Goal: Task Accomplishment & Management: Use online tool/utility

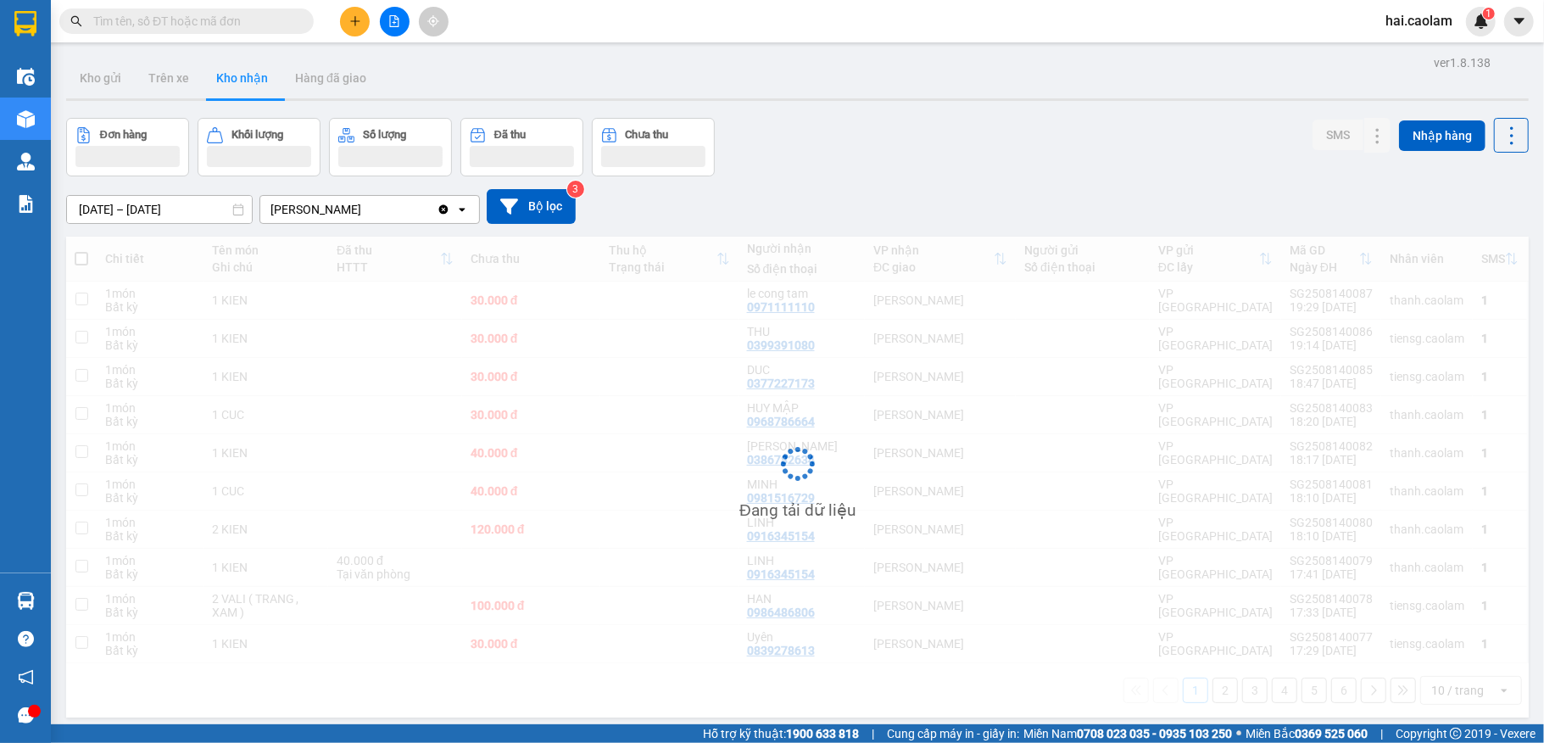
click at [894, 125] on div "Đơn hàng Khối lượng Số lượng Đã thu Chưa thu SMS Nhập hàng" at bounding box center [797, 147] width 1462 height 58
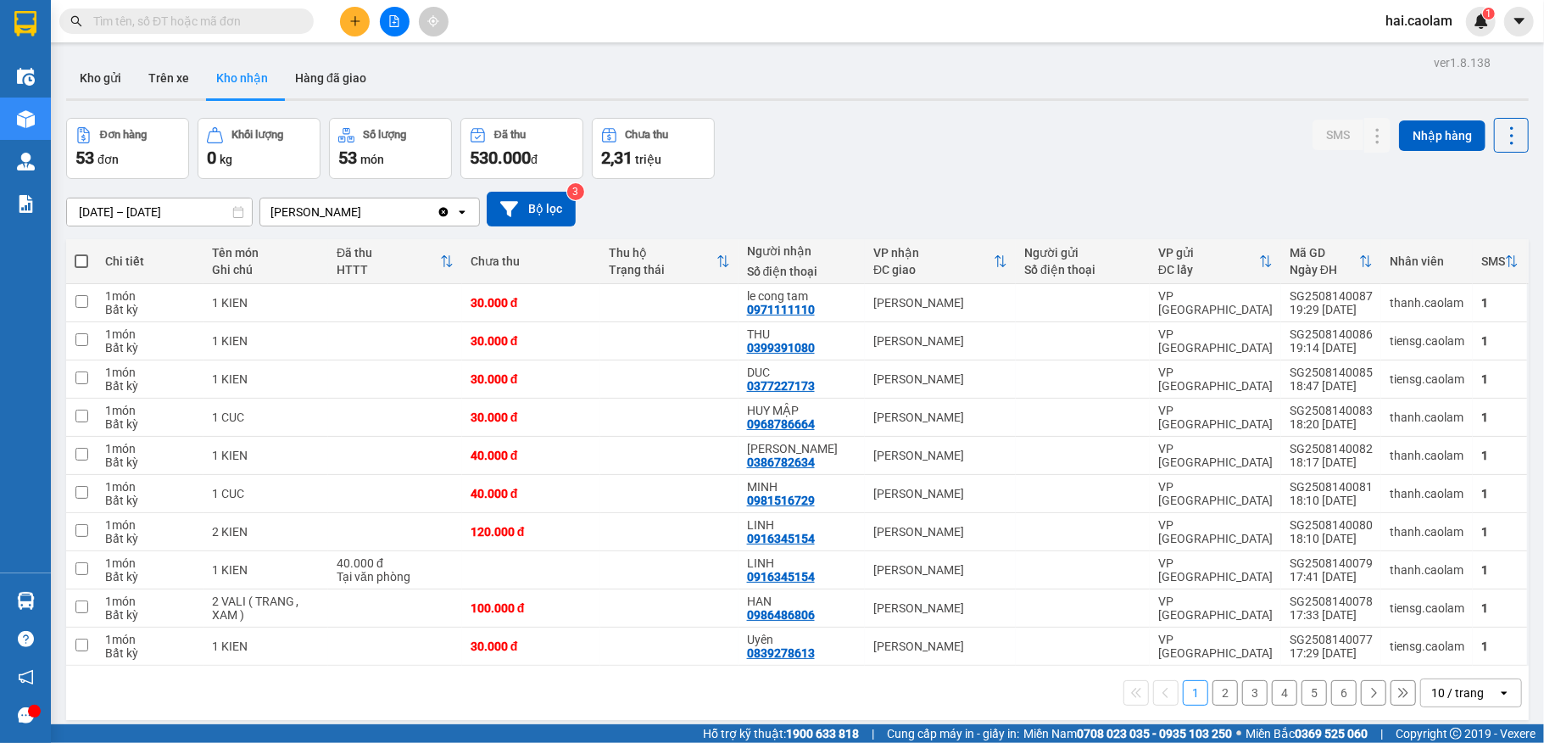
click at [967, 173] on div "Đơn hàng 53 đơn [PERSON_NAME] 0 kg Số [PERSON_NAME] 53 món Đã thu 530.000 [PERS…" at bounding box center [797, 148] width 1462 height 61
click at [873, 604] on div "[PERSON_NAME]" at bounding box center [940, 608] width 134 height 14
checkbox input "true"
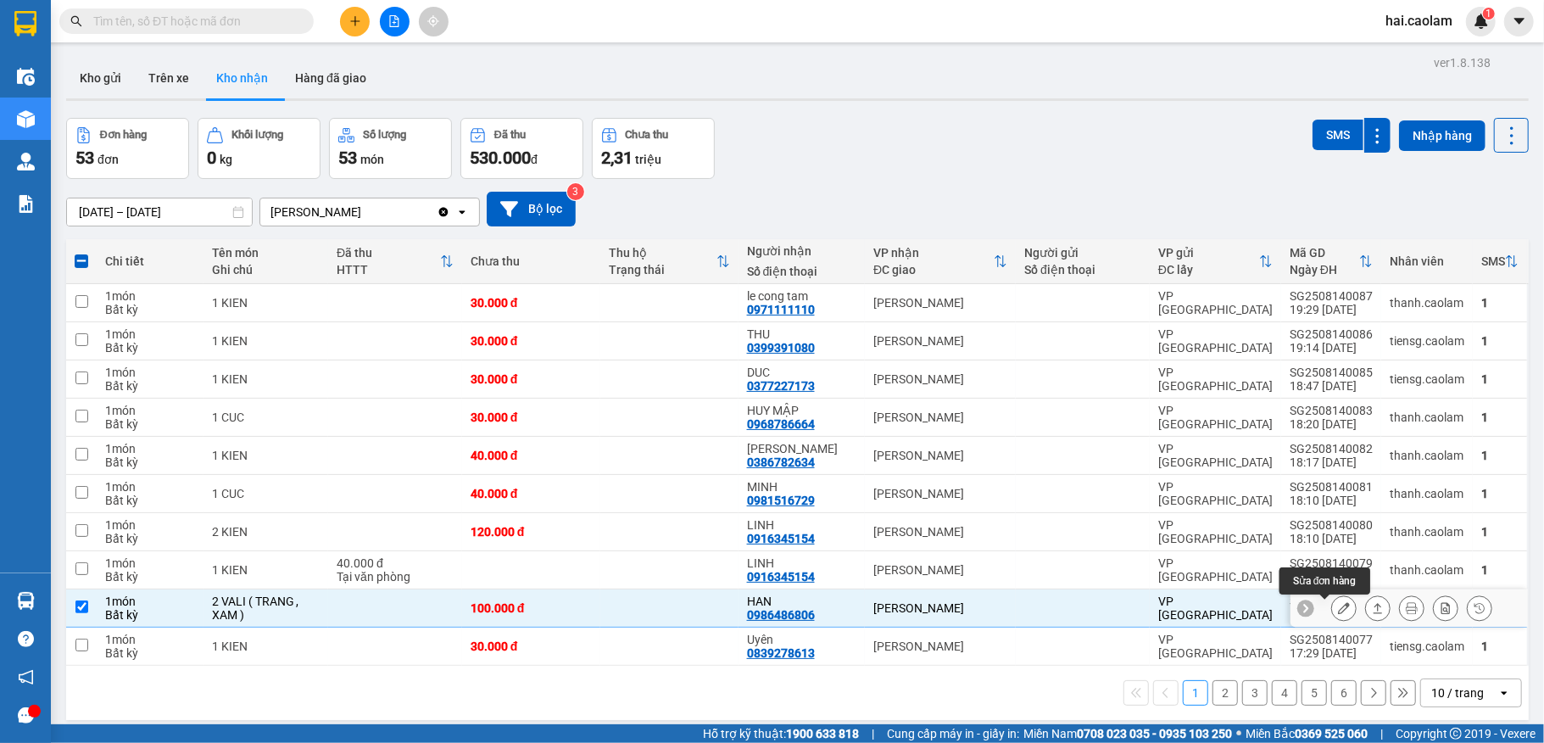
click at [1338, 612] on icon at bounding box center [1344, 608] width 12 height 12
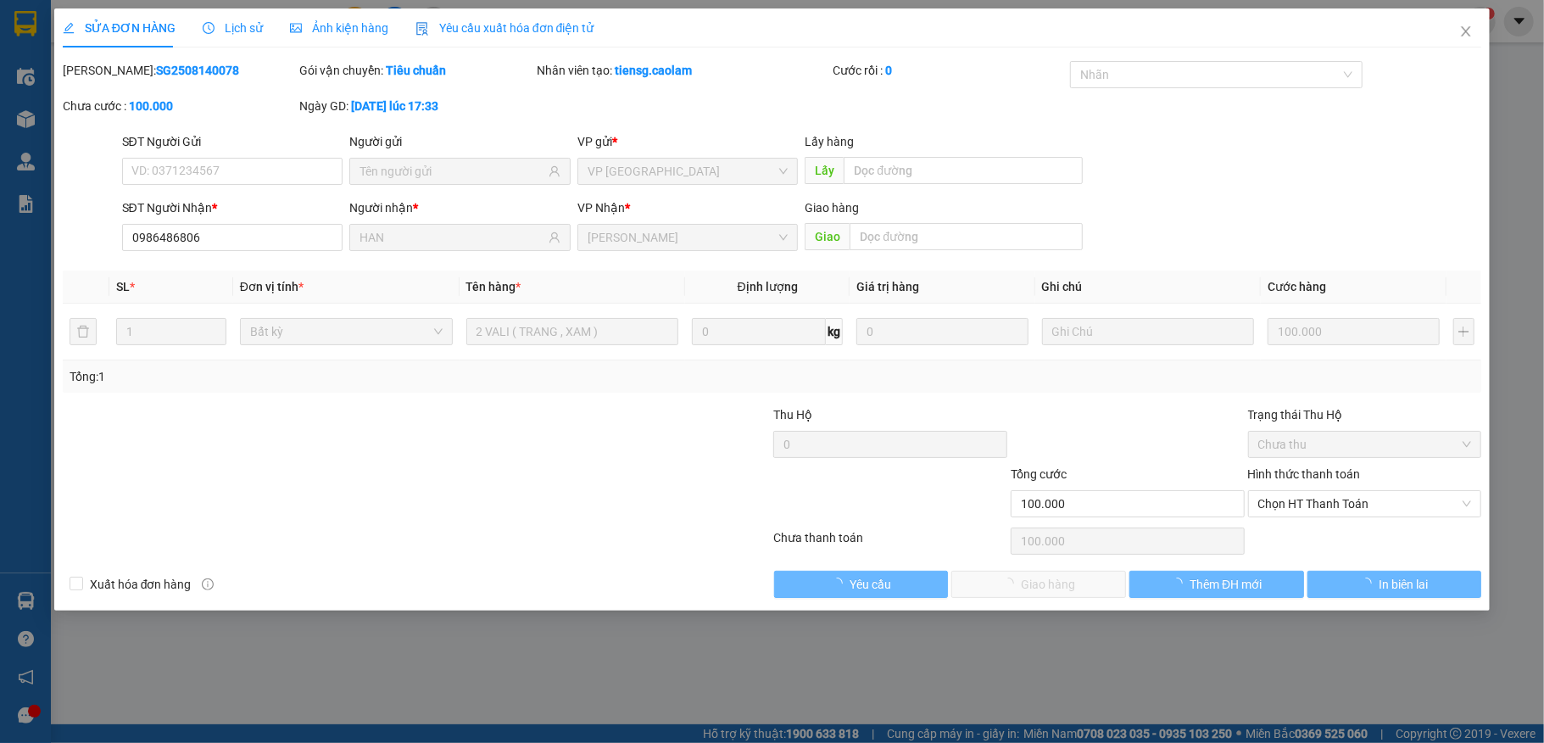
type input "0986486806"
type input "HAN"
type input "100.000"
click at [1350, 492] on div "Hình thức thanh toán Chọn HT Thanh Toán" at bounding box center [1365, 494] width 234 height 59
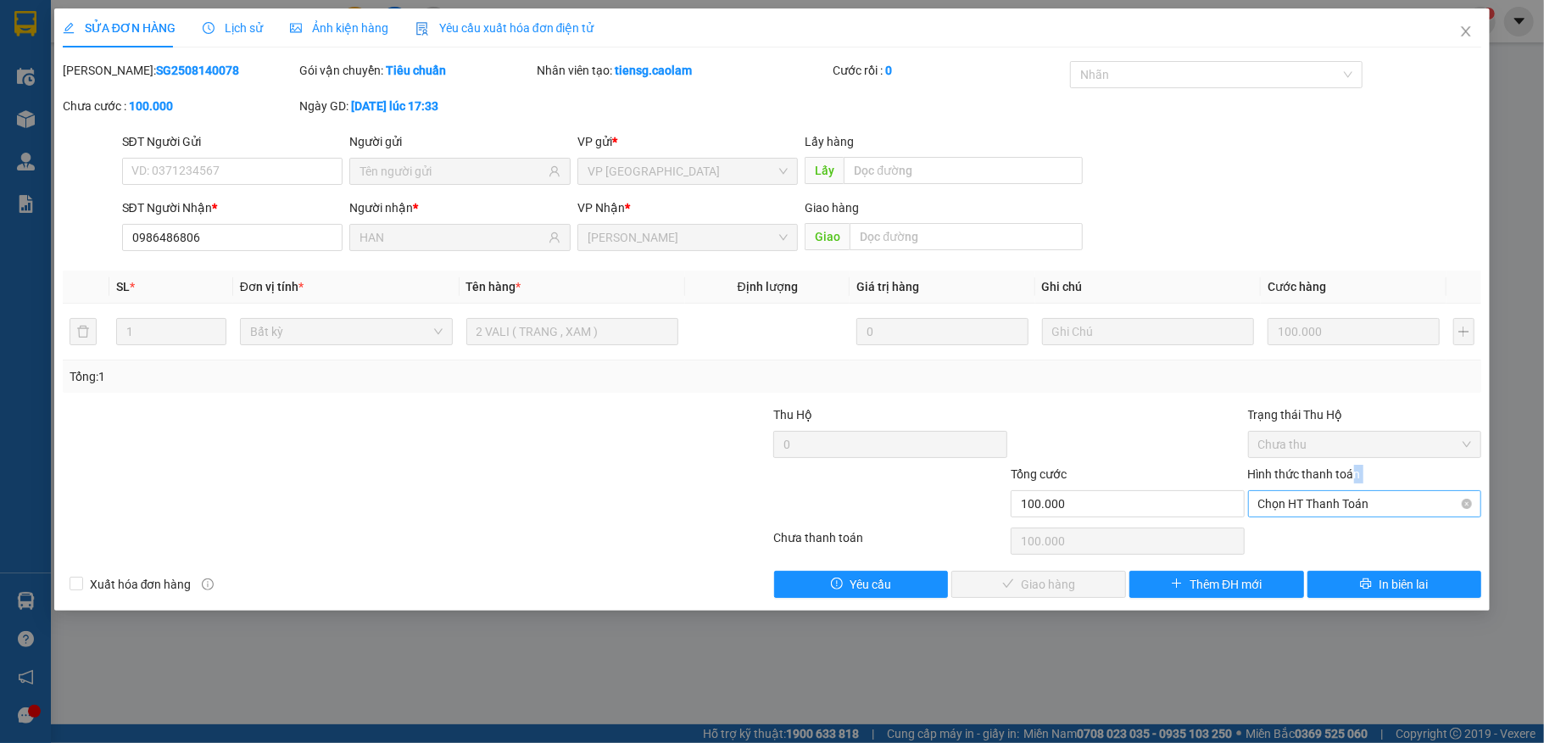
click at [1350, 499] on span "Chọn HT Thanh Toán" at bounding box center [1365, 503] width 214 height 25
drag, startPoint x: 1331, startPoint y: 537, endPoint x: 1120, endPoint y: 566, distance: 213.0
click at [1330, 540] on div "Tại văn phòng" at bounding box center [1365, 539] width 214 height 19
type input "0"
click at [1055, 580] on span "Giao hàng" at bounding box center [1048, 584] width 54 height 19
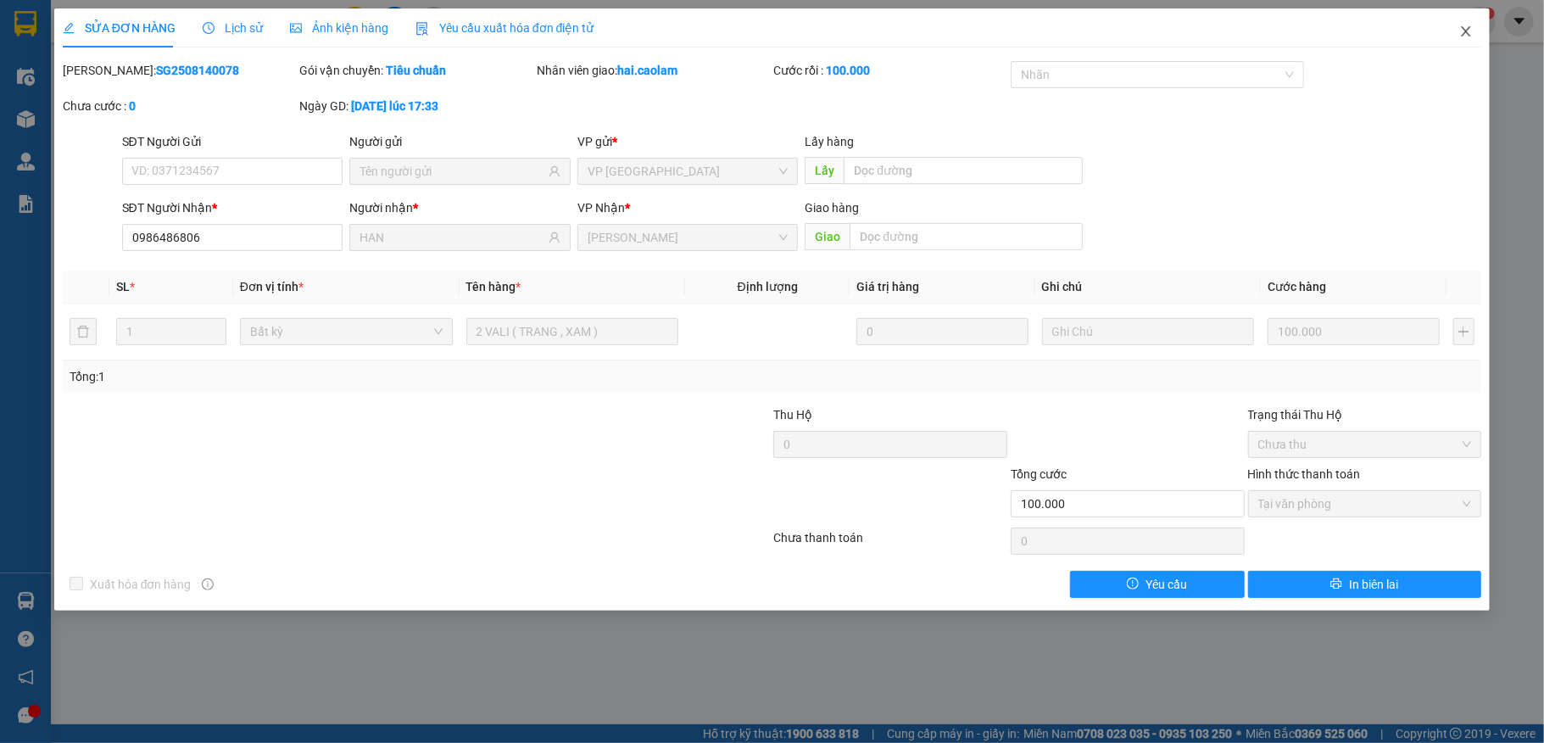
click at [1461, 37] on icon "close" at bounding box center [1466, 32] width 14 height 14
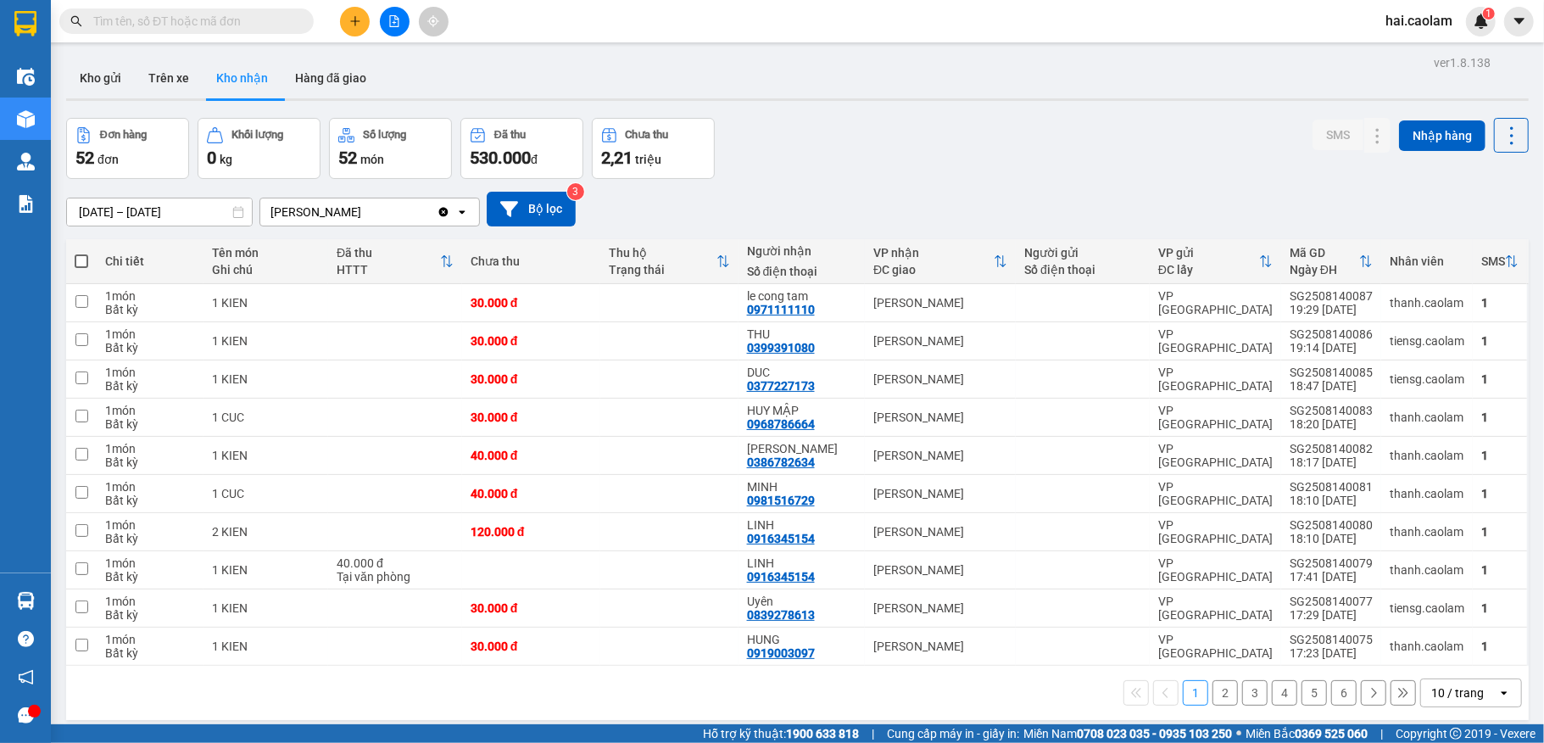
scroll to position [78, 0]
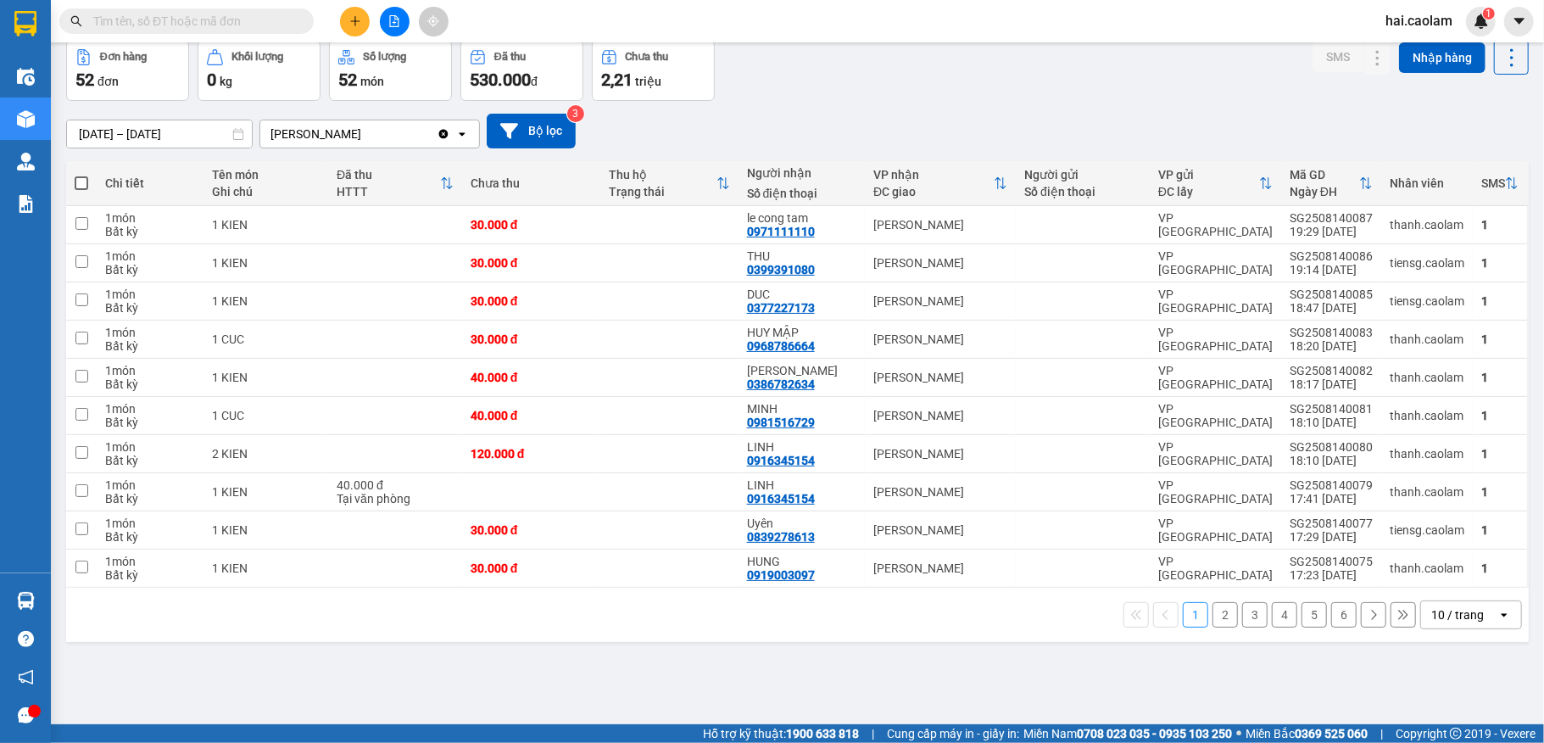
click at [116, 126] on input "[DATE] – [DATE]" at bounding box center [159, 133] width 185 height 27
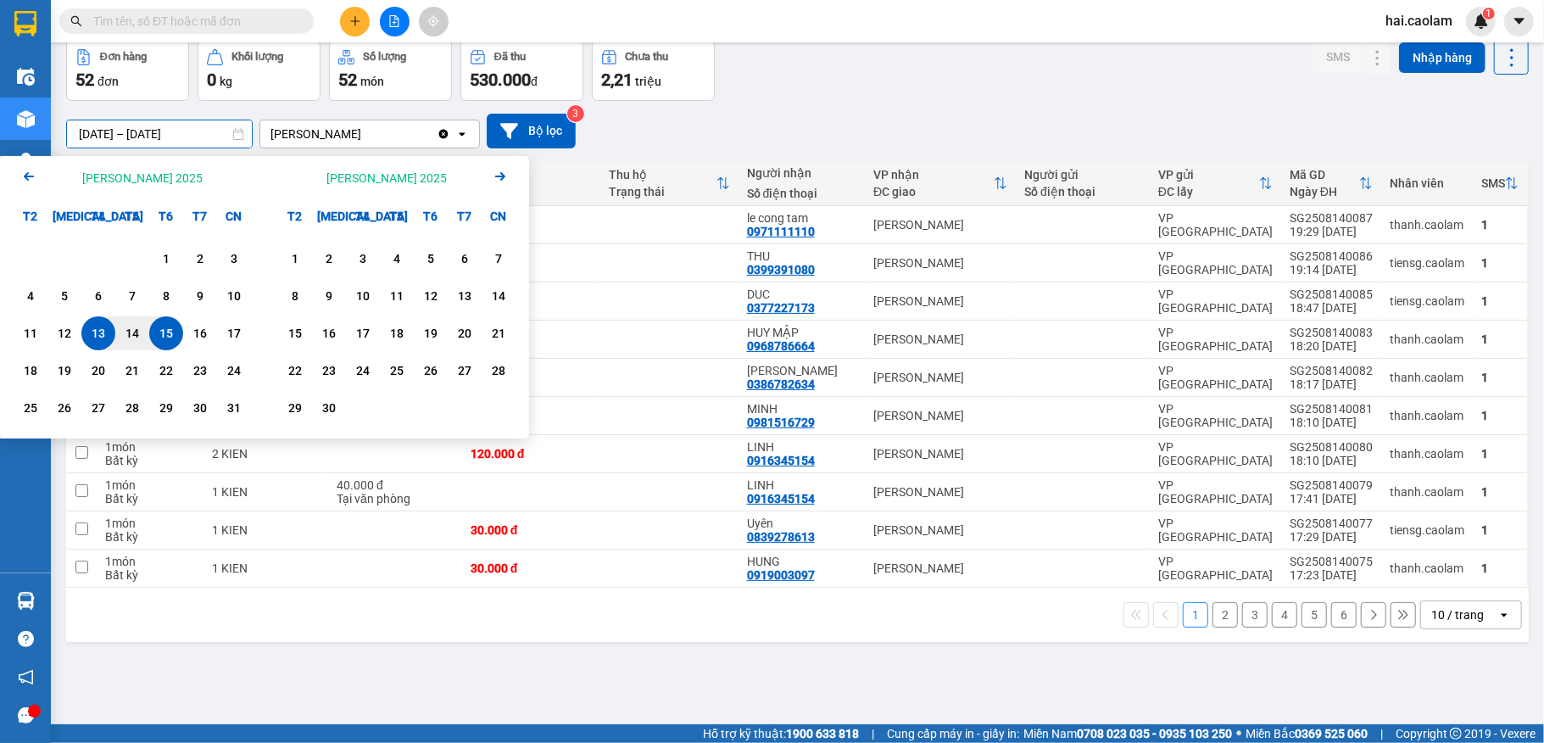
click at [15, 181] on div "Arrow Left [PERSON_NAME] 2025" at bounding box center [132, 177] width 264 height 43
click at [25, 174] on icon "Arrow Left" at bounding box center [29, 176] width 20 height 20
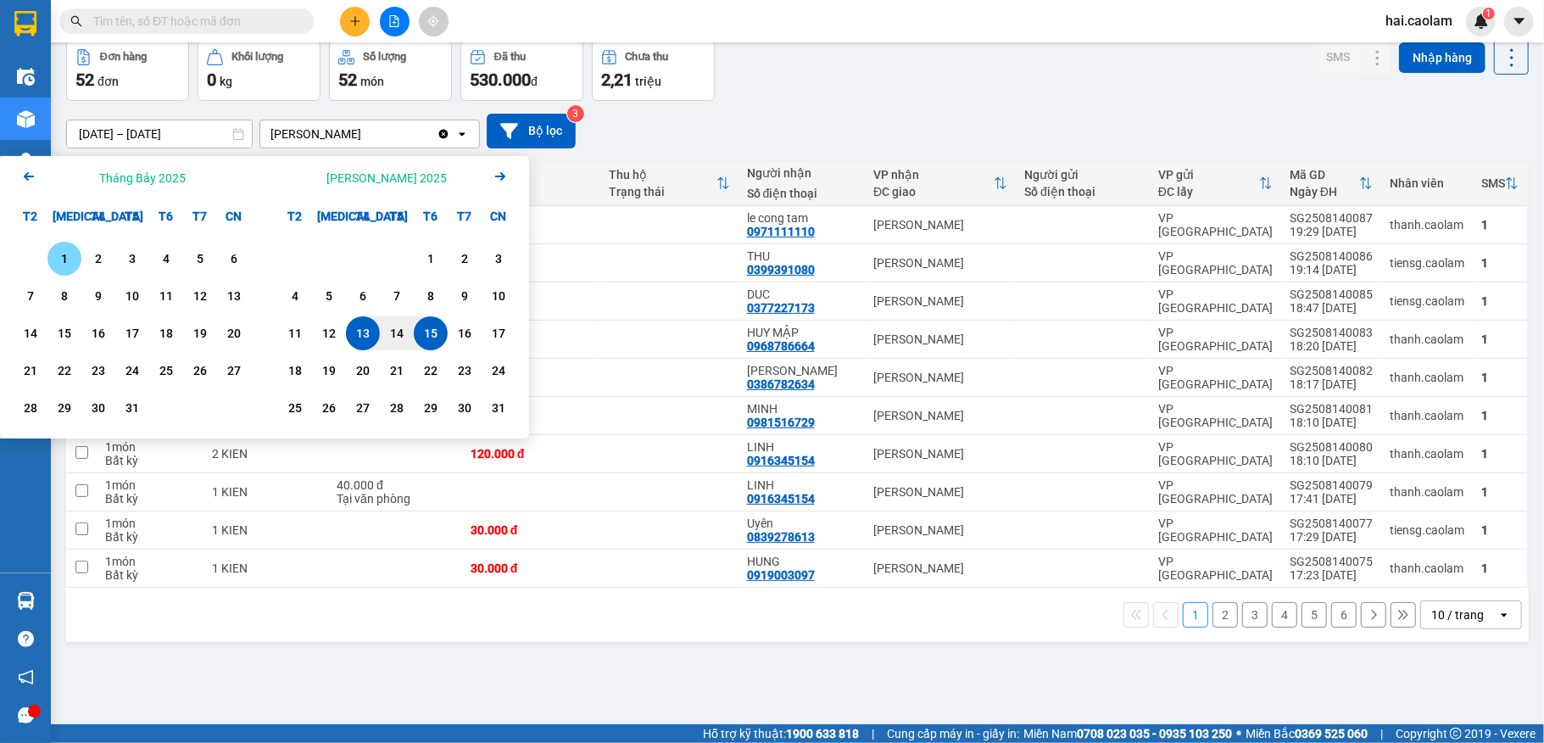
click at [25, 174] on icon "Arrow Left" at bounding box center [29, 176] width 20 height 20
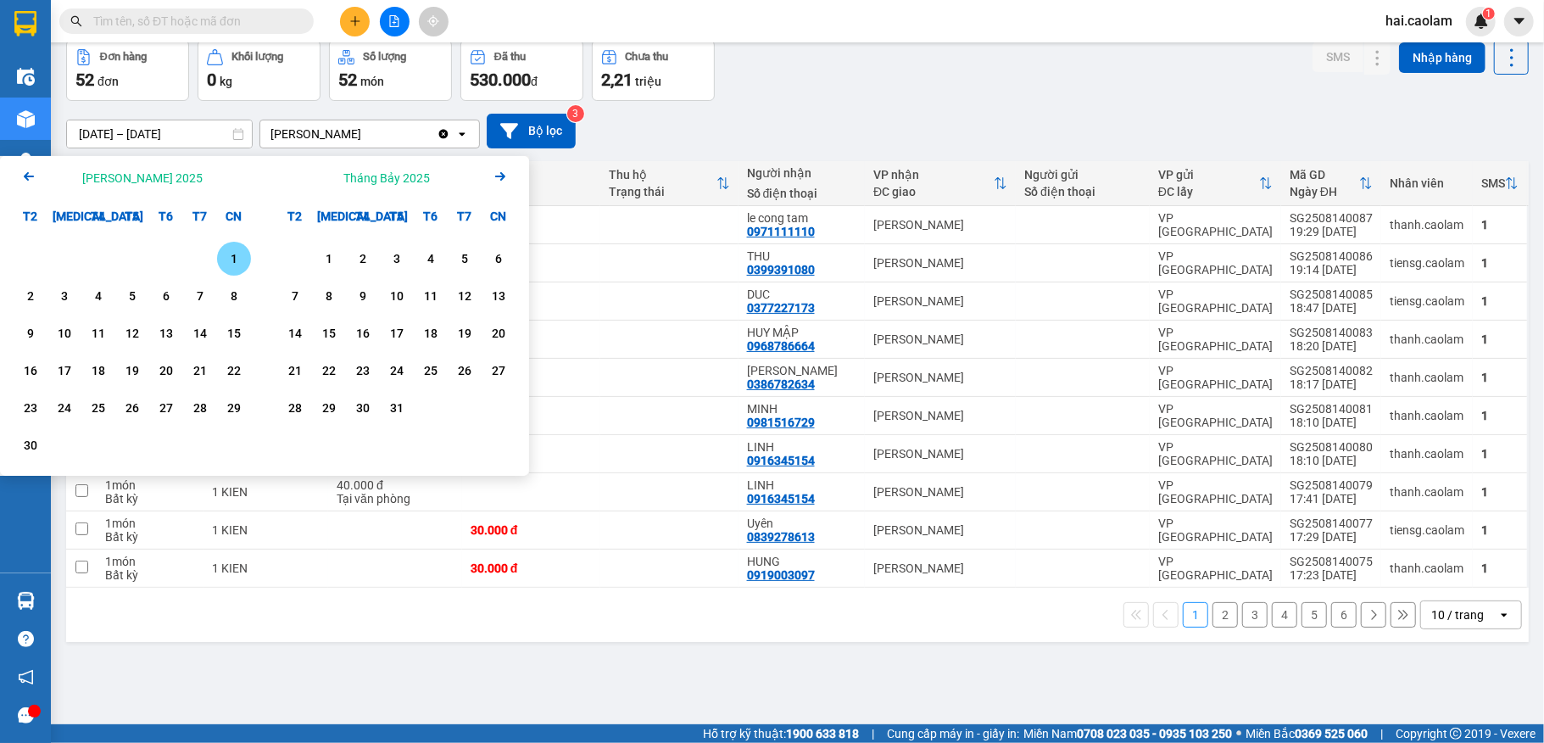
click at [239, 254] on div "1" at bounding box center [234, 258] width 24 height 20
click at [497, 174] on icon "Arrow Right" at bounding box center [500, 176] width 20 height 20
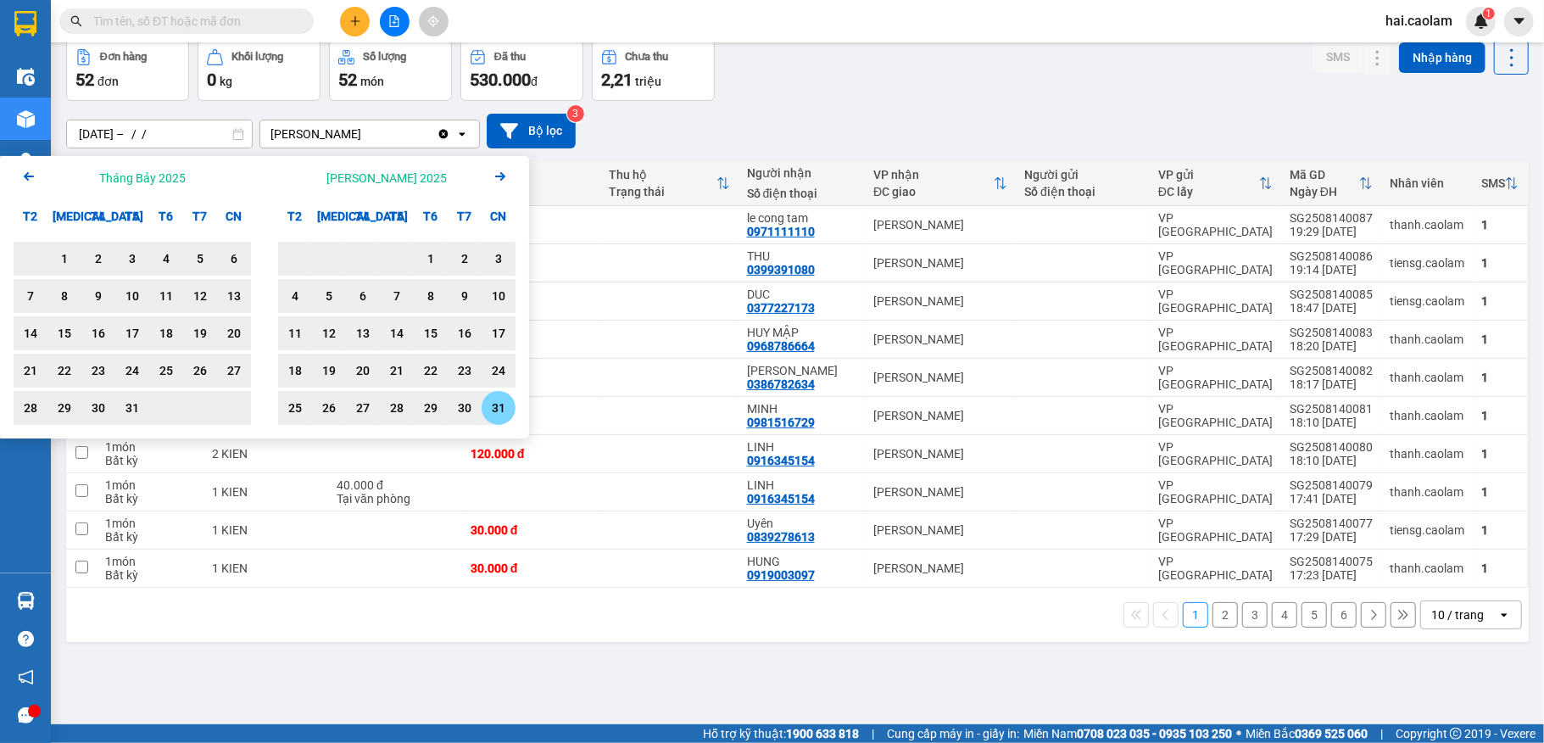
drag, startPoint x: 500, startPoint y: 401, endPoint x: 490, endPoint y: 404, distance: 10.5
click at [499, 401] on div "31" at bounding box center [499, 408] width 24 height 20
type input "[DATE] – [DATE]"
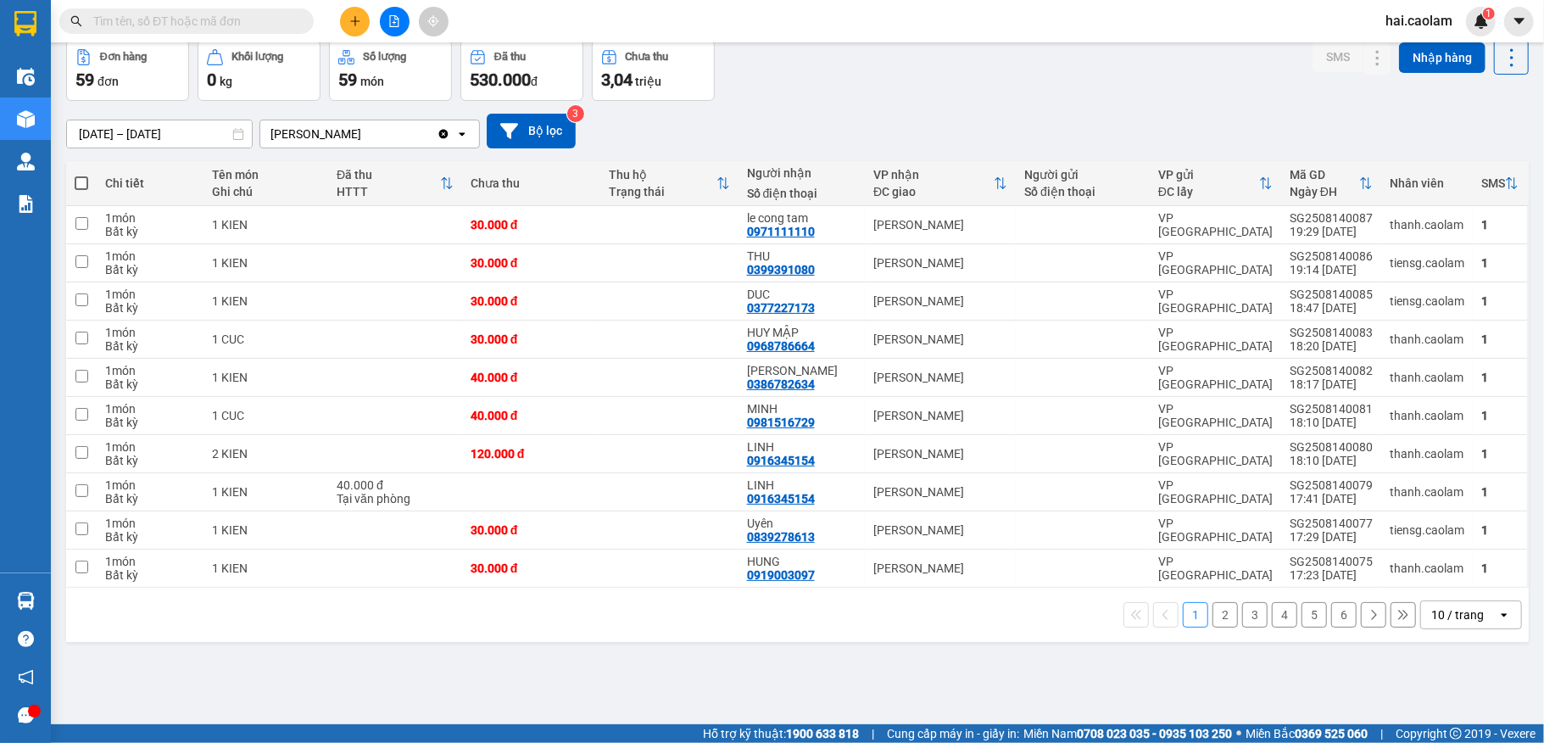
click at [1473, 628] on div "10 / trang" at bounding box center [1459, 614] width 76 height 27
click at [1436, 587] on span "100 / trang" at bounding box center [1444, 582] width 61 height 17
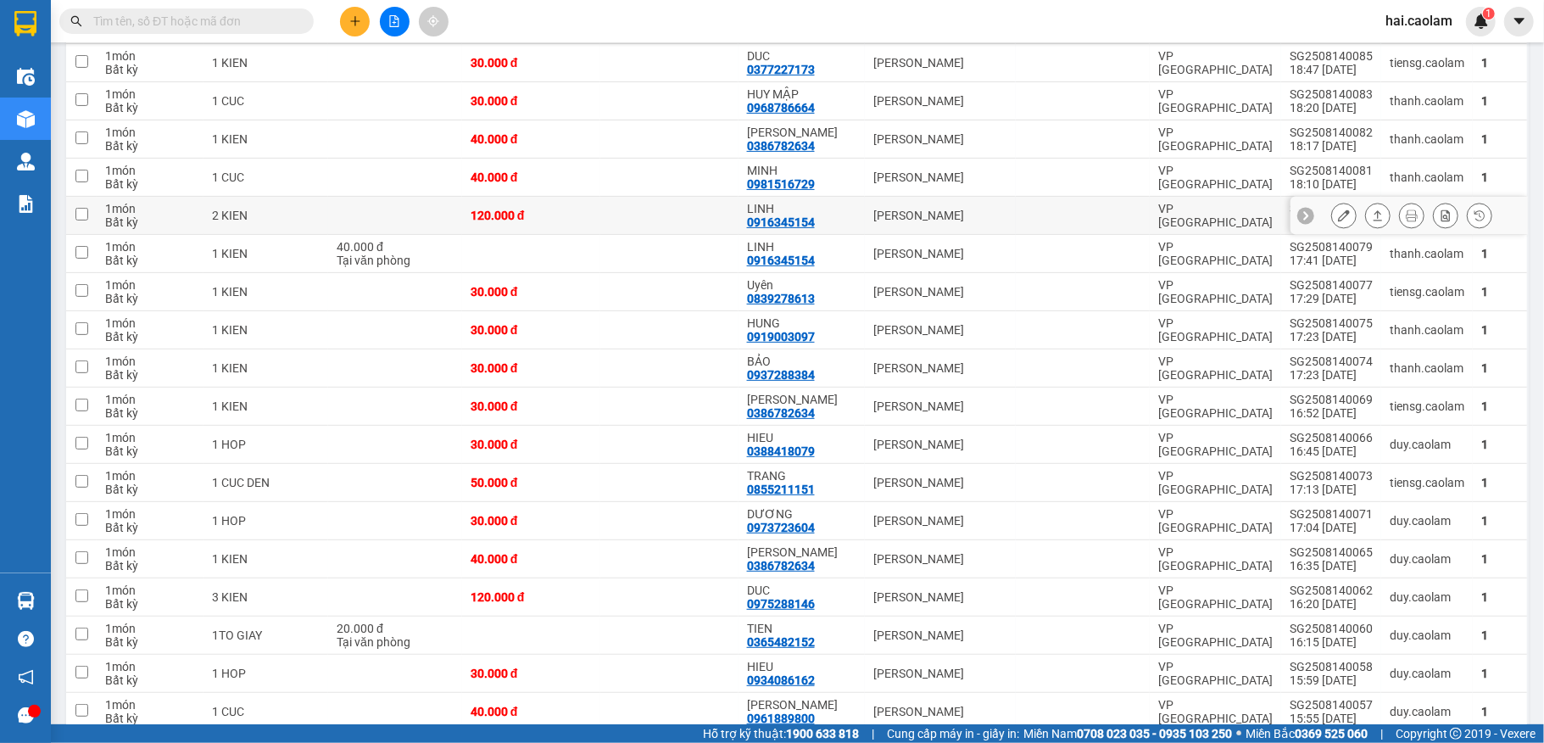
scroll to position [0, 0]
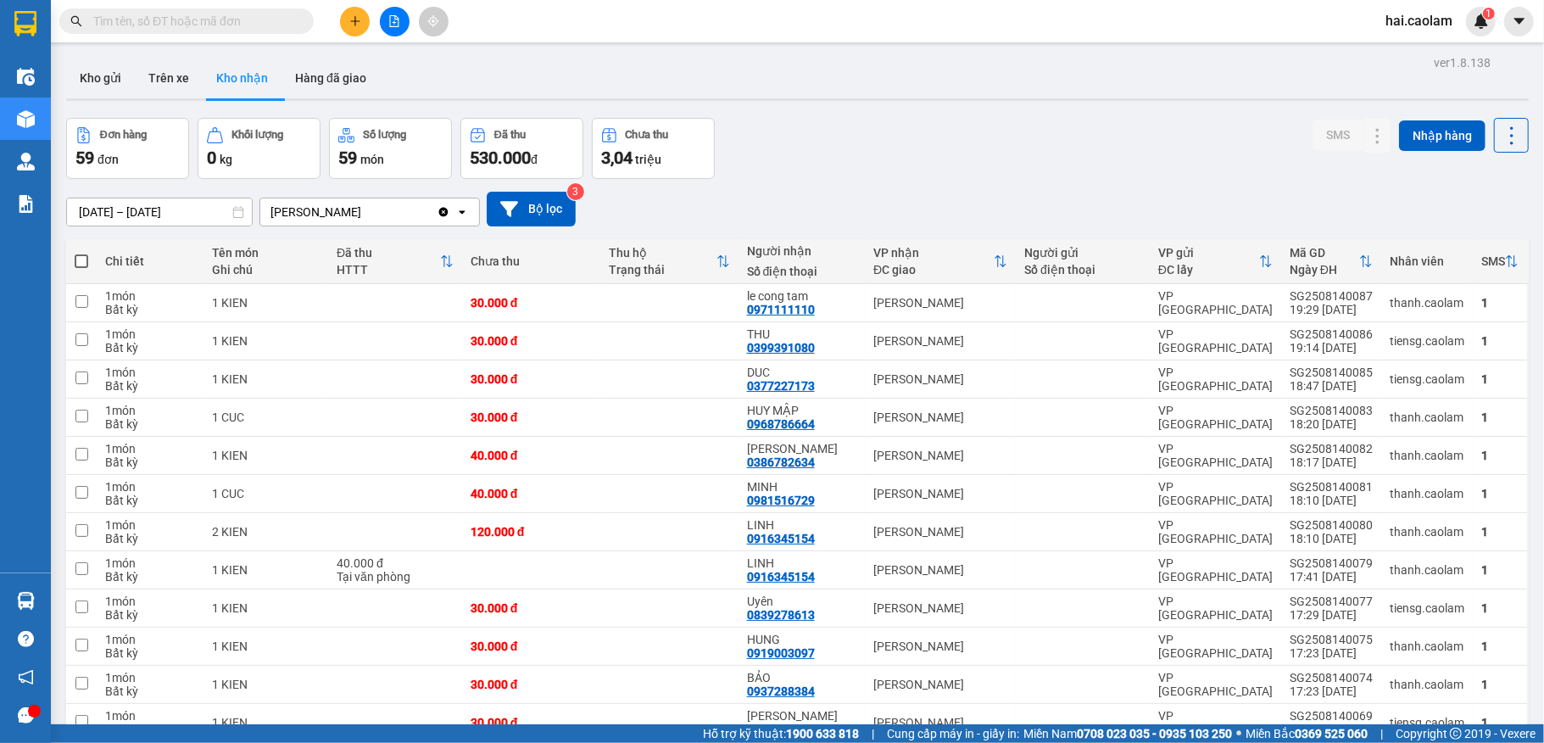
click at [939, 211] on div "[DATE] – [DATE] Press the down arrow key to interact with the calendar and sele…" at bounding box center [797, 209] width 1462 height 35
click at [255, 28] on input "text" at bounding box center [193, 21] width 200 height 19
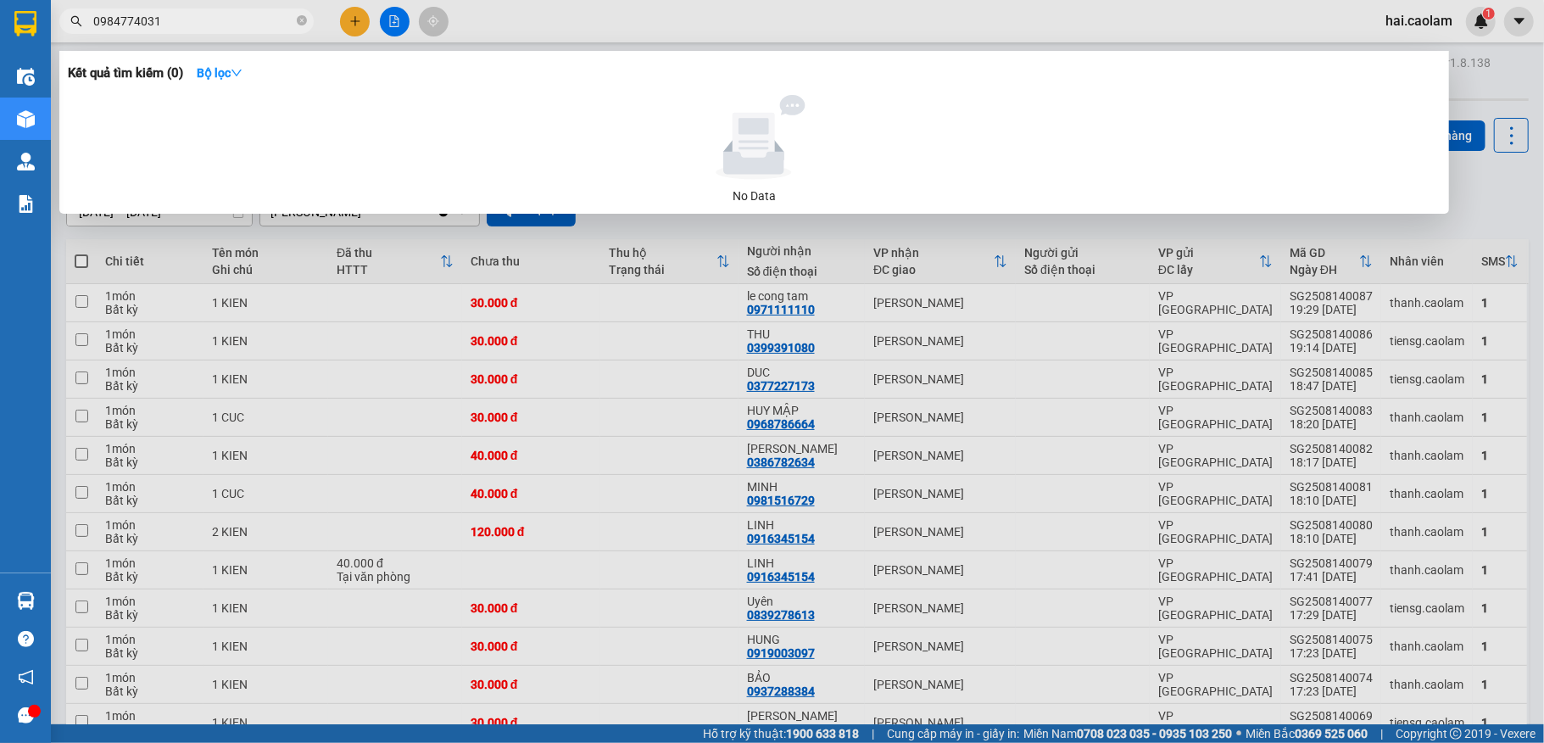
click at [245, 21] on input "0984774031" at bounding box center [193, 21] width 200 height 19
click at [242, 21] on input "0984774031" at bounding box center [193, 21] width 200 height 19
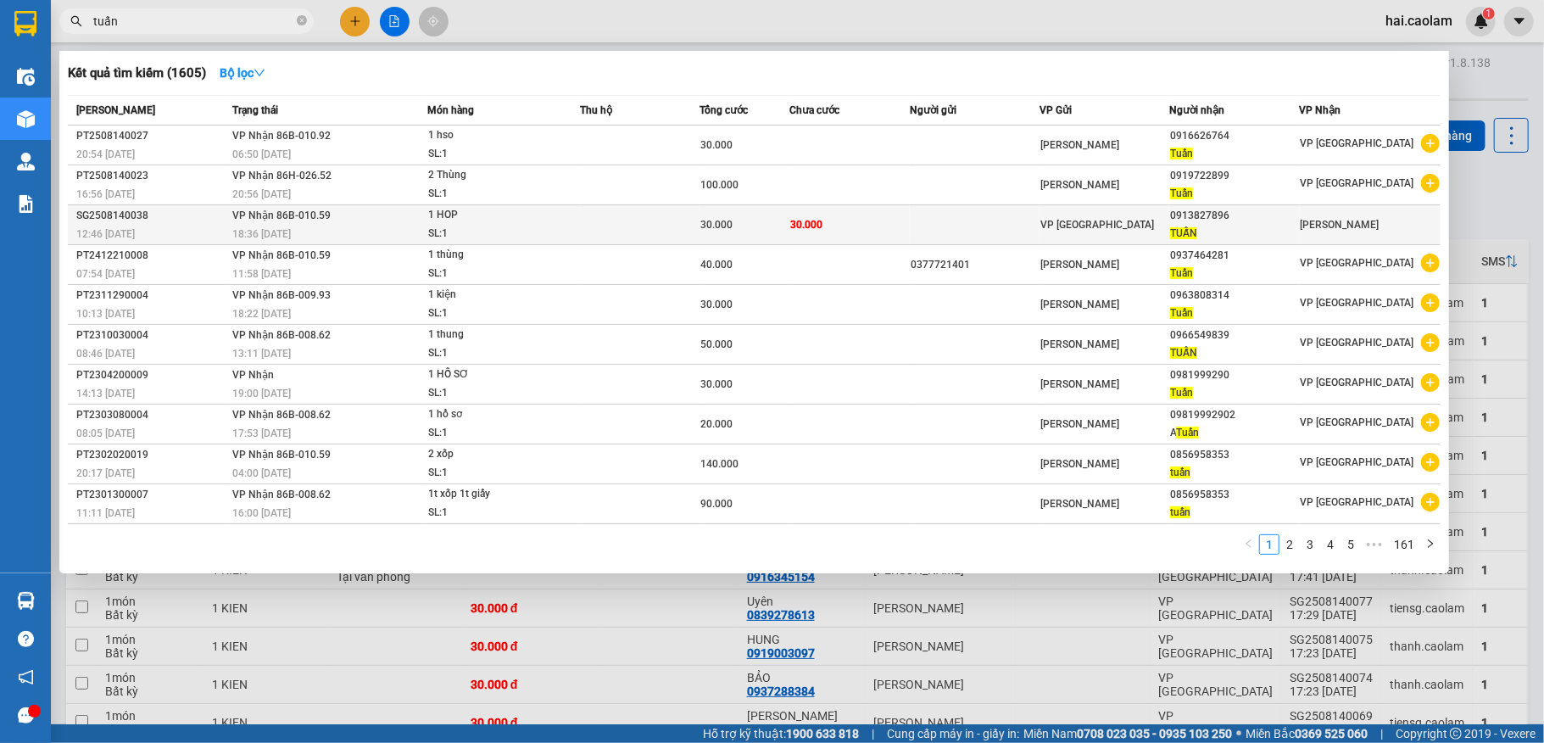
type input "tuấn"
click at [860, 219] on td "30.000" at bounding box center [849, 225] width 120 height 40
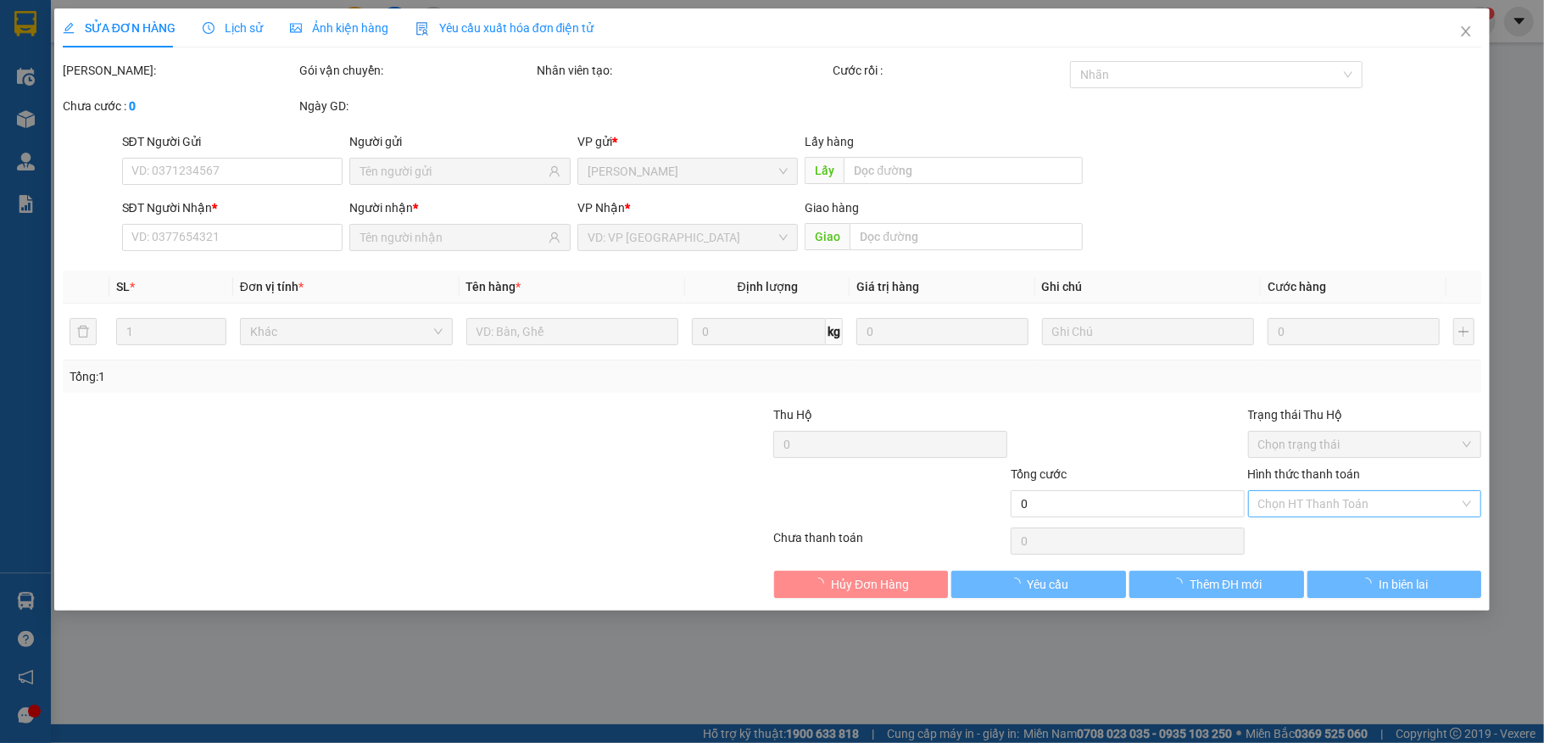
click at [1337, 510] on input "Hình thức thanh toán" at bounding box center [1359, 503] width 202 height 25
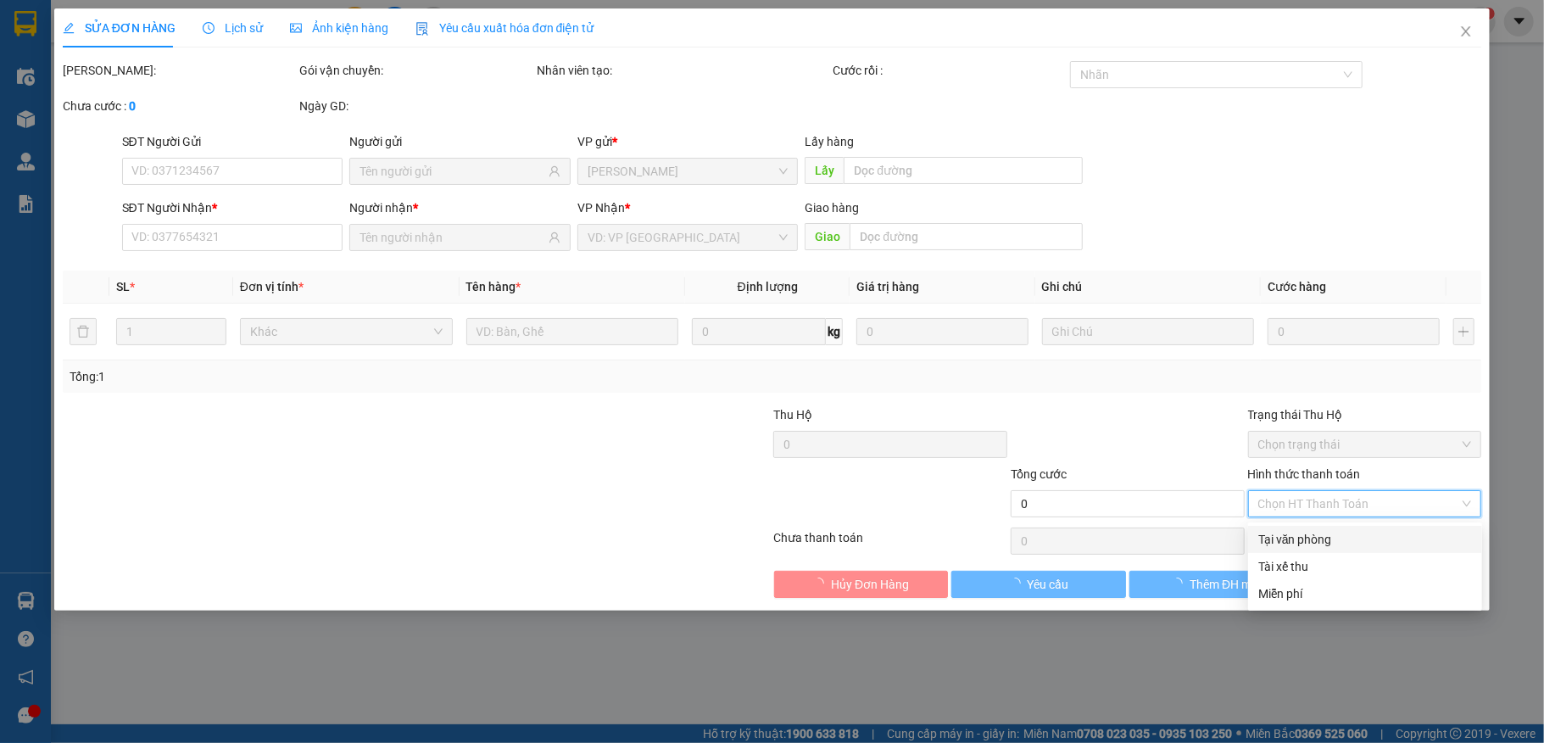
click at [1340, 530] on div "Tại văn phòng" at bounding box center [1365, 539] width 214 height 19
type input "0"
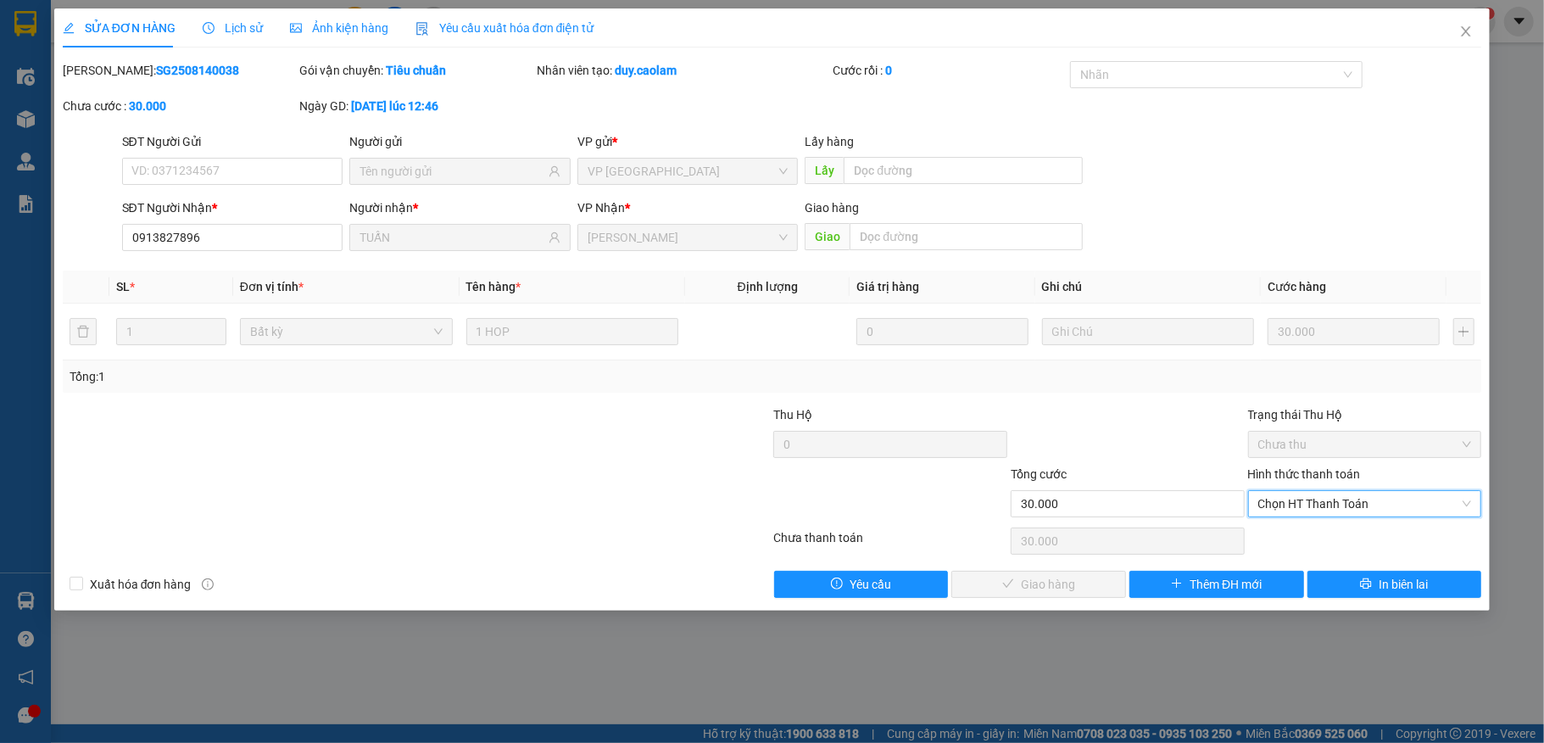
type input "0913827896"
type input "TUẤN"
type input "30.000"
click at [1343, 512] on span "Chọn HT Thanh Toán" at bounding box center [1365, 503] width 214 height 25
click at [1340, 547] on div "Tại văn phòng" at bounding box center [1365, 539] width 214 height 19
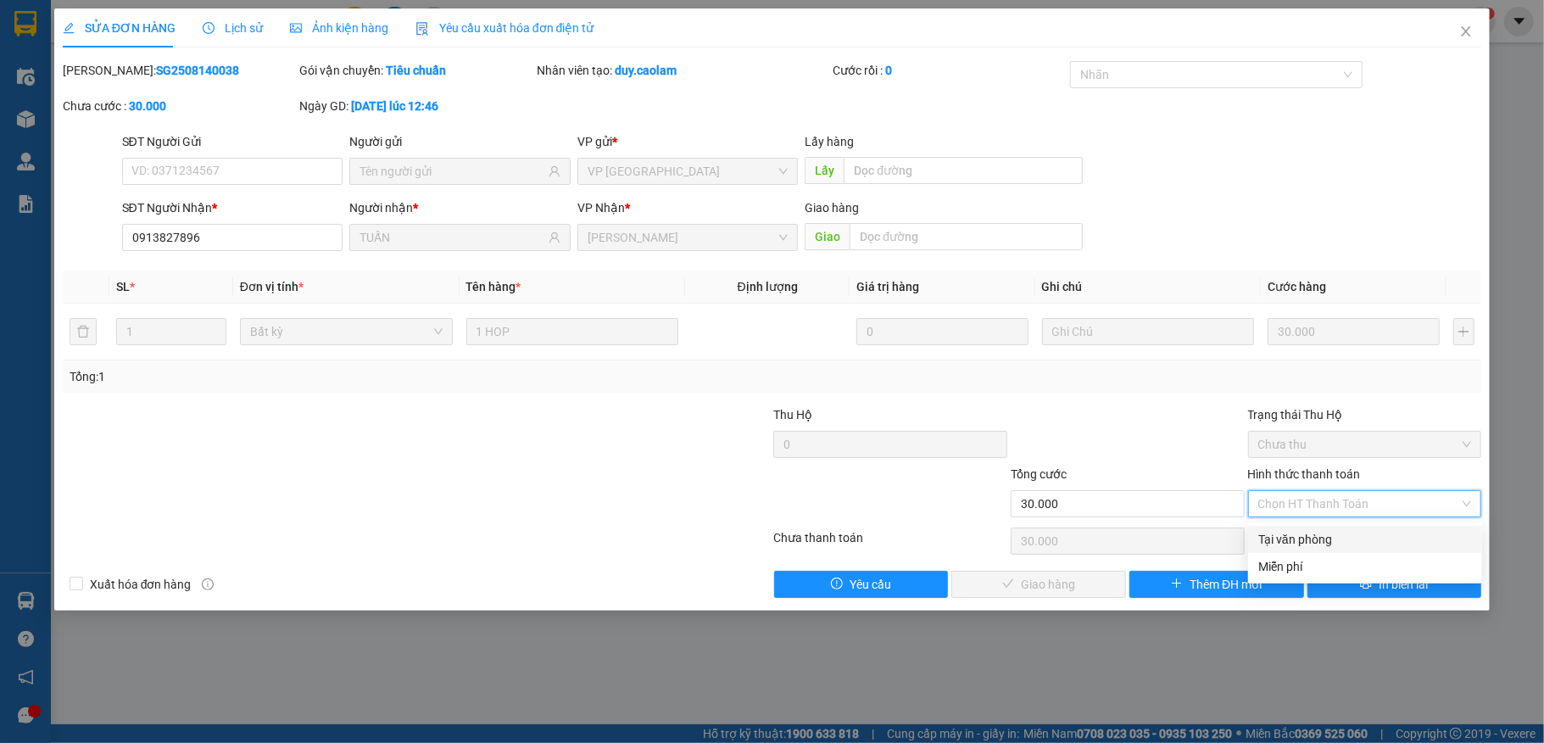
type input "0"
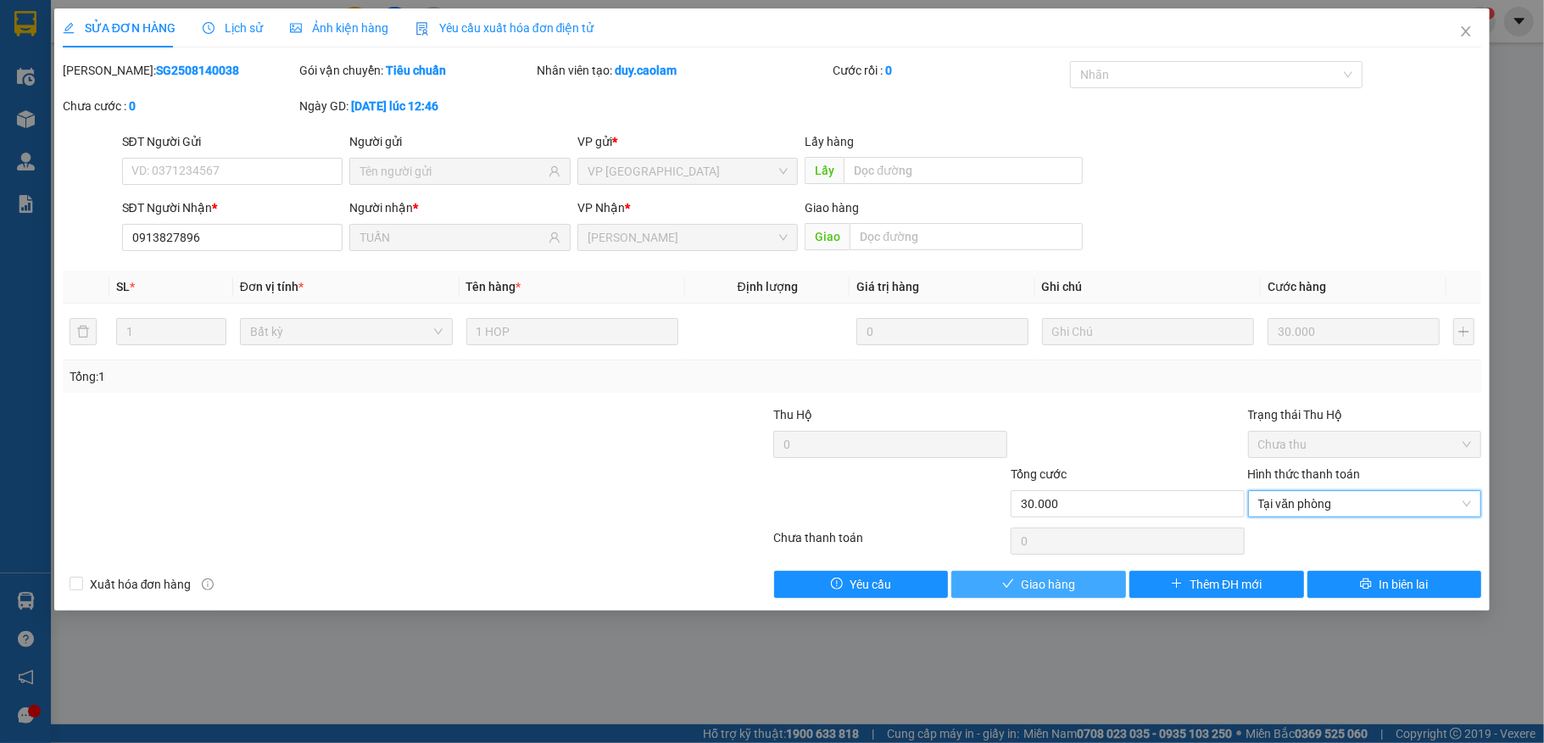
click at [1070, 585] on span "Giao hàng" at bounding box center [1048, 584] width 54 height 19
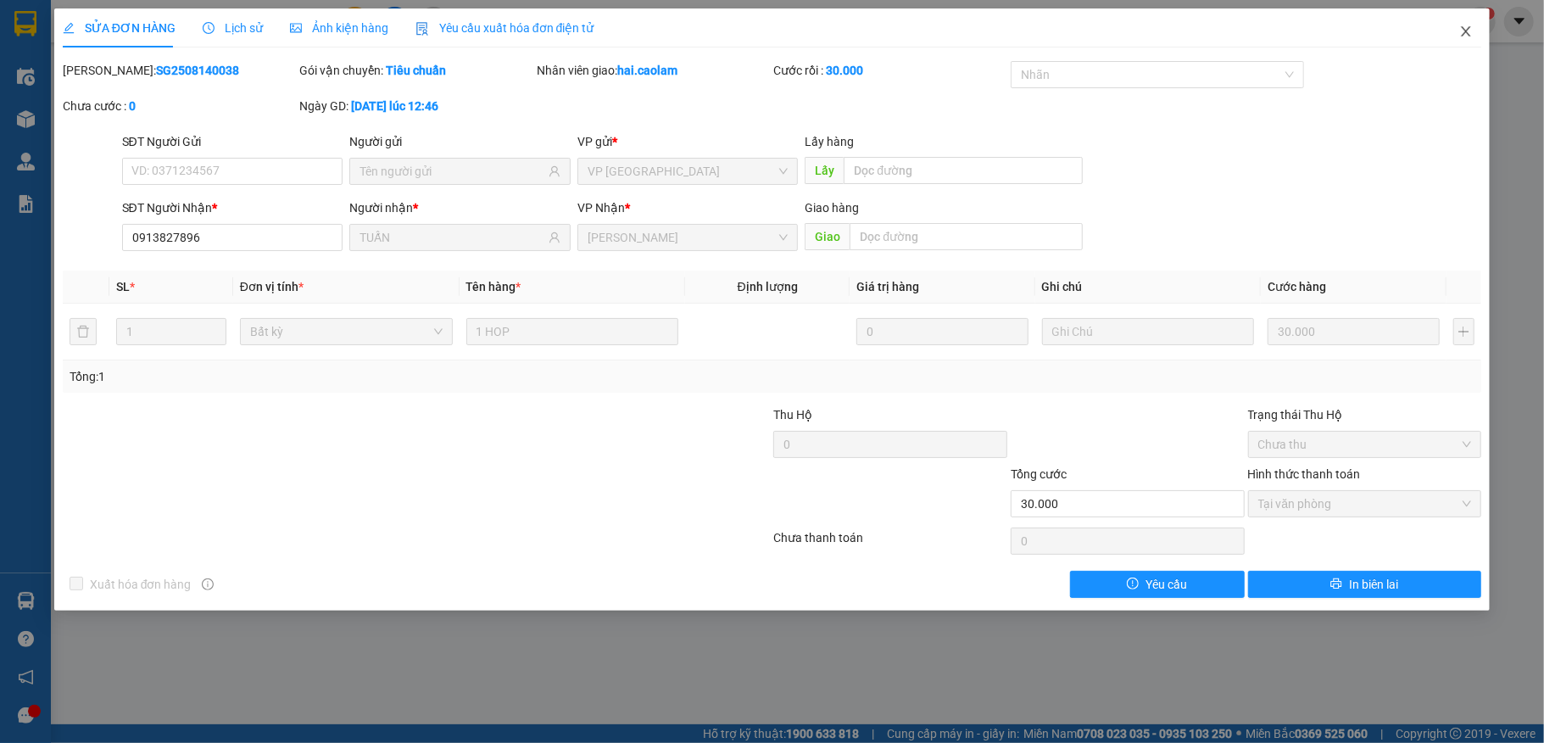
click at [1475, 35] on span "Close" at bounding box center [1465, 31] width 47 height 47
click at [1466, 28] on div "hai.caolam 1" at bounding box center [1434, 22] width 124 height 30
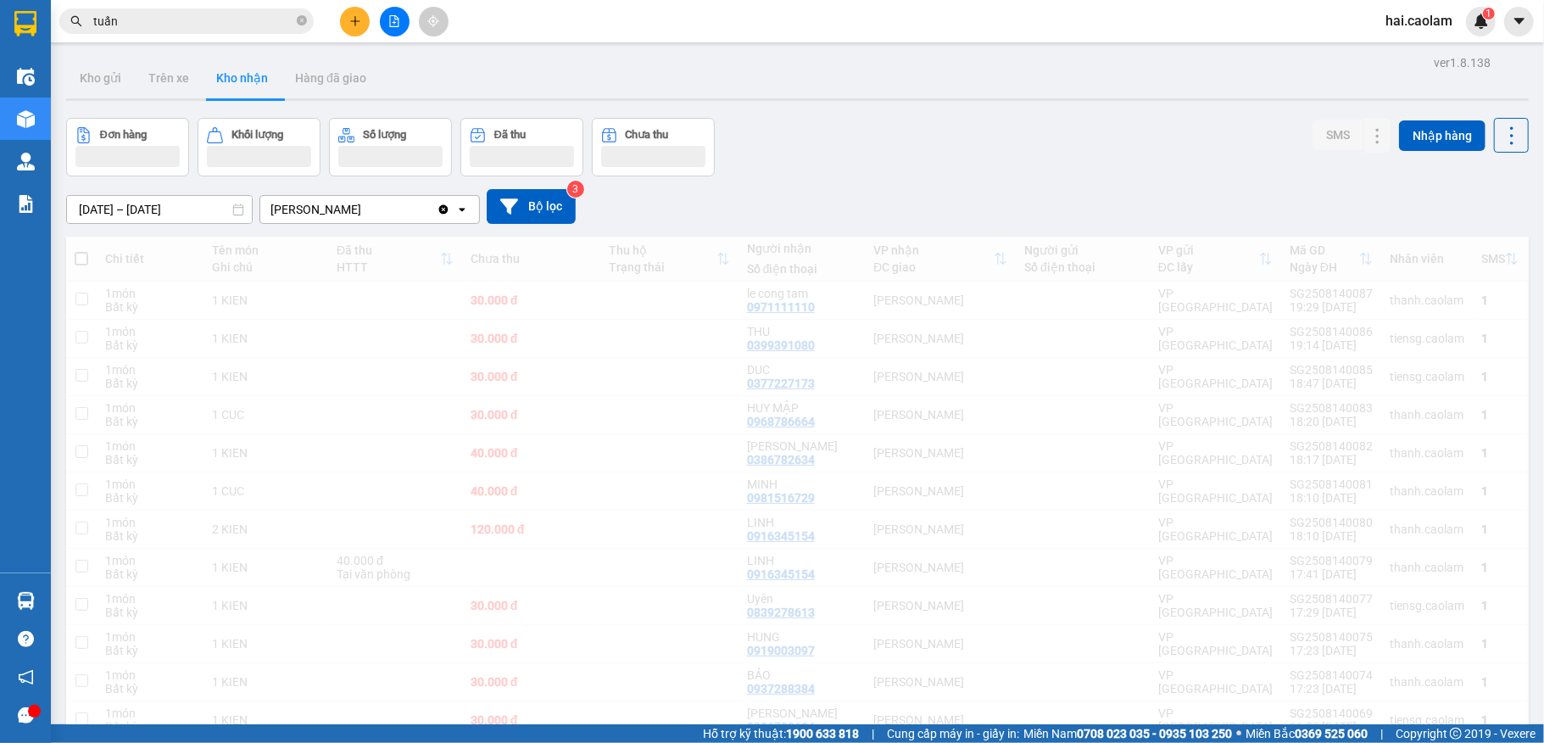
click at [177, 21] on input "tuấn" at bounding box center [193, 21] width 200 height 19
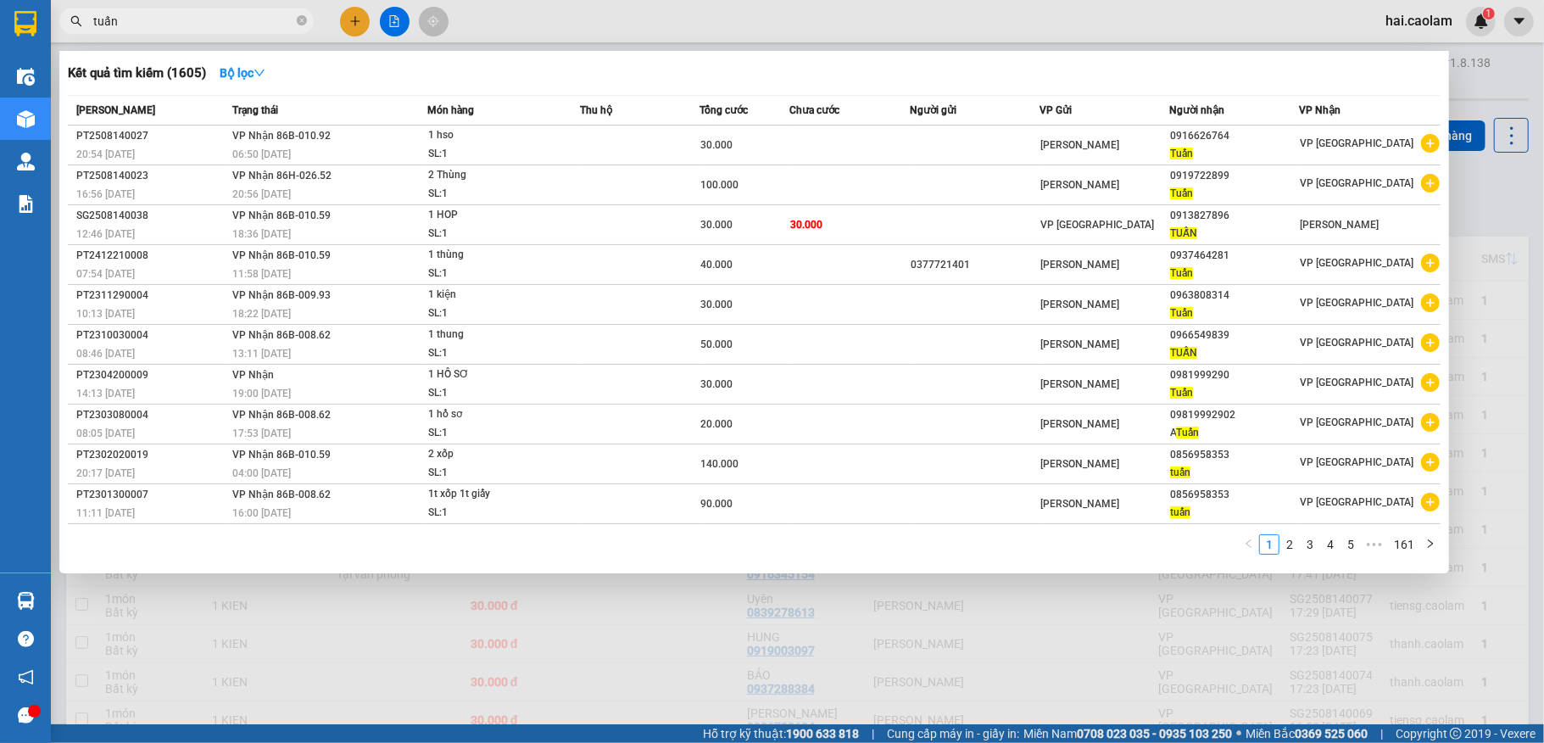
click at [177, 21] on input "tuấn" at bounding box center [193, 21] width 200 height 19
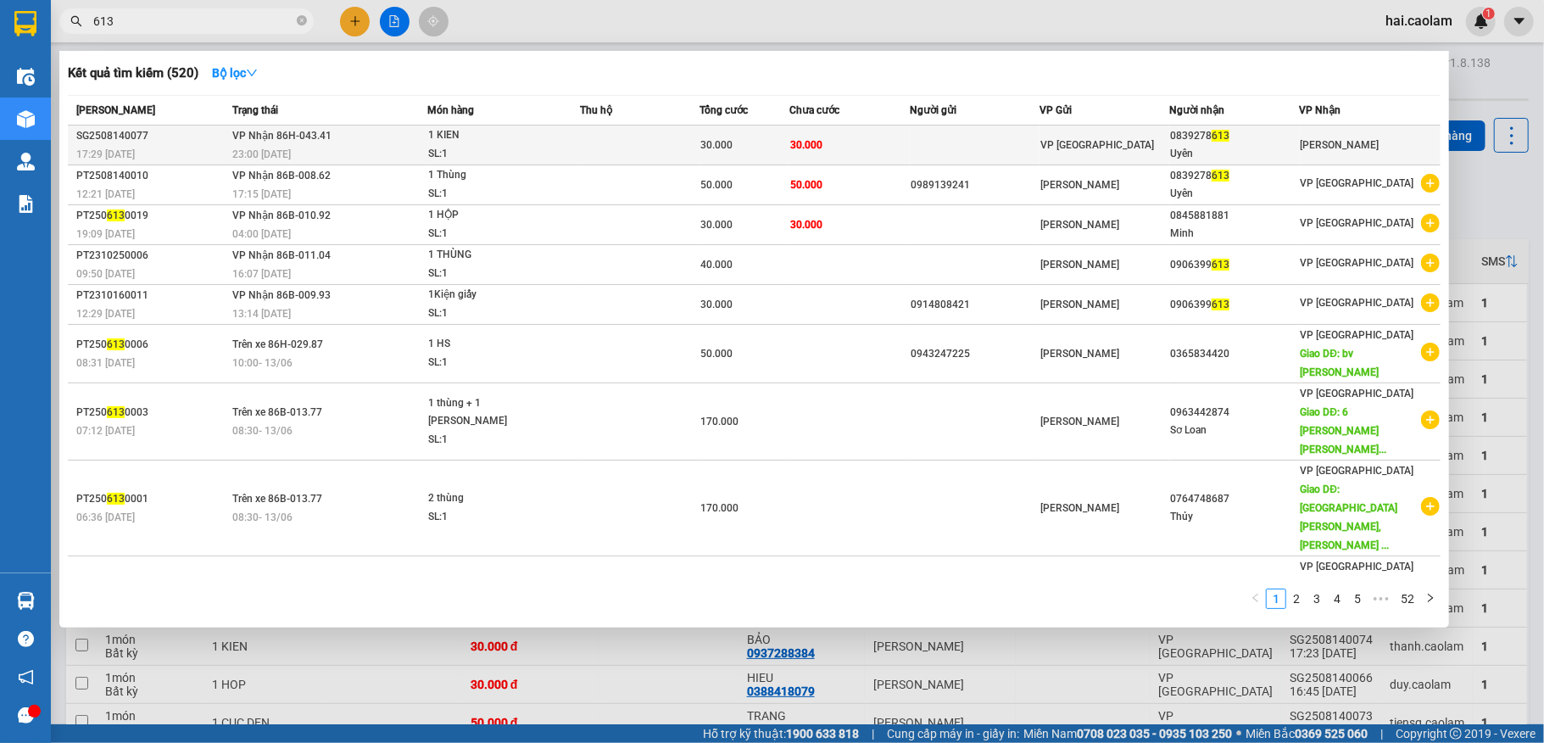
type input "613"
click at [841, 136] on td "30.000" at bounding box center [849, 145] width 120 height 40
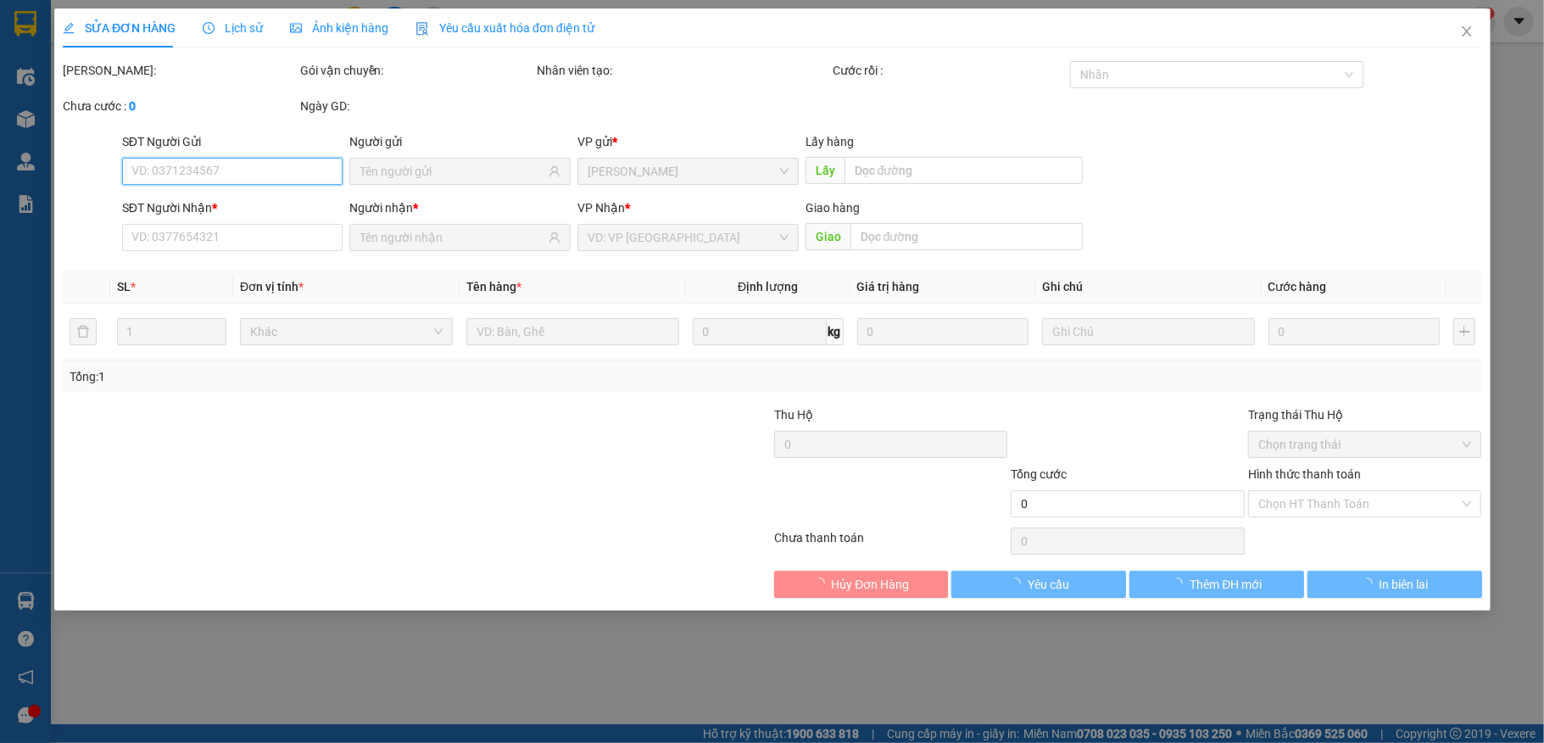
type input "0839278613"
type input "Uyên"
type input "30.000"
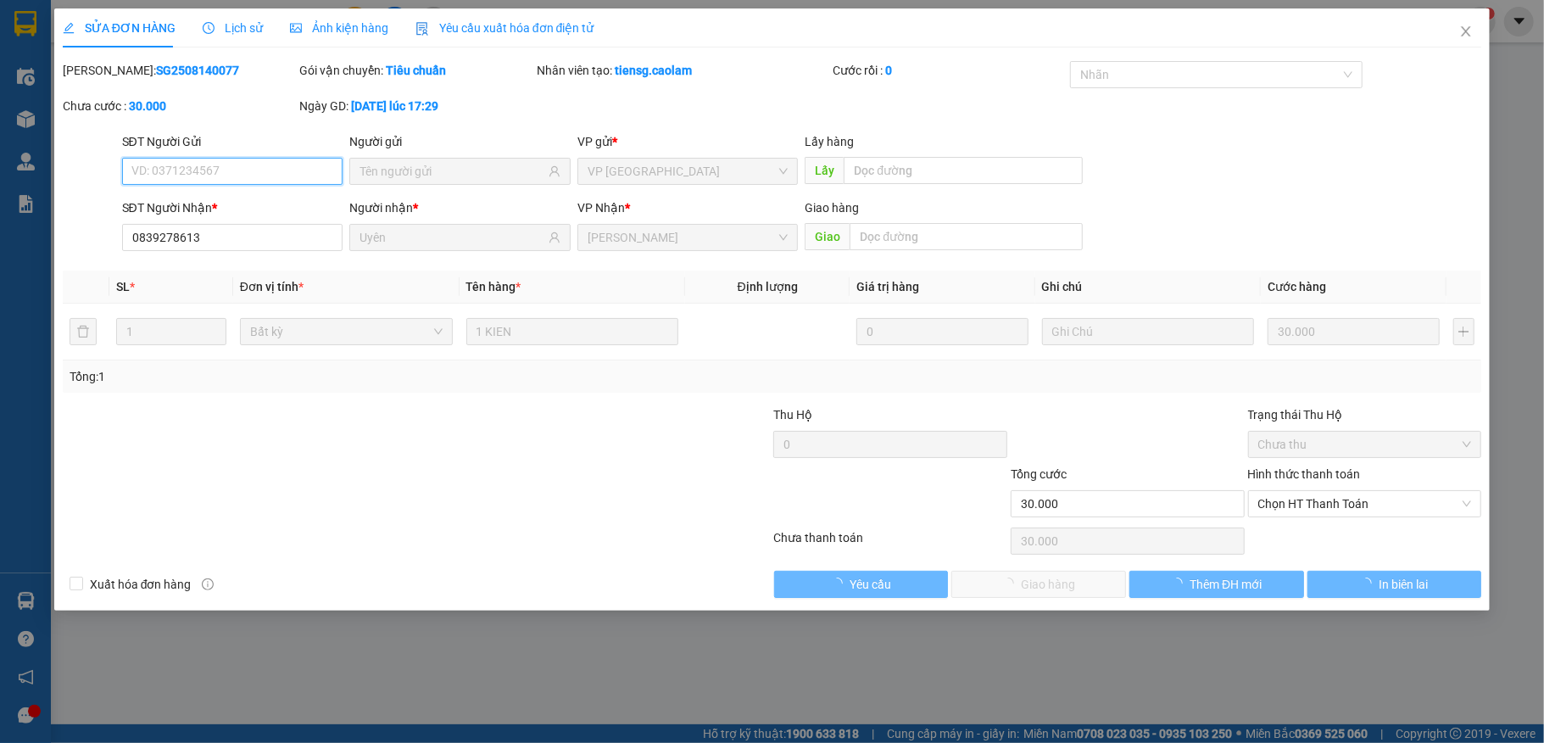
click at [1296, 509] on span "Chọn HT Thanh Toán" at bounding box center [1365, 503] width 214 height 25
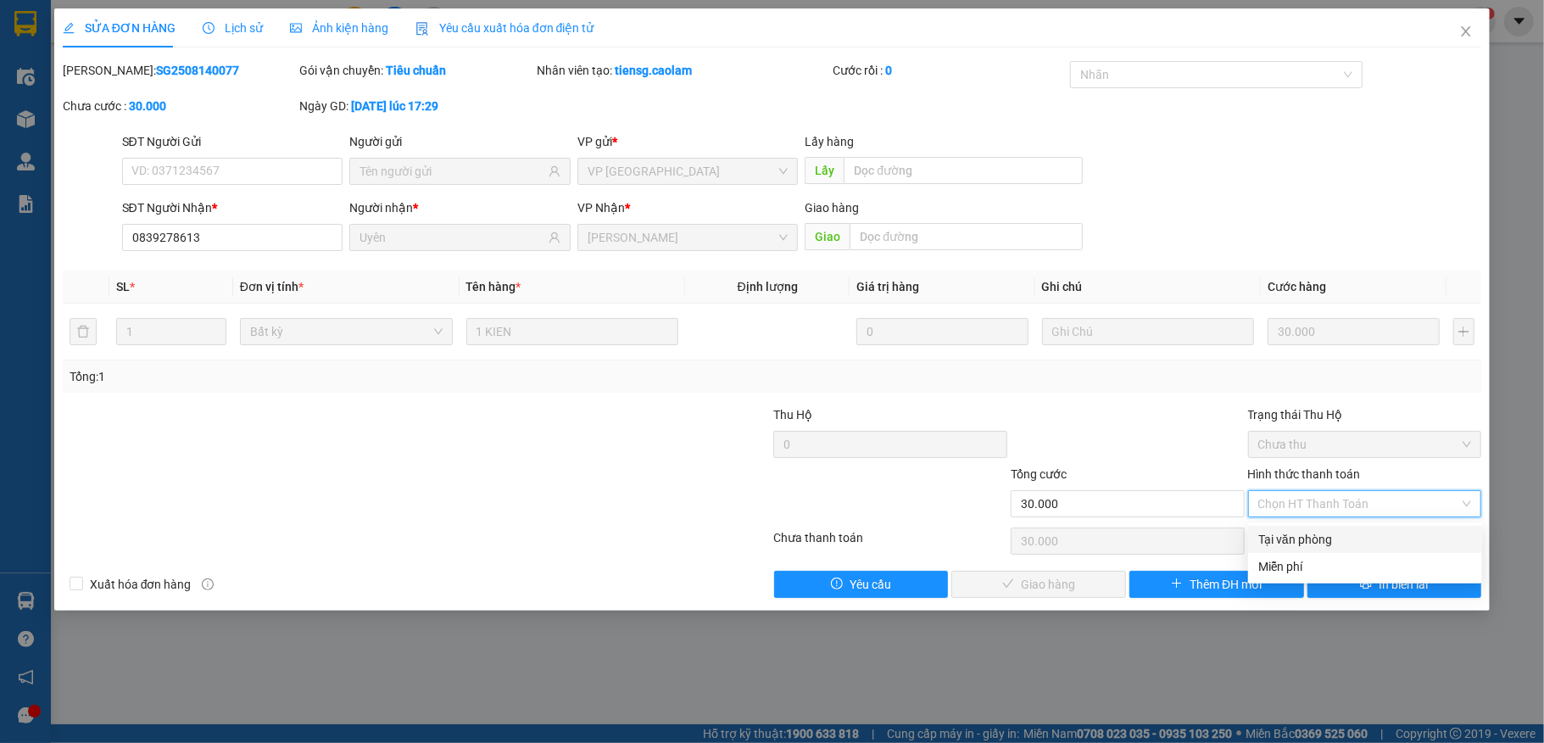
click at [1296, 536] on div "Tại văn phòng" at bounding box center [1365, 539] width 214 height 19
type input "0"
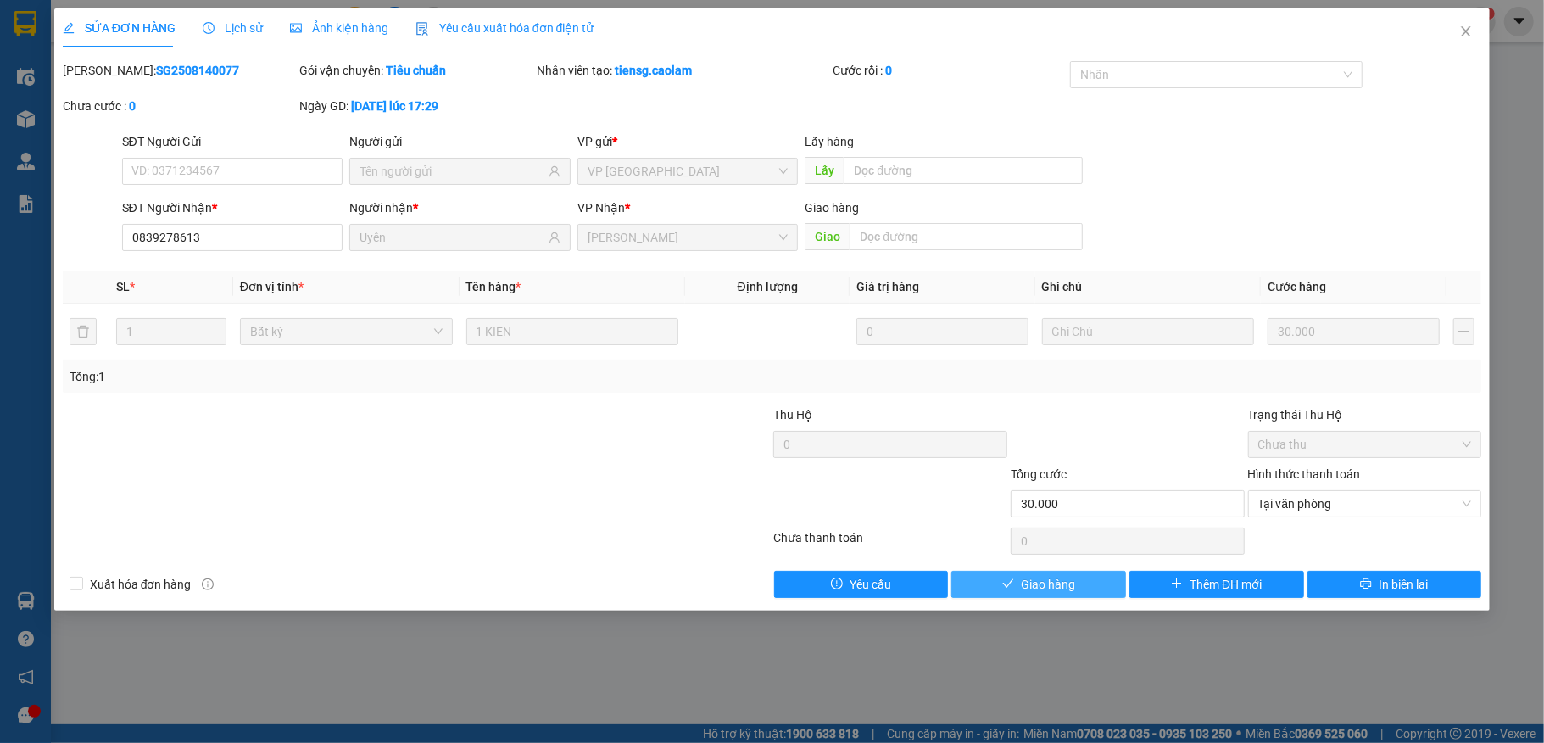
click at [1016, 578] on button "Giao hàng" at bounding box center [1038, 584] width 175 height 27
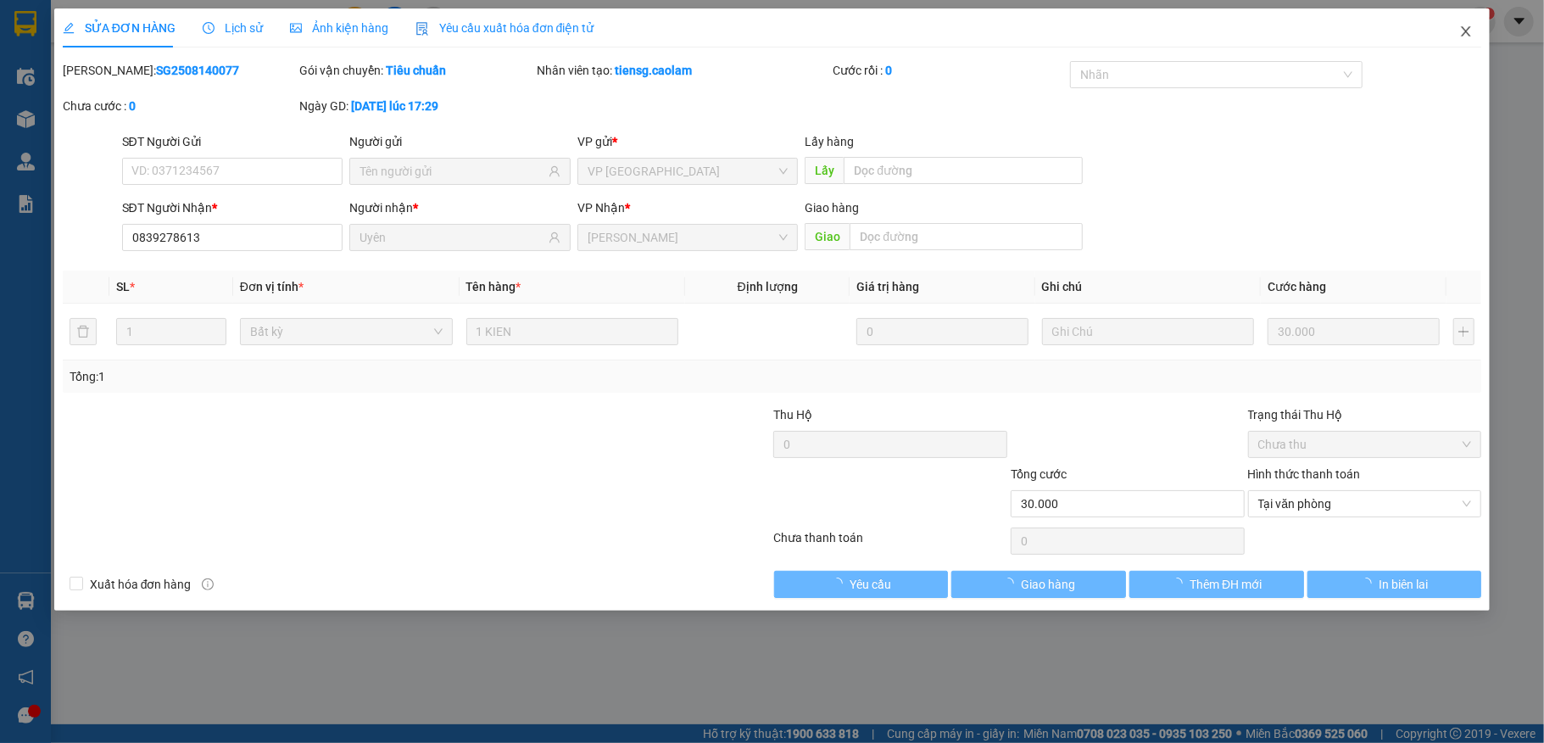
click at [1460, 35] on icon "close" at bounding box center [1466, 32] width 14 height 14
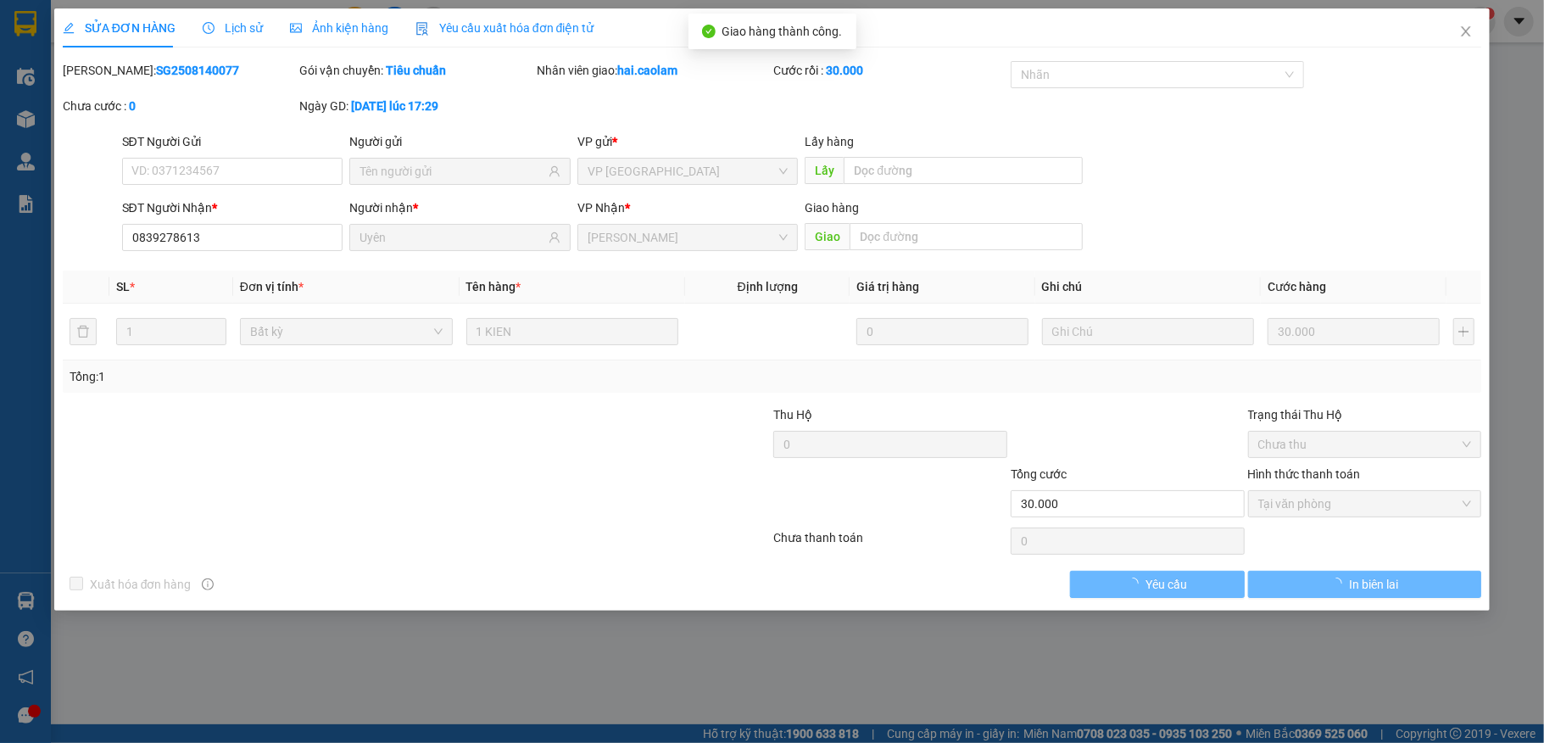
click at [1465, 32] on div "hai.caolam 1" at bounding box center [1434, 22] width 124 height 30
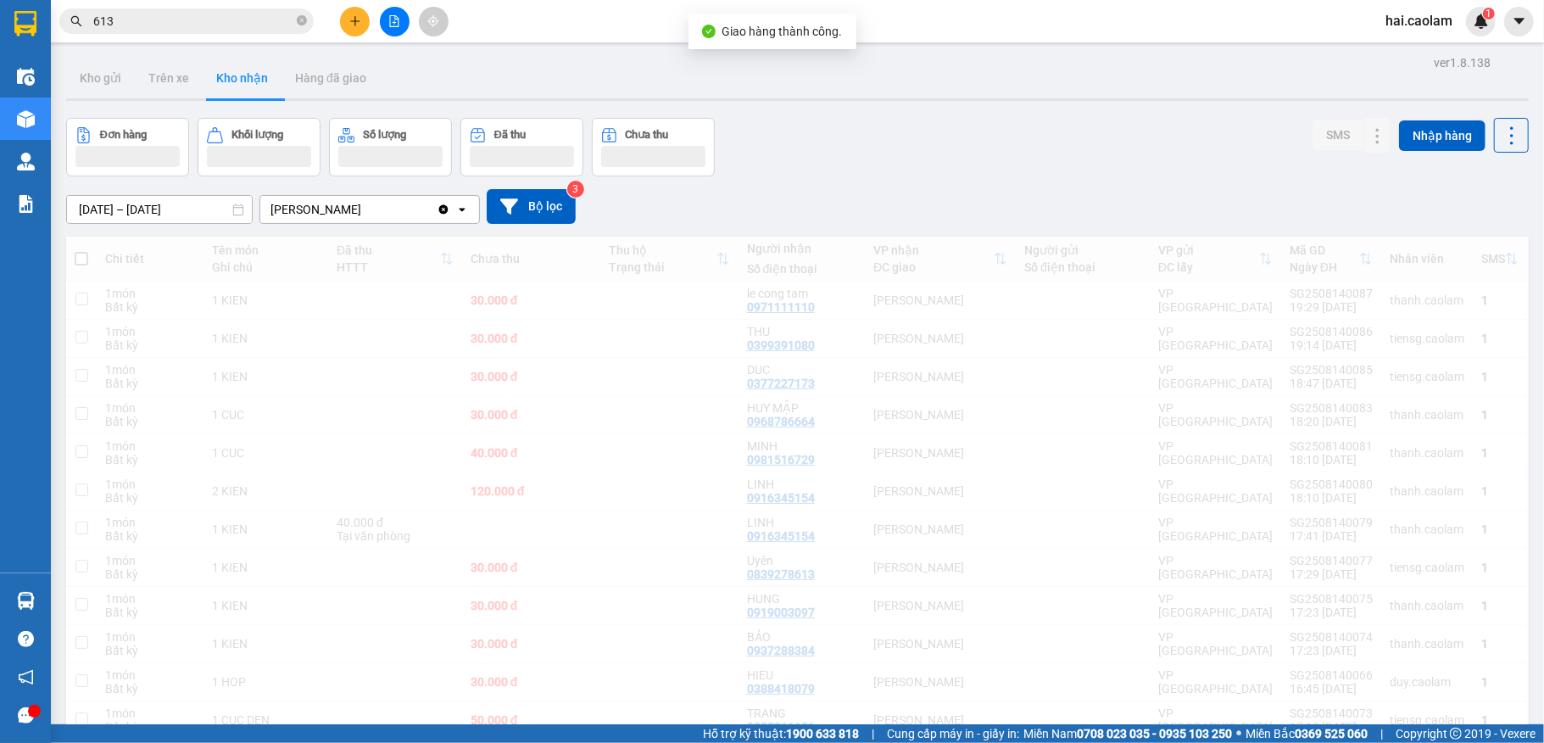
click at [198, 28] on input "613" at bounding box center [193, 21] width 200 height 19
click at [198, 24] on input "613" at bounding box center [193, 21] width 200 height 19
click at [203, 19] on input "613" at bounding box center [193, 21] width 200 height 19
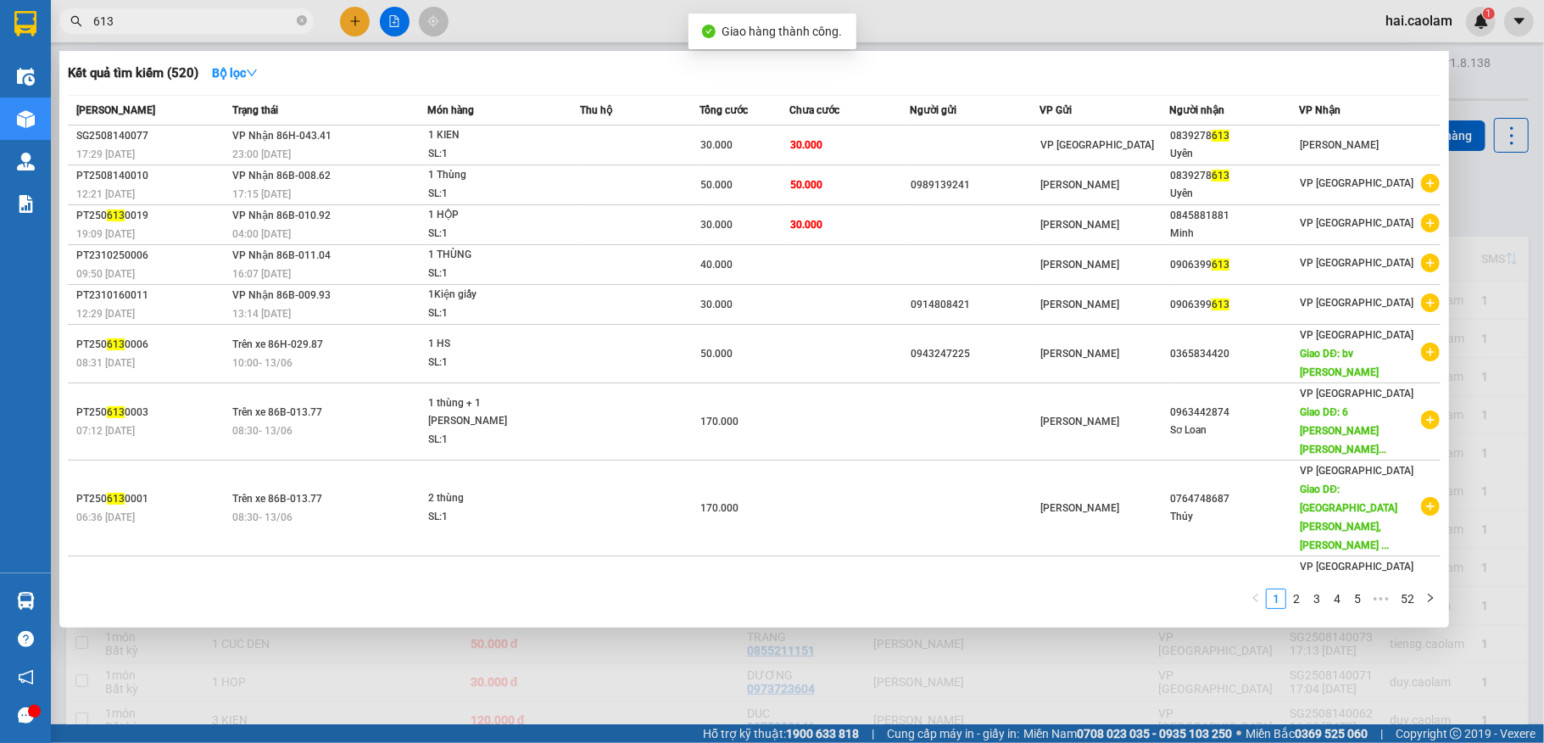
click at [203, 19] on input "613" at bounding box center [193, 21] width 200 height 19
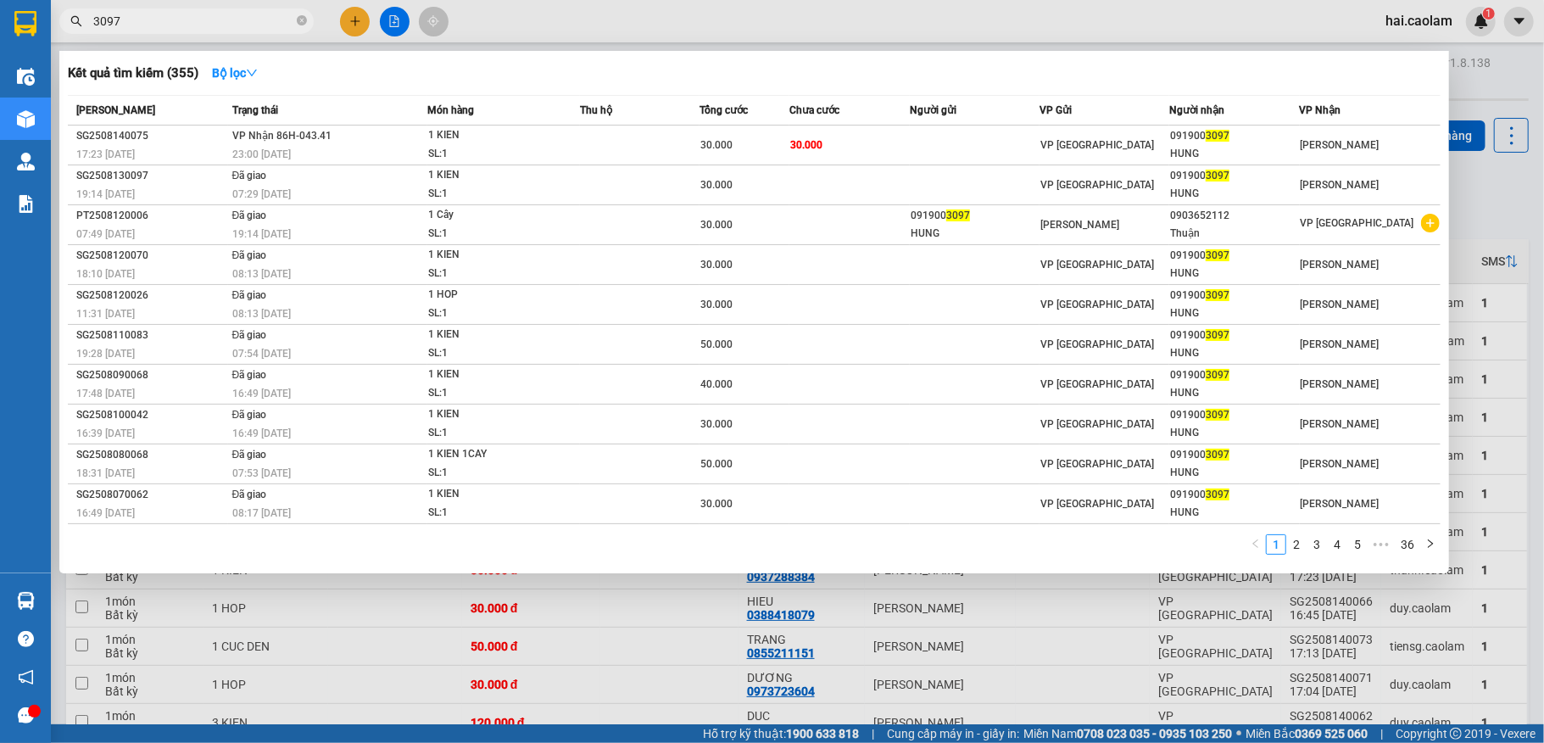
type input "3097"
click at [852, 123] on th "Chưa cước" at bounding box center [849, 111] width 120 height 30
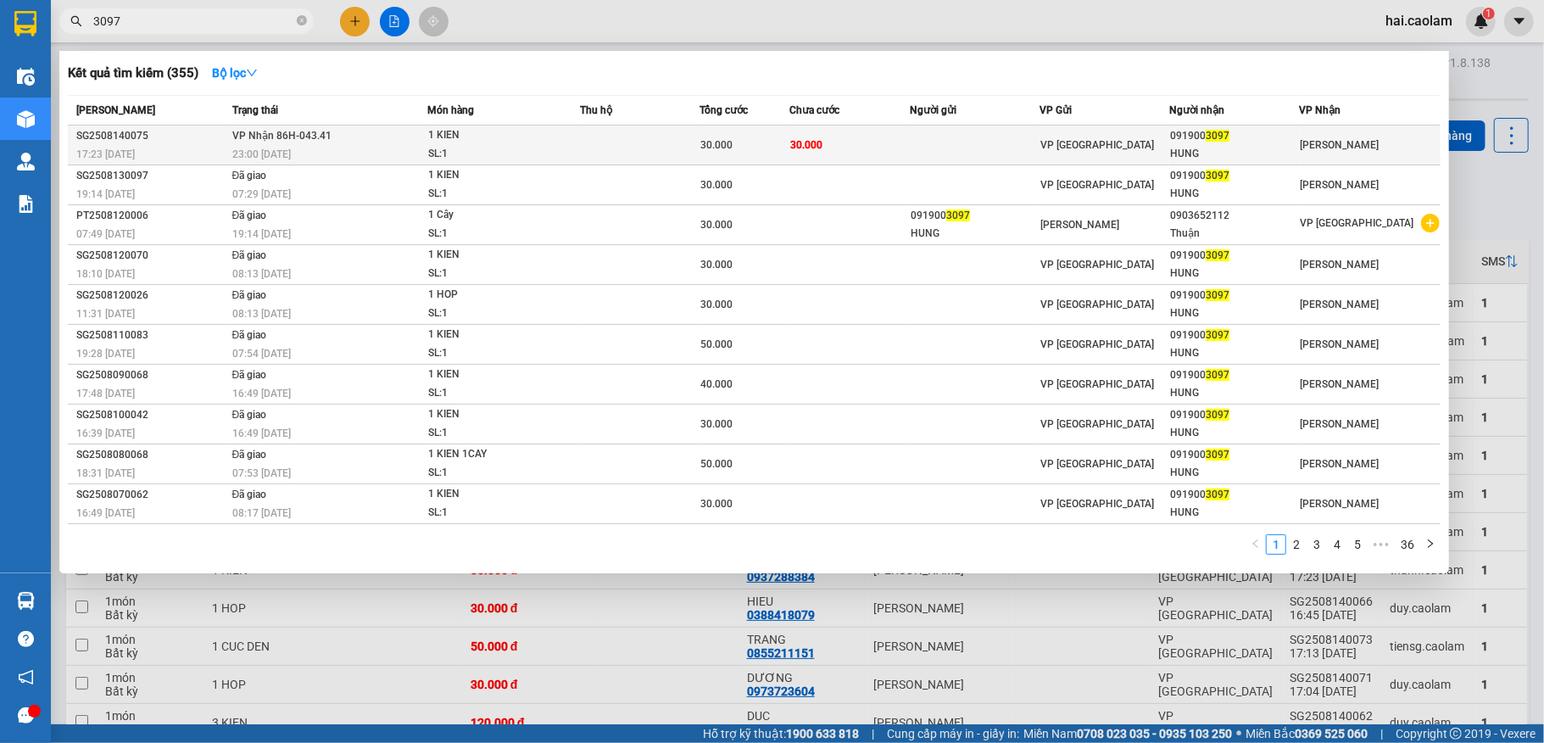
click at [844, 151] on td "30.000" at bounding box center [849, 145] width 120 height 40
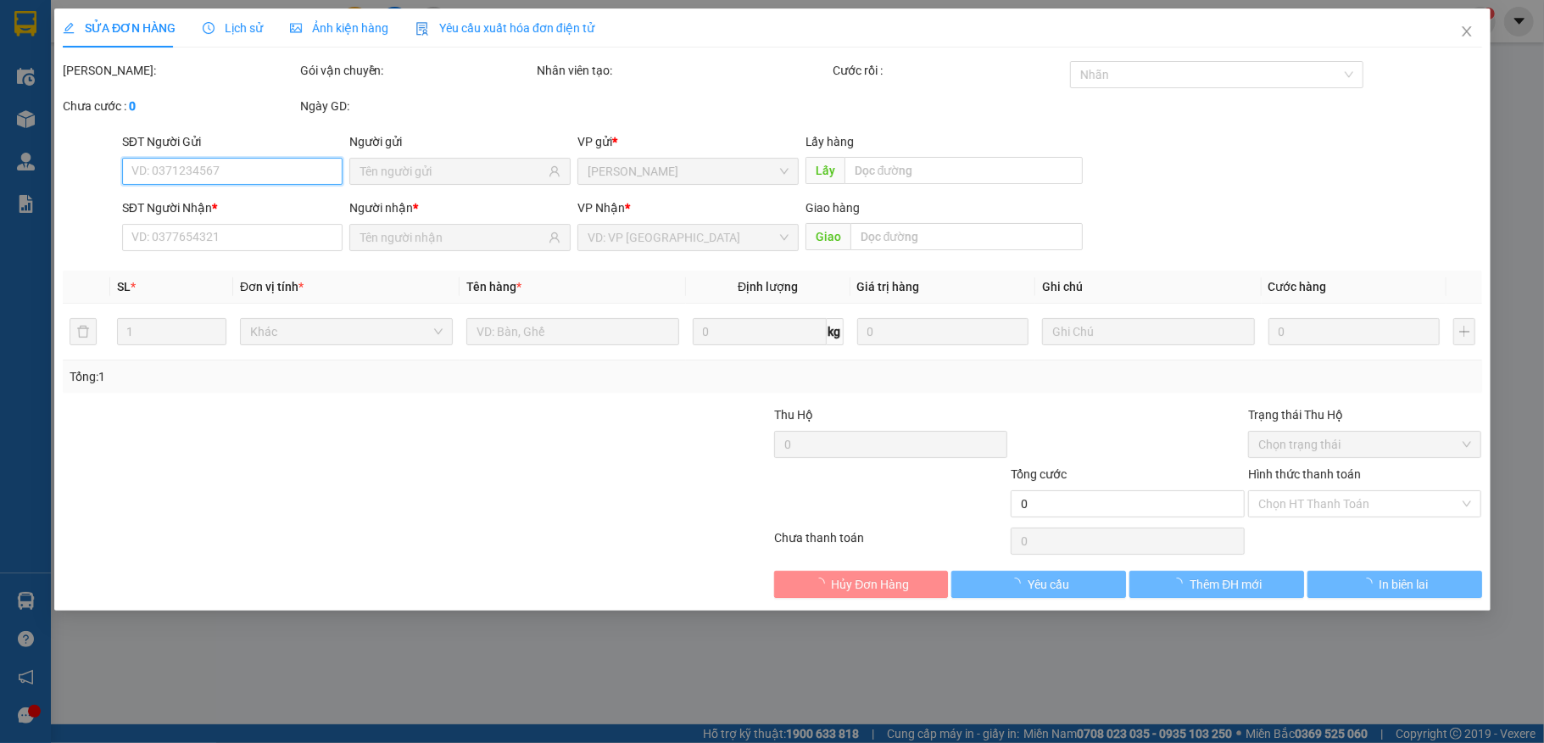
type input "0919003097"
type input "HUNG"
type input "30.000"
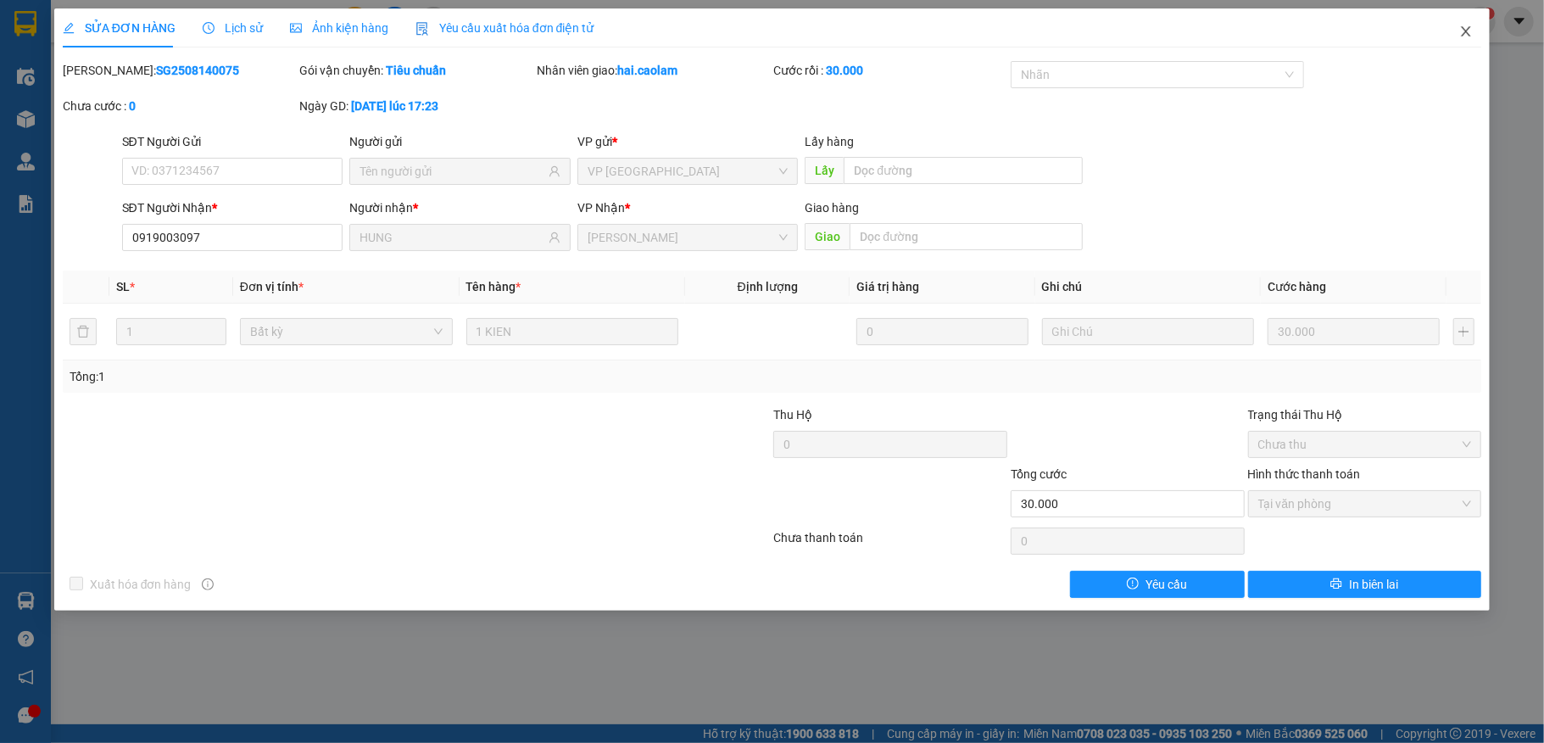
click at [1468, 25] on span "Close" at bounding box center [1465, 31] width 47 height 47
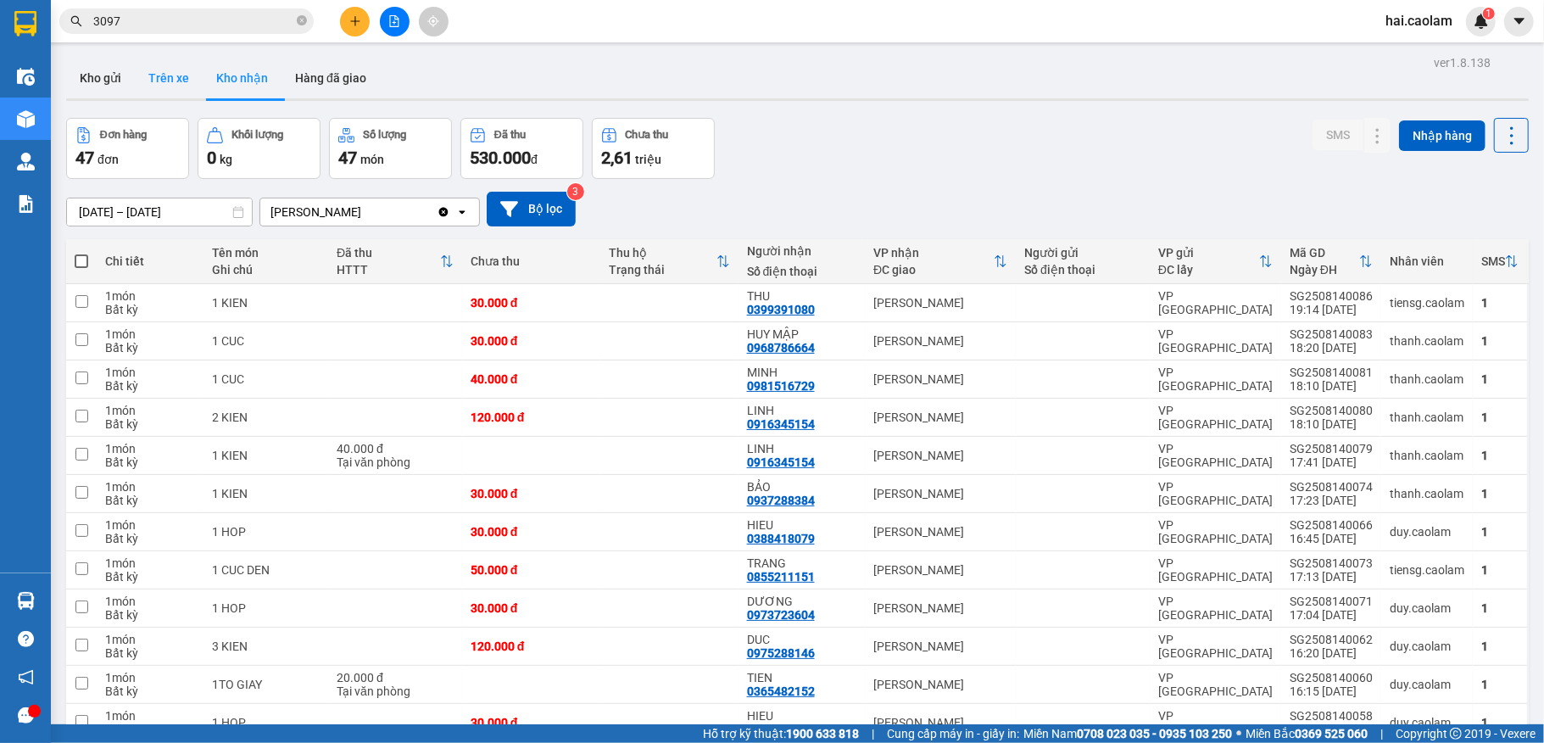
click at [178, 78] on button "Trên xe" at bounding box center [169, 78] width 68 height 41
type input "[DATE] – [DATE]"
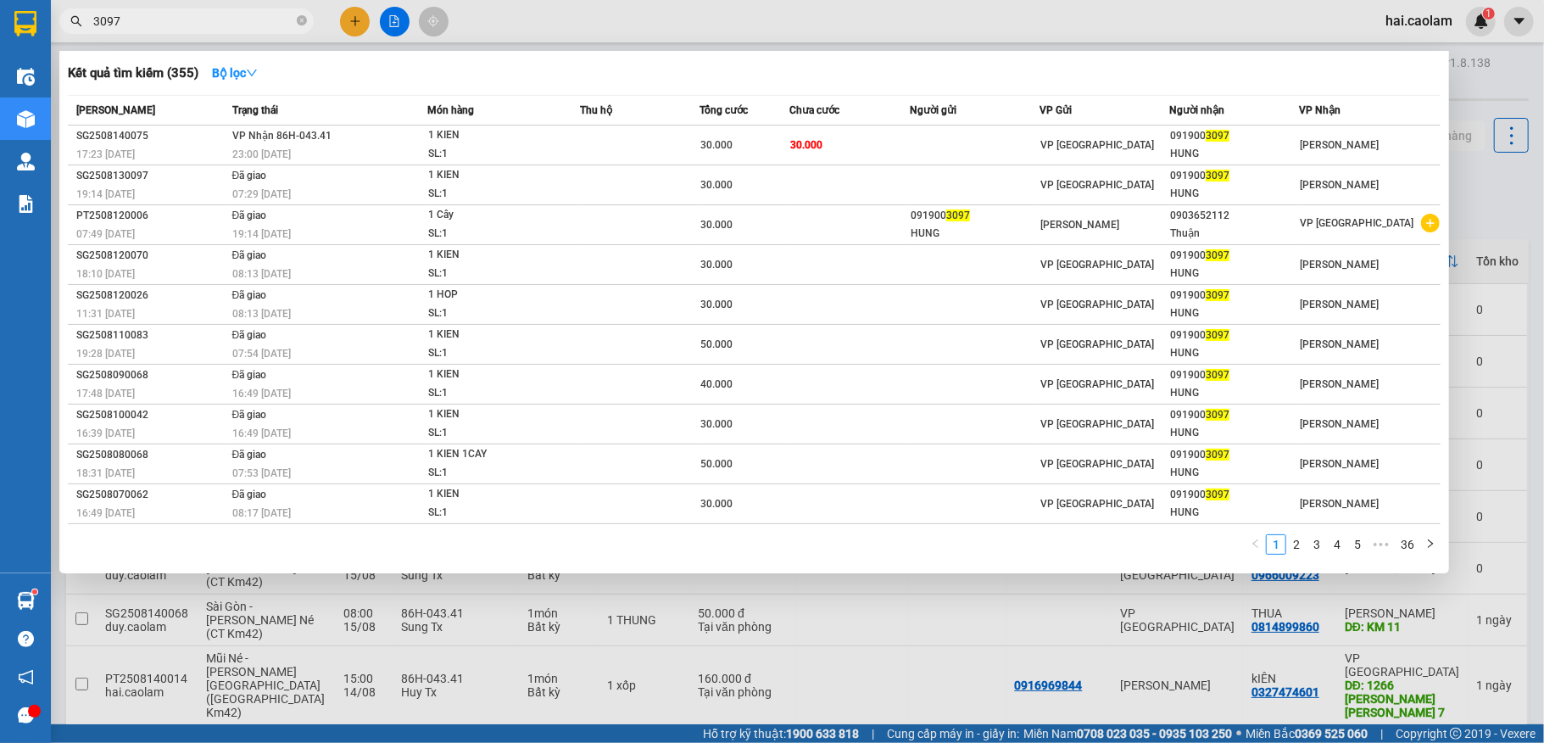
click at [177, 25] on input "3097" at bounding box center [193, 21] width 200 height 19
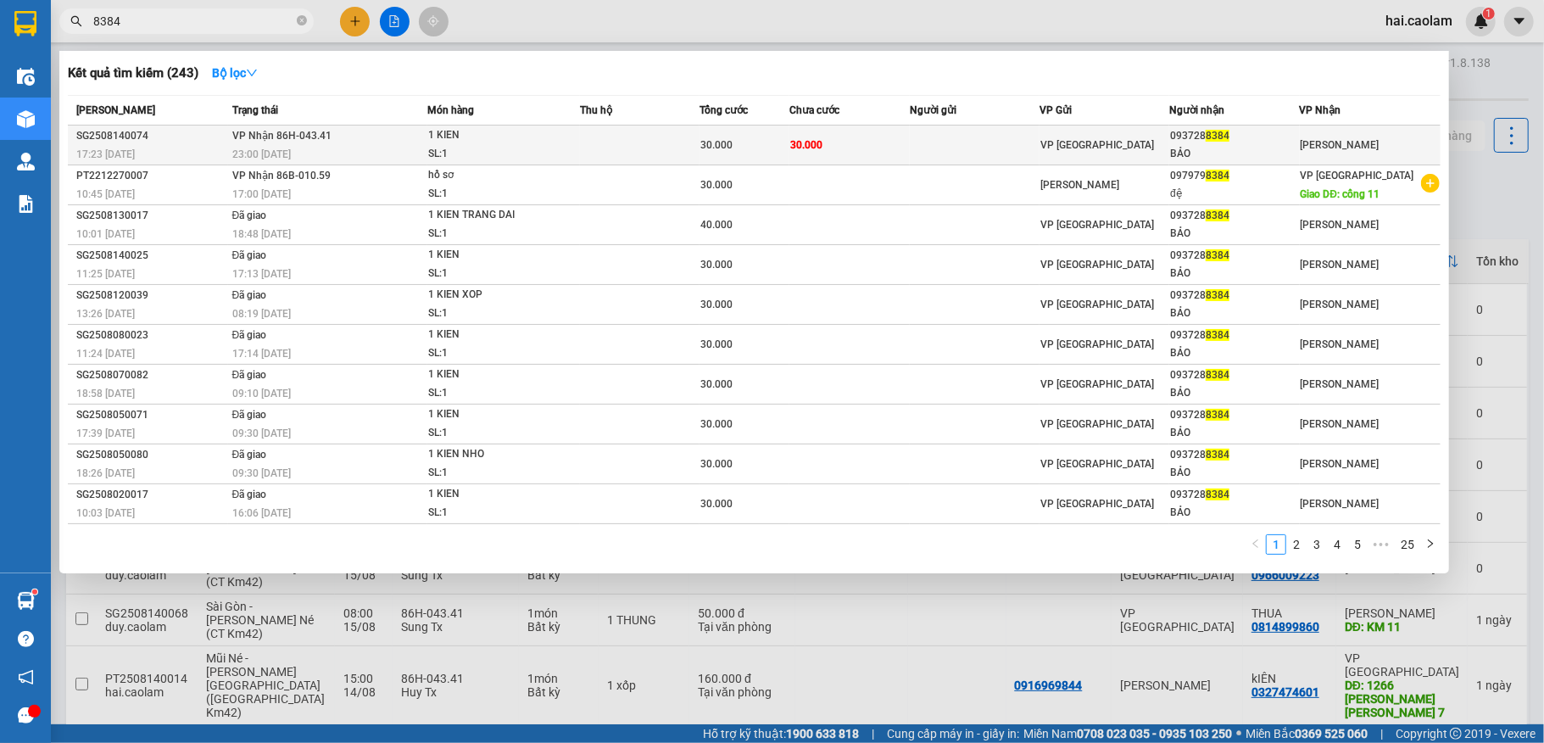
type input "8384"
click at [843, 137] on td "30.000" at bounding box center [849, 145] width 120 height 40
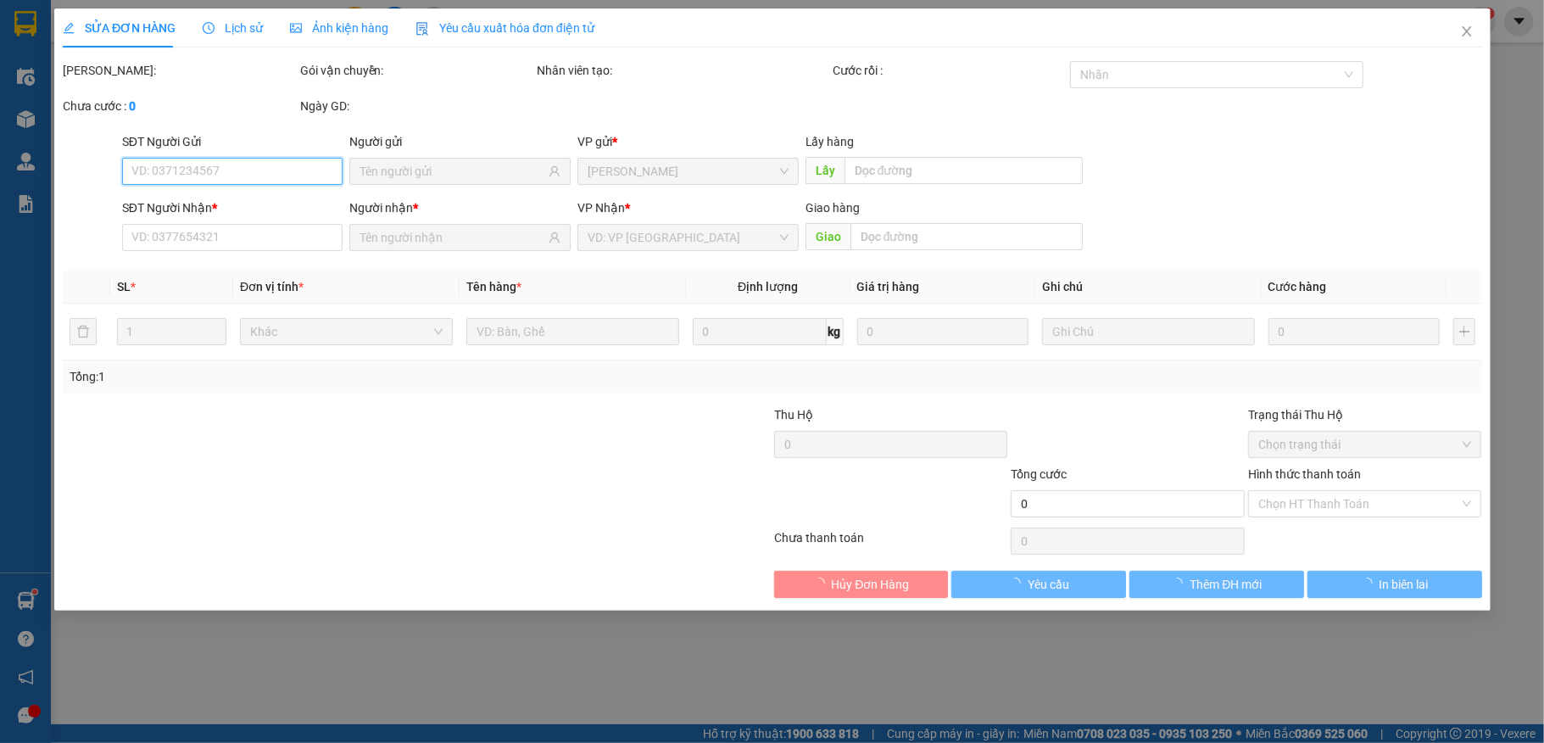
type input "0937288384"
type input "BẢO"
type input "30.000"
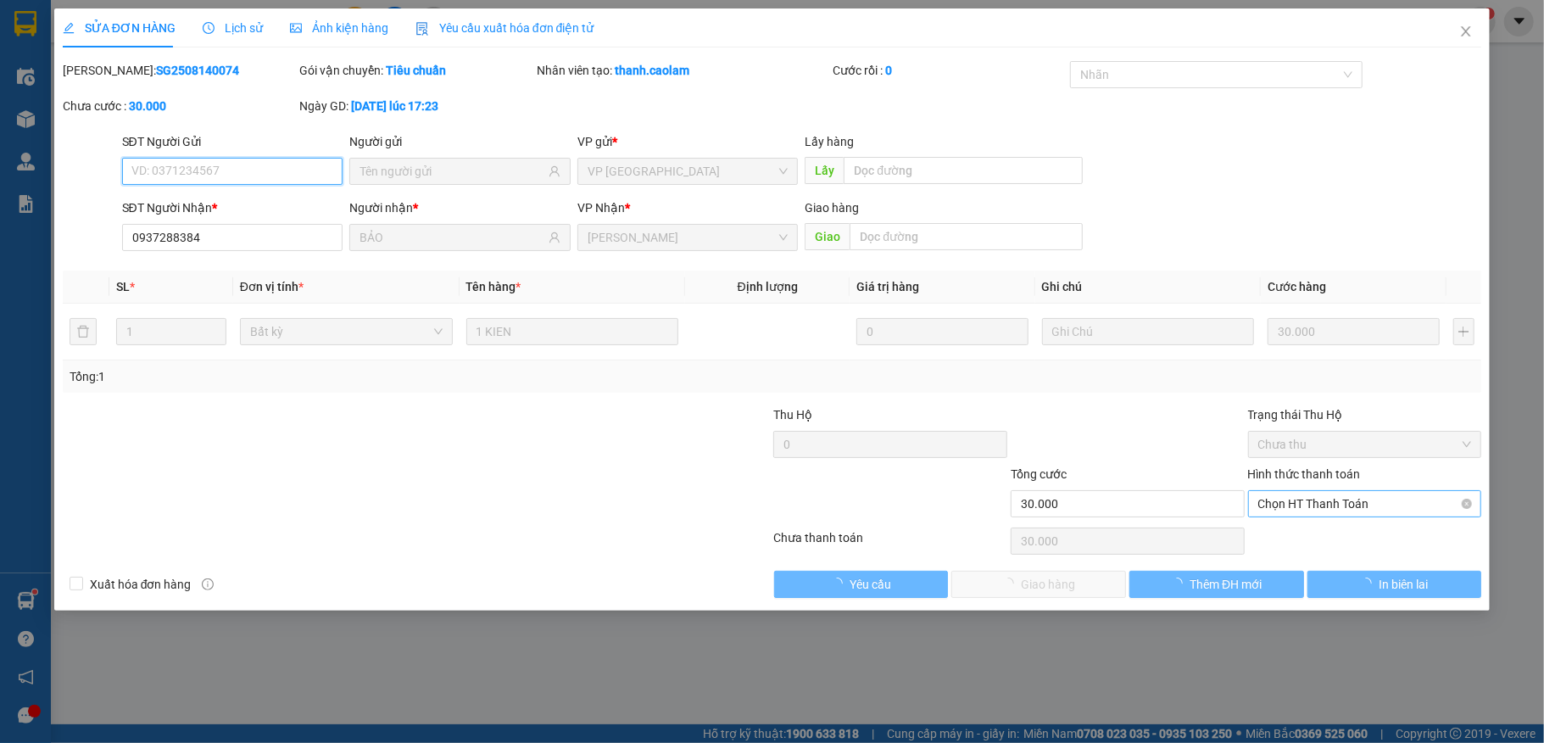
click at [1327, 506] on span "Chọn HT Thanh Toán" at bounding box center [1365, 503] width 214 height 25
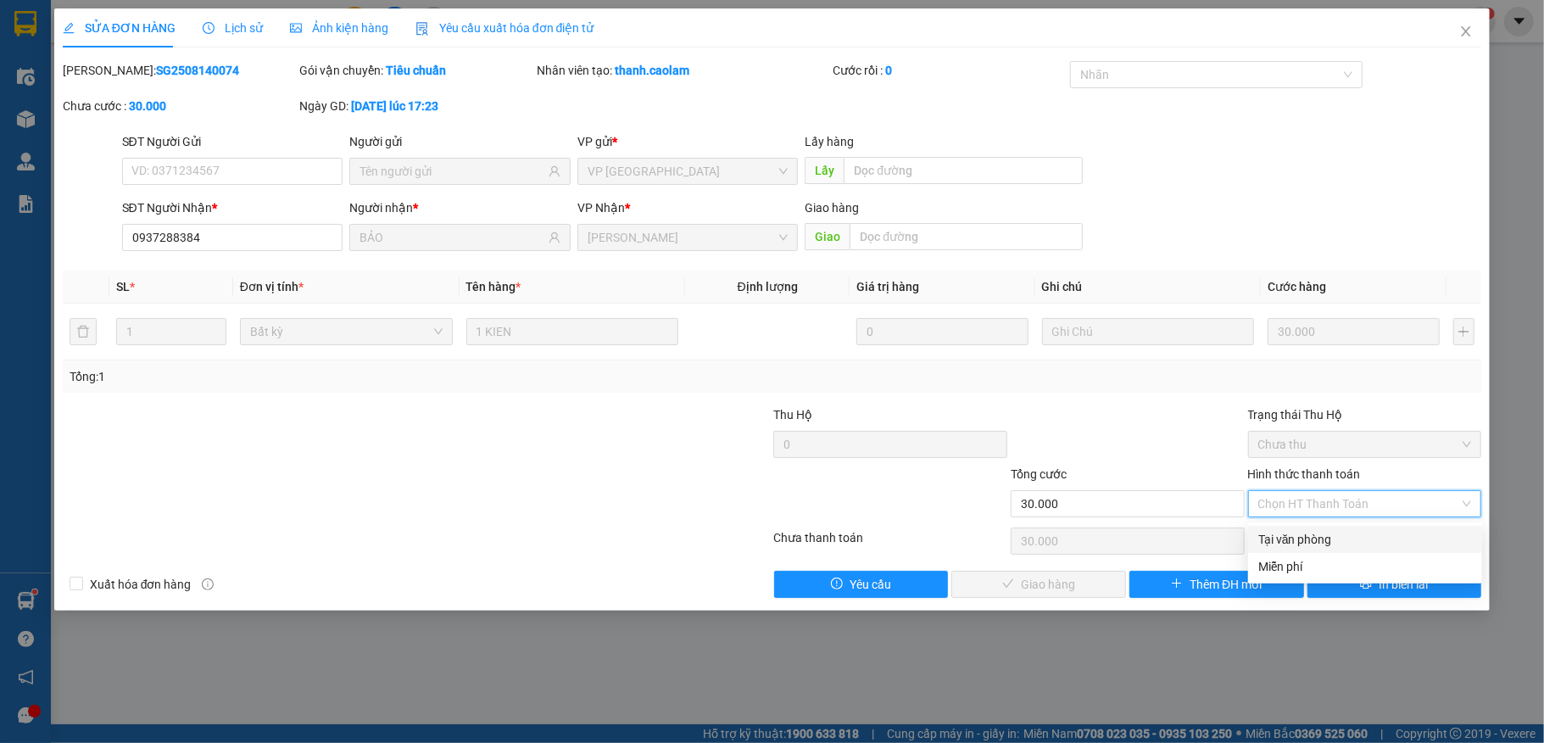
click at [1320, 533] on div "Tại văn phòng" at bounding box center [1365, 539] width 214 height 19
type input "0"
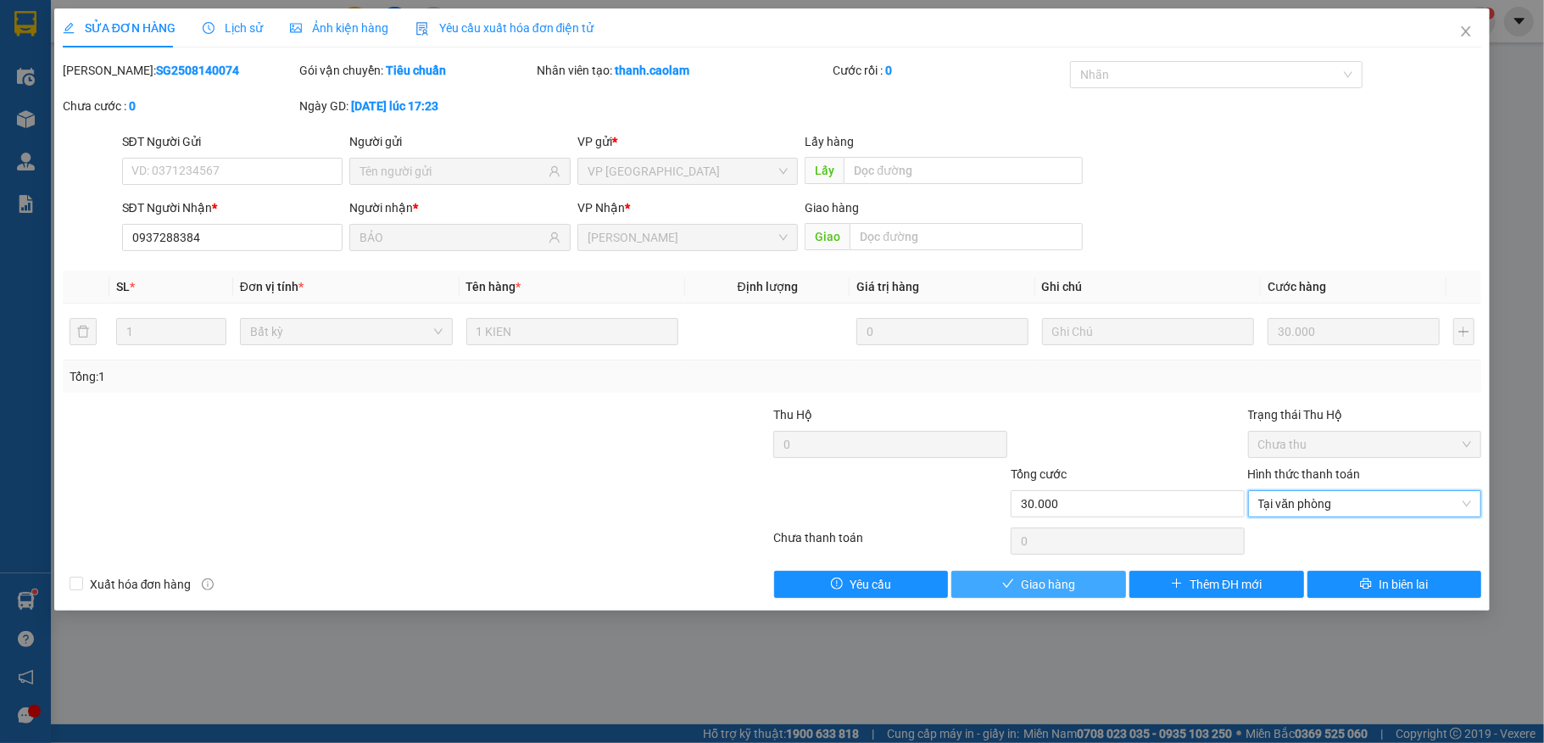
click at [1051, 576] on span "Giao hàng" at bounding box center [1048, 584] width 54 height 19
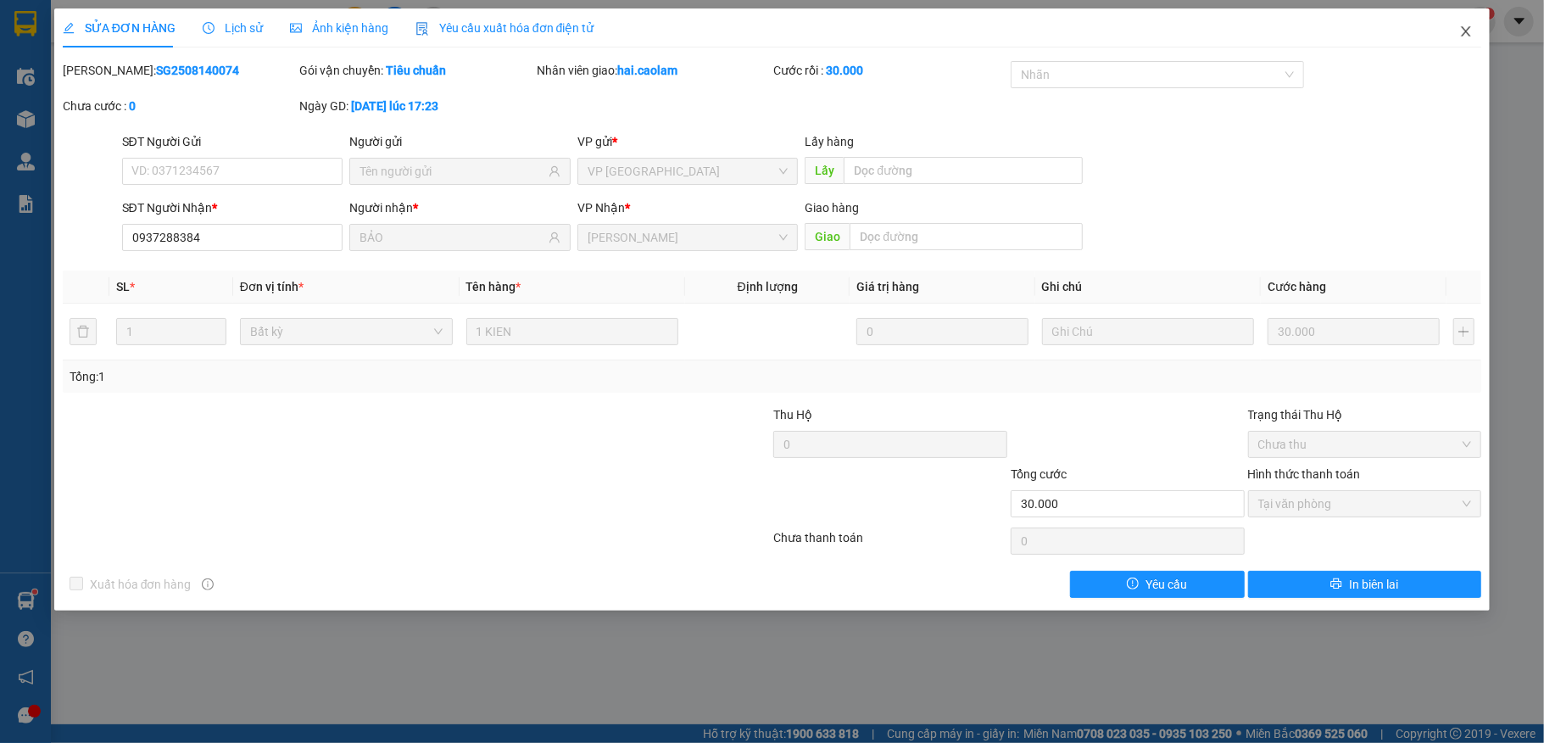
click at [1449, 31] on span "Close" at bounding box center [1465, 31] width 47 height 47
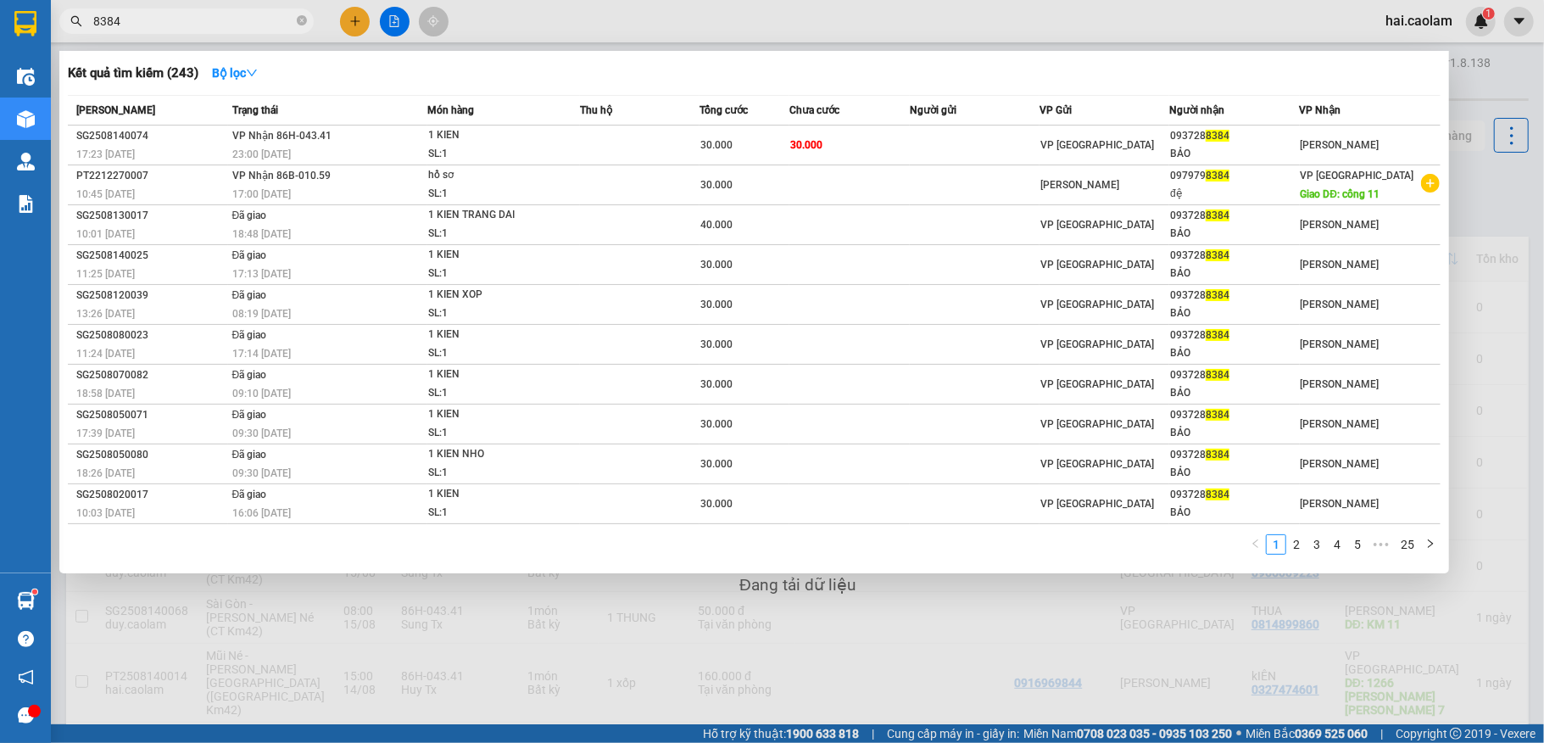
click at [198, 25] on input "8384" at bounding box center [193, 21] width 200 height 19
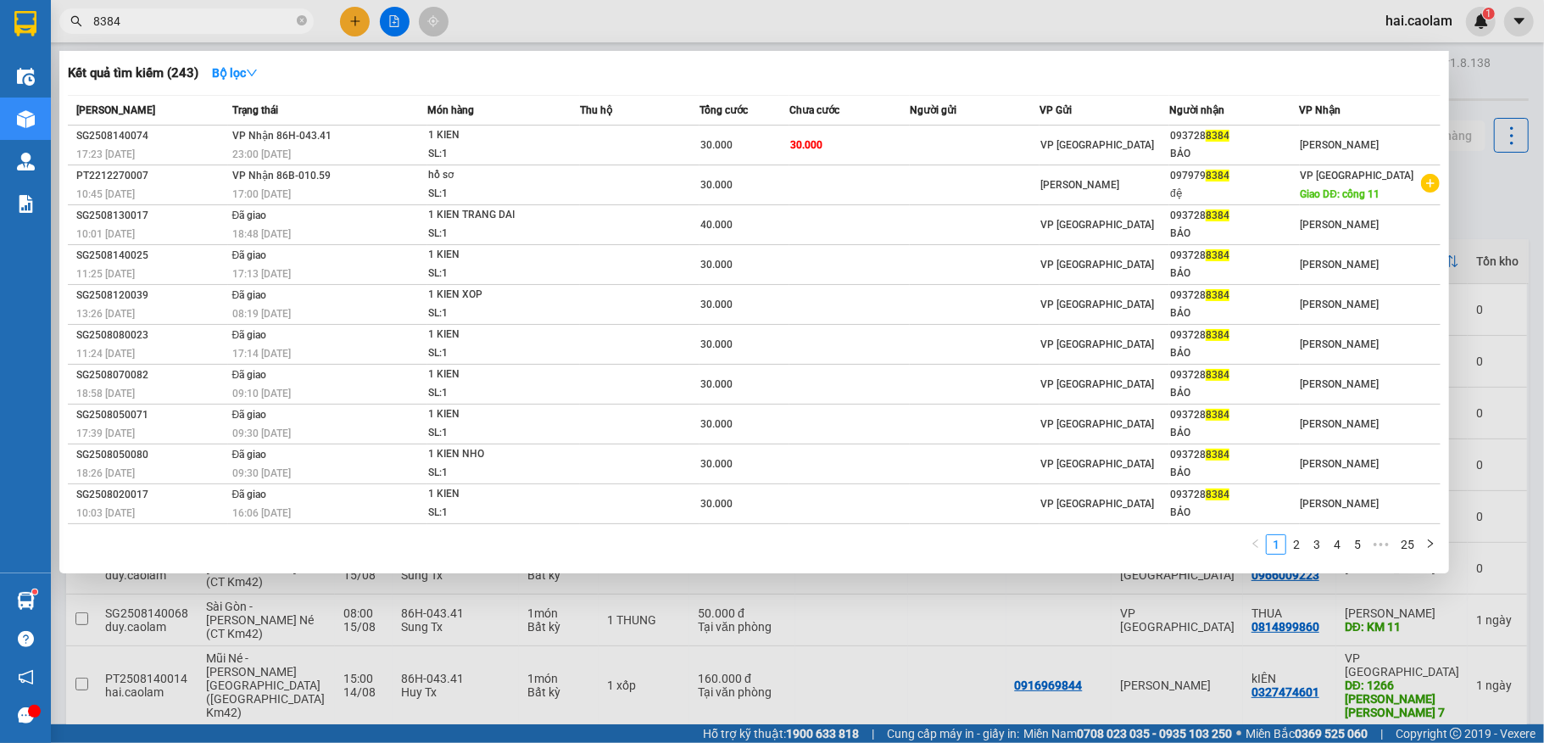
click at [198, 25] on input "8384" at bounding box center [193, 21] width 200 height 19
click at [1493, 349] on div at bounding box center [772, 371] width 1544 height 743
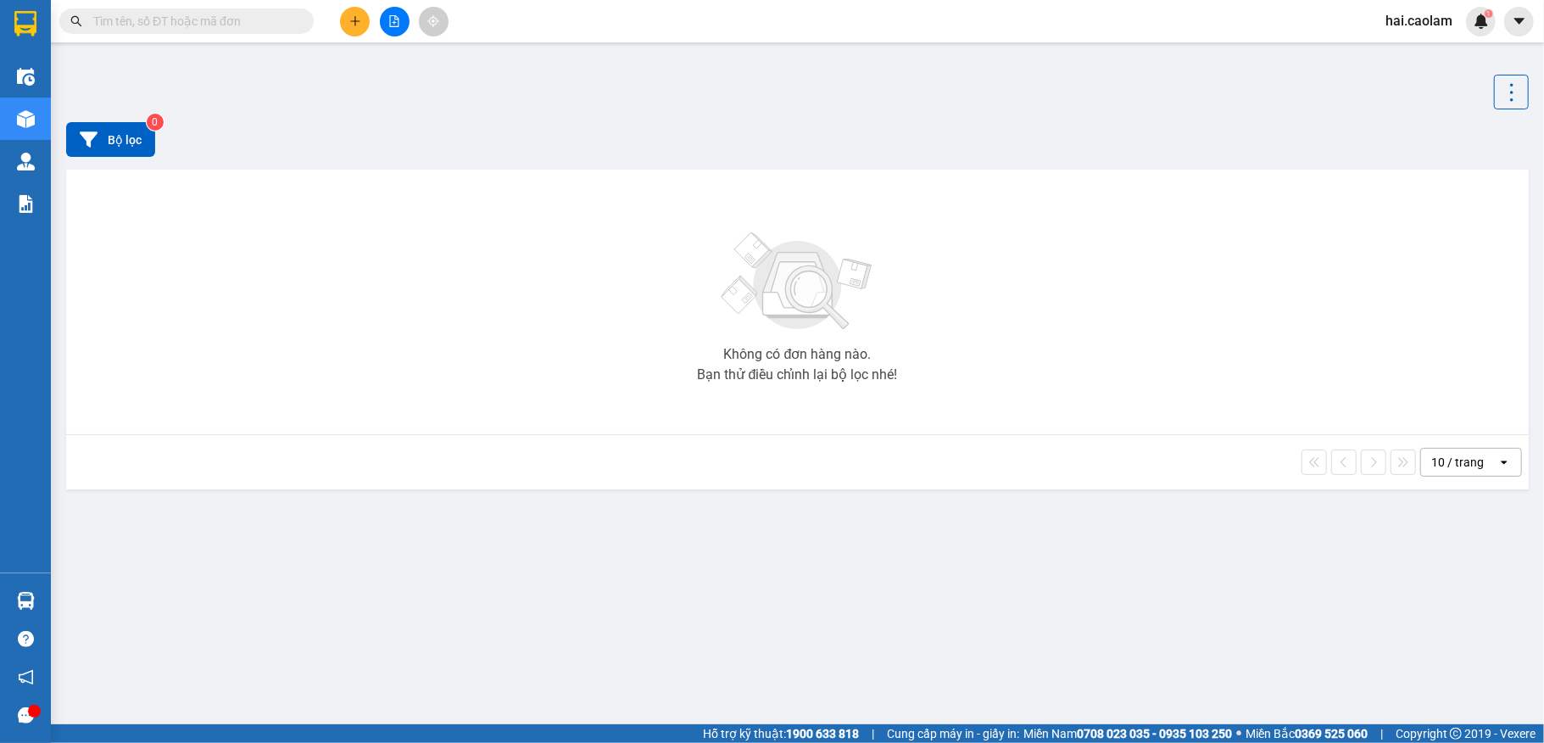
click at [184, 24] on input "text" at bounding box center [193, 21] width 200 height 19
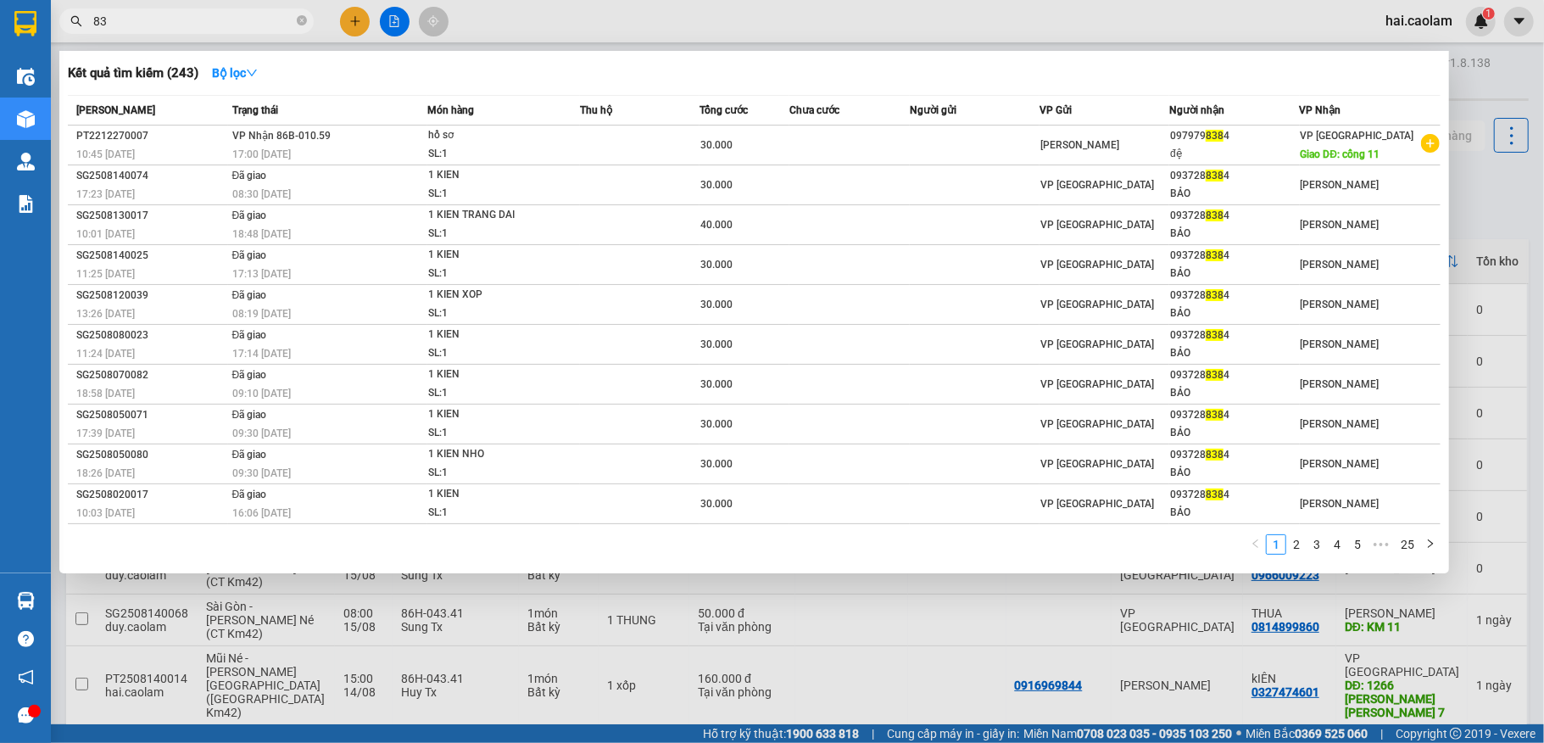
type input "8"
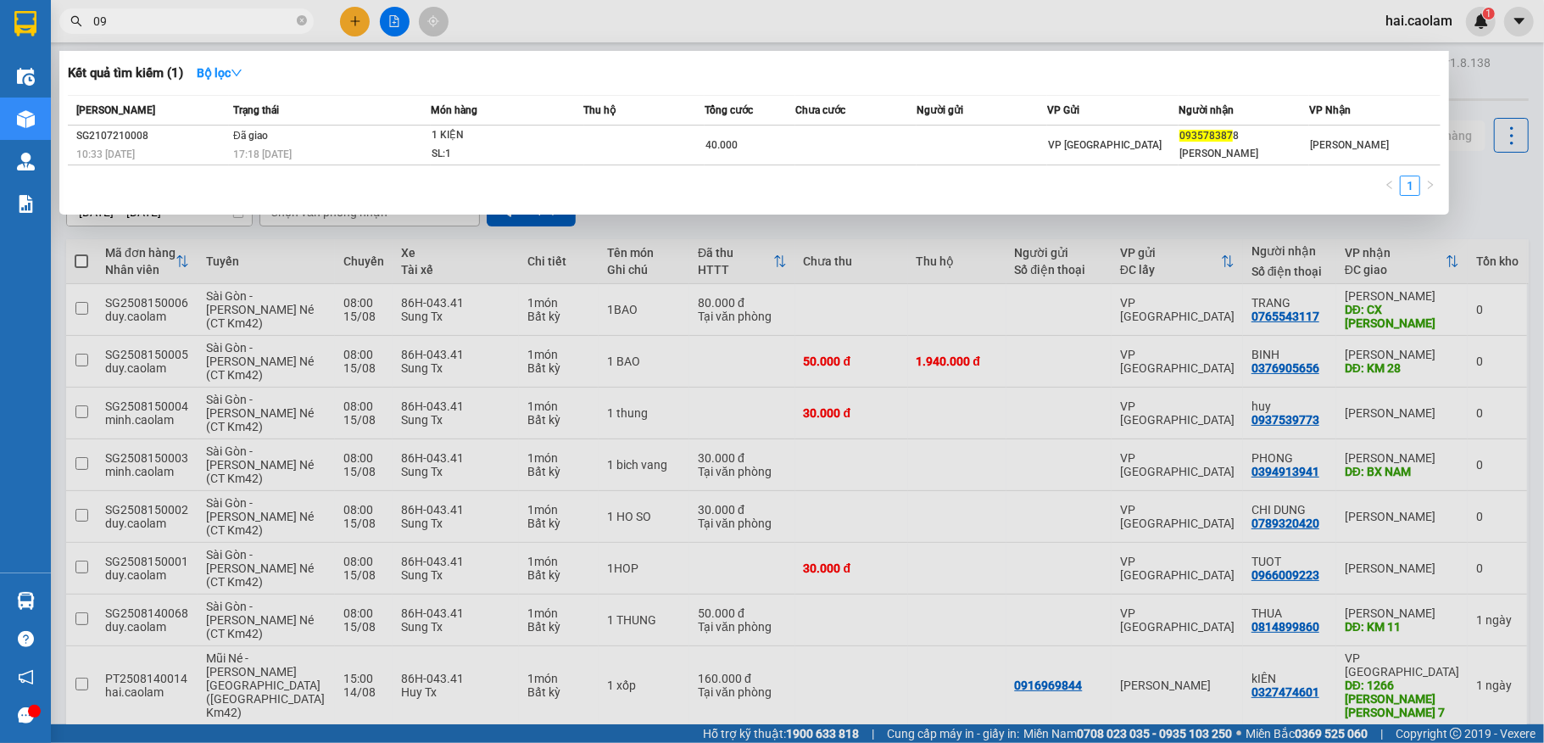
type input "0"
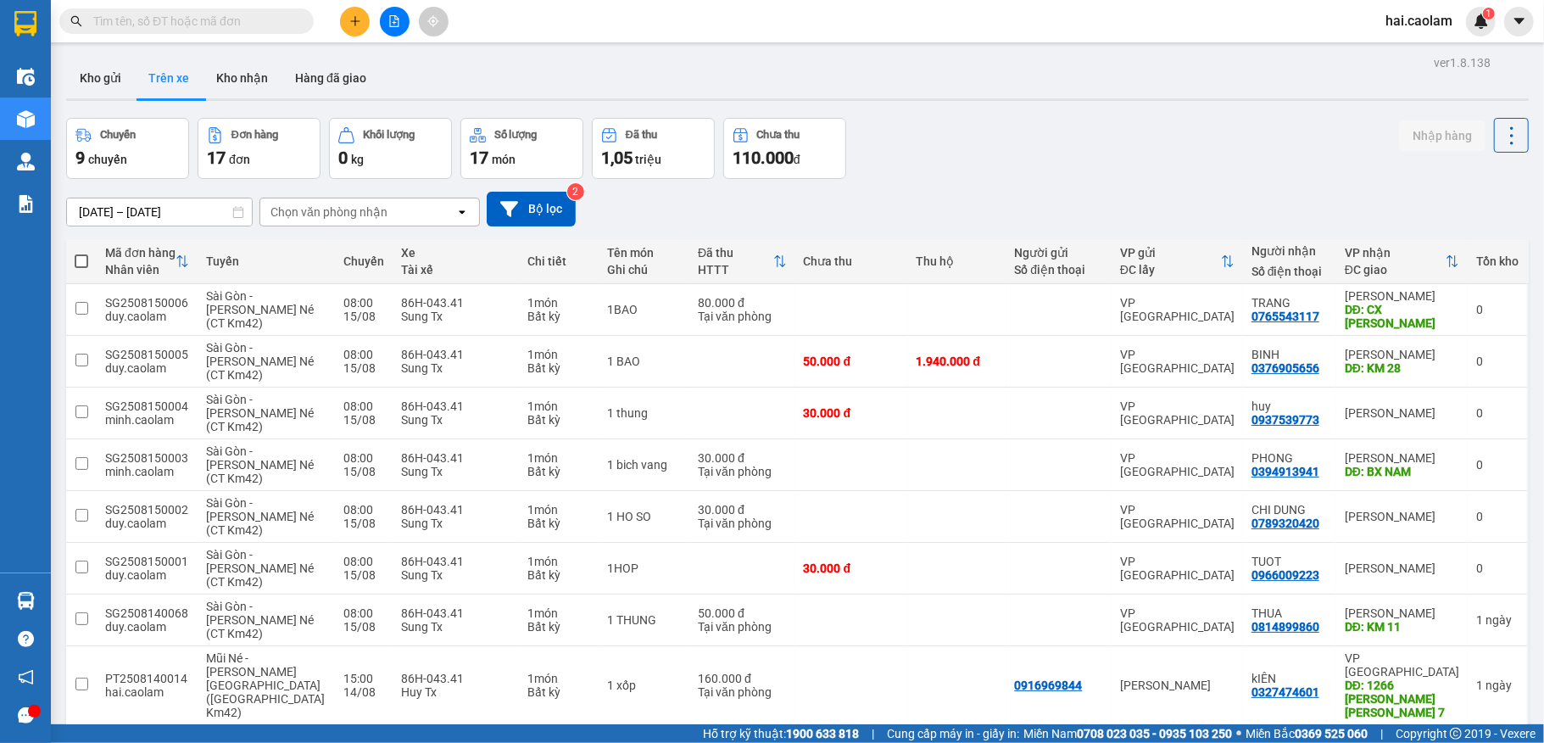
click at [212, 25] on input "text" at bounding box center [193, 21] width 200 height 19
click at [1036, 143] on div "Chuyến 9 chuyến Đơn hàng 17 đơn Khối lượng 0 kg Số lượng 17 món Đã thu 1,05 tri…" at bounding box center [797, 148] width 1462 height 61
click at [231, 14] on input "text" at bounding box center [193, 21] width 200 height 19
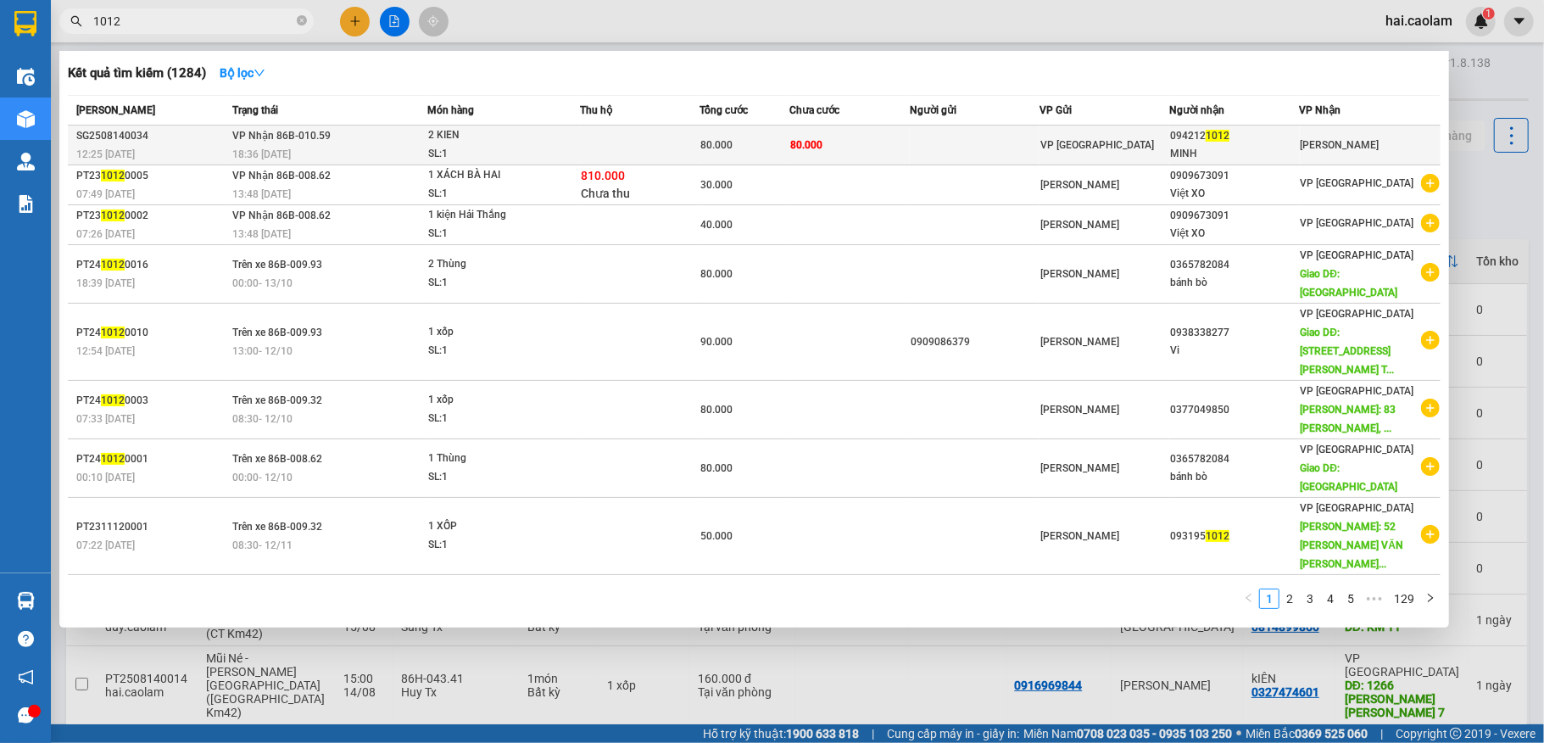
type input "1012"
click at [992, 151] on td at bounding box center [975, 145] width 130 height 40
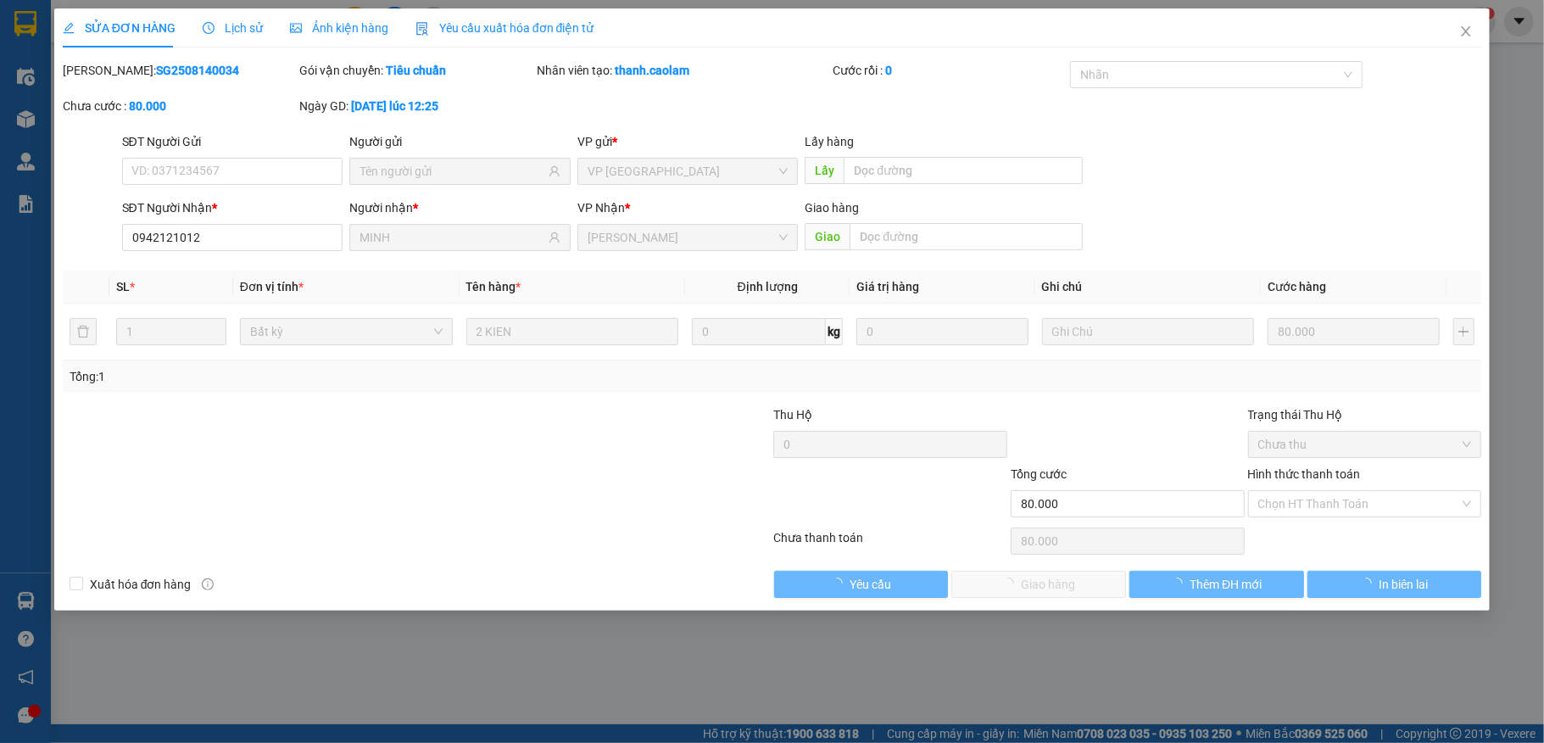
type input "0942121012"
type input "MINH"
type input "80.000"
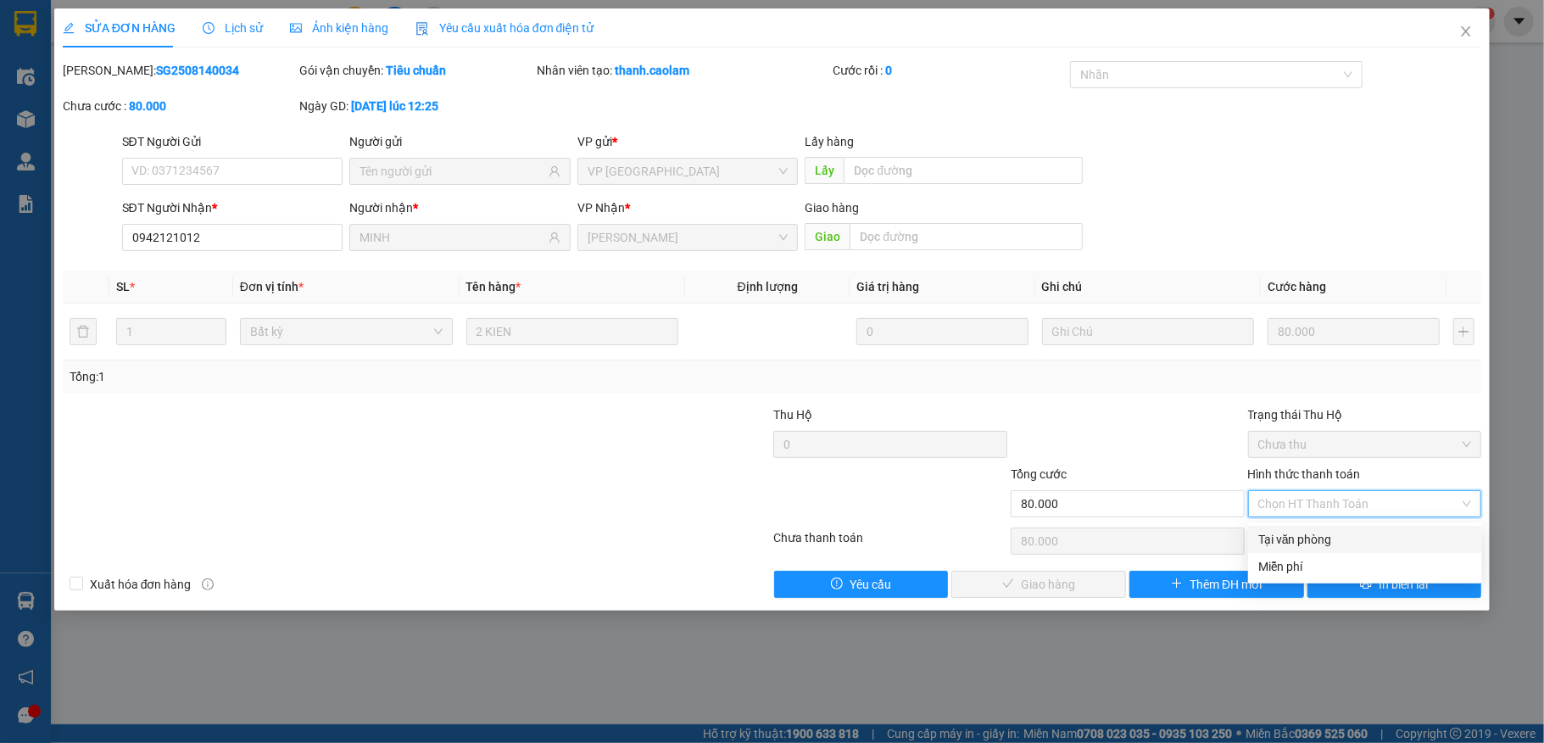
click at [1279, 537] on div "Tại văn phòng" at bounding box center [1365, 539] width 214 height 19
type input "0"
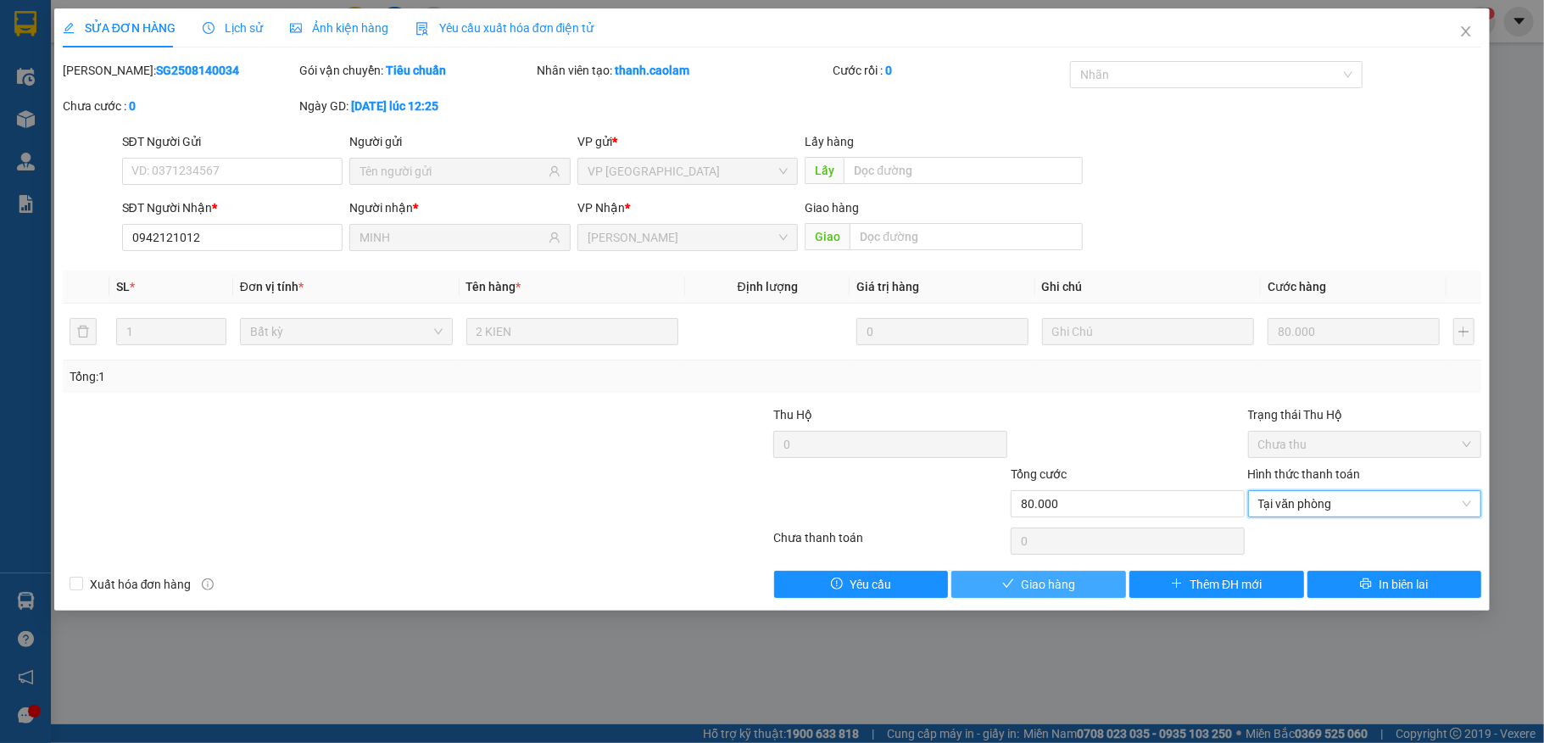
click at [1077, 578] on button "Giao hàng" at bounding box center [1038, 584] width 175 height 27
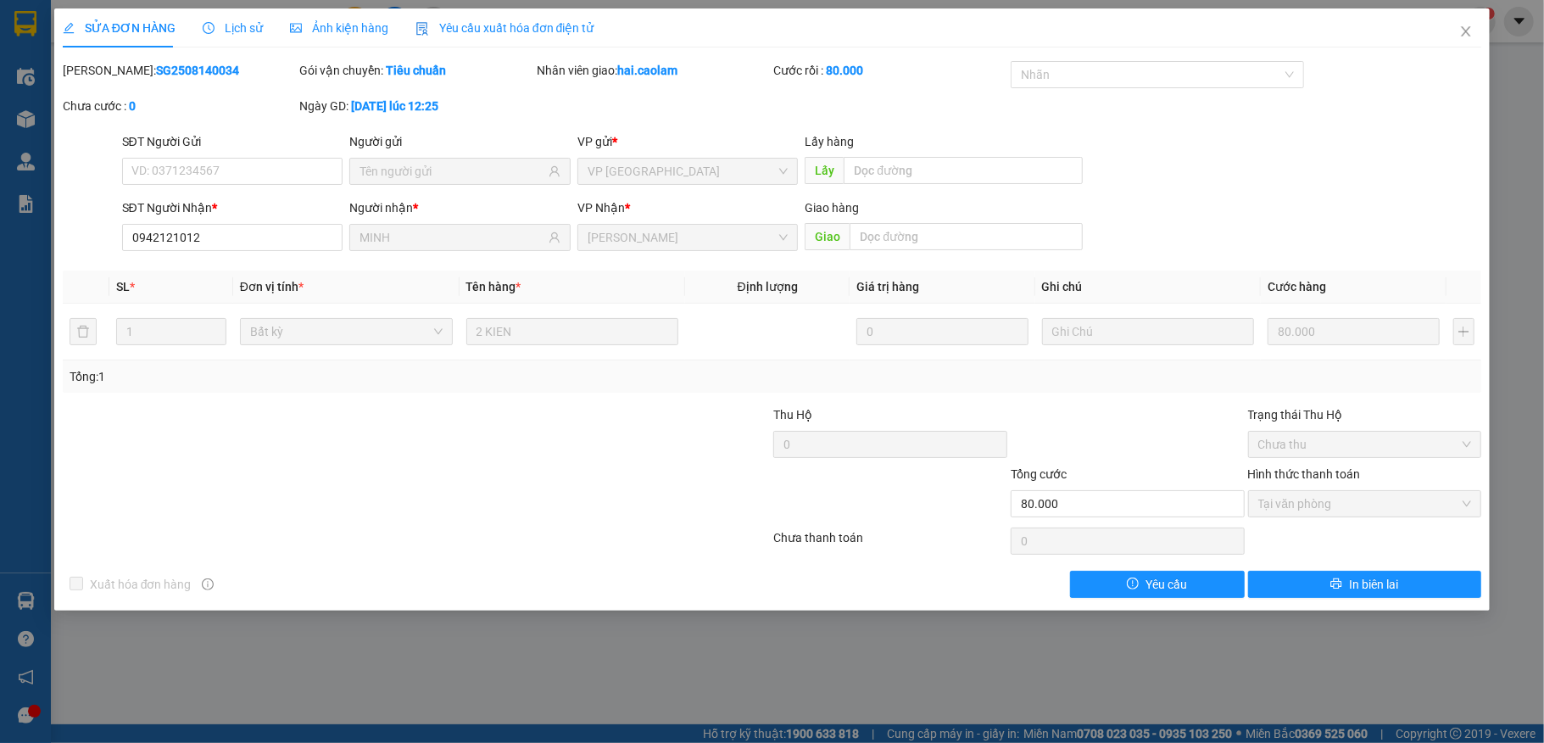
click at [578, 608] on div "SỬA ĐƠN HÀNG Lịch sử Ảnh kiện hàng Yêu cầu xuất hóa đơn điện tử Total Paid Fee …" at bounding box center [772, 309] width 1436 height 602
click at [582, 610] on div "SỬA ĐƠN HÀNG Lịch sử Ảnh kiện hàng Yêu cầu xuất hóa đơn điện tử Total Paid Fee …" at bounding box center [772, 309] width 1436 height 602
click at [1465, 39] on span "Close" at bounding box center [1465, 31] width 47 height 47
click at [1465, 39] on div "Kết quả tìm kiếm ( 1284 ) Bộ lọc Mã ĐH Trạng thái Món hàng Thu hộ Tổng cước Chư…" at bounding box center [772, 21] width 1544 height 42
click at [0, 343] on div "Điều hành xe Kho hàng mới Quản Lý Quản lý chuyến Quản lý khách hàng mới Báo cáo…" at bounding box center [25, 313] width 51 height 517
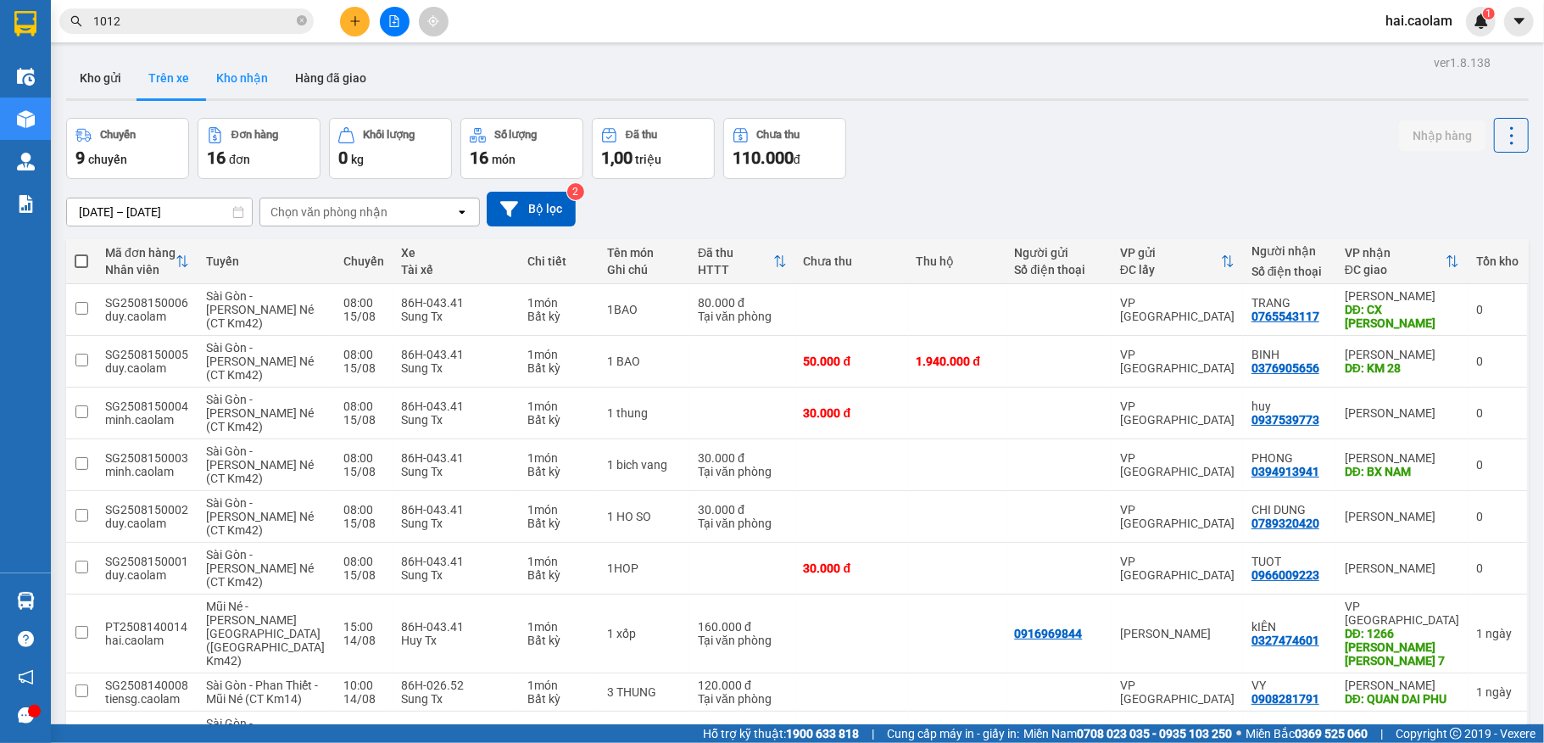
click at [259, 70] on button "Kho nhận" at bounding box center [242, 78] width 79 height 41
type input "[DATE] – [DATE]"
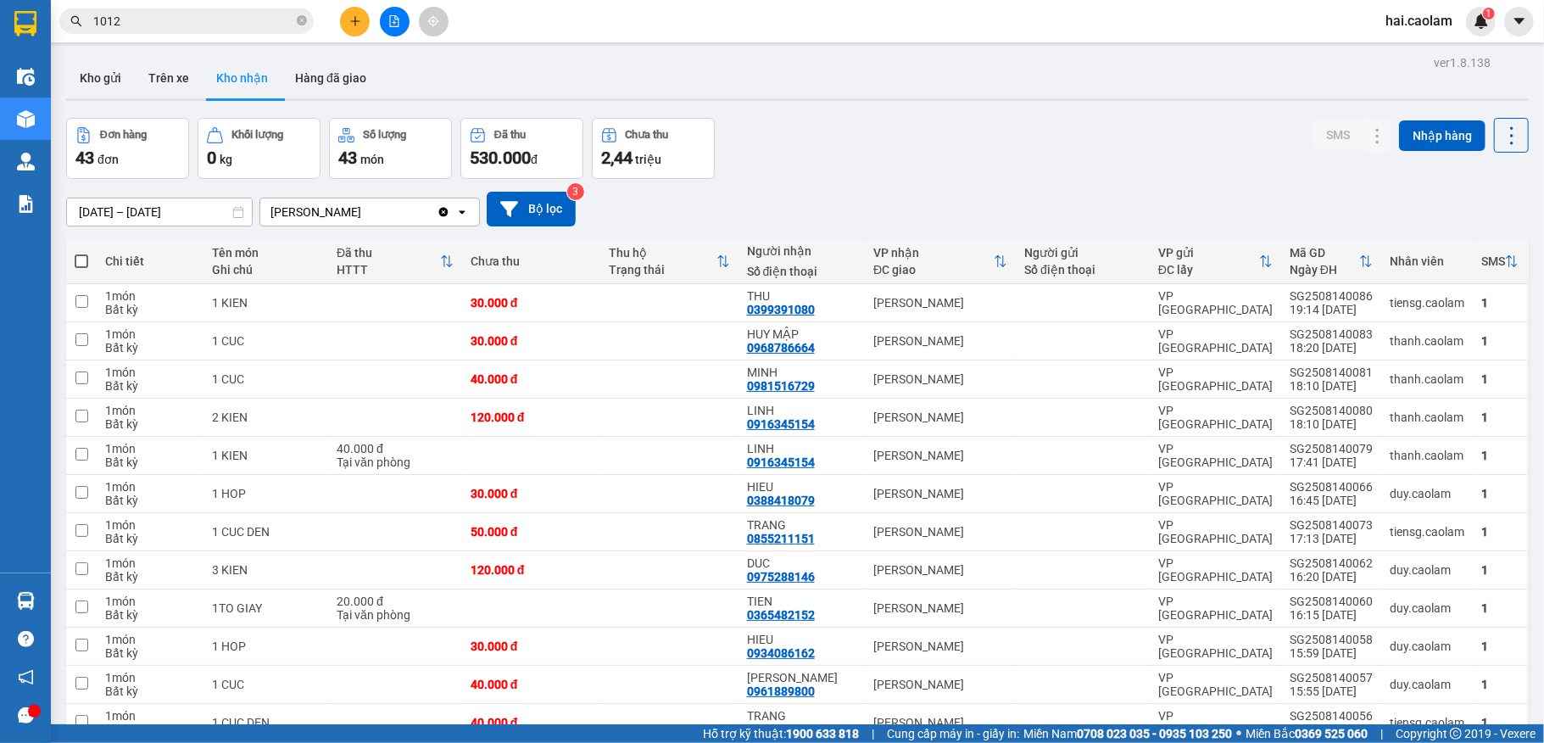
click at [225, 17] on input "1012" at bounding box center [193, 21] width 200 height 19
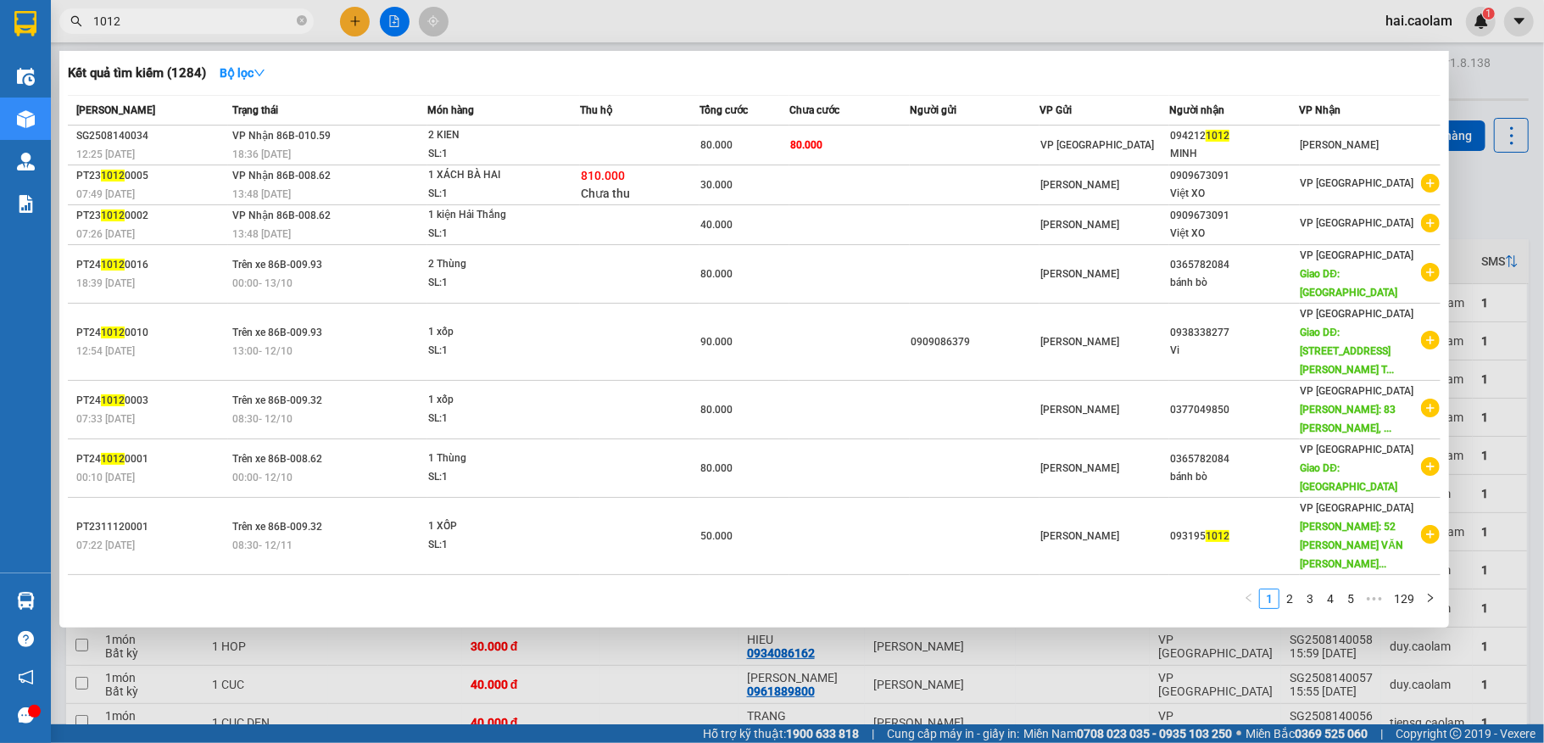
click at [225, 17] on input "1012" at bounding box center [193, 21] width 200 height 19
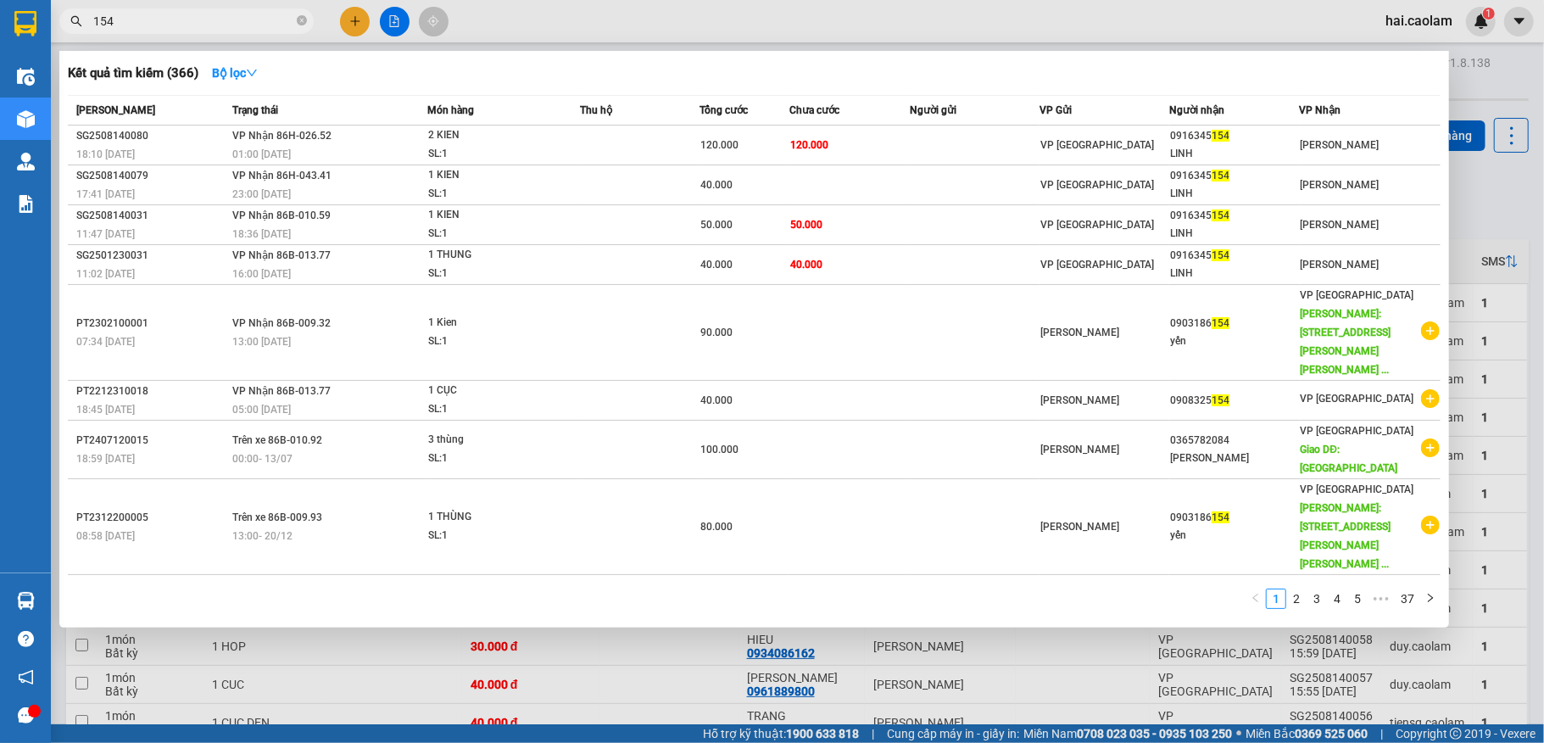
type input "154"
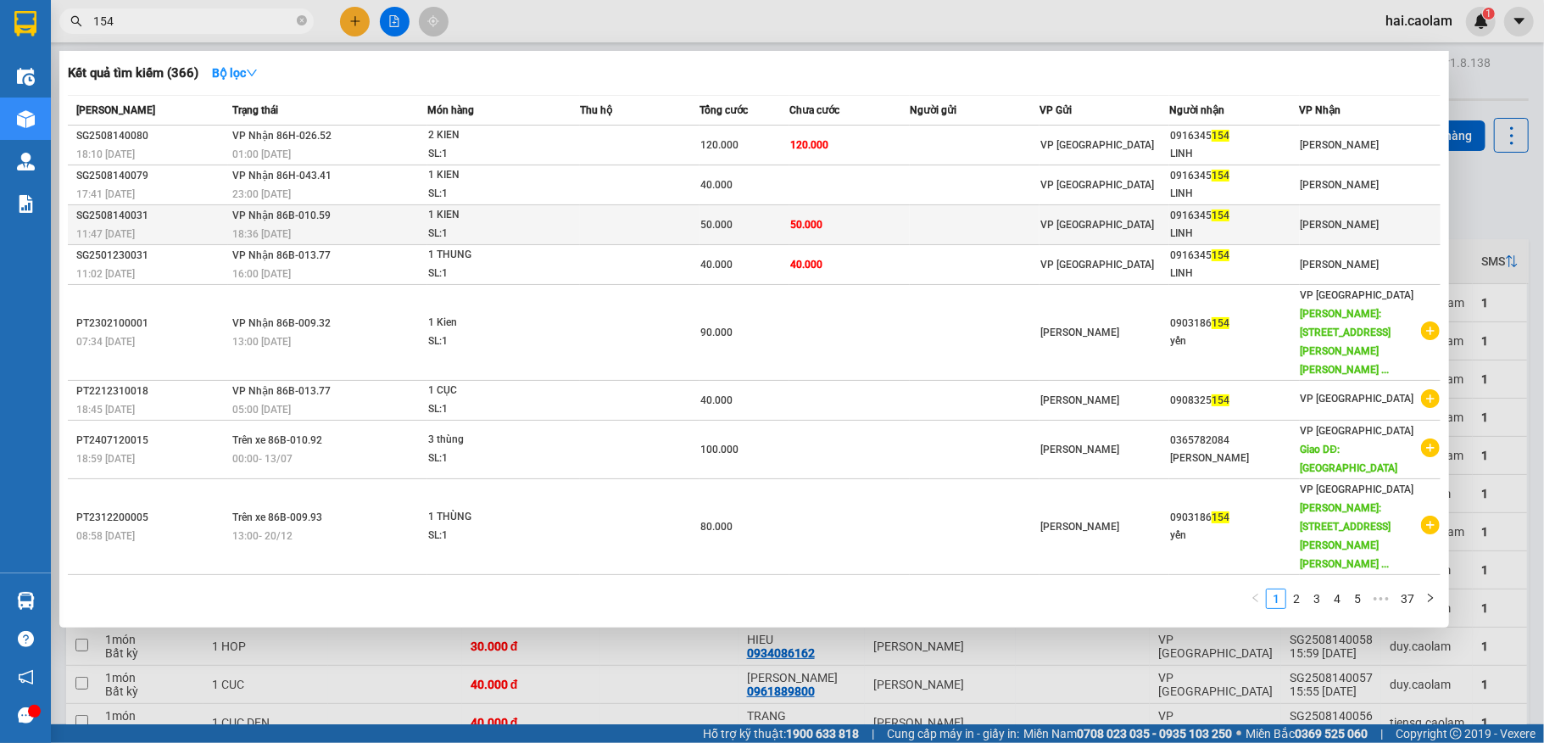
click at [1168, 219] on div "VP [GEOGRAPHIC_DATA]" at bounding box center [1104, 224] width 128 height 19
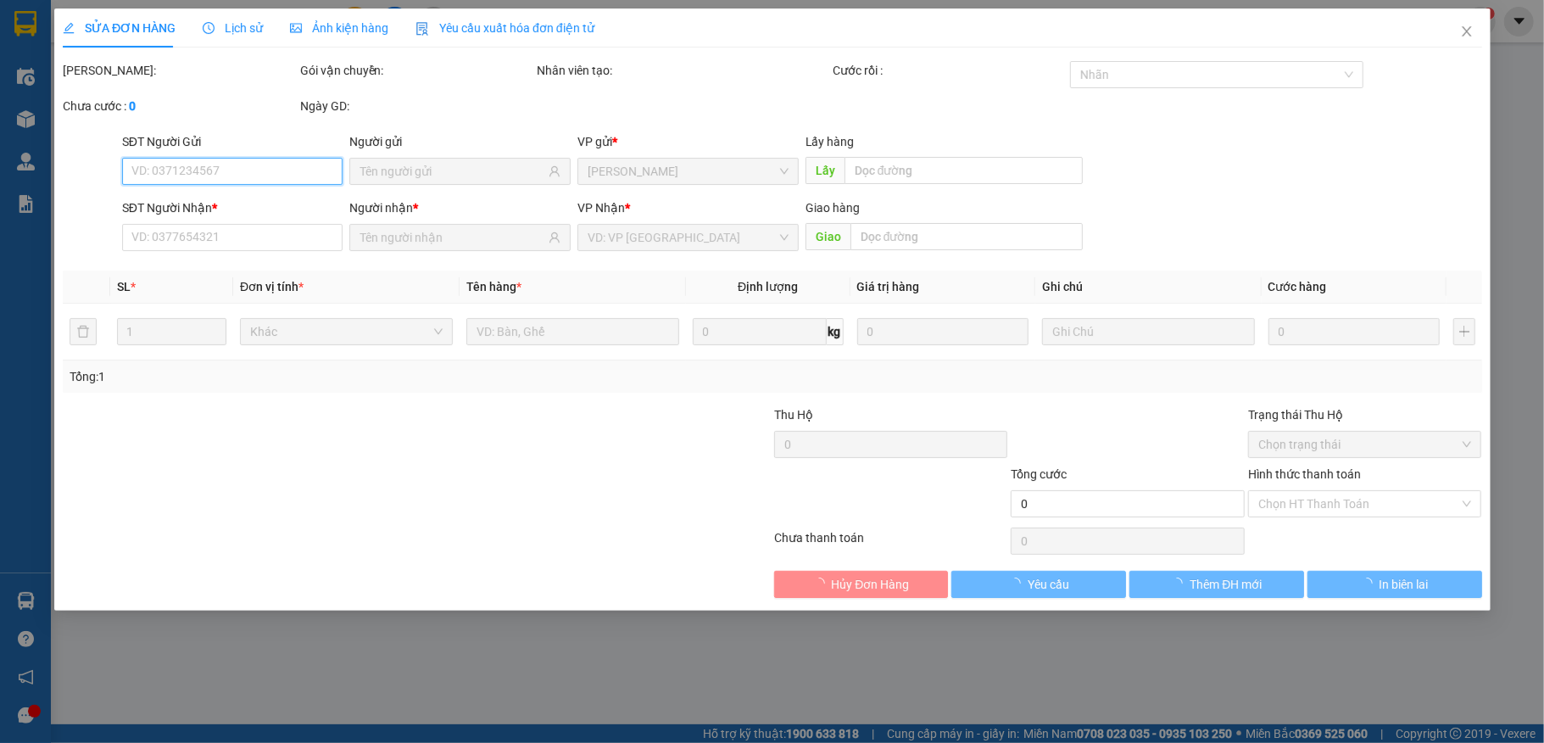
type input "0916345154"
type input "LINH"
type input "50.000"
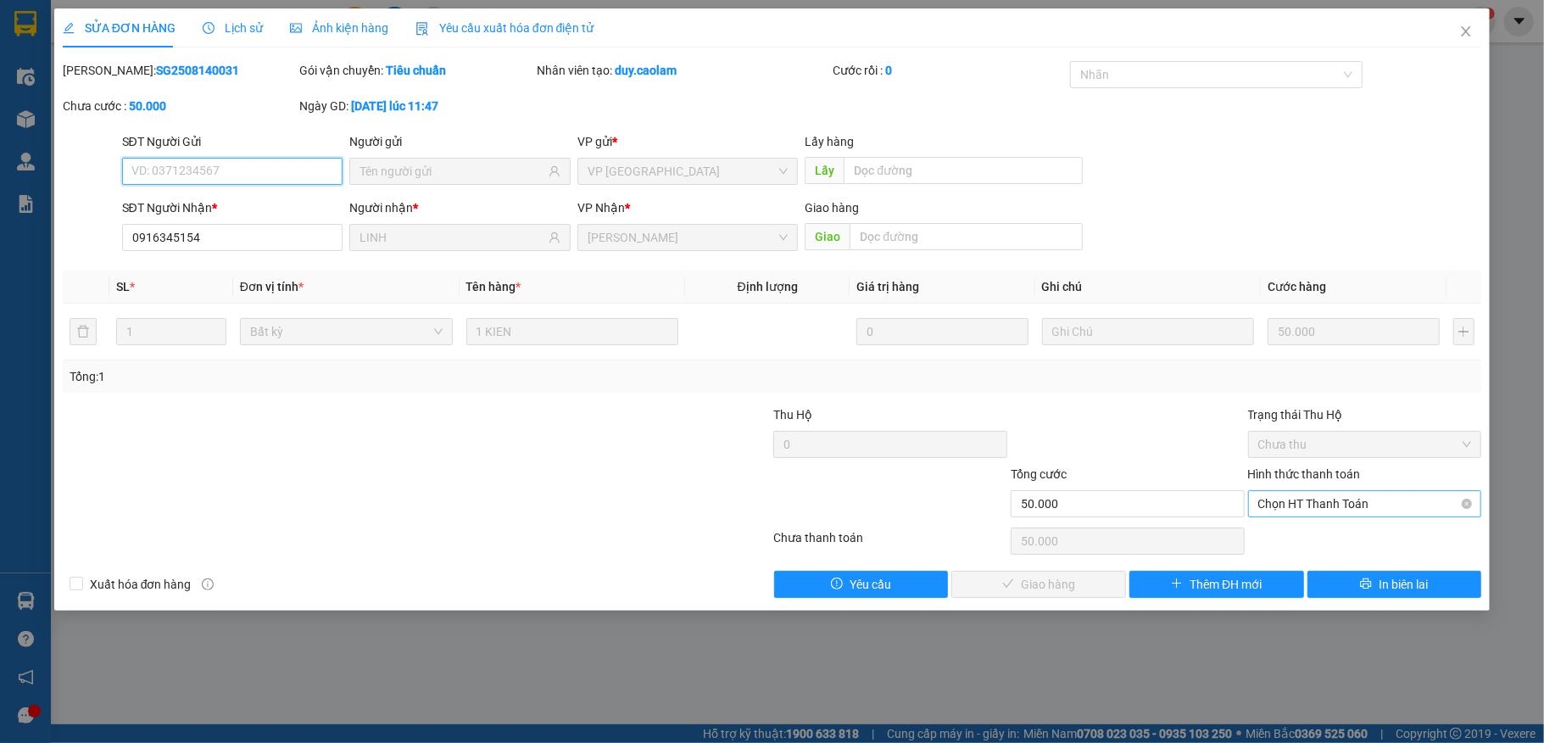
click at [1333, 509] on span "Chọn HT Thanh Toán" at bounding box center [1365, 503] width 214 height 25
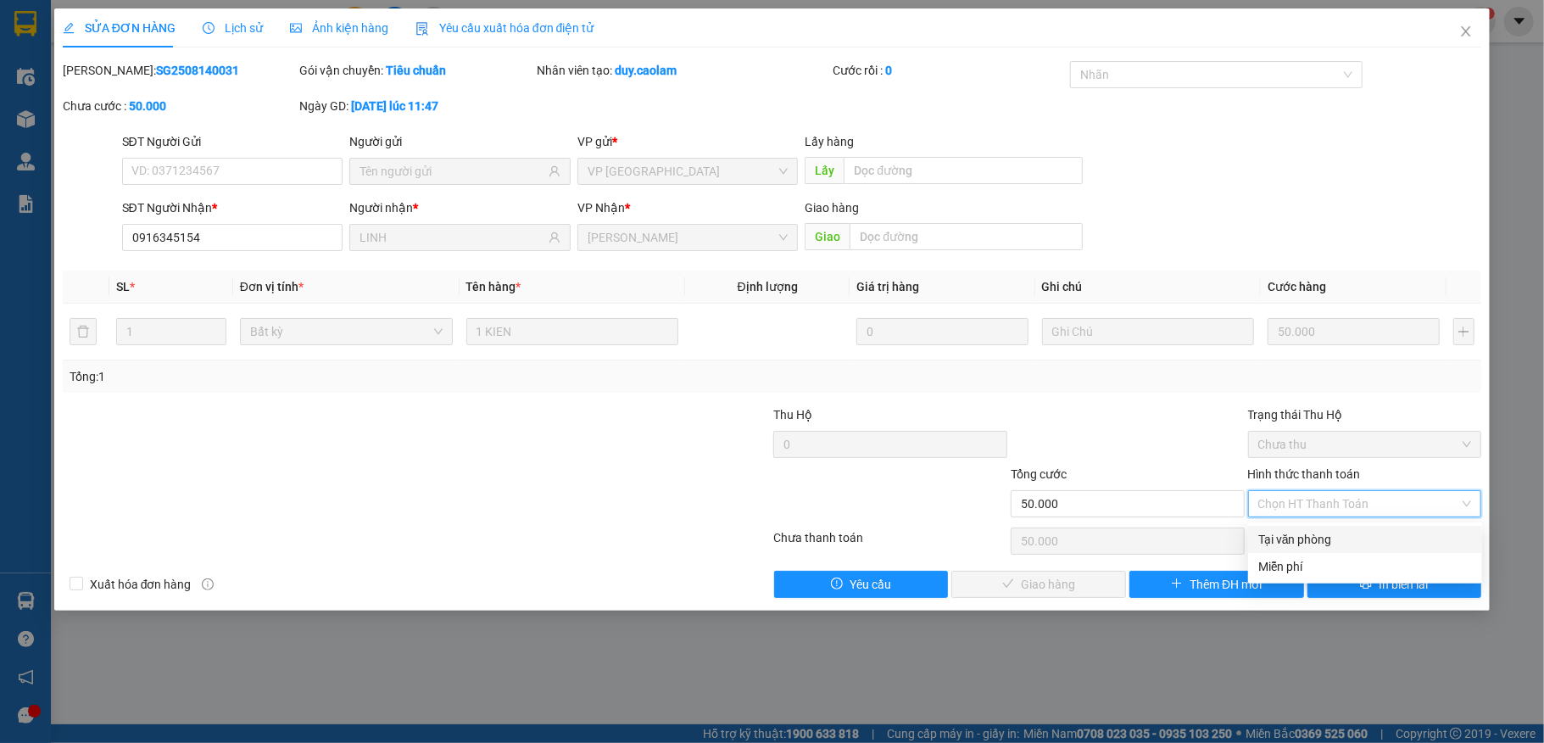
drag, startPoint x: 1289, startPoint y: 536, endPoint x: 1267, endPoint y: 537, distance: 22.1
click at [1287, 536] on div "Tại văn phòng" at bounding box center [1365, 539] width 214 height 19
type input "0"
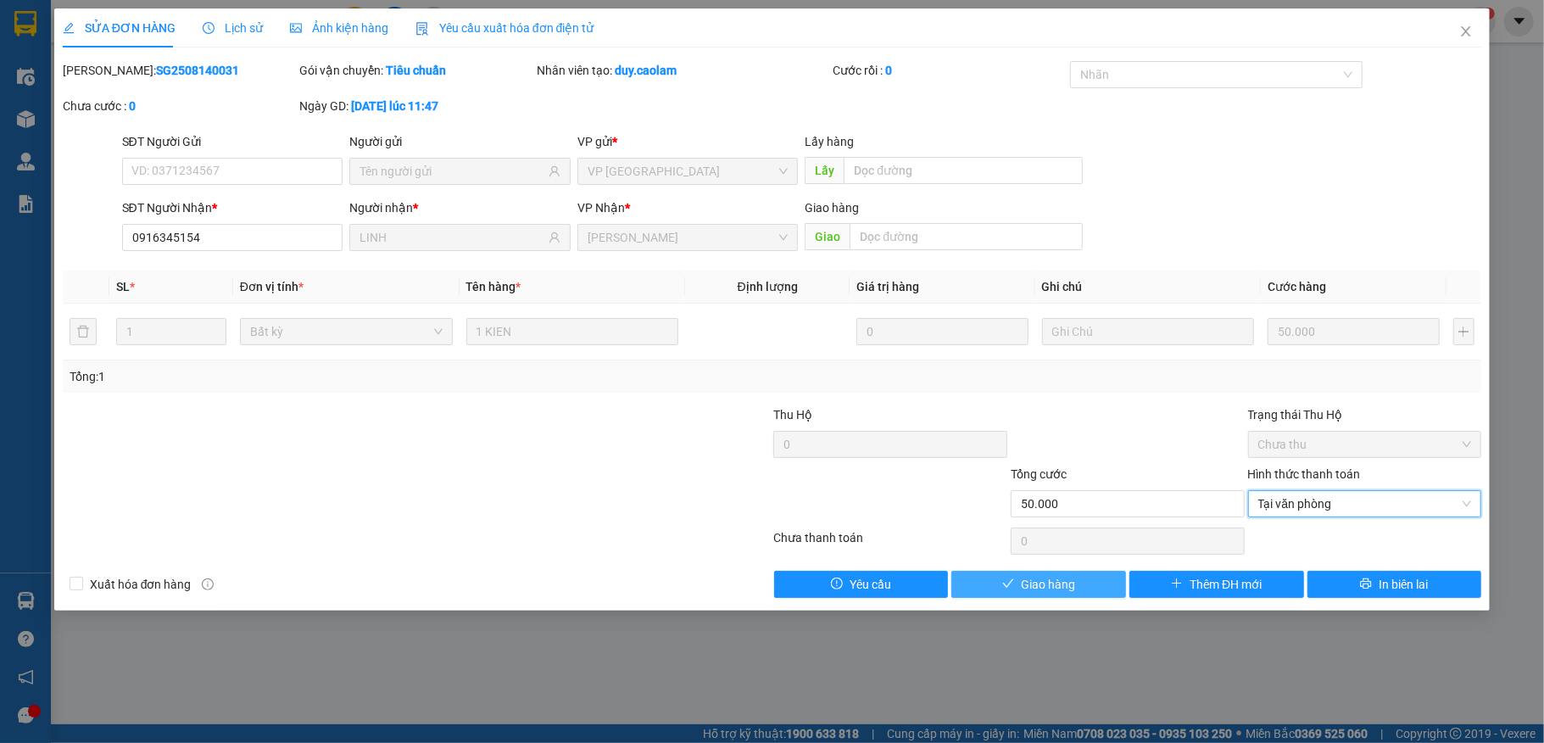
click at [1033, 590] on span "Giao hàng" at bounding box center [1048, 584] width 54 height 19
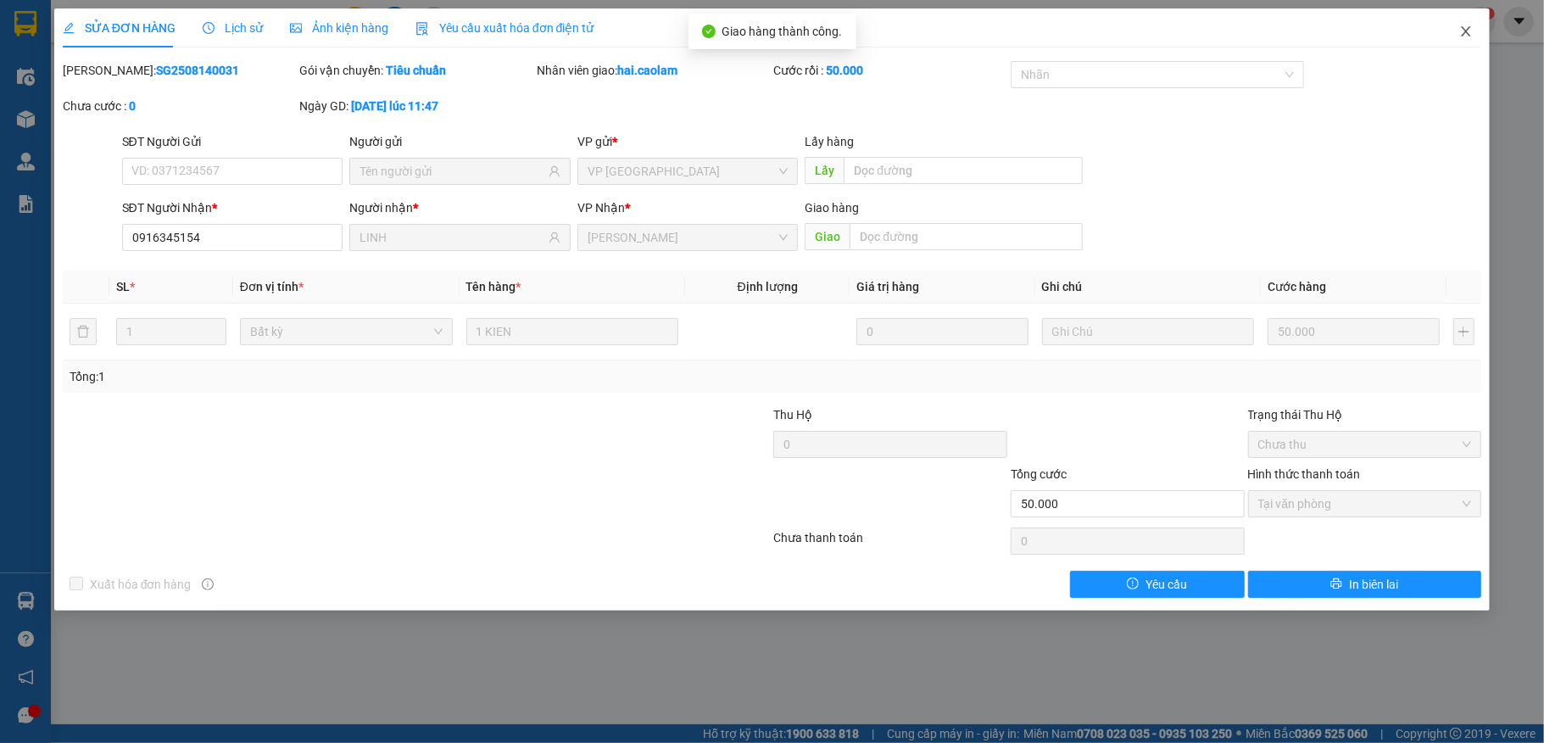
click at [1460, 31] on icon "close" at bounding box center [1466, 32] width 14 height 14
click at [1476, 28] on img at bounding box center [1480, 21] width 15 height 15
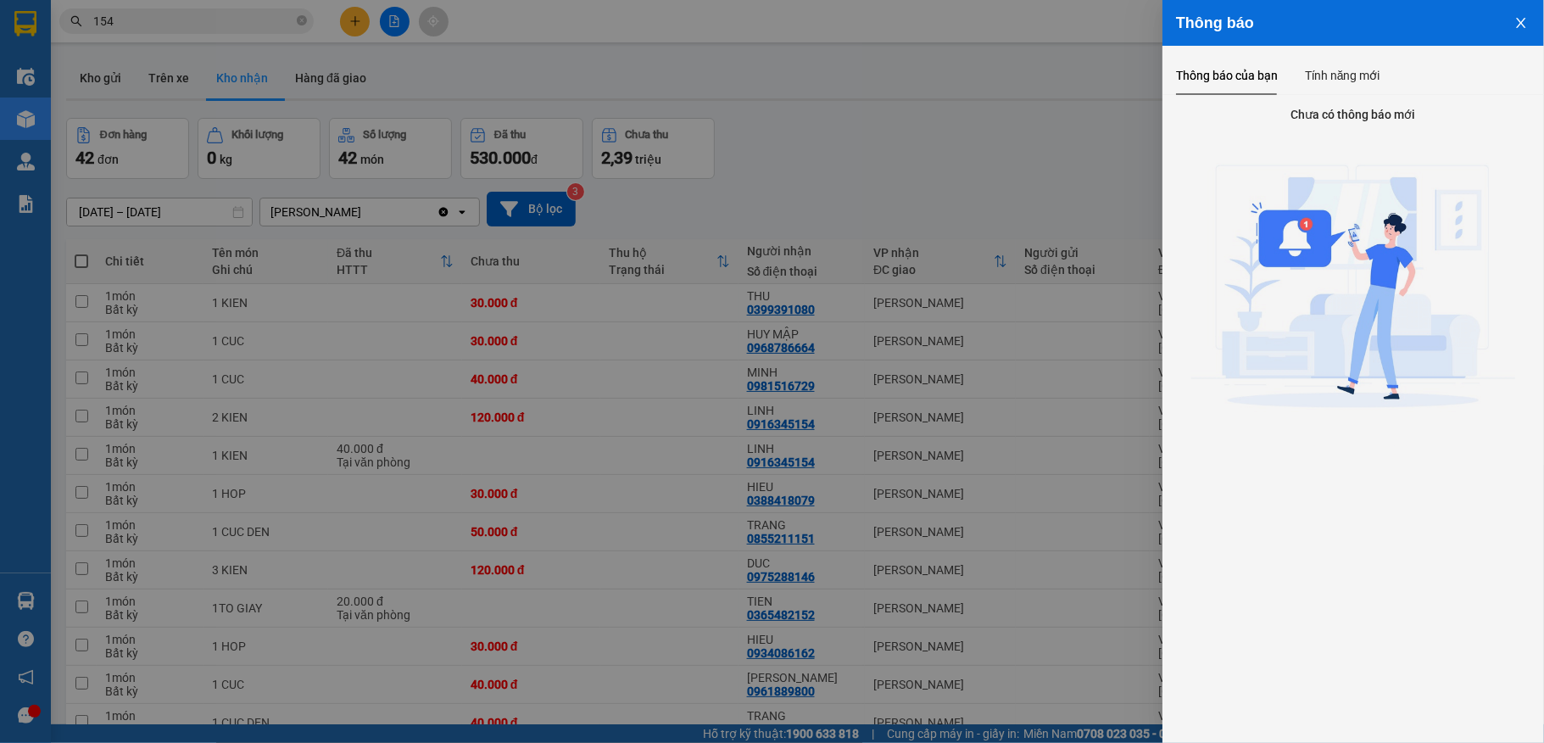
click at [222, 47] on div at bounding box center [772, 371] width 1544 height 743
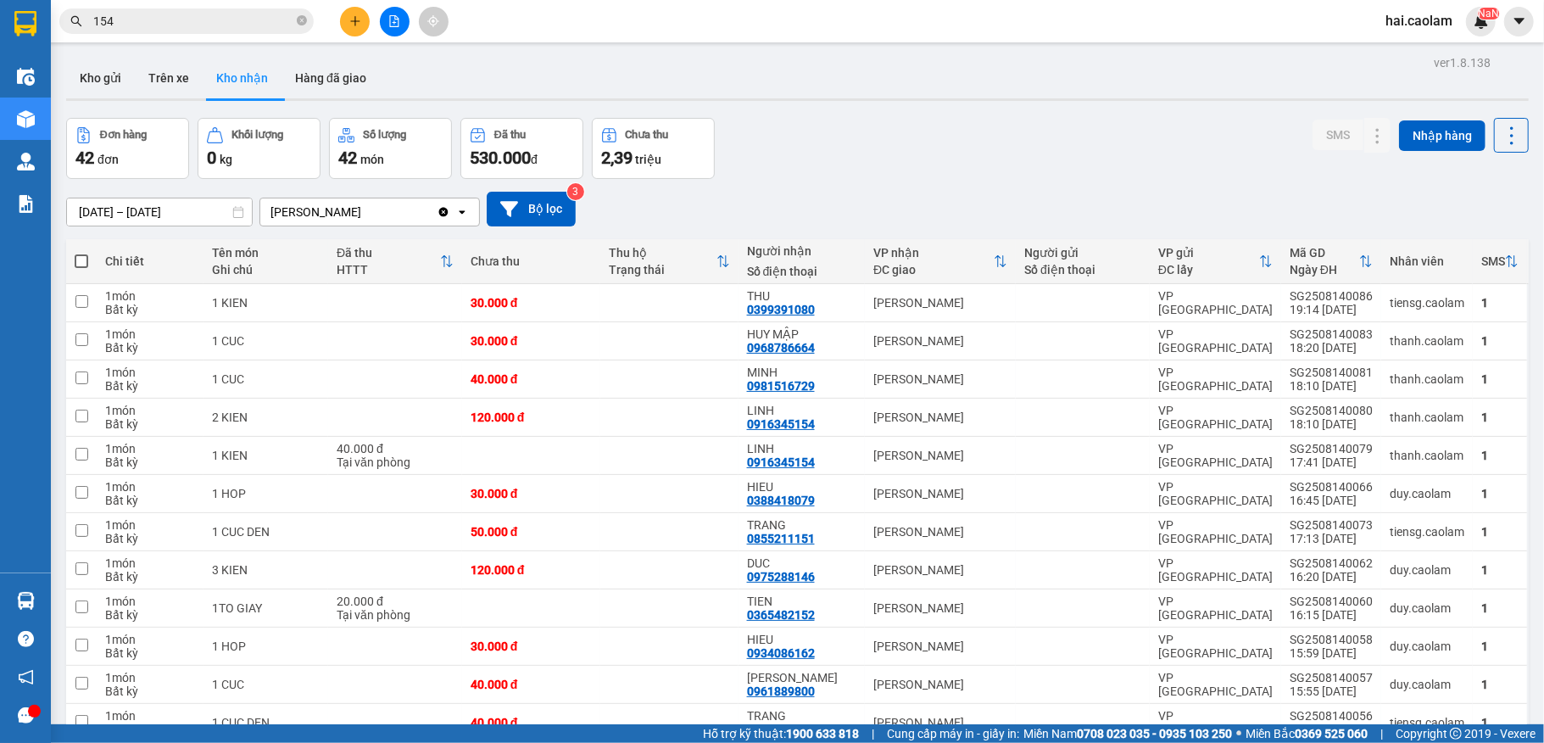
drag, startPoint x: 224, startPoint y: 29, endPoint x: 324, endPoint y: 27, distance: 100.0
click at [1543, 28] on div "Thông báo Thông báo của bạn Tính năng mới Chưa có thông báo mới" at bounding box center [1544, 371] width 0 height 743
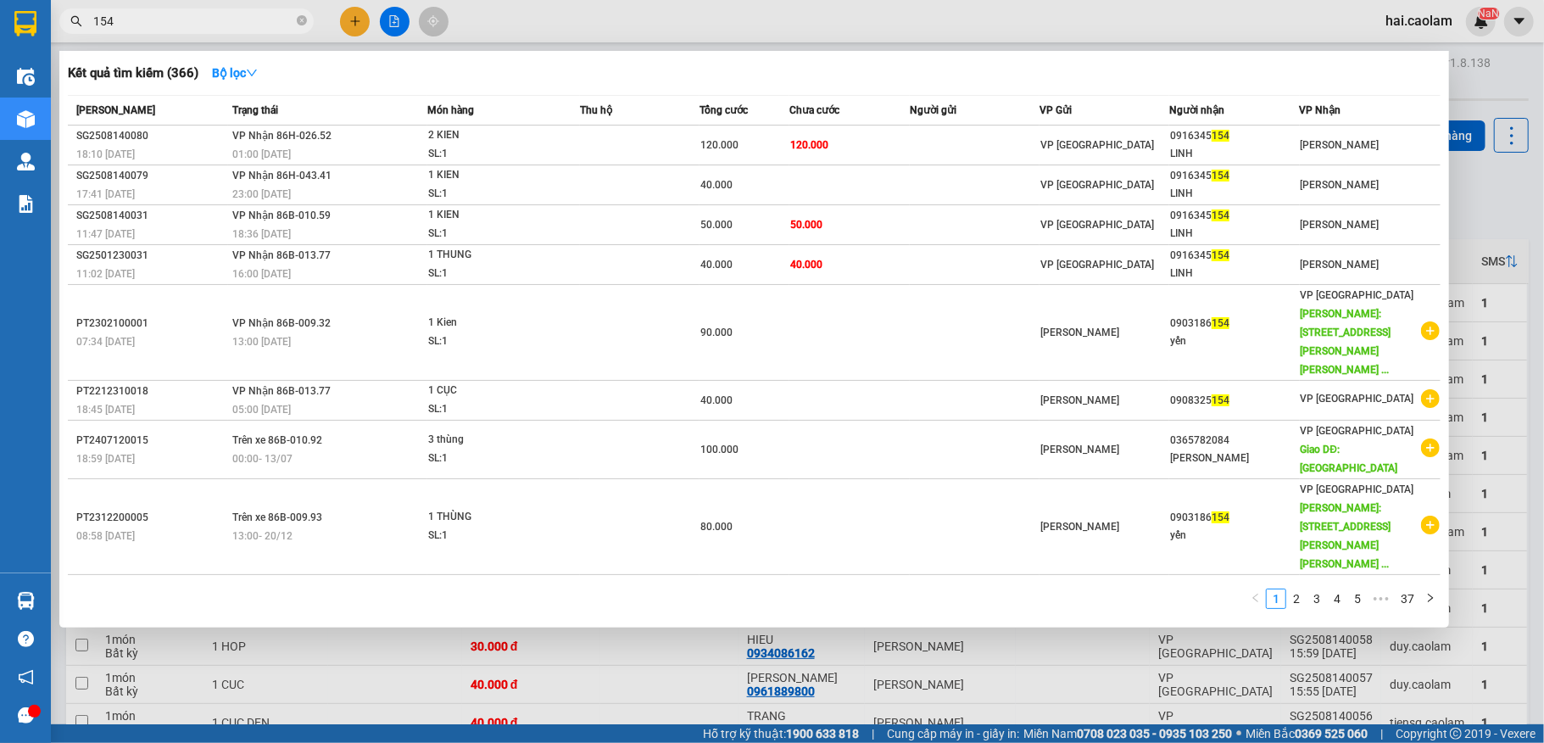
click at [210, 25] on input "154" at bounding box center [193, 21] width 200 height 19
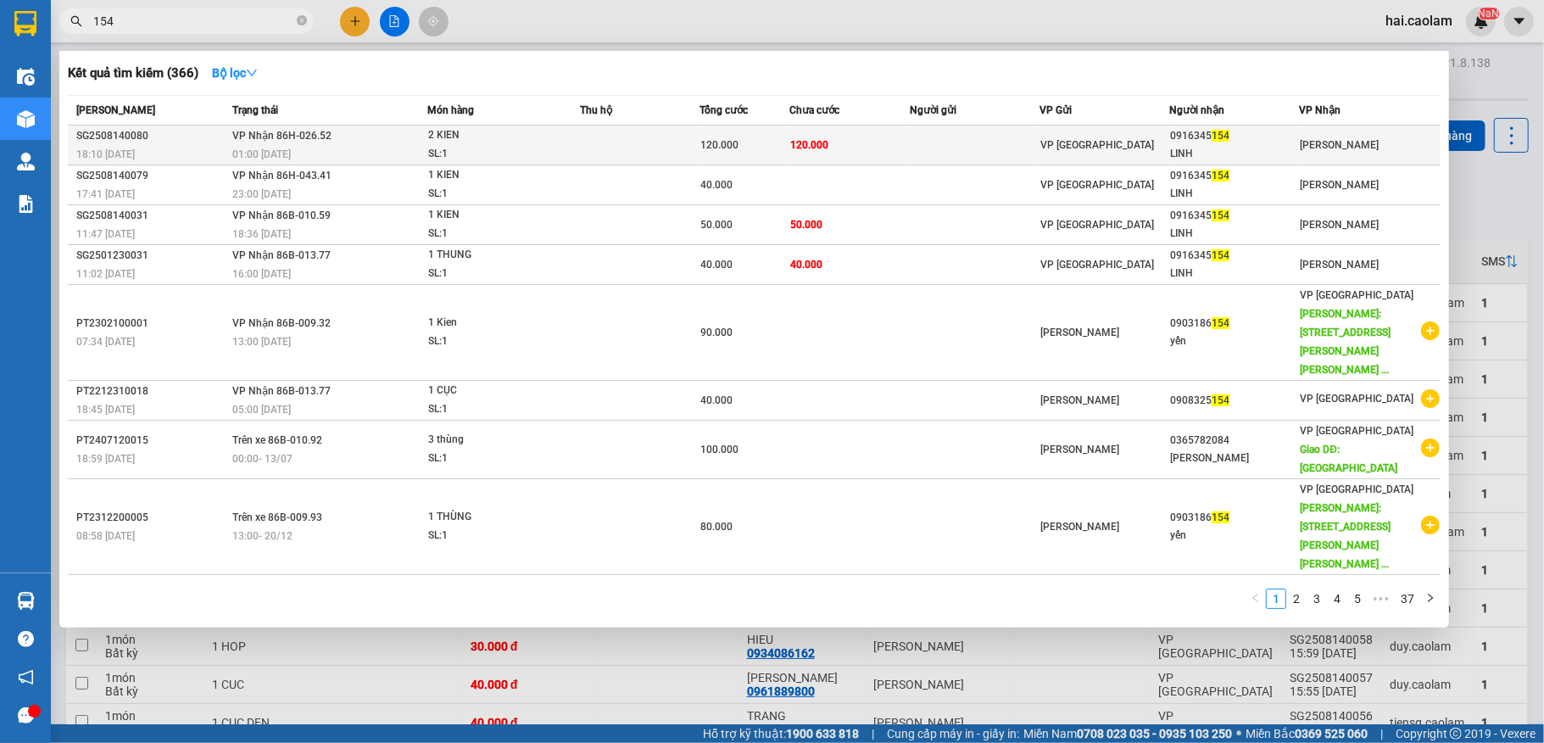
click at [861, 136] on td "120.000" at bounding box center [849, 145] width 120 height 40
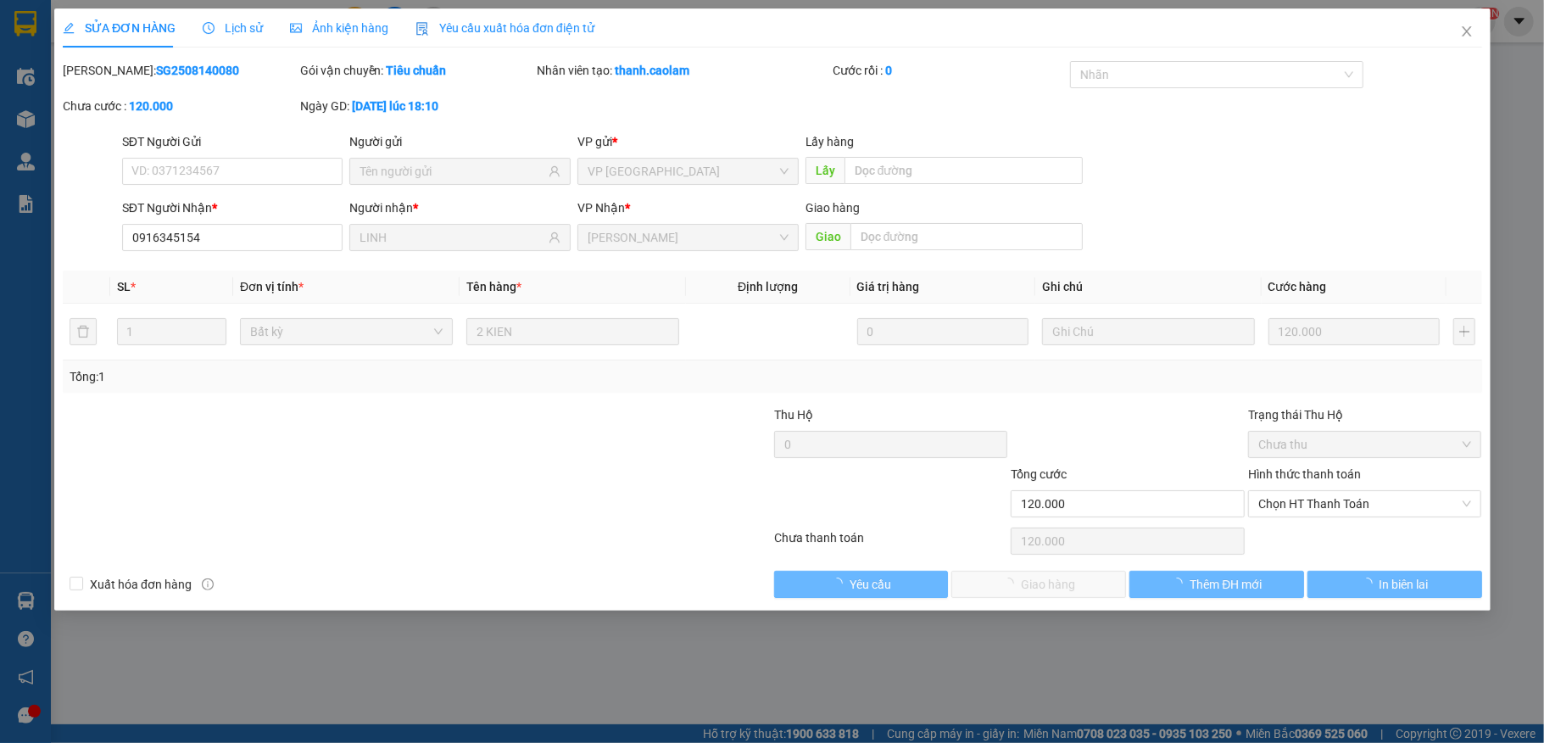
type input "0916345154"
type input "LINH"
type input "120.000"
click at [1320, 510] on span "Chọn HT Thanh Toán" at bounding box center [1365, 503] width 214 height 25
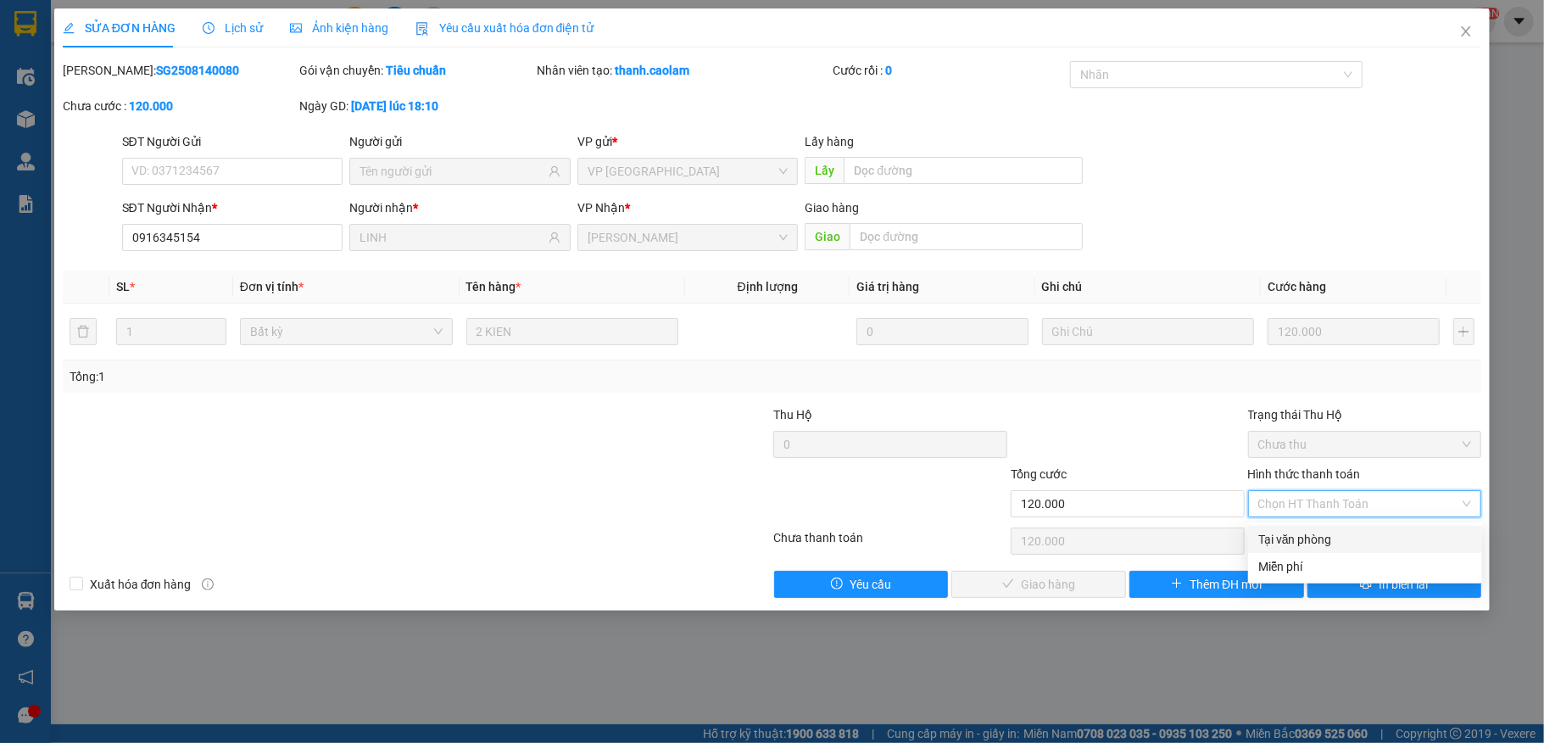
click at [1306, 533] on div "Tại văn phòng" at bounding box center [1365, 539] width 214 height 19
type input "0"
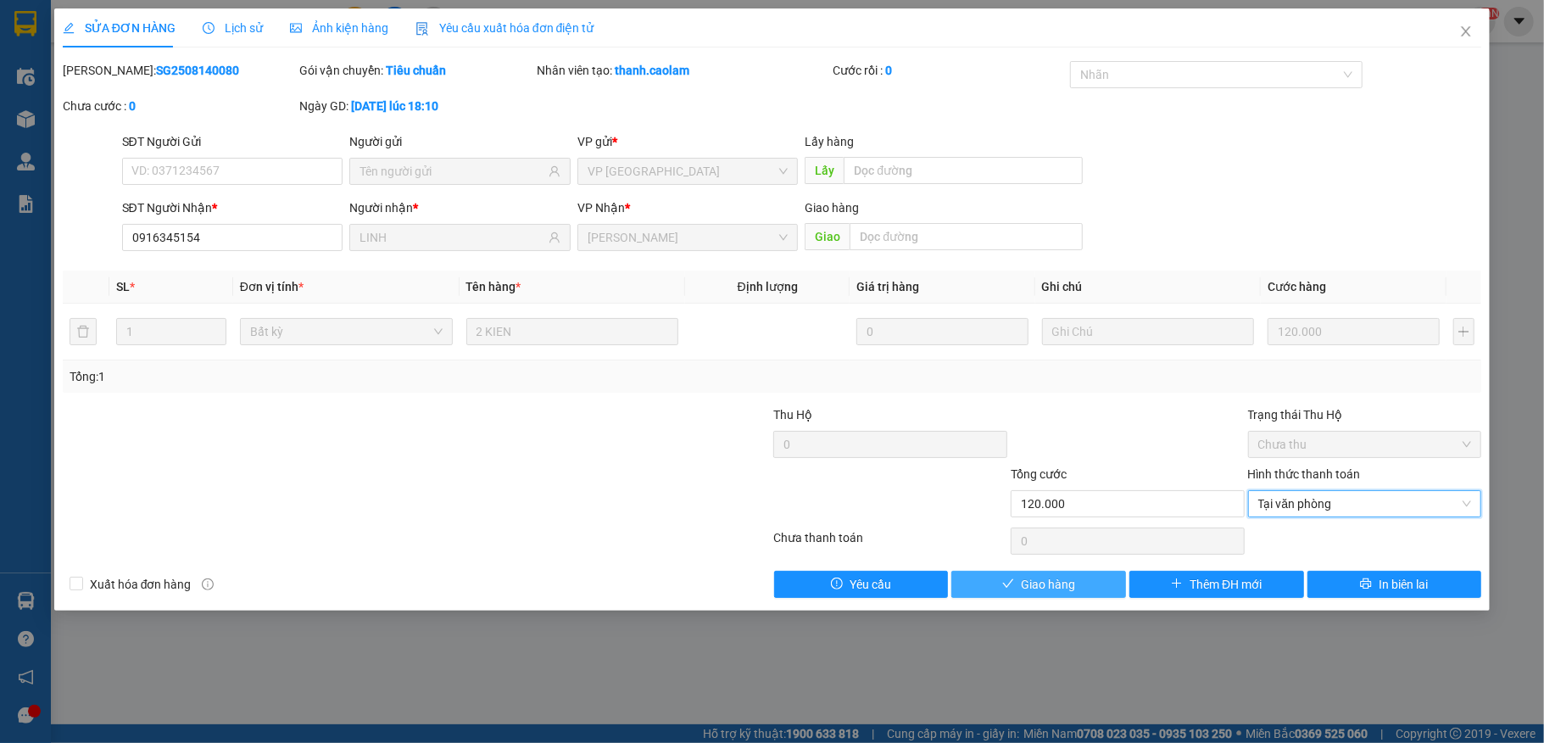
click at [1055, 591] on span "Giao hàng" at bounding box center [1048, 584] width 54 height 19
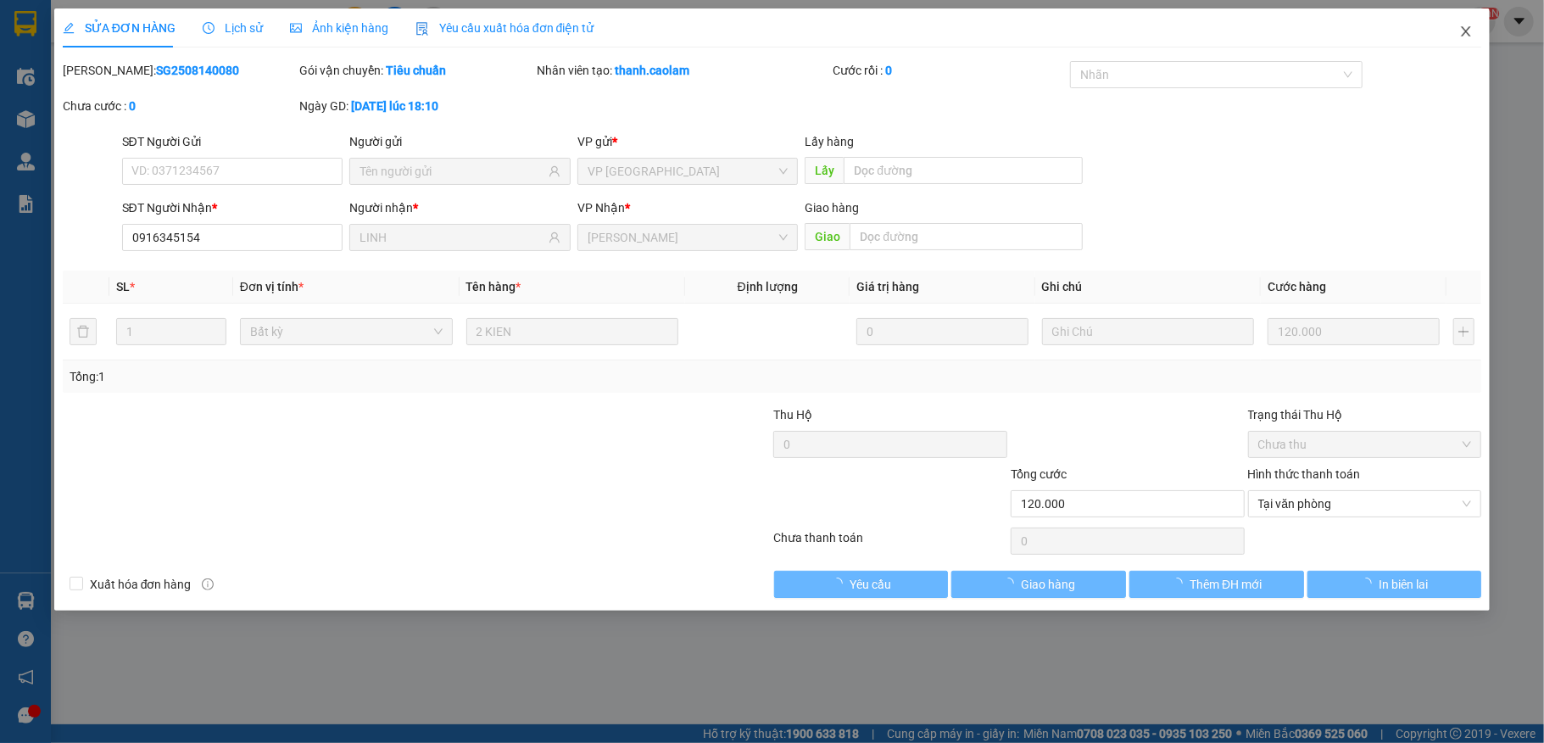
click at [1473, 31] on icon "close" at bounding box center [1466, 32] width 14 height 14
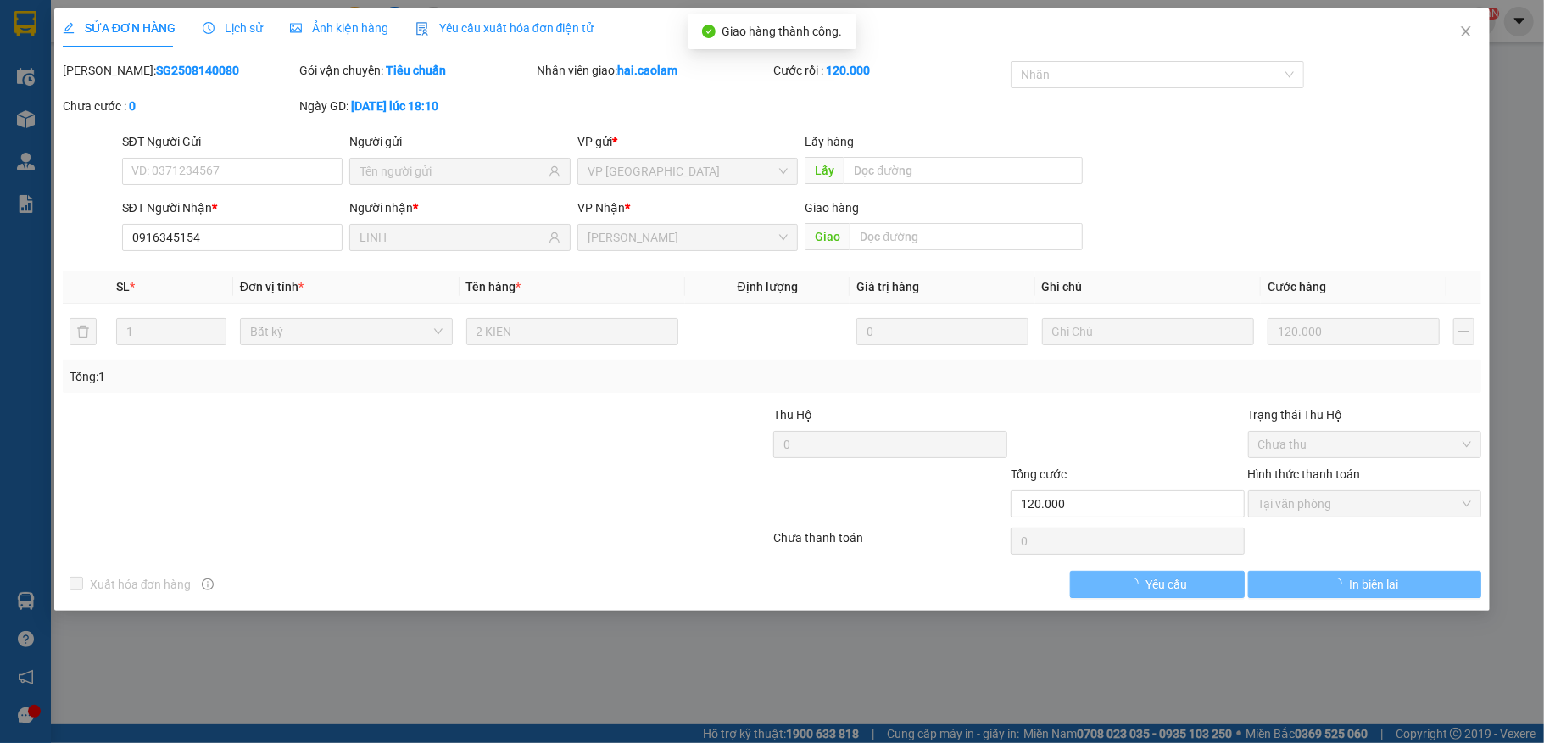
click at [1466, 31] on div "hai.caolam NaN" at bounding box center [1434, 22] width 124 height 30
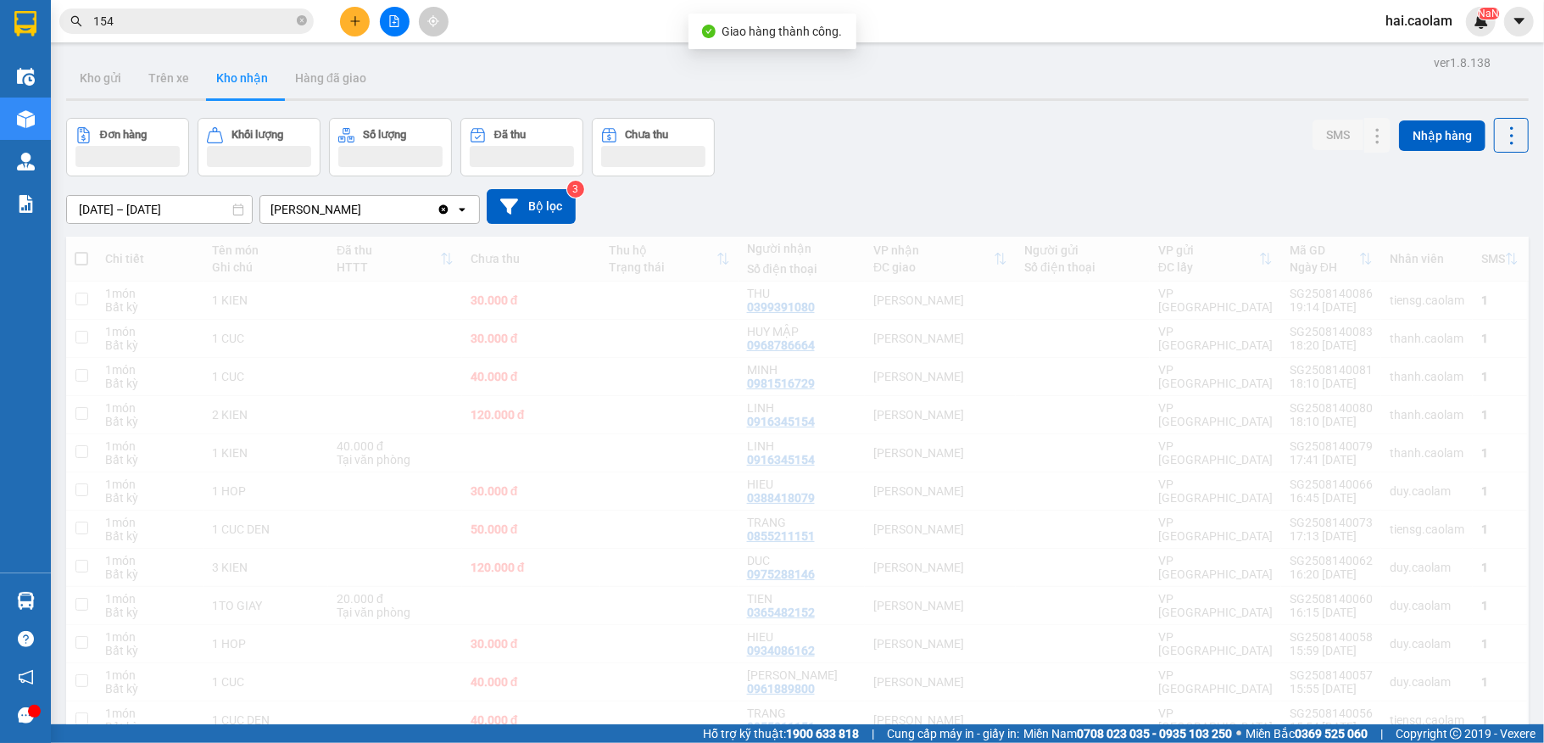
click at [163, 24] on input "154" at bounding box center [193, 21] width 200 height 19
click at [163, 17] on input "154" at bounding box center [193, 21] width 200 height 19
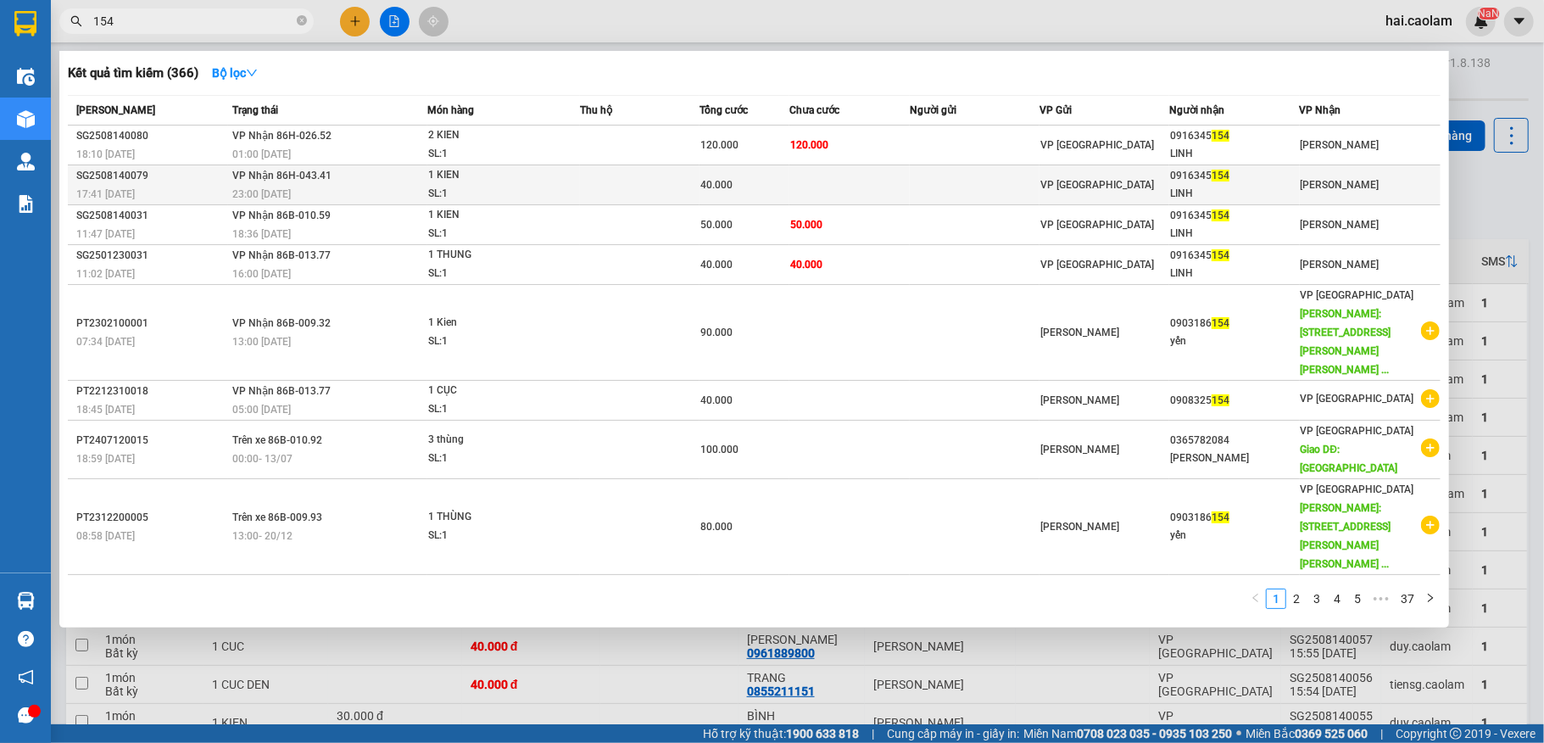
click at [771, 178] on div "40.000" at bounding box center [744, 184] width 88 height 19
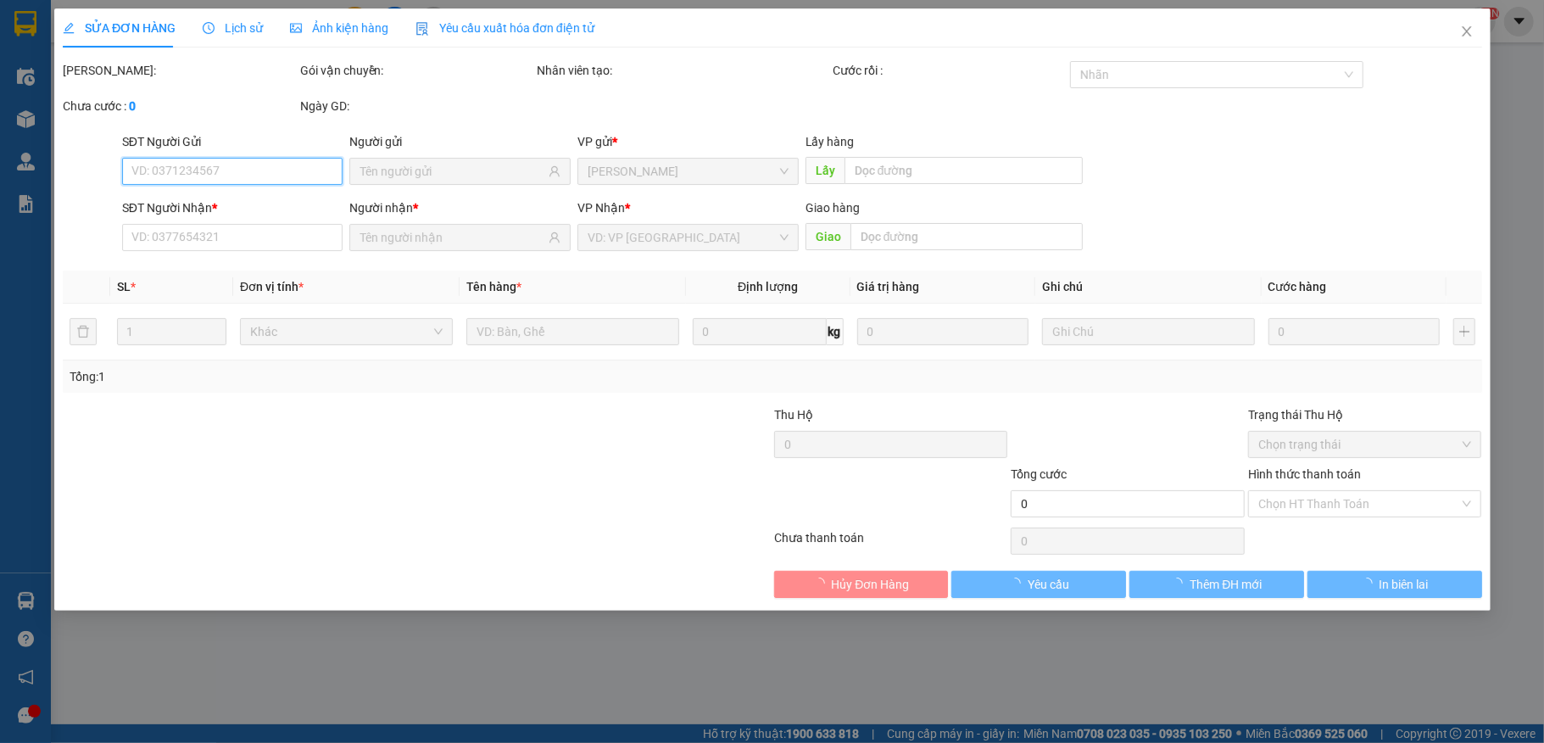
type input "0916345154"
type input "LINH"
type input "40.000"
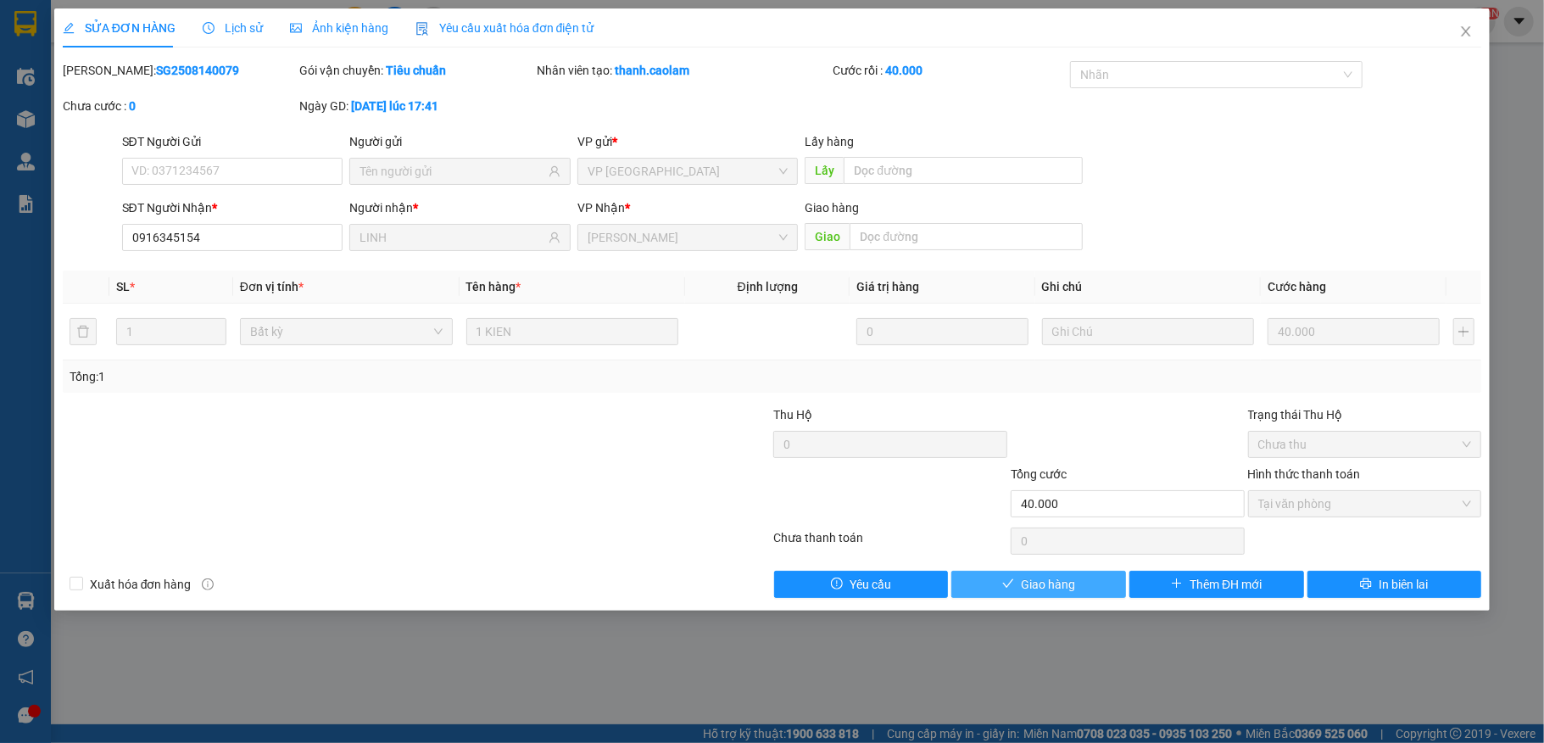
click at [1061, 590] on span "Giao hàng" at bounding box center [1048, 584] width 54 height 19
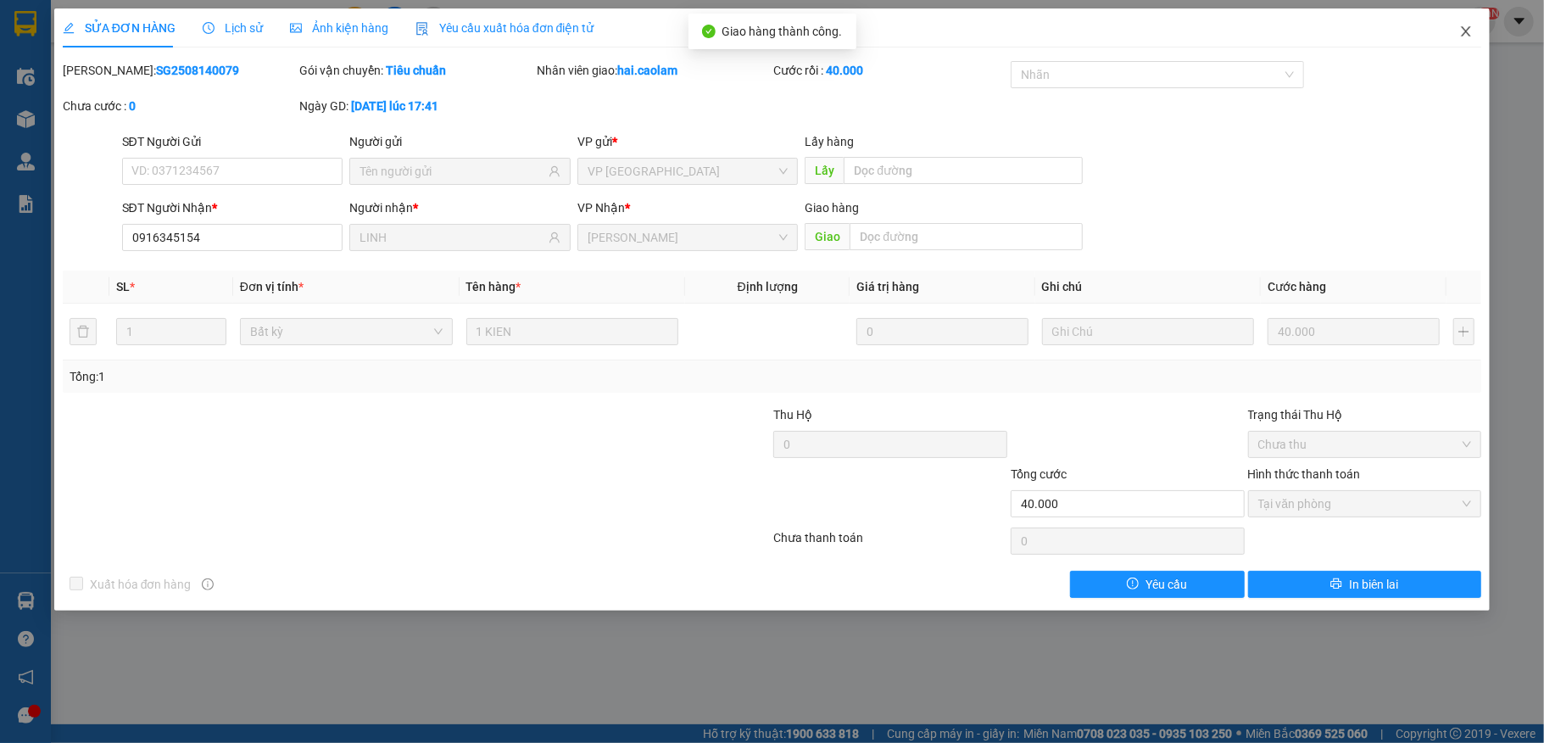
click at [1468, 36] on icon "close" at bounding box center [1465, 31] width 9 height 10
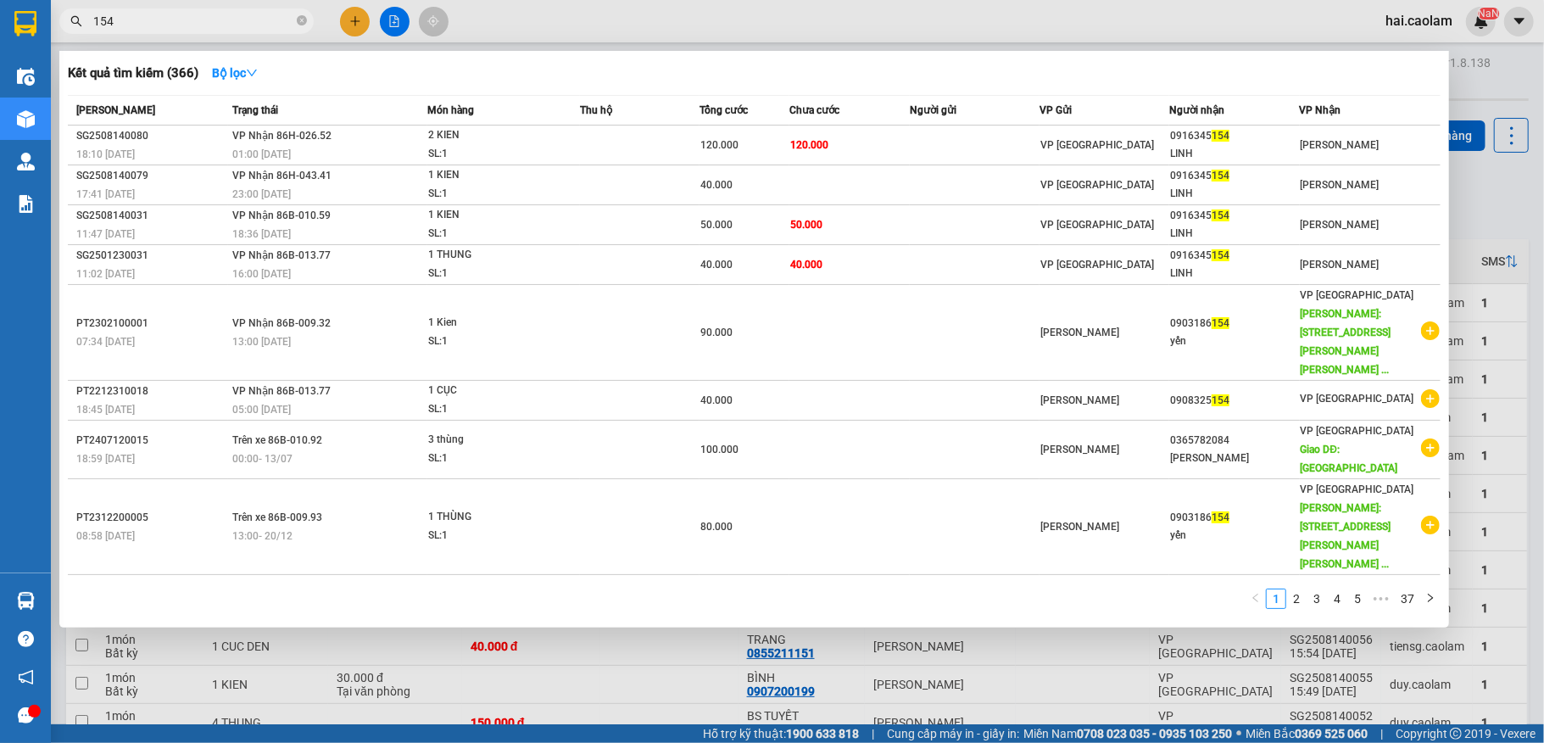
click at [170, 14] on input "154" at bounding box center [193, 21] width 200 height 19
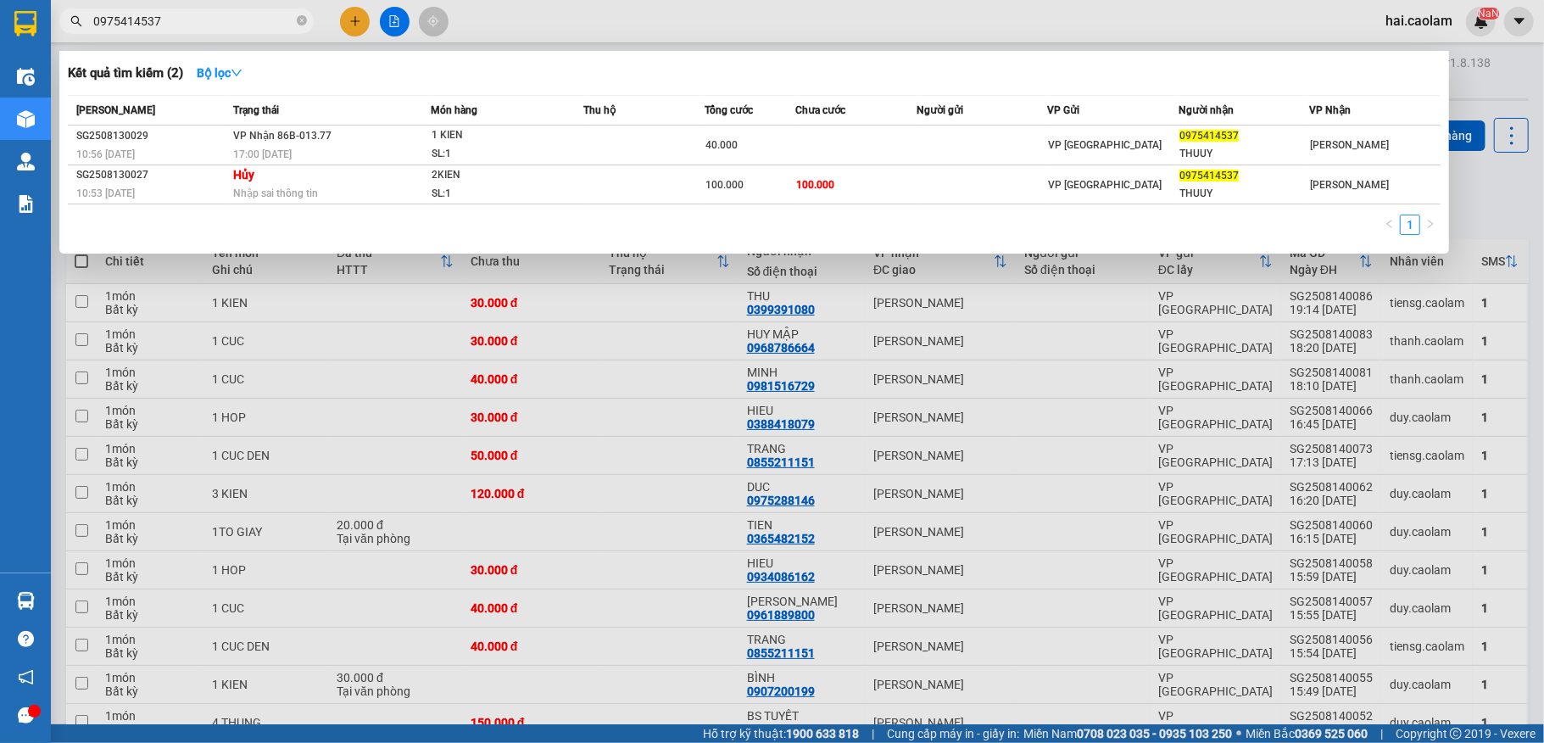
type input "0975414537"
click at [920, 354] on div at bounding box center [772, 371] width 1544 height 743
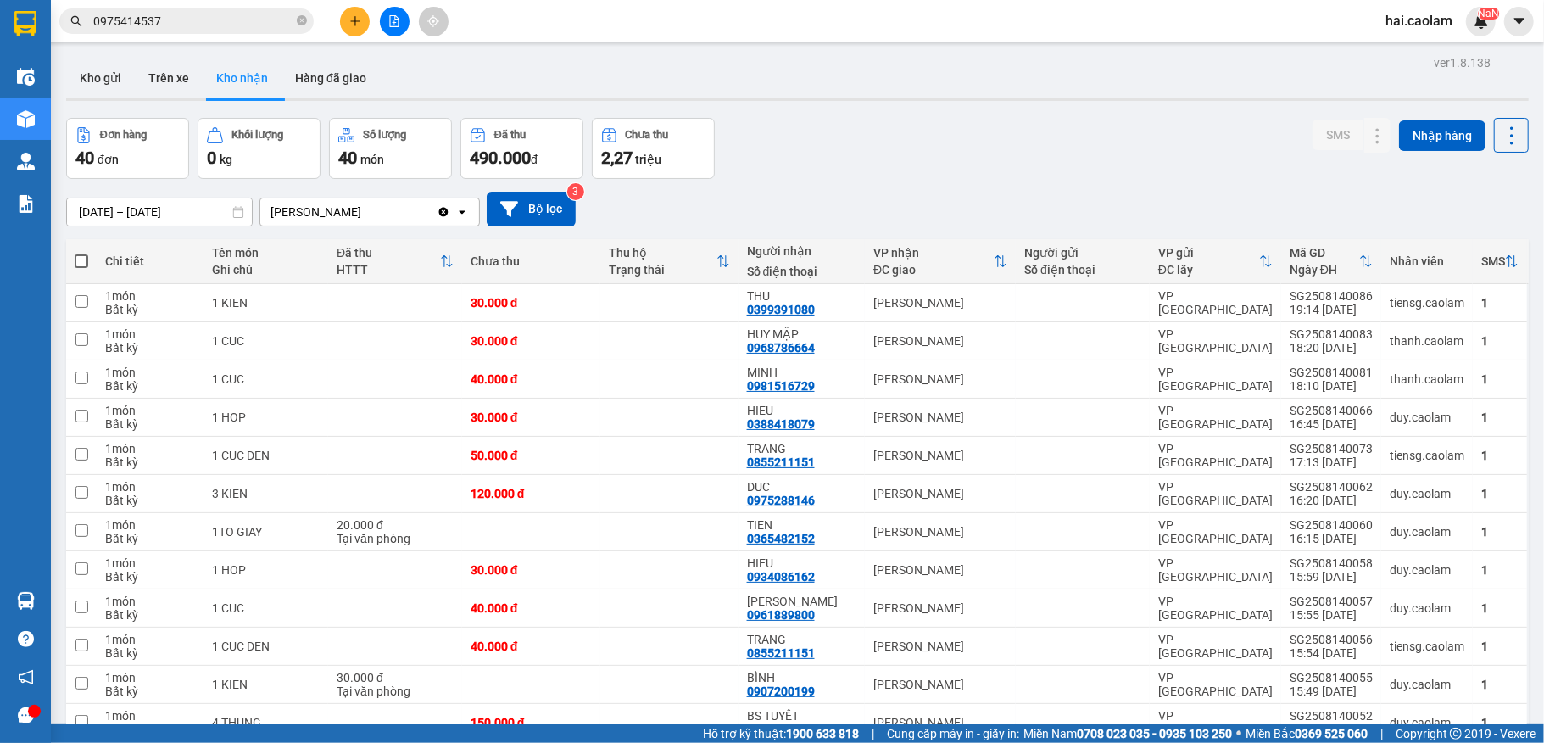
click at [536, 86] on div "Kho gửi Trên xe Kho nhận Hàng đã giao" at bounding box center [797, 80] width 1462 height 45
click at [899, 164] on div "Đơn hàng 40 đơn Khối lượng 0 kg Số lượng 40 món Đã thu 490.000 đ Chưa thu 2,27 …" at bounding box center [797, 148] width 1462 height 61
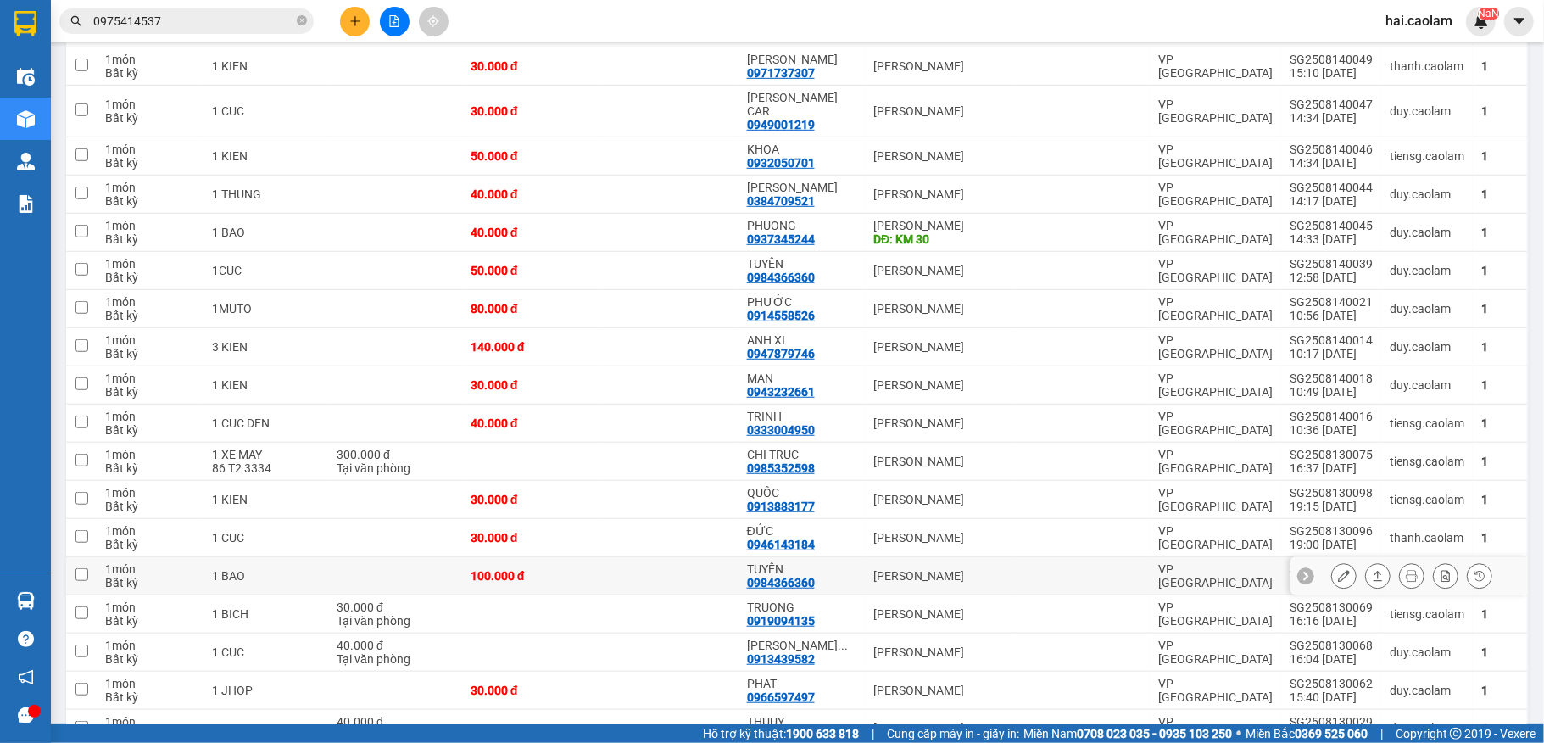
scroll to position [678, 0]
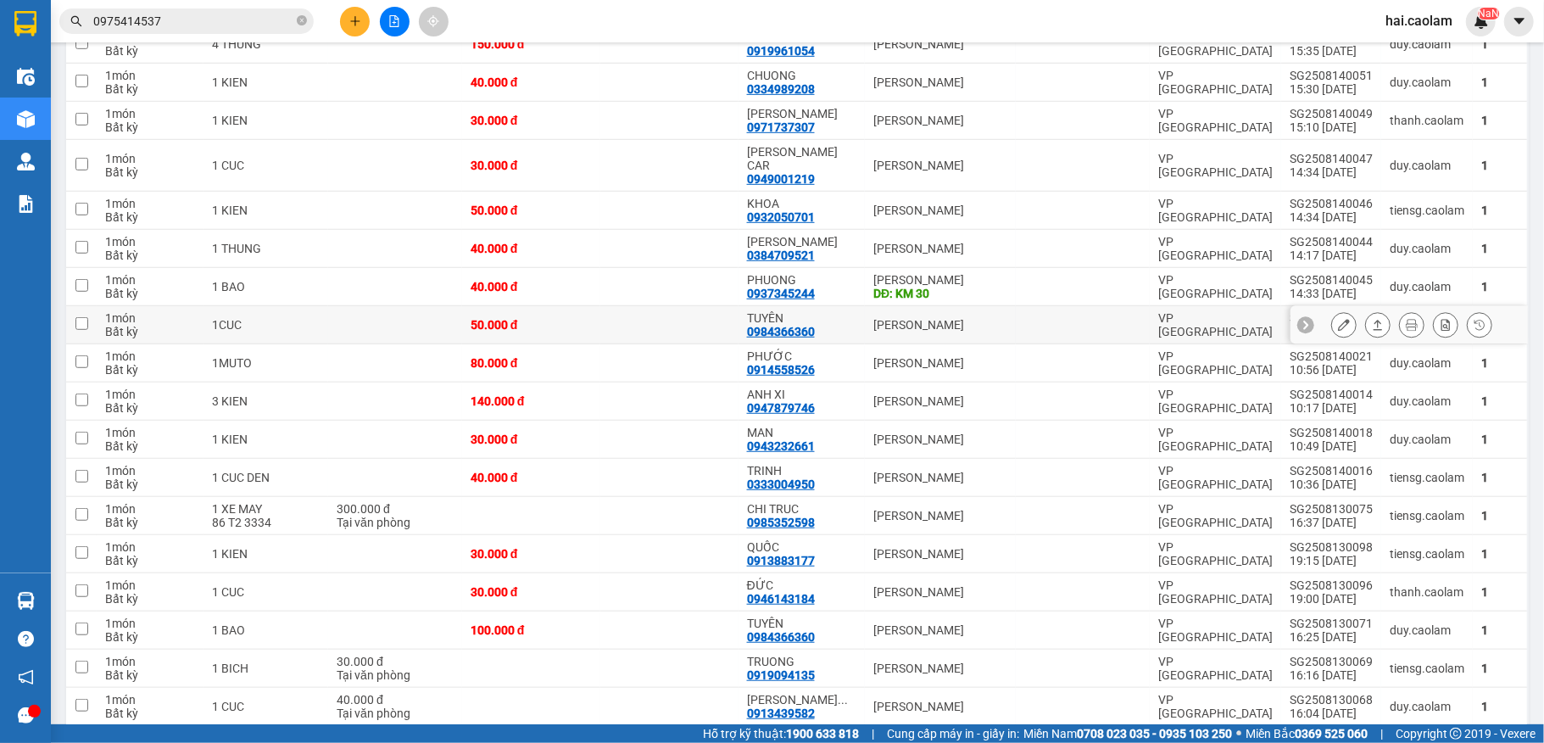
click at [669, 306] on td at bounding box center [669, 325] width 138 height 38
checkbox input "true"
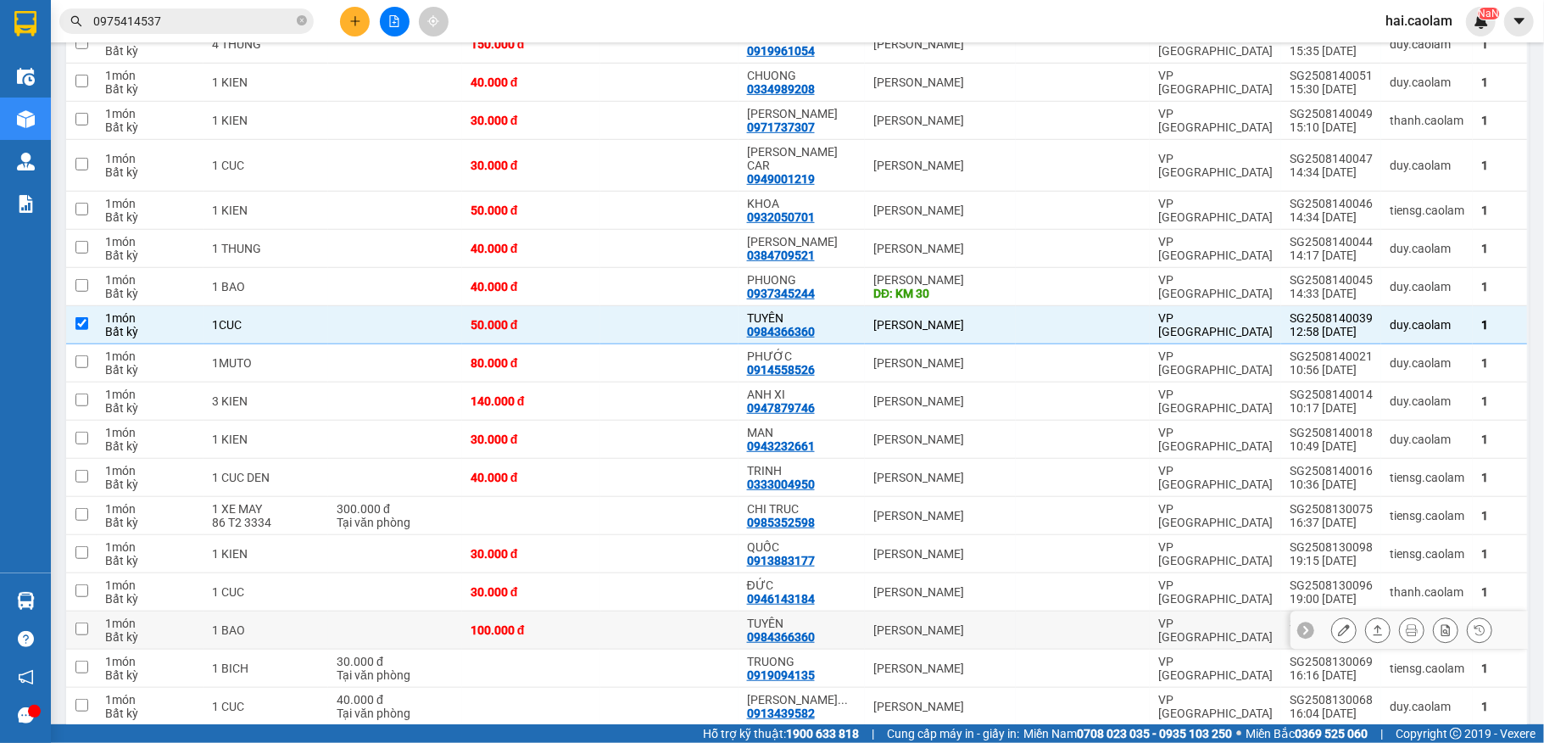
click at [619, 621] on td at bounding box center [669, 630] width 138 height 38
checkbox input "true"
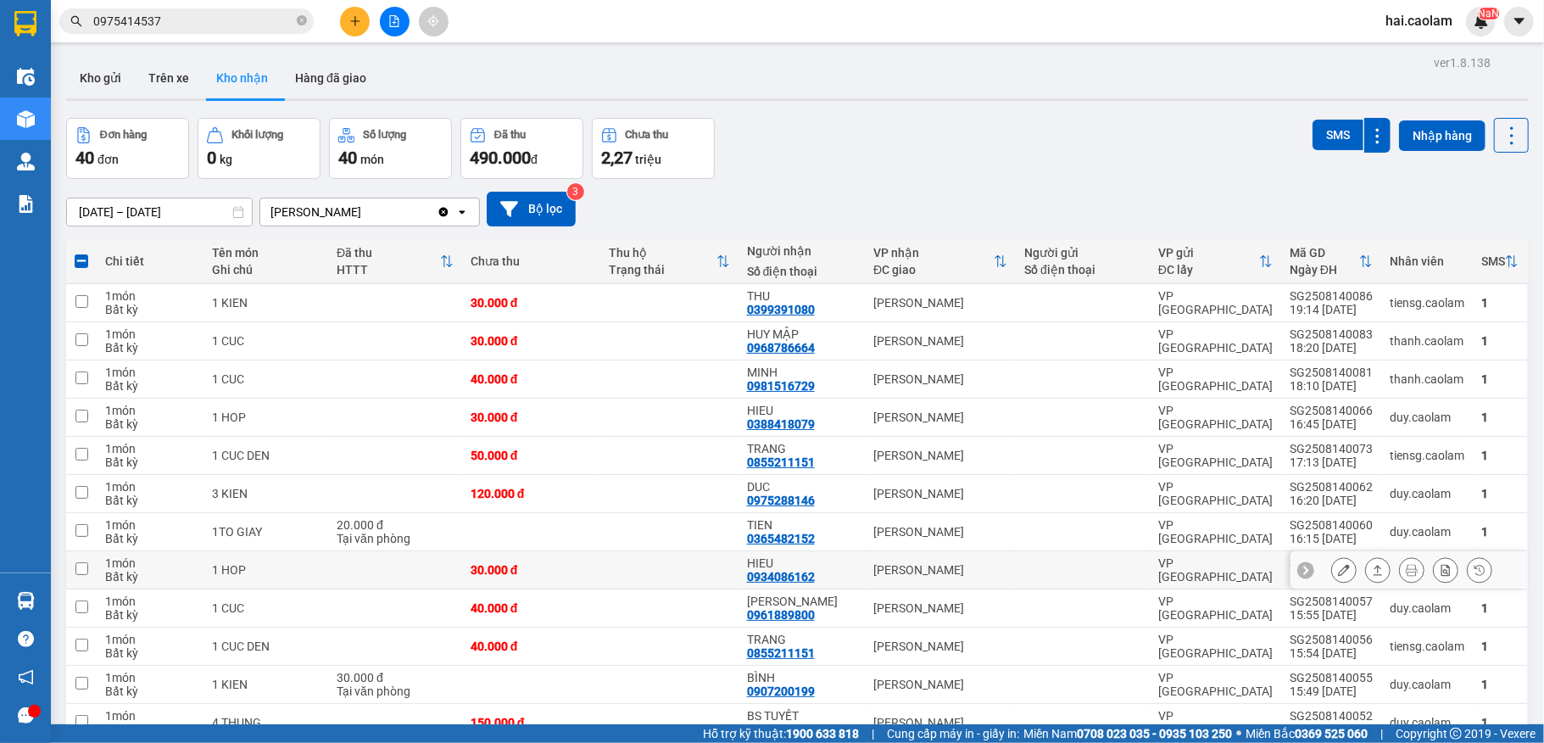
scroll to position [225, 0]
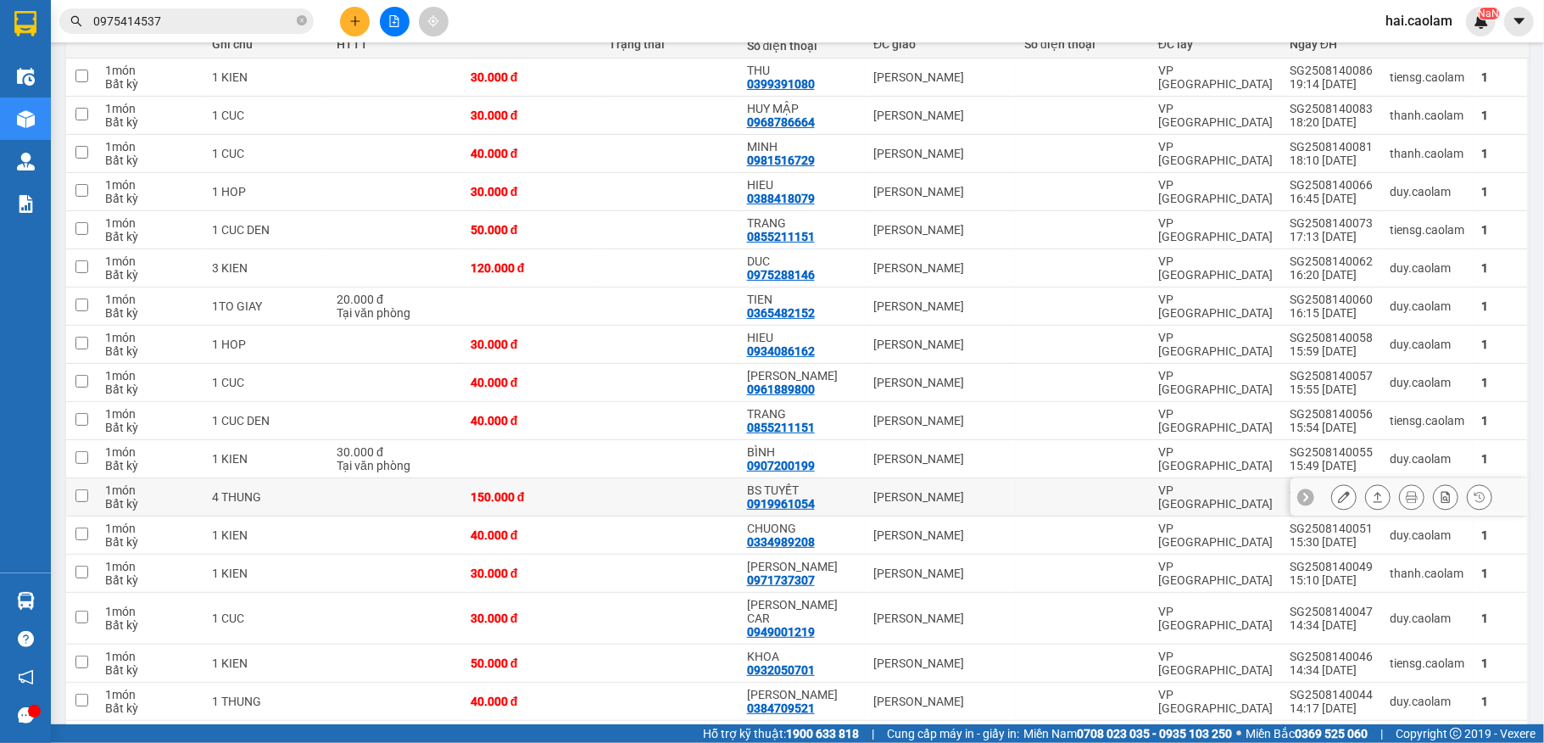
drag, startPoint x: 587, startPoint y: 499, endPoint x: 600, endPoint y: 502, distance: 13.0
click at [587, 499] on div "150.000 đ" at bounding box center [530, 497] width 121 height 14
checkbox input "true"
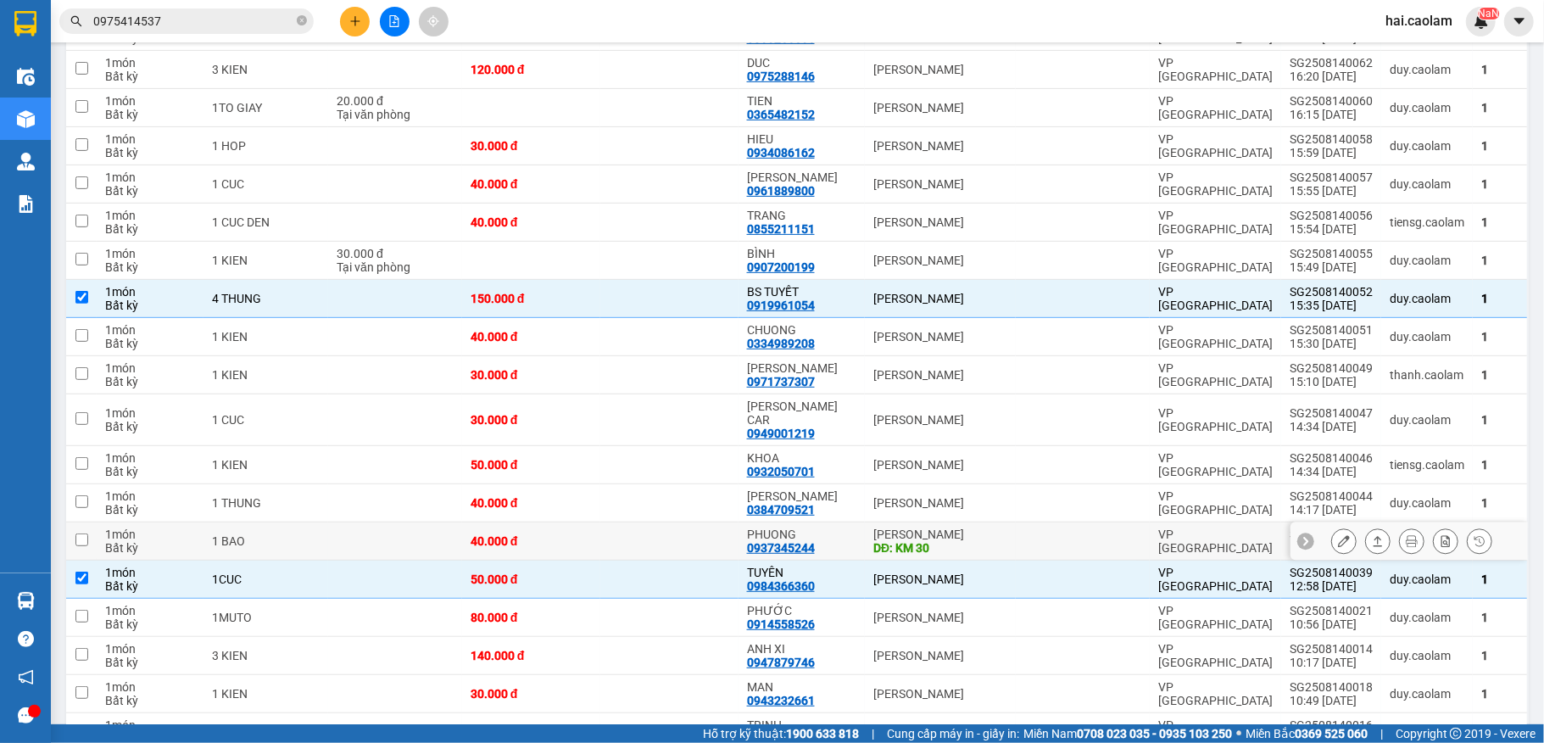
scroll to position [452, 0]
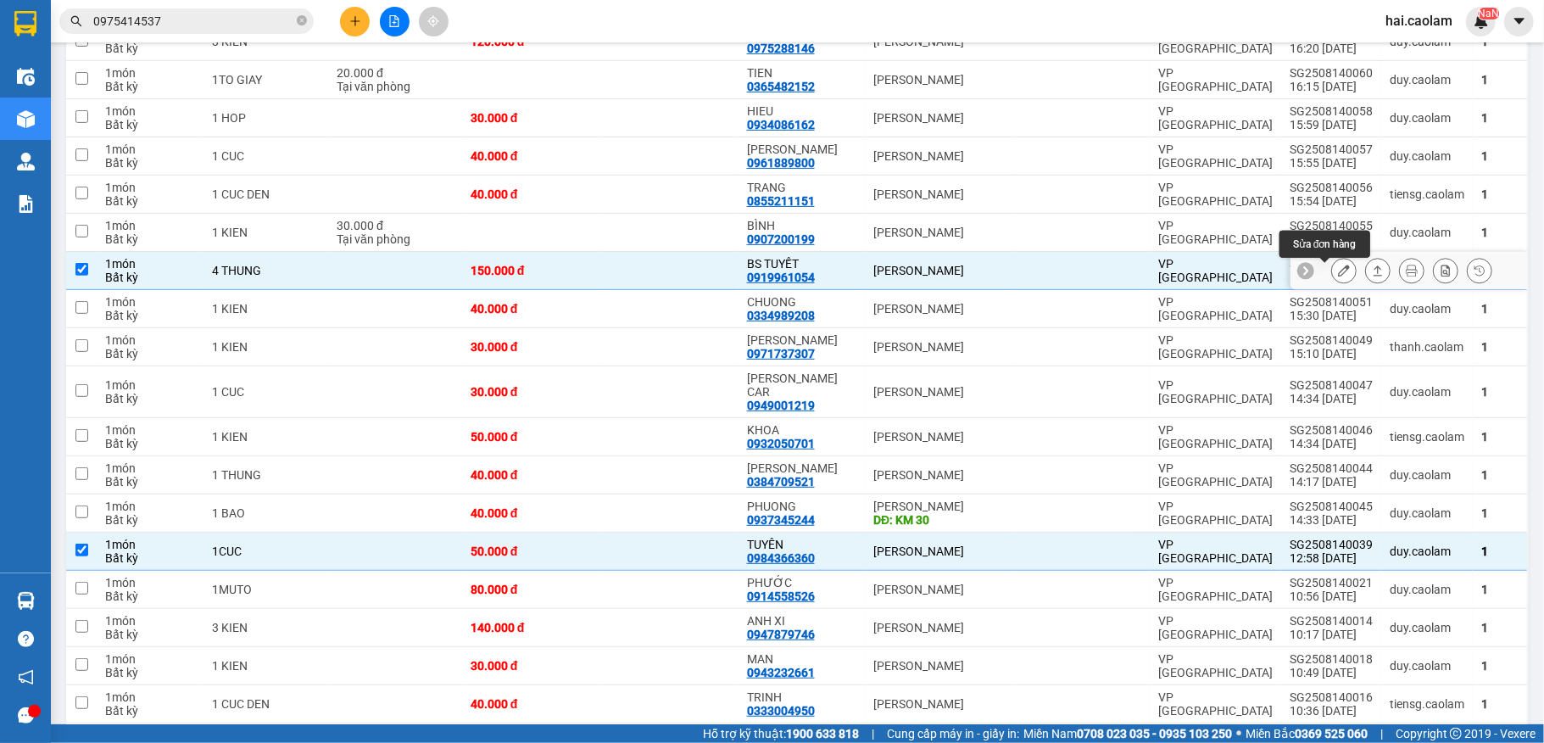
click at [1338, 270] on icon at bounding box center [1344, 270] width 12 height 12
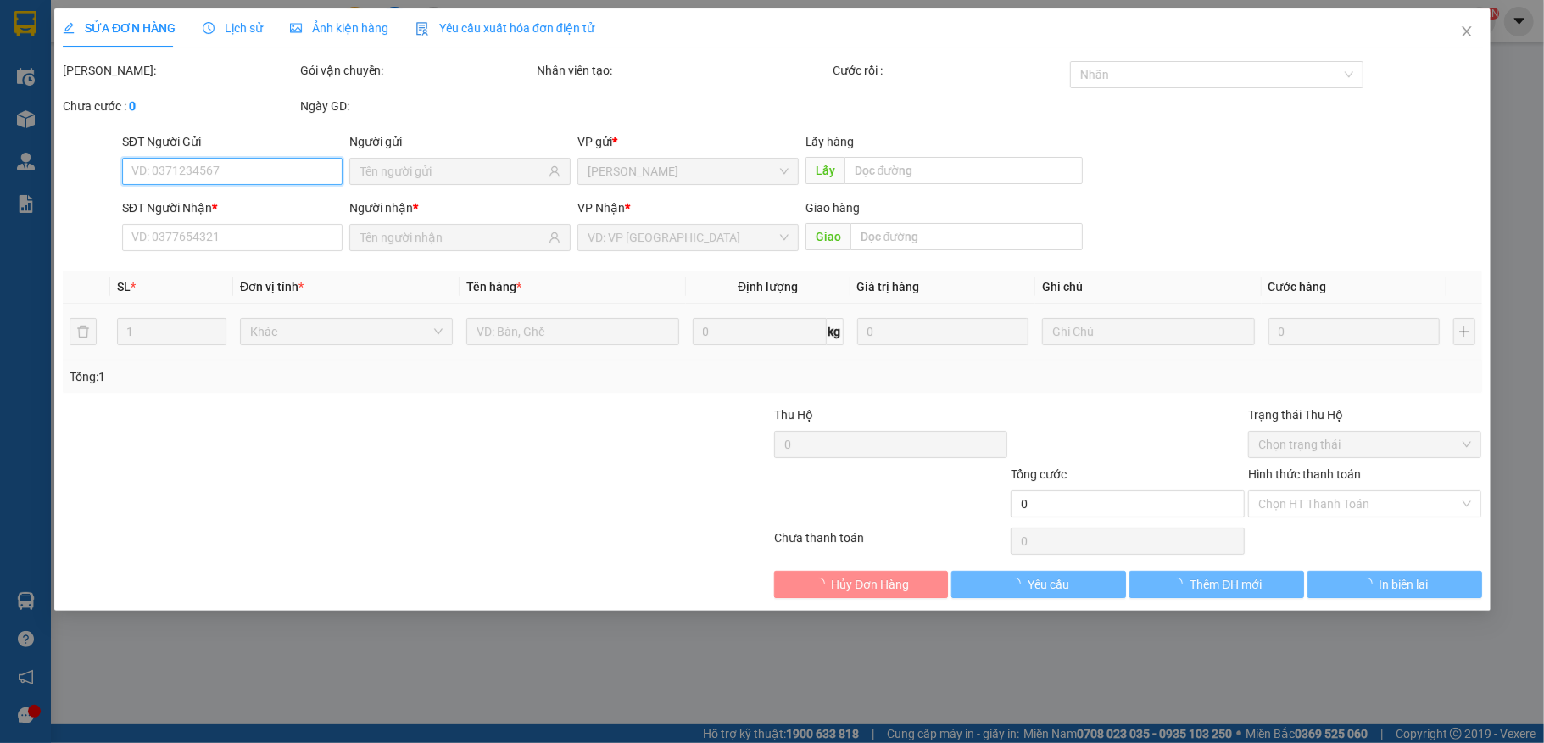
type input "0919961054"
type input "BS TUYẾT"
type input "150.000"
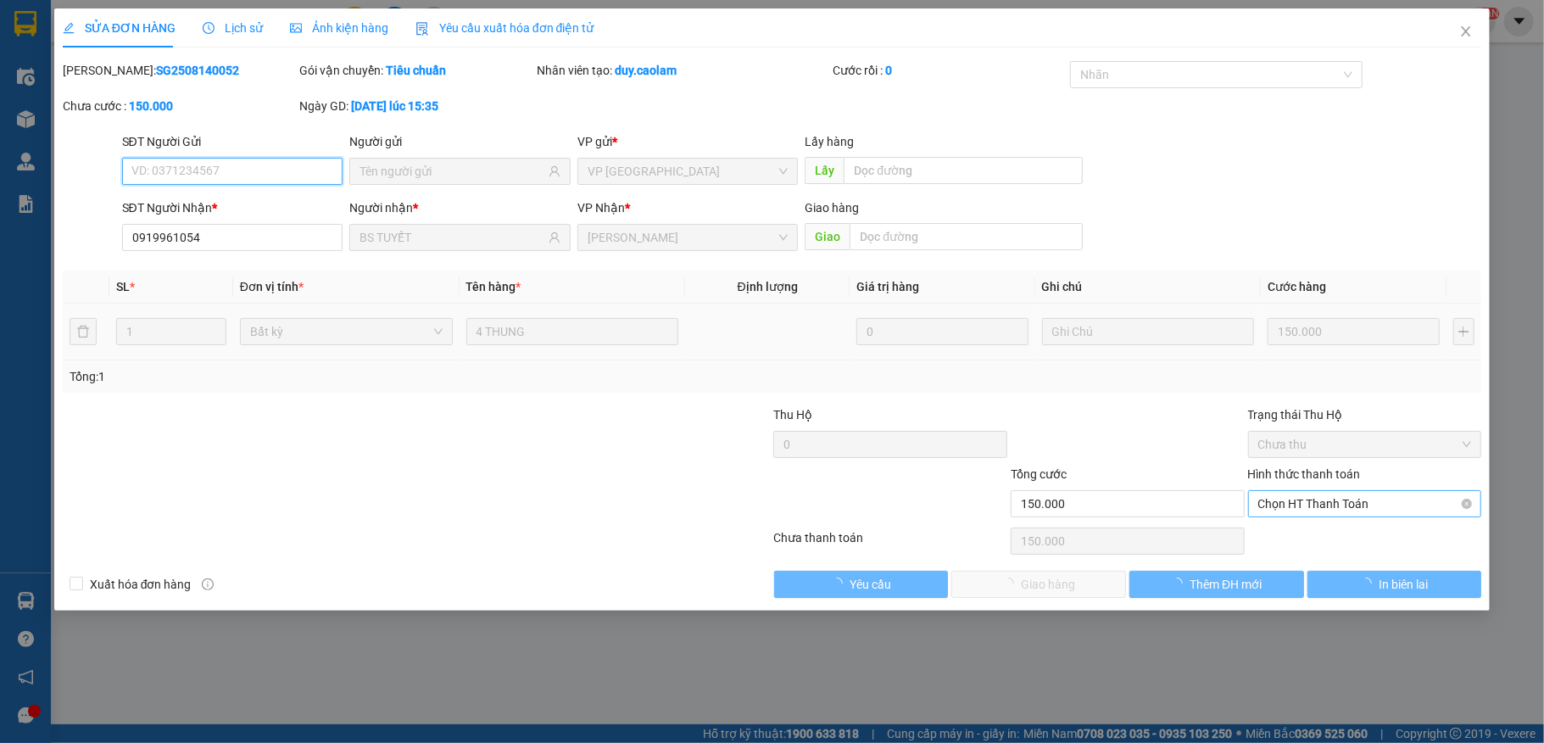
click at [1294, 505] on span "Chọn HT Thanh Toán" at bounding box center [1365, 503] width 214 height 25
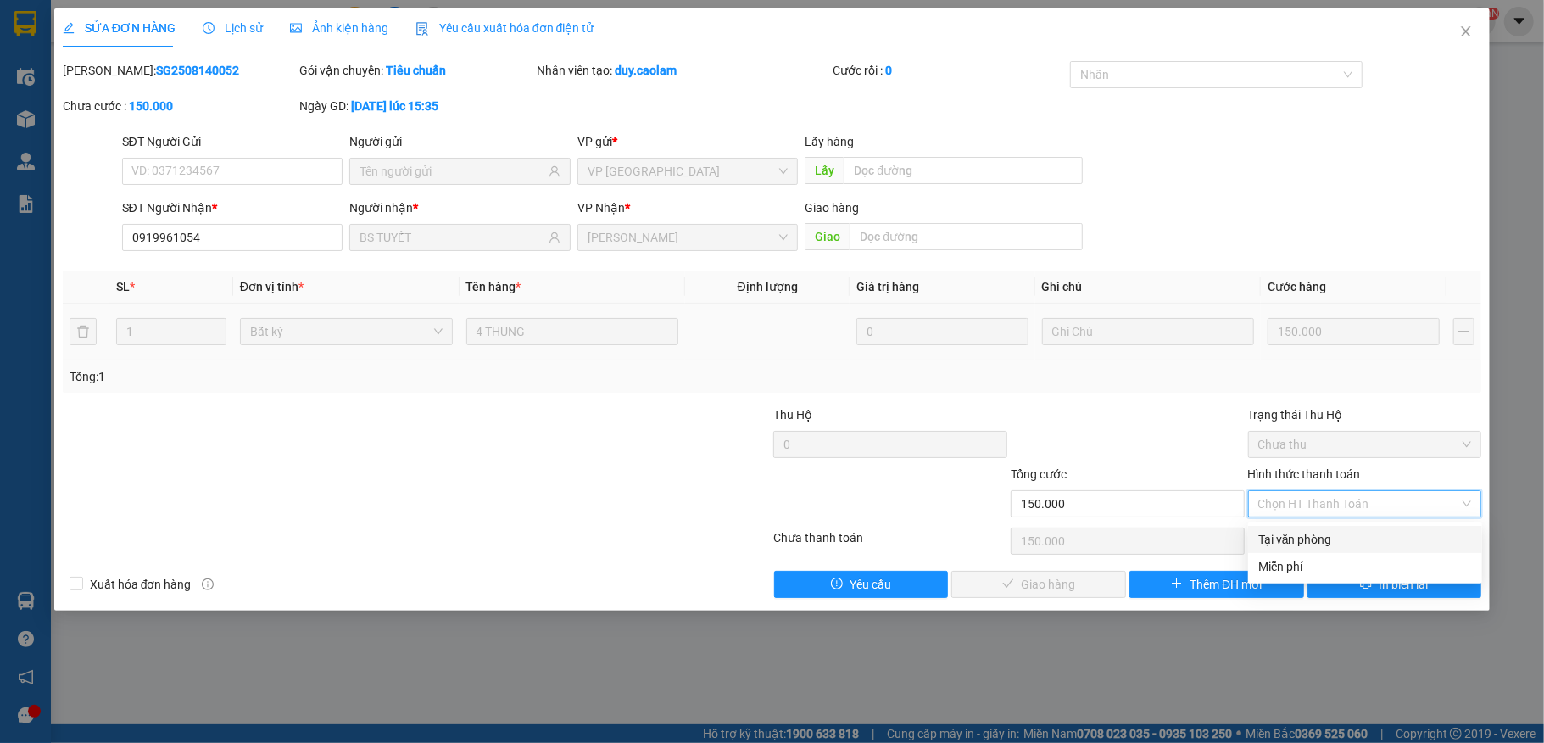
drag, startPoint x: 1300, startPoint y: 536, endPoint x: 973, endPoint y: 610, distance: 334.8
click at [1294, 541] on div "Tại văn phòng" at bounding box center [1365, 539] width 214 height 19
type input "0"
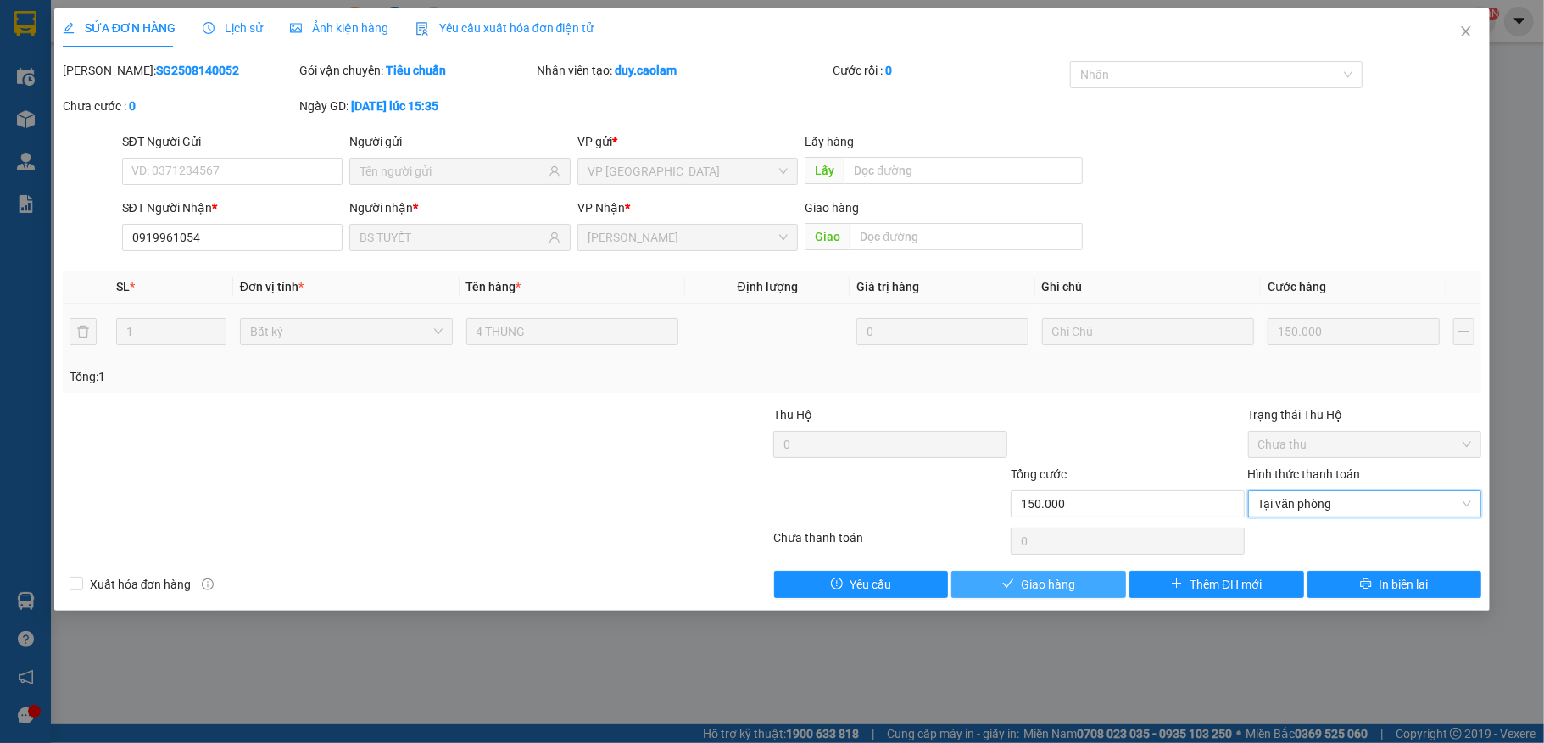
click at [1046, 593] on span "Giao hàng" at bounding box center [1048, 584] width 54 height 19
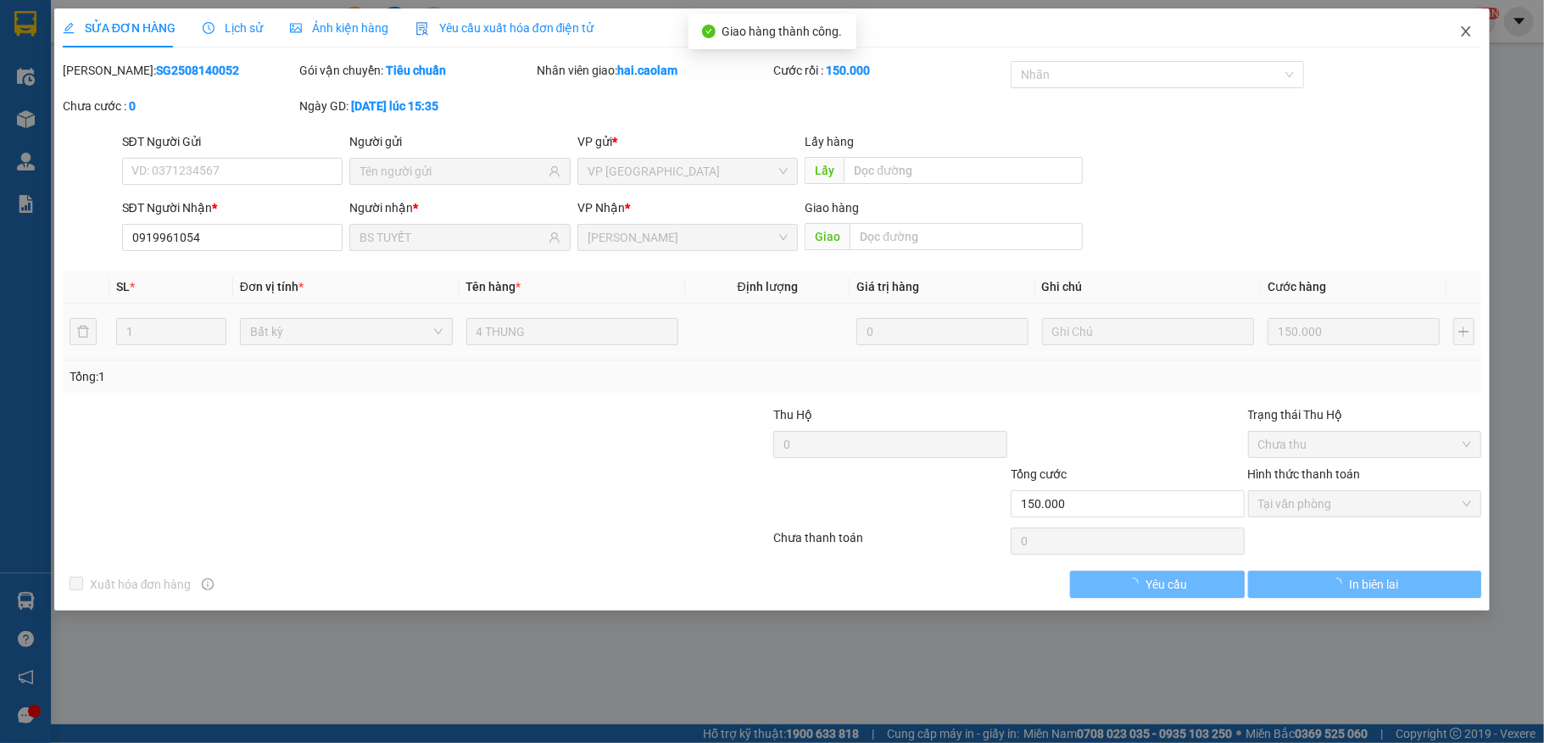
click at [1462, 41] on span "Close" at bounding box center [1465, 31] width 47 height 47
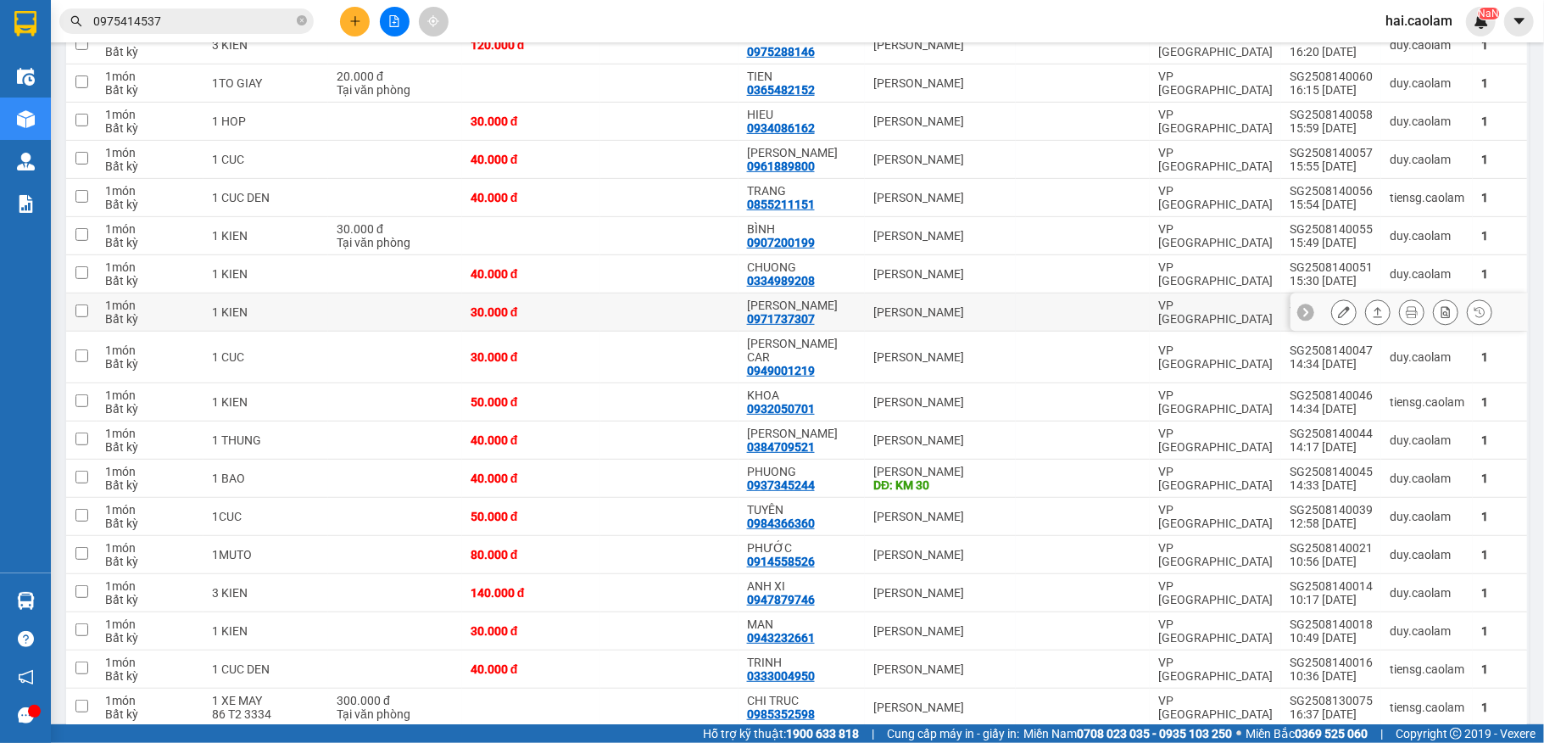
scroll to position [452, 0]
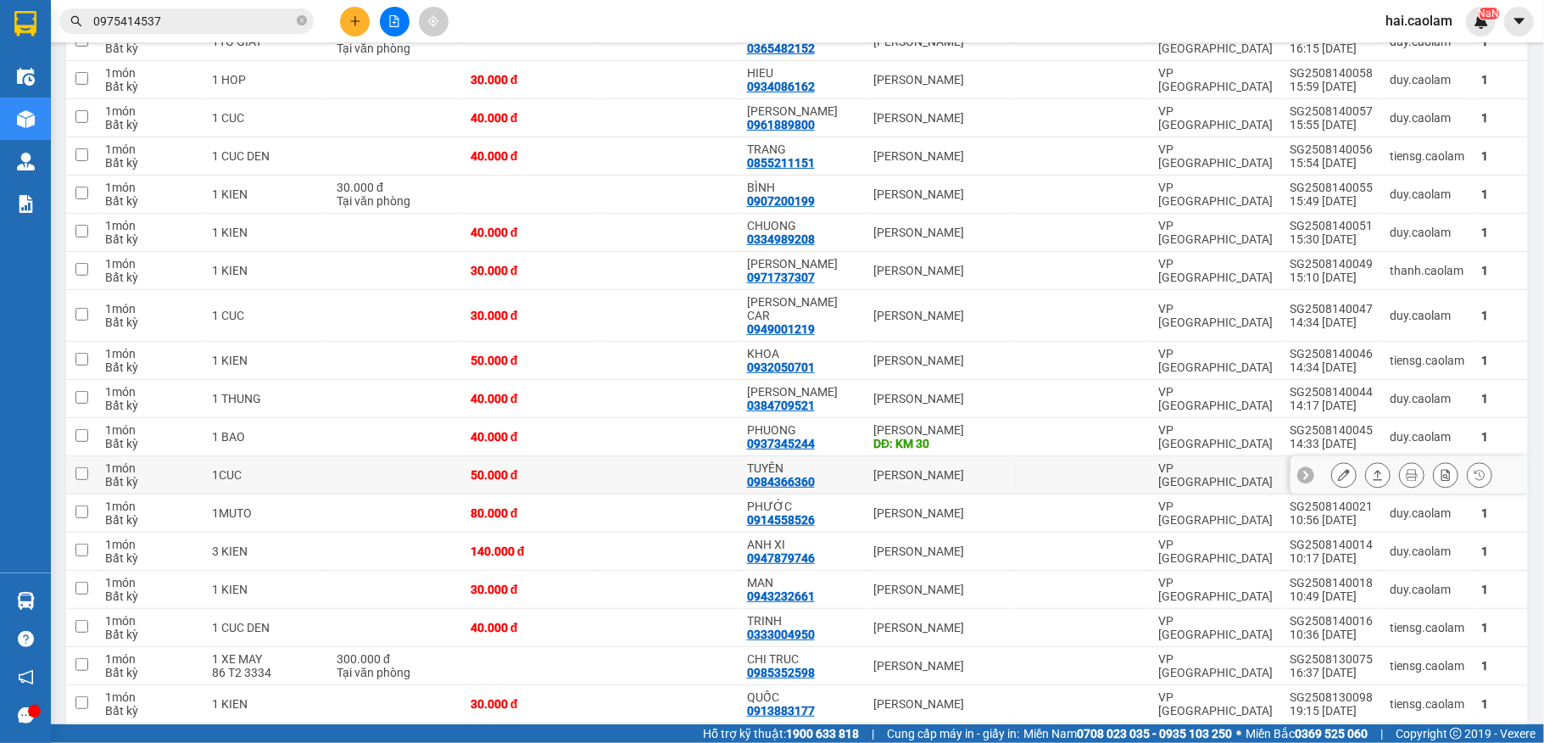
click at [670, 472] on td at bounding box center [669, 475] width 138 height 38
checkbox input "true"
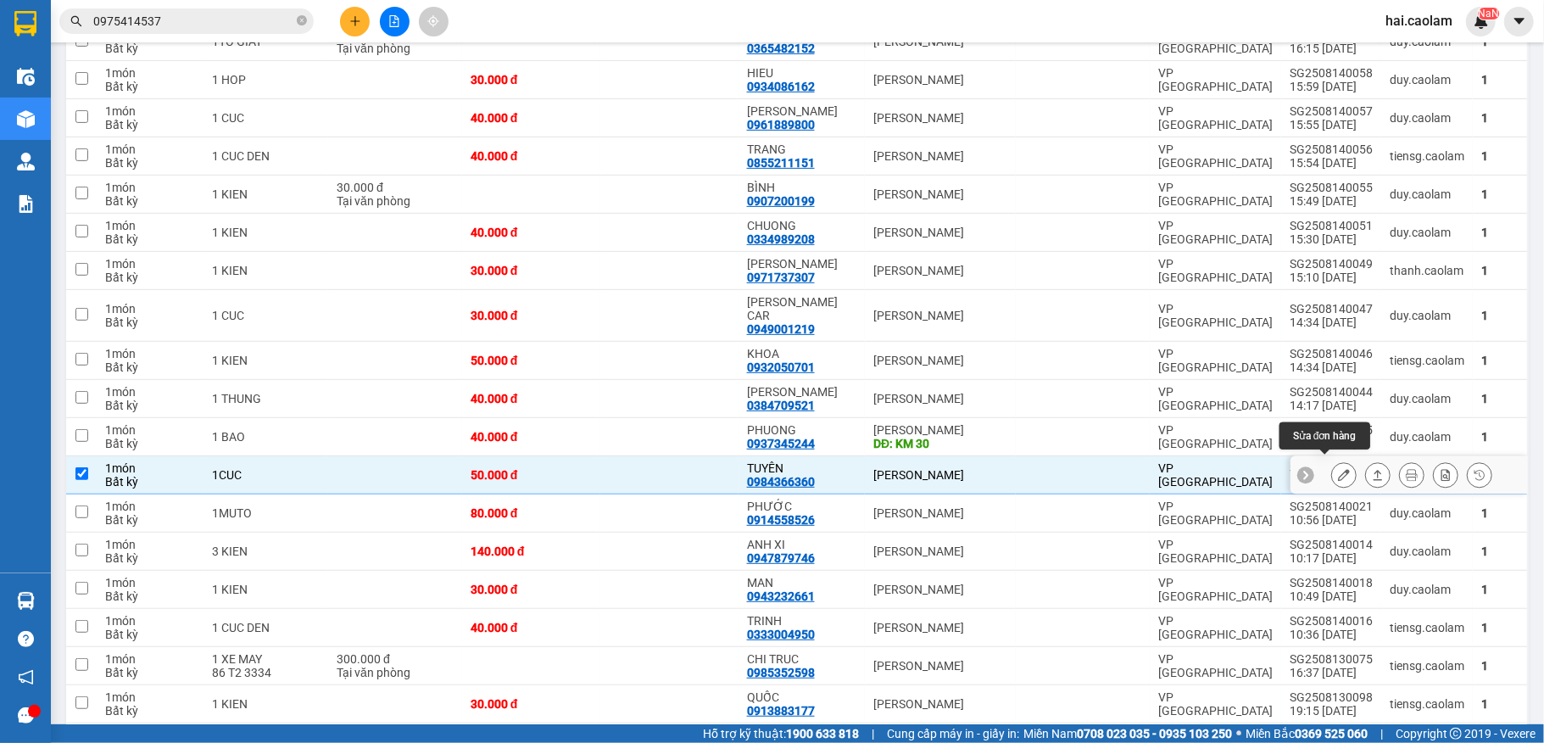
click at [1338, 469] on icon at bounding box center [1344, 475] width 12 height 12
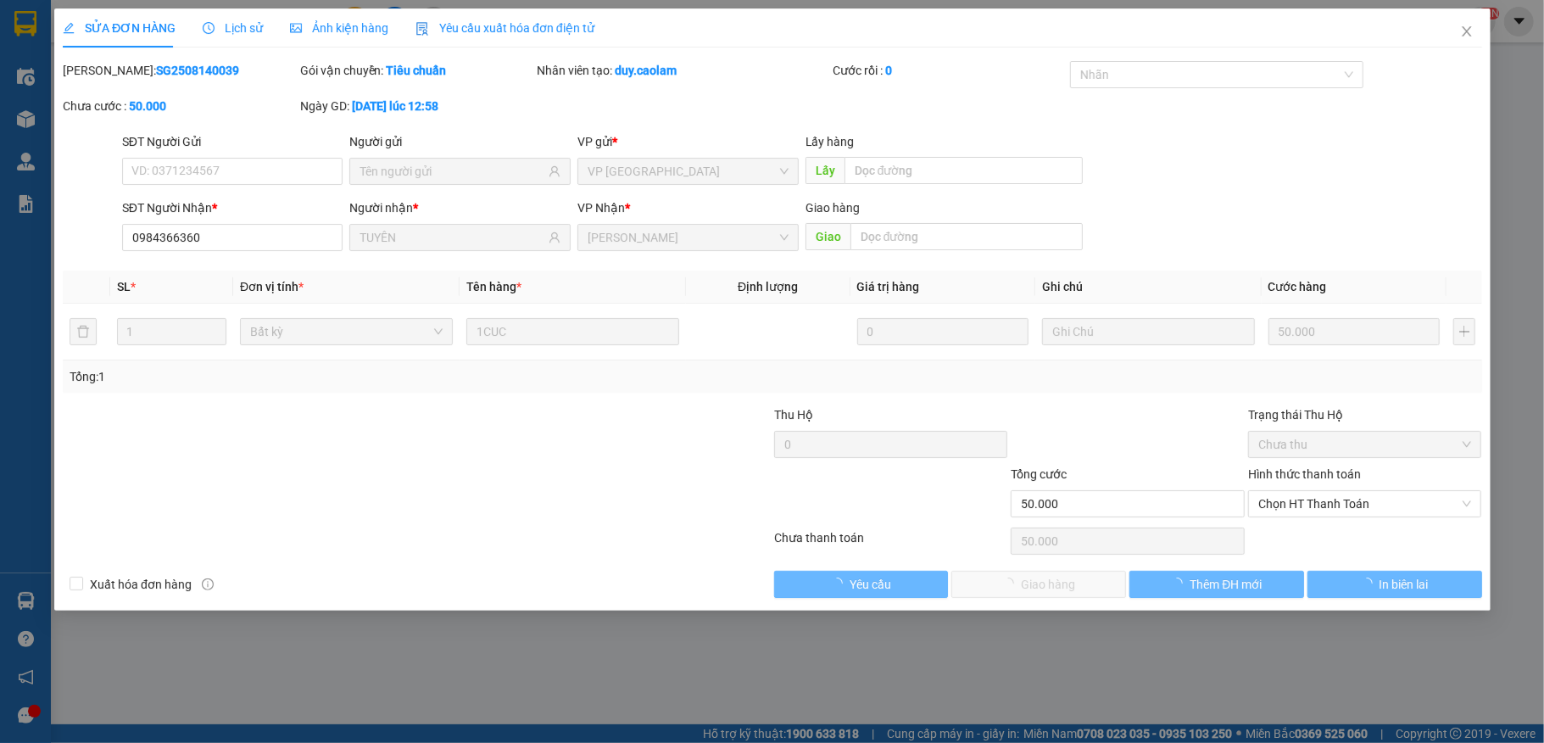
type input "0984366360"
type input "TUYÊN"
type input "50.000"
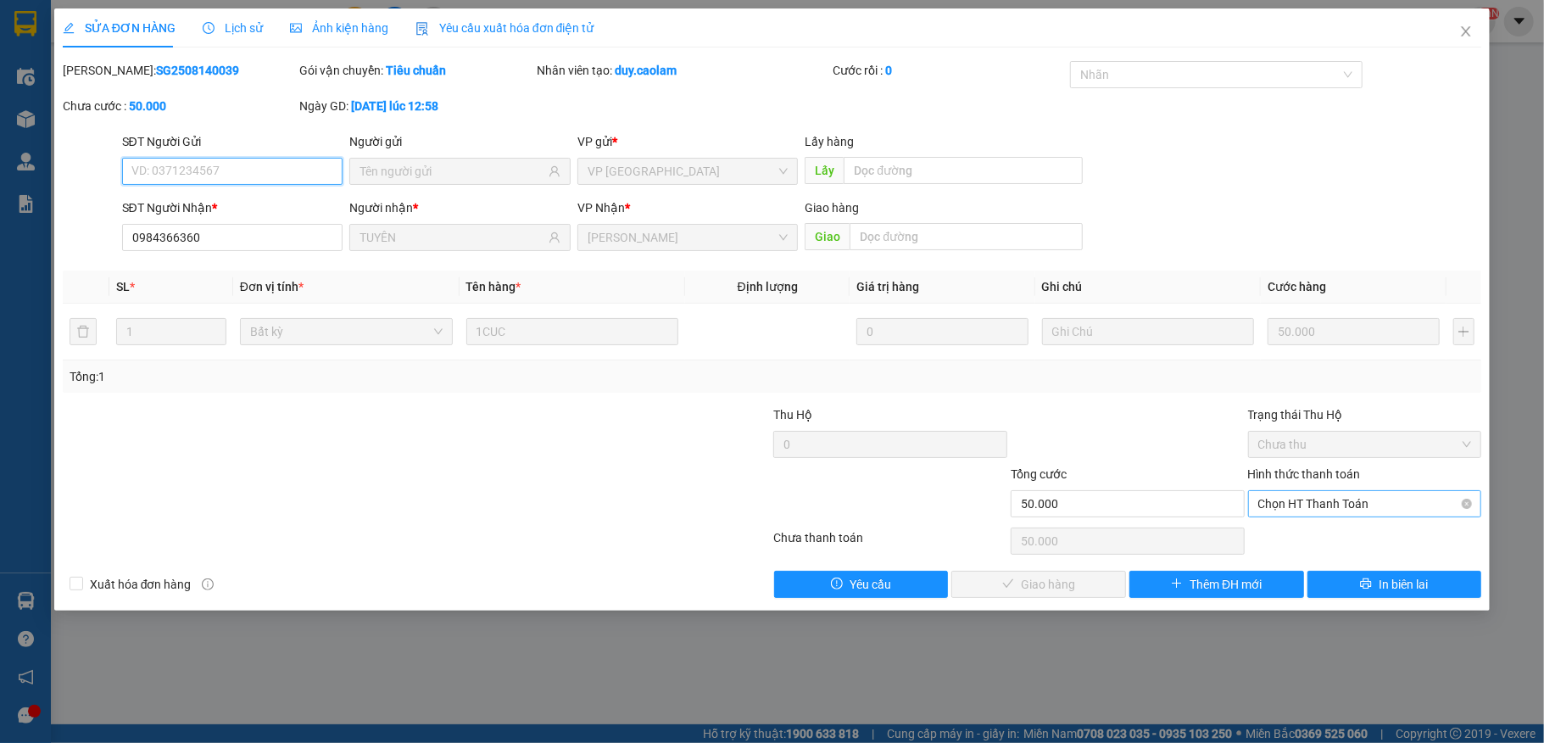
click at [1367, 504] on span "Chọn HT Thanh Toán" at bounding box center [1365, 503] width 214 height 25
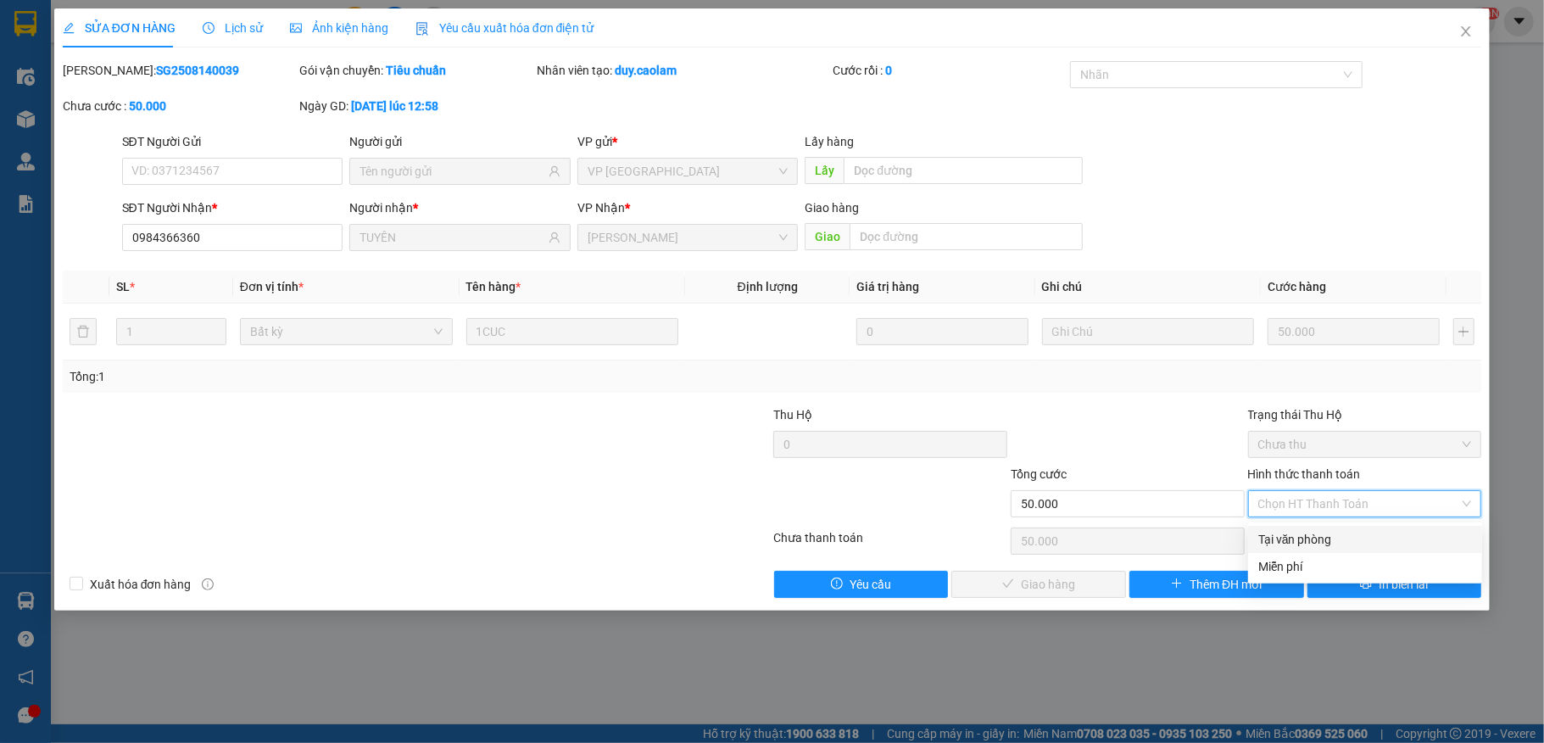
click at [1304, 536] on div "Tại văn phòng" at bounding box center [1365, 539] width 214 height 19
type input "0"
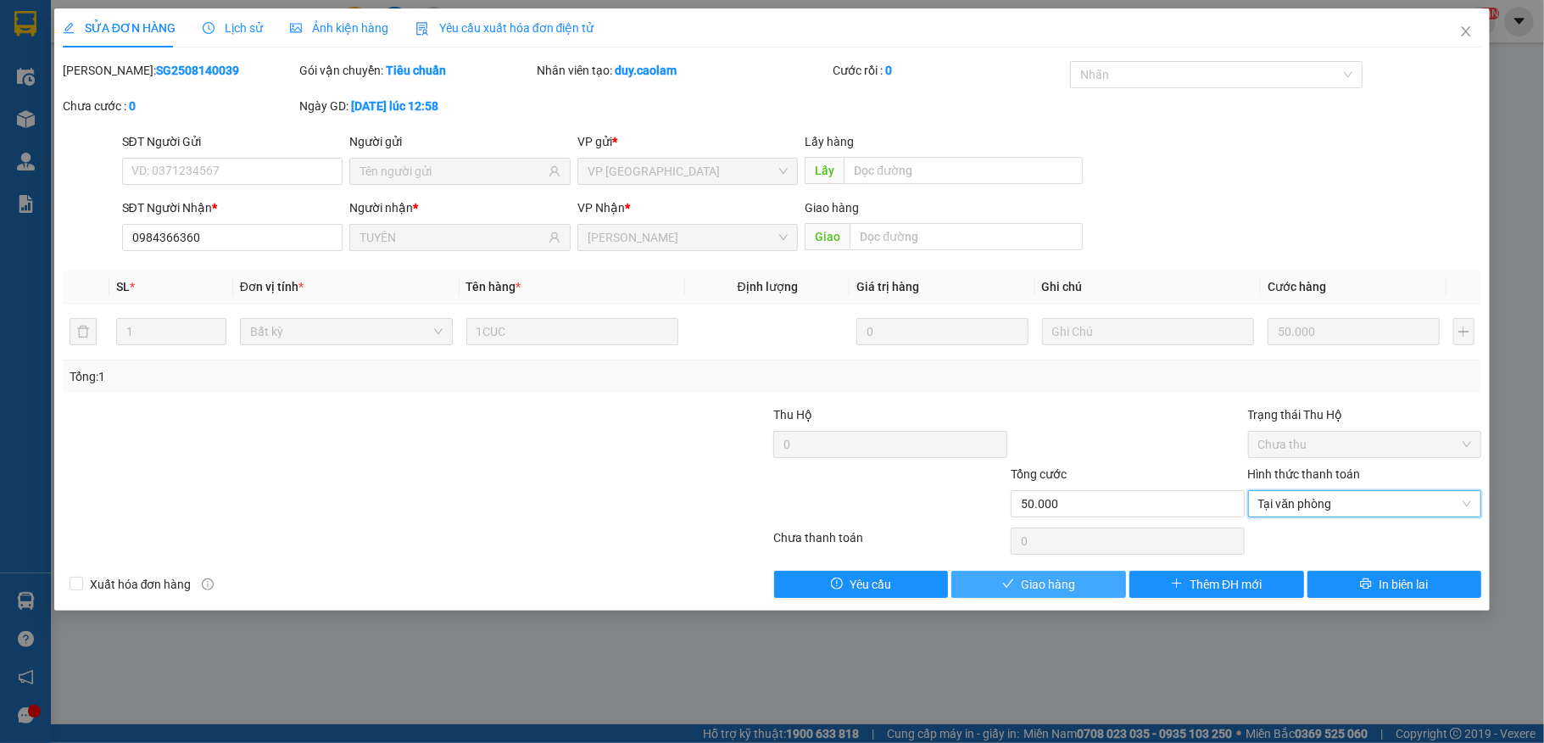
click at [1066, 583] on span "Giao hàng" at bounding box center [1048, 584] width 54 height 19
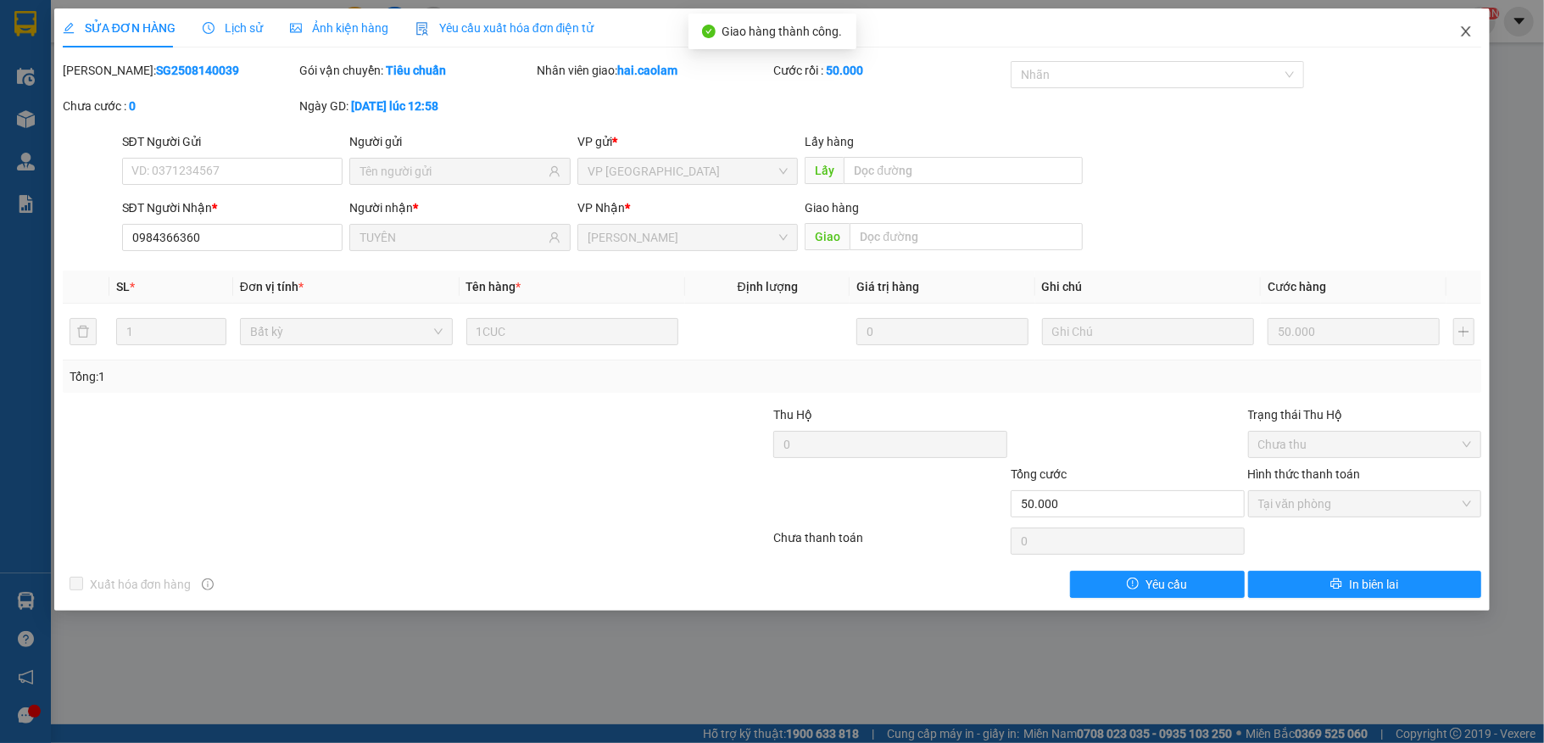
click at [1477, 32] on span "Close" at bounding box center [1465, 31] width 47 height 47
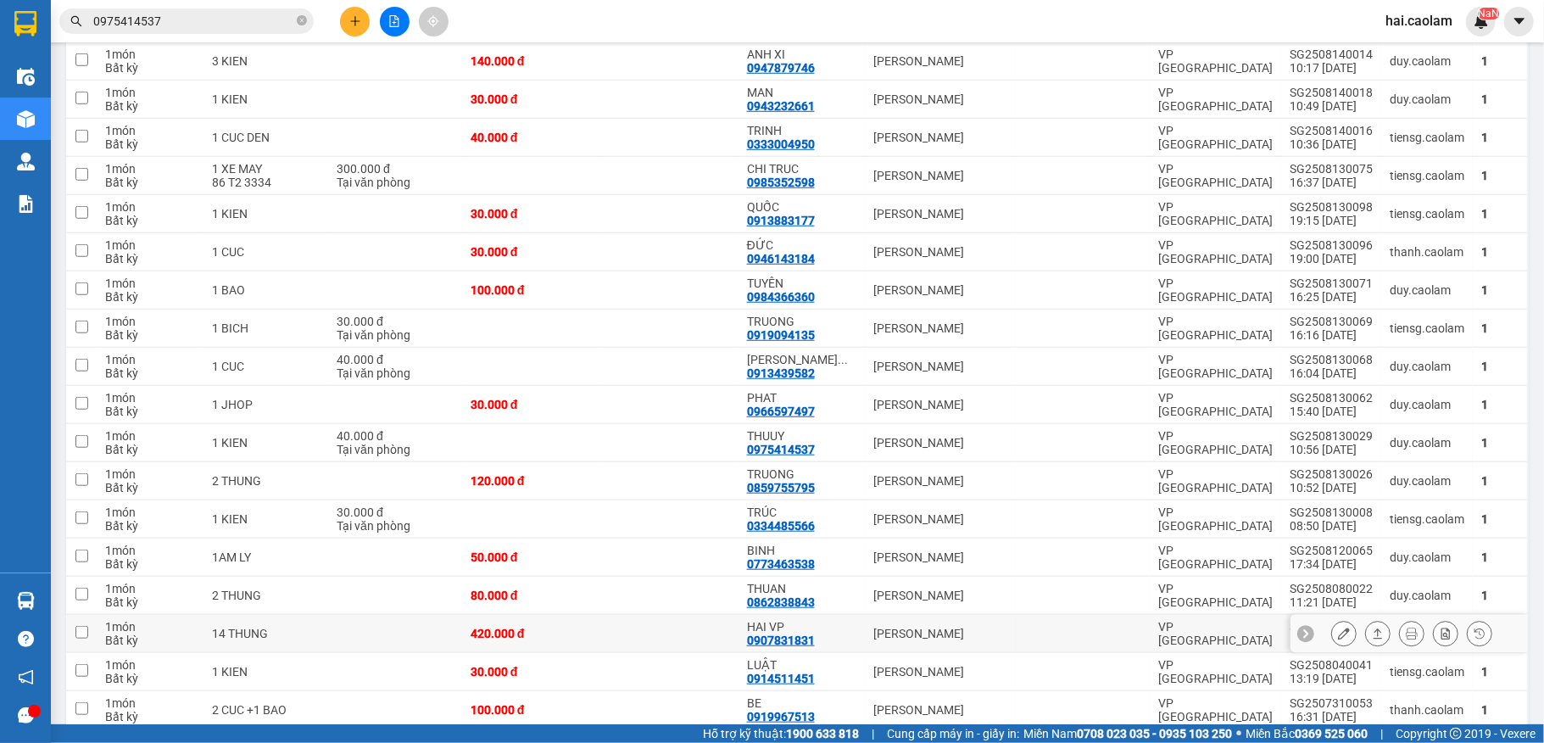
scroll to position [1053, 0]
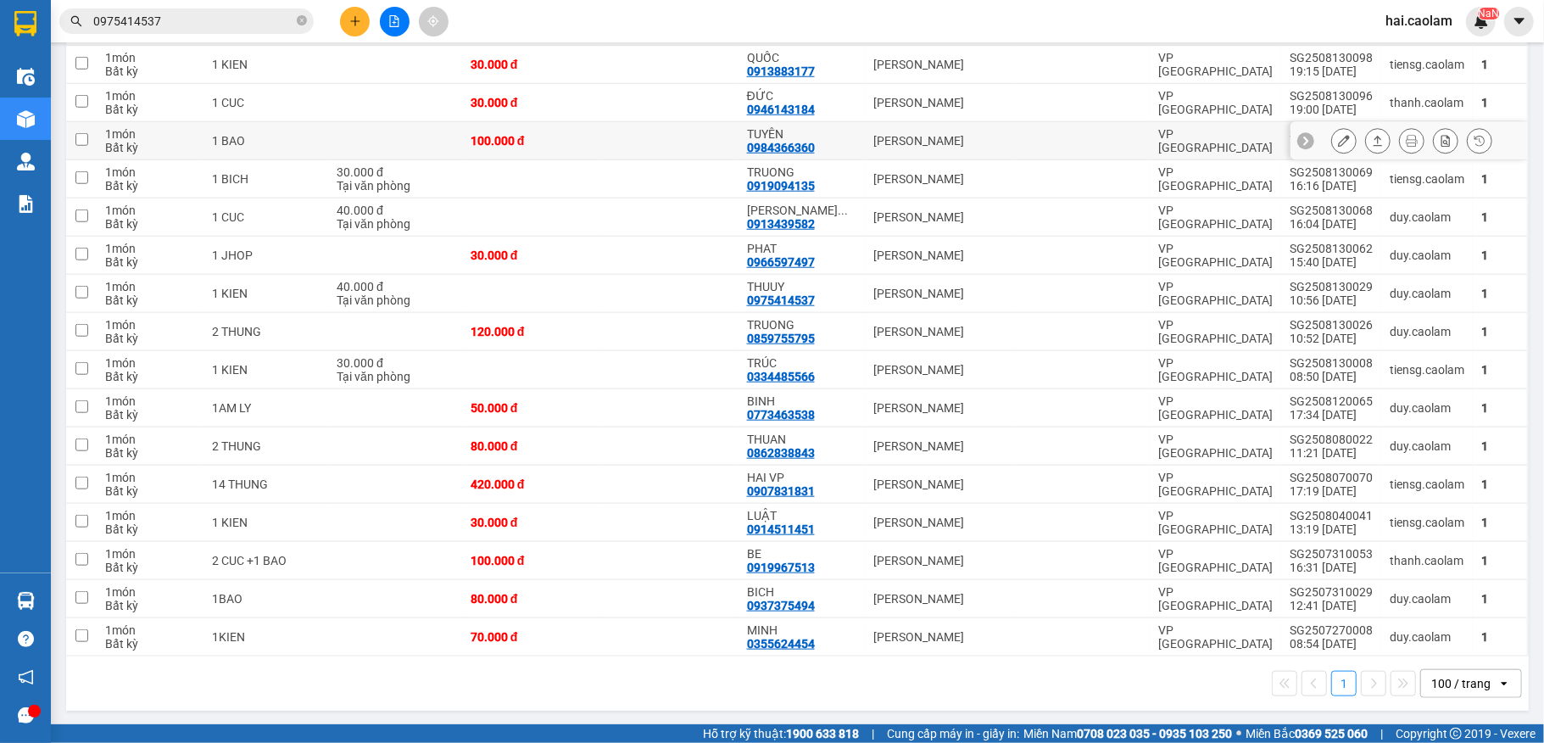
click at [632, 141] on td at bounding box center [669, 141] width 138 height 38
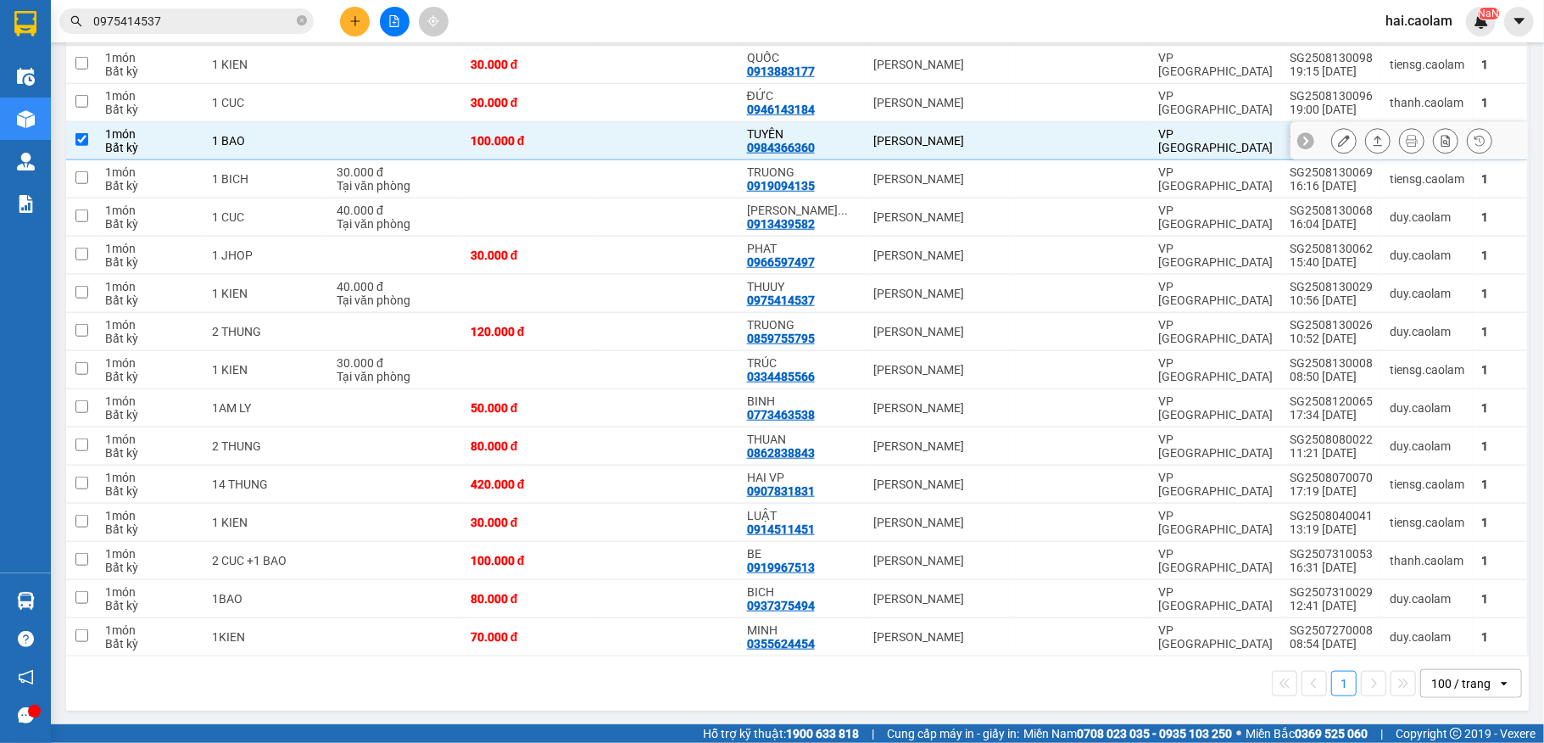
click at [649, 141] on td at bounding box center [669, 141] width 138 height 38
checkbox input "false"
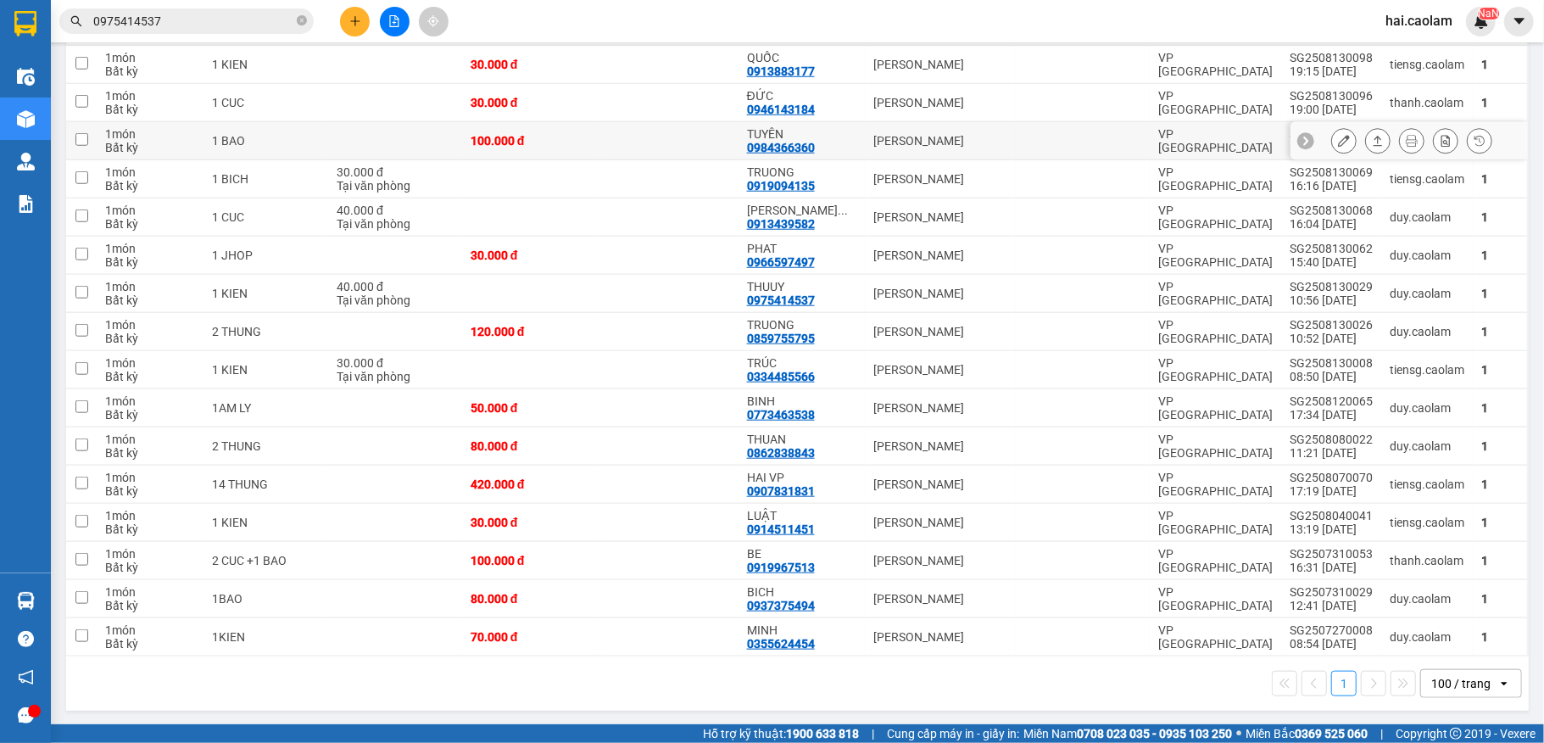
click at [1332, 132] on button at bounding box center [1344, 141] width 24 height 30
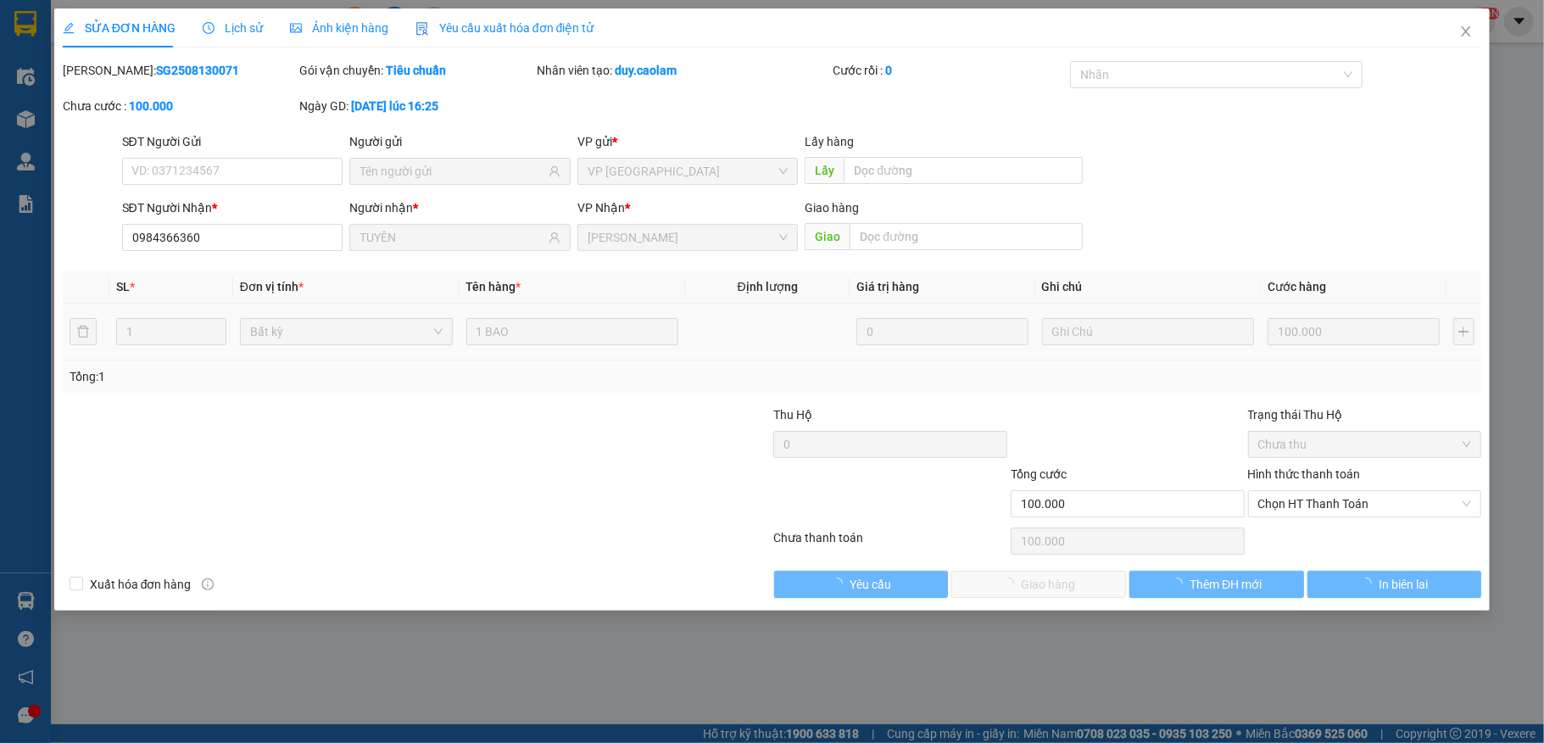
type input "0984366360"
type input "TUYÊN"
type input "100.000"
click at [1331, 507] on span "Chọn HT Thanh Toán" at bounding box center [1365, 503] width 214 height 25
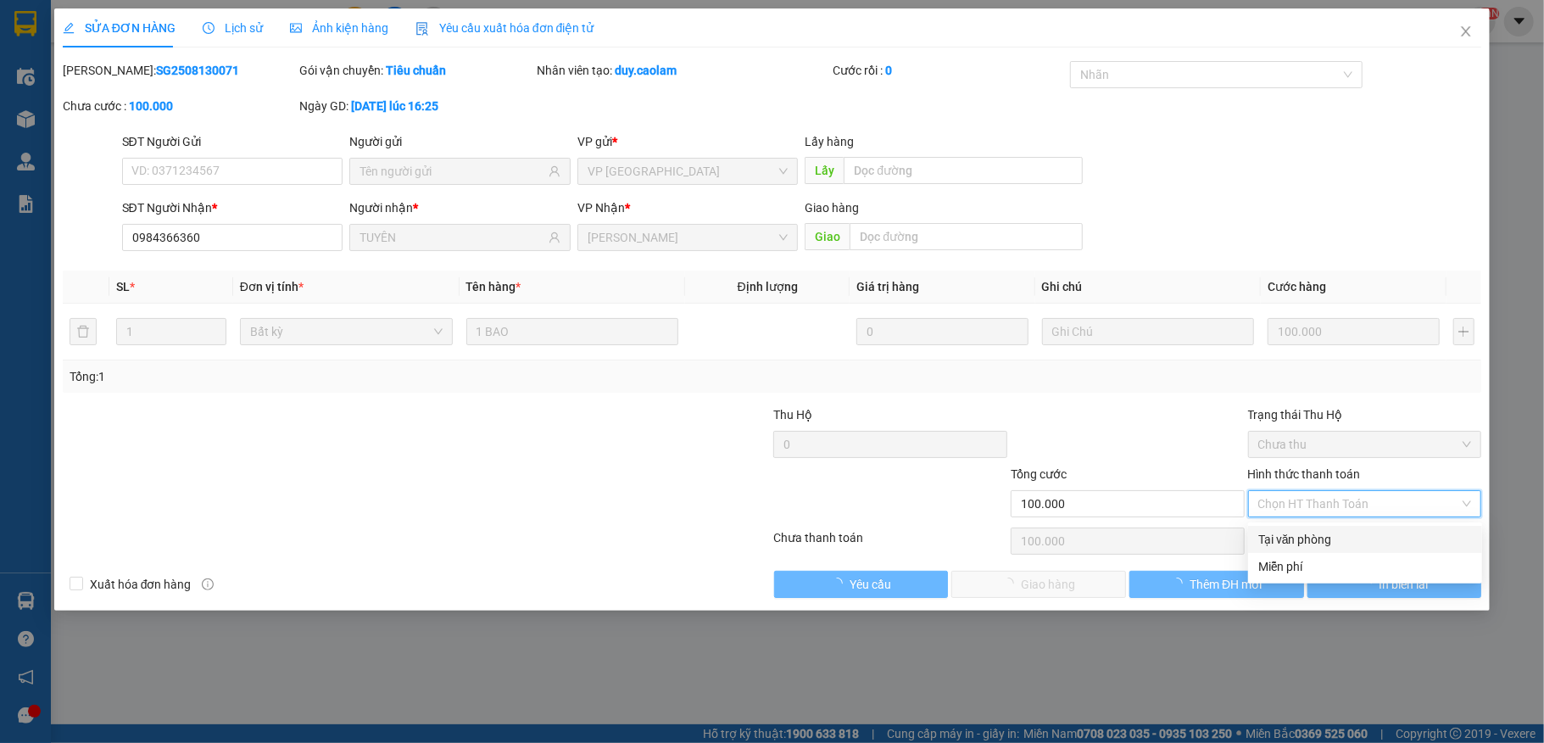
drag, startPoint x: 1327, startPoint y: 531, endPoint x: 1189, endPoint y: 571, distance: 143.8
click at [1327, 532] on div "Tại văn phòng" at bounding box center [1365, 539] width 214 height 19
type input "0"
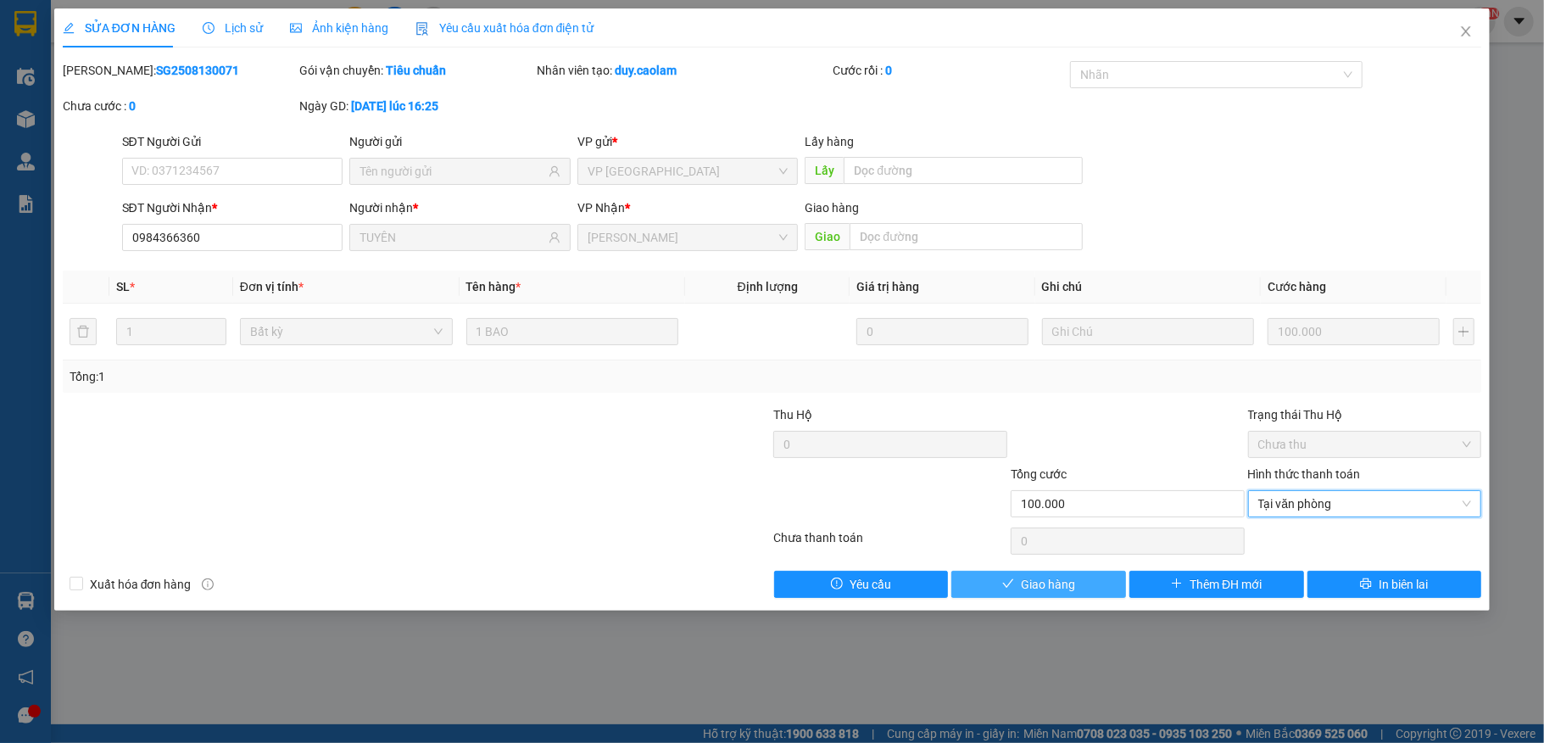
click at [1096, 582] on button "Giao hàng" at bounding box center [1038, 584] width 175 height 27
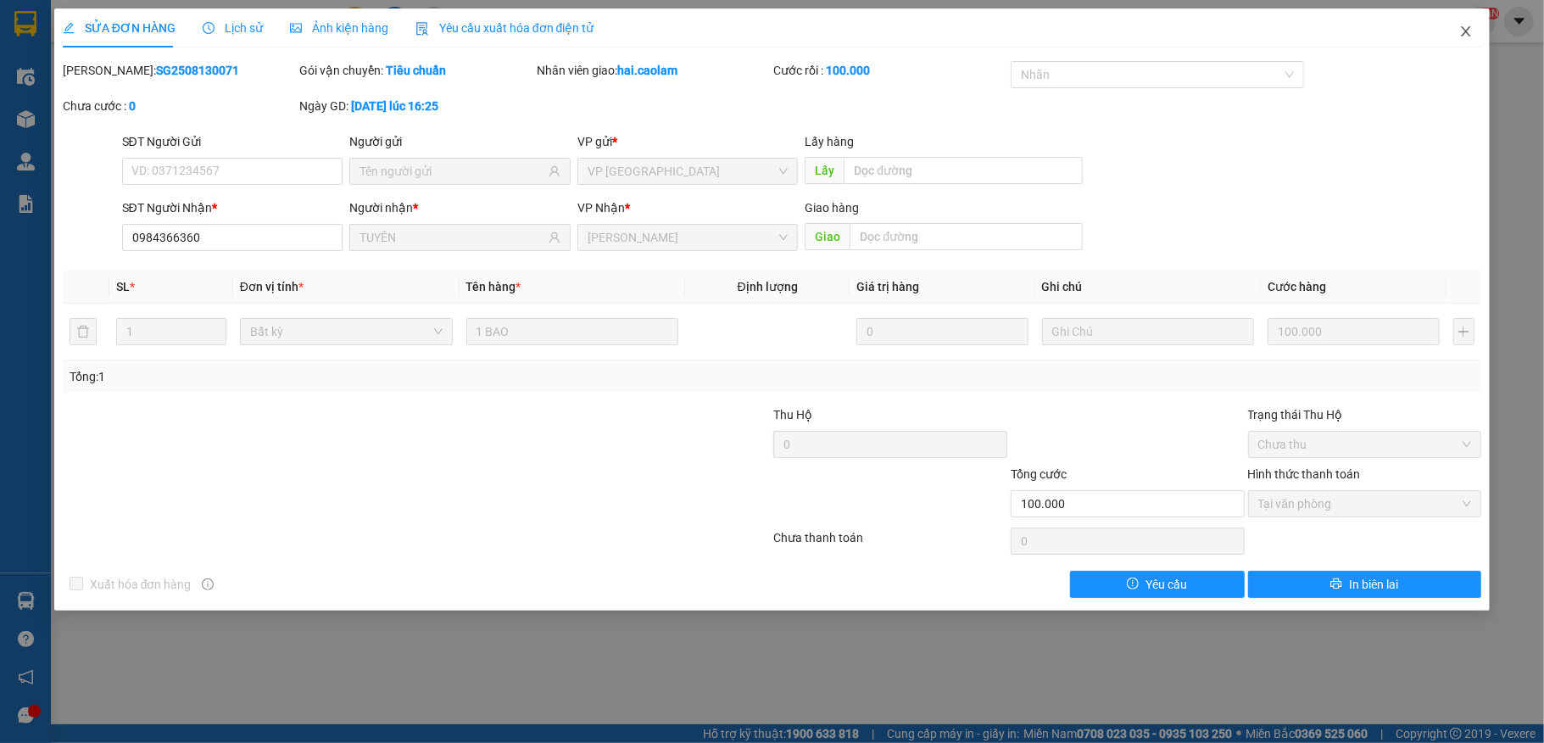
click at [1465, 31] on icon "close" at bounding box center [1465, 31] width 9 height 10
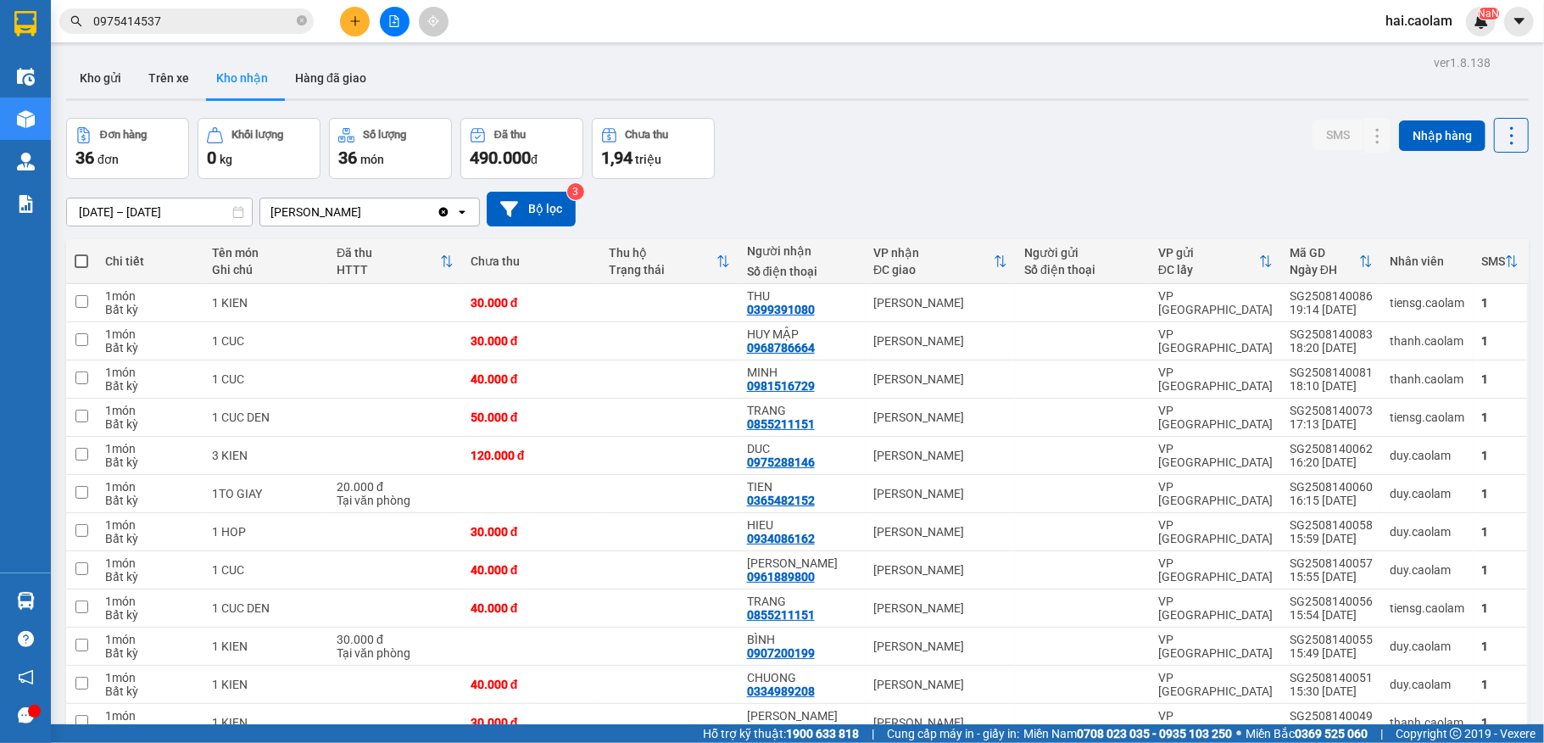
click at [218, 19] on input "0975414537" at bounding box center [193, 21] width 200 height 19
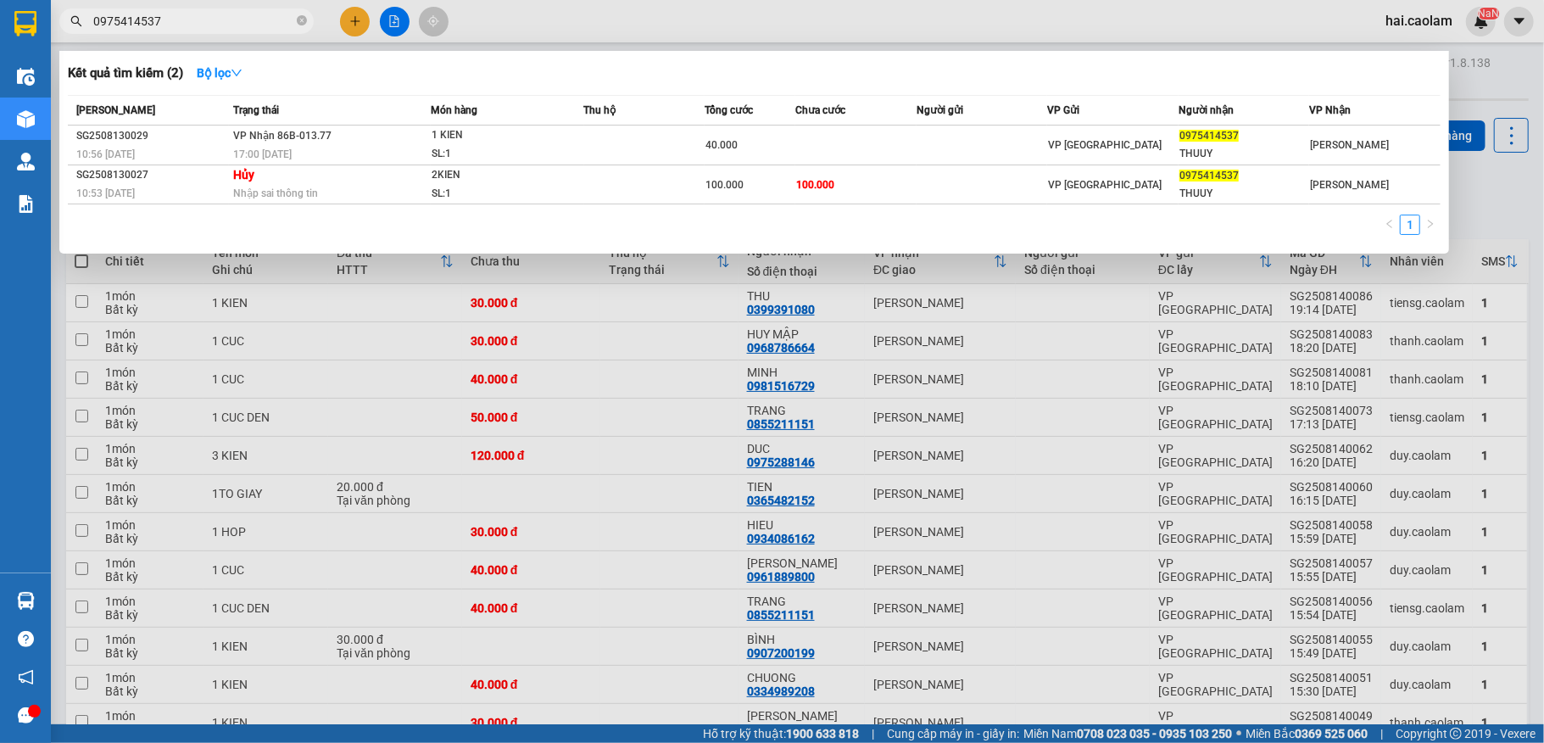
click at [234, 20] on input "0975414537" at bounding box center [193, 21] width 200 height 19
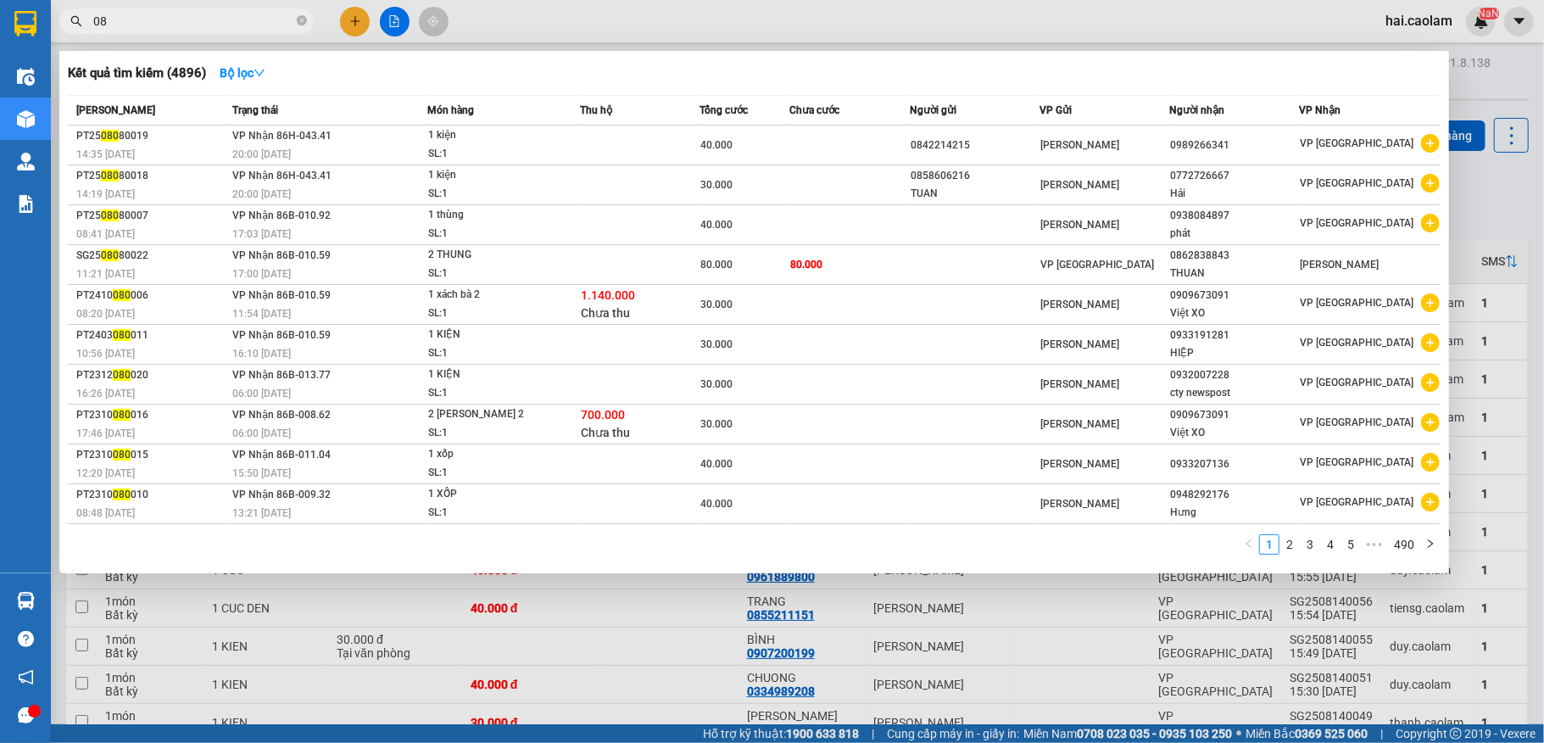
type input "0"
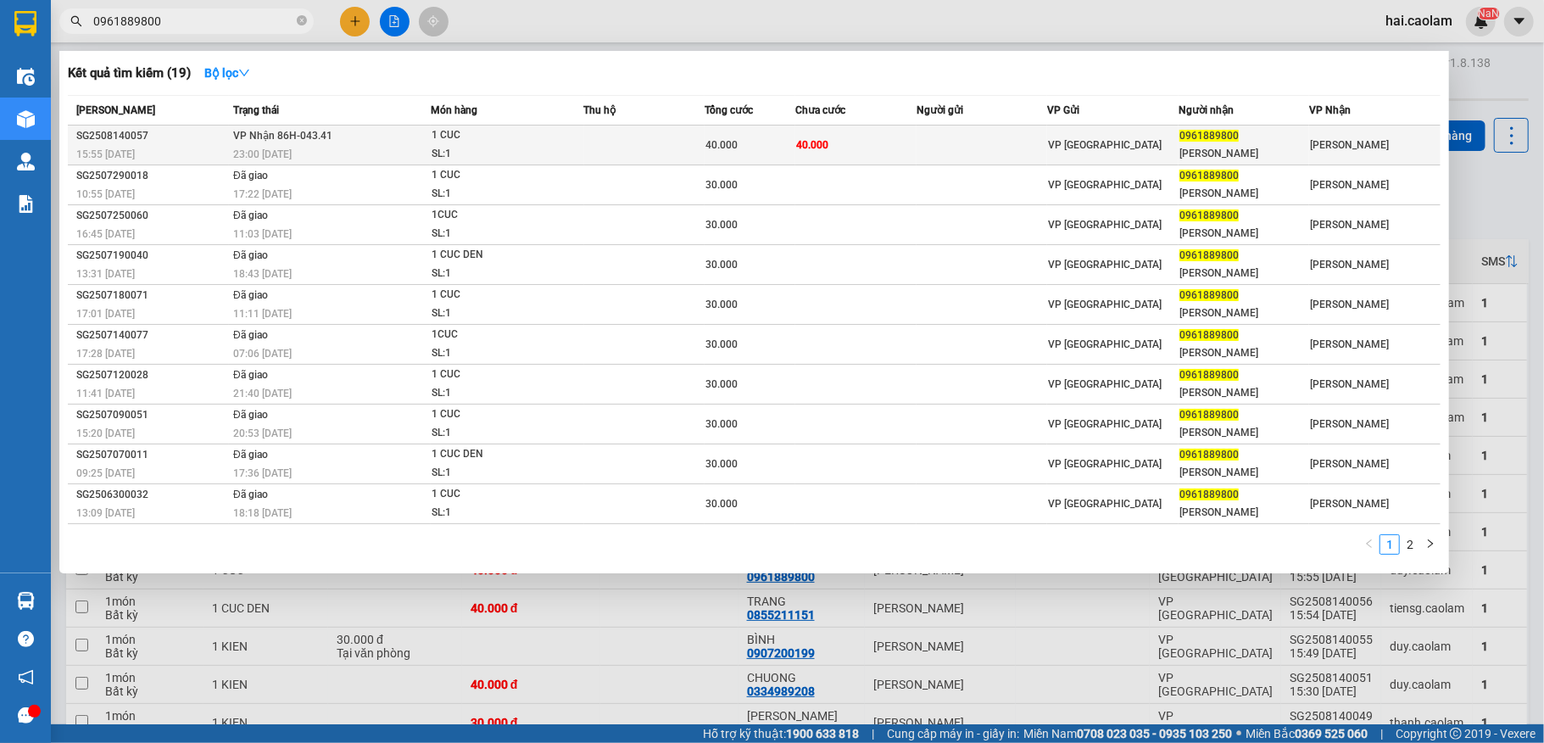
type input "0961889800"
click at [851, 161] on td "40.000" at bounding box center [855, 145] width 121 height 40
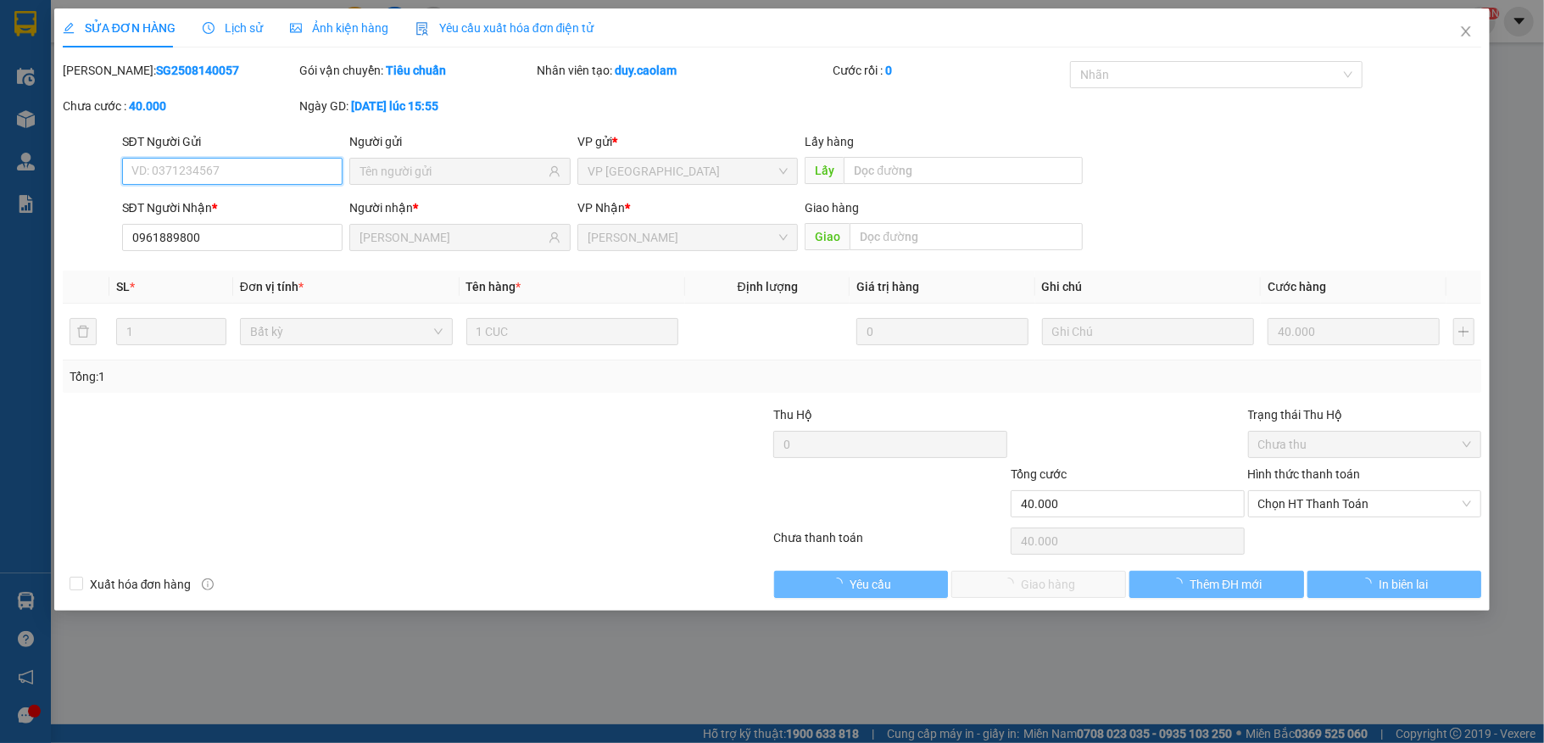
type input "0961889800"
type input "[PERSON_NAME]"
type input "40.000"
click at [1304, 510] on span "Chọn HT Thanh Toán" at bounding box center [1365, 503] width 214 height 25
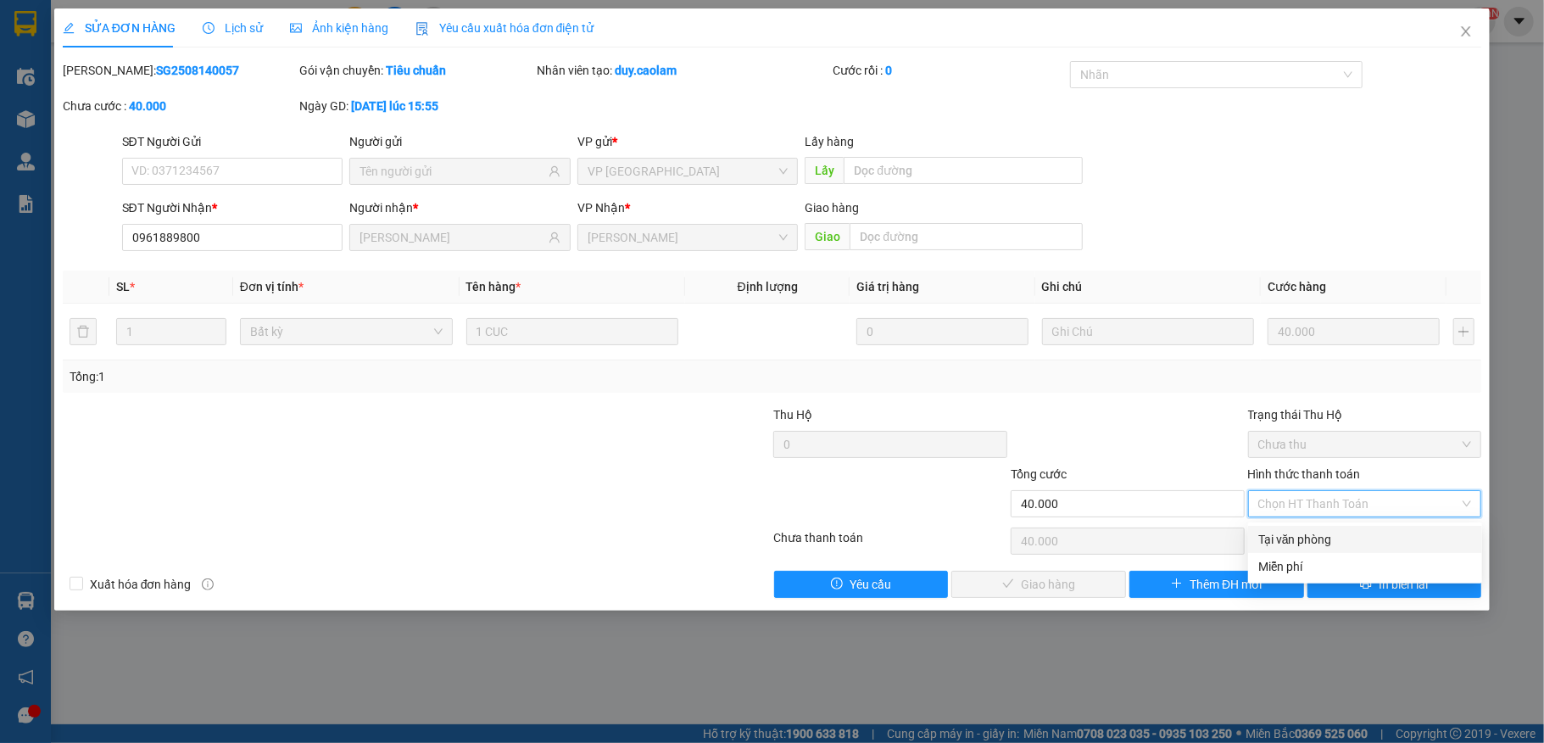
click at [1283, 540] on div "Tại văn phòng" at bounding box center [1365, 539] width 214 height 19
type input "0"
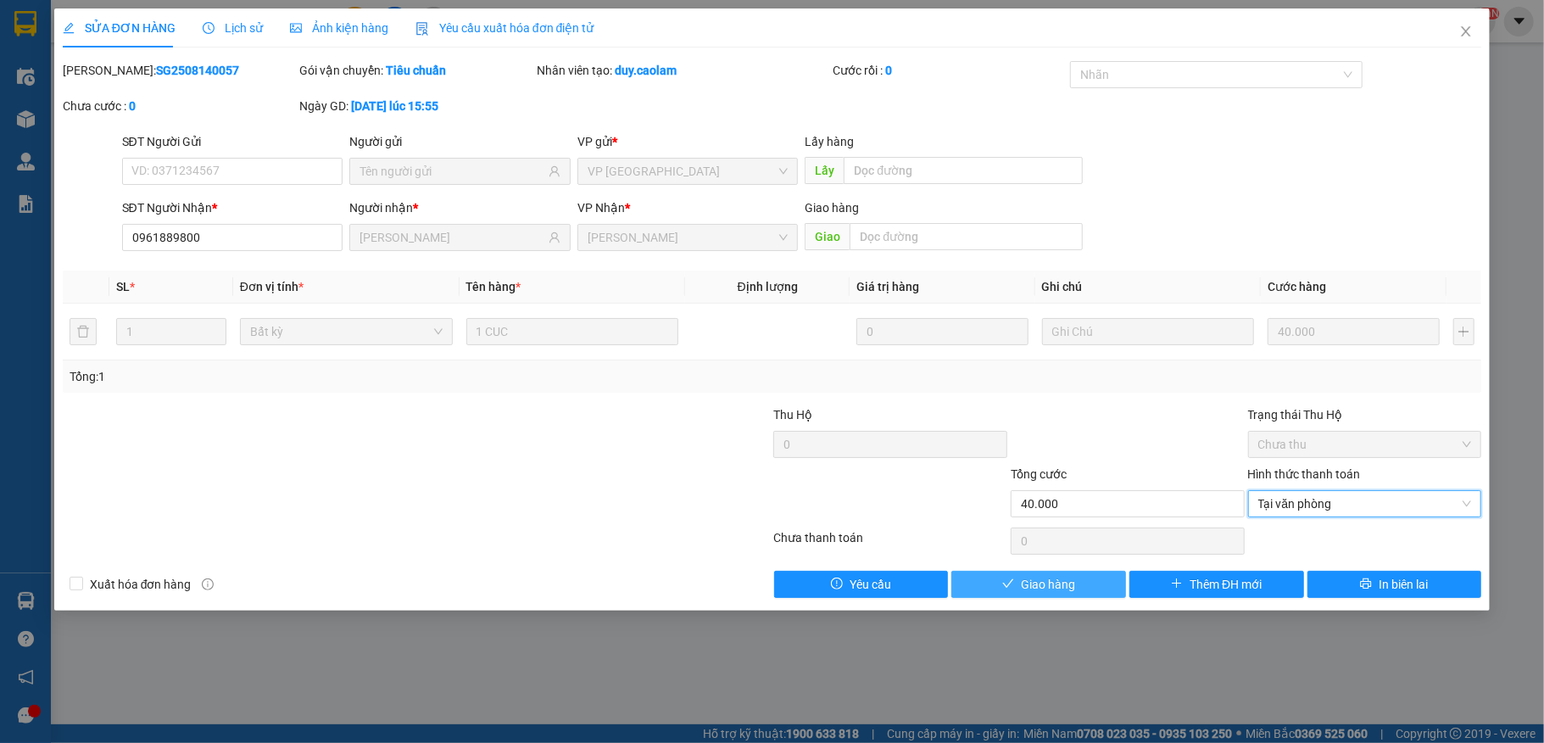
click at [1053, 593] on span "Giao hàng" at bounding box center [1048, 584] width 54 height 19
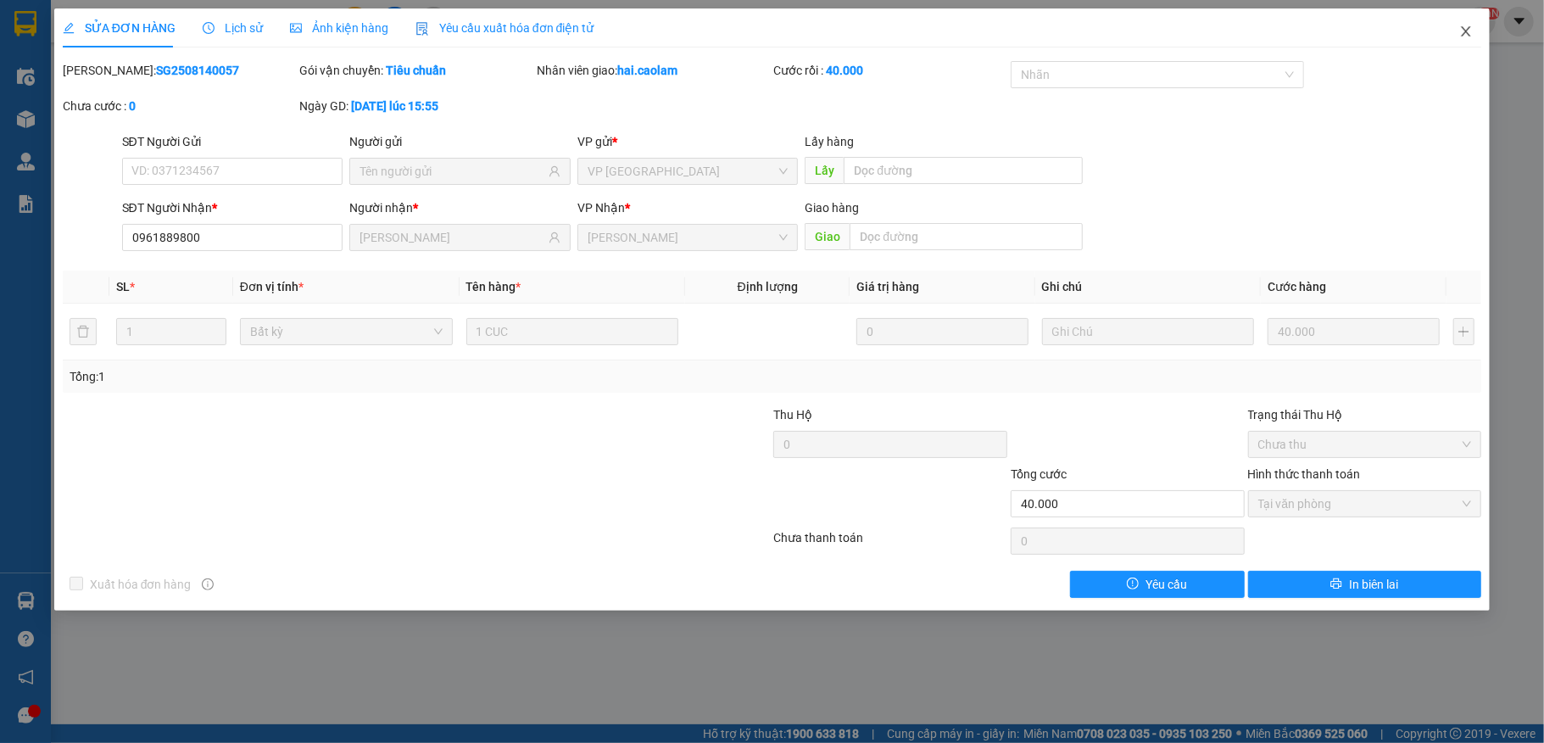
click at [1467, 34] on icon "close" at bounding box center [1465, 31] width 9 height 10
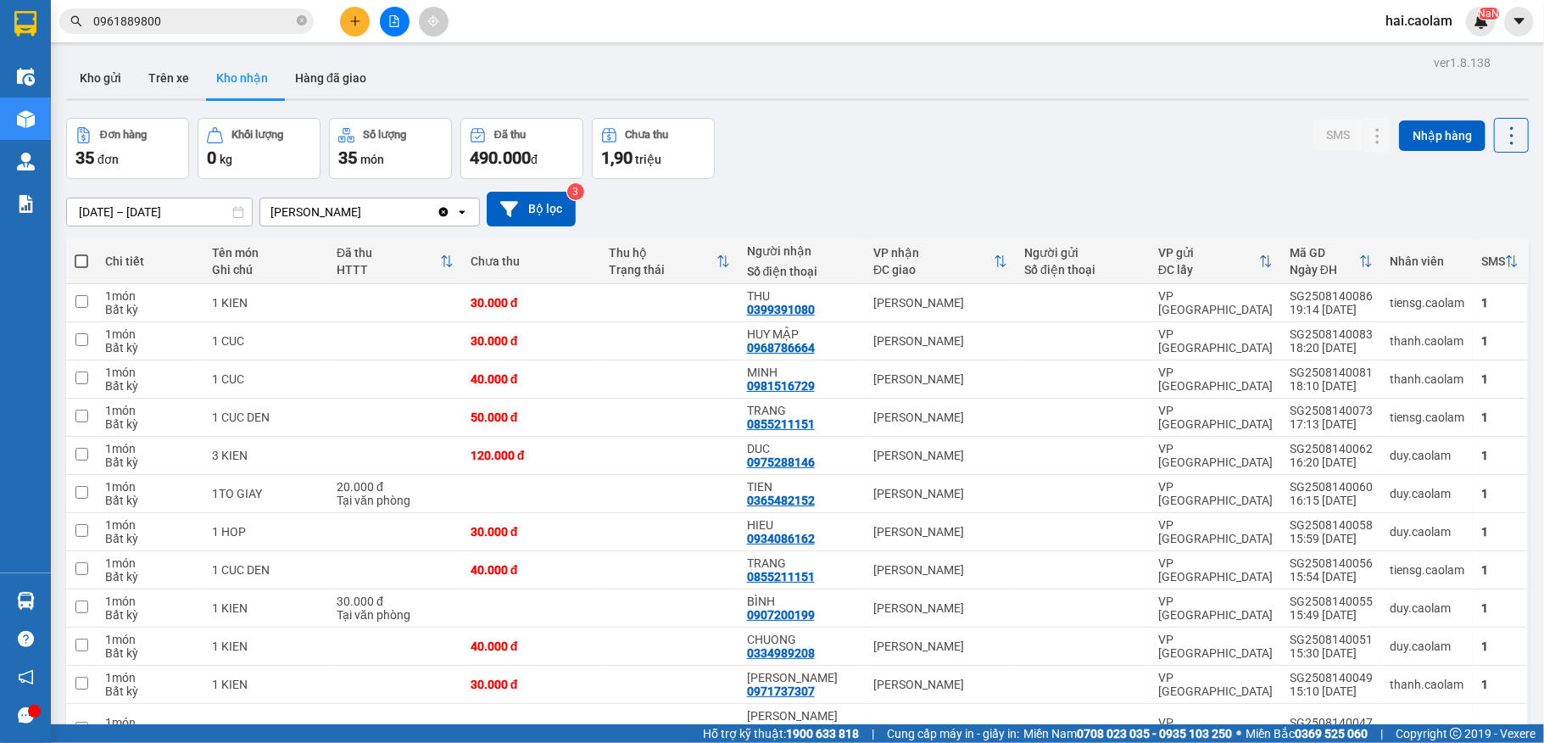
drag, startPoint x: 1473, startPoint y: 69, endPoint x: 1014, endPoint y: 177, distance: 471.3
click at [1014, 177] on div "Đơn hàng 35 đơn Khối lượng 0 kg Số lượng 35 món Đã thu 490.000 đ Chưa thu 1,90 …" at bounding box center [797, 148] width 1462 height 61
click at [204, 31] on span "0961889800" at bounding box center [186, 20] width 254 height 25
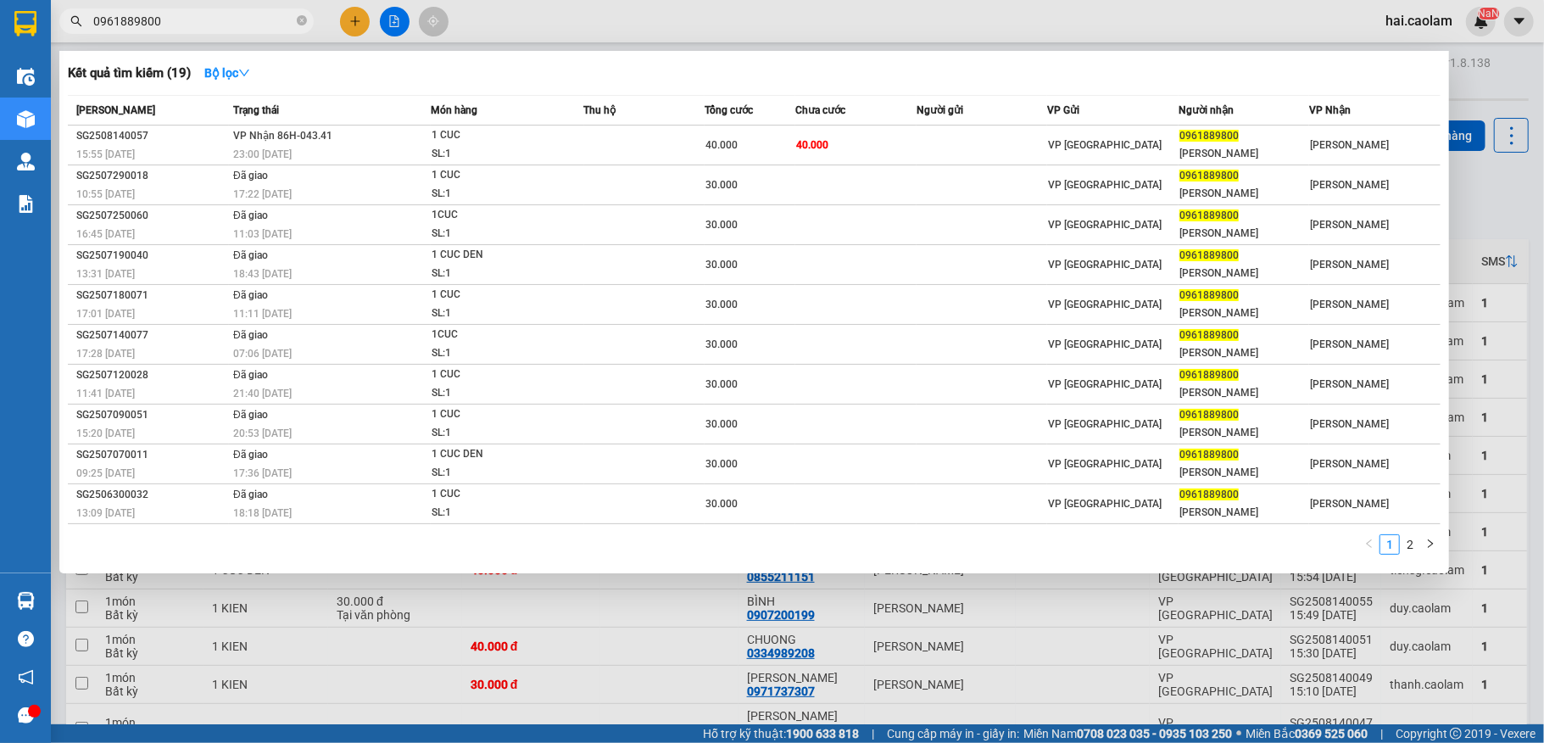
click at [197, 25] on input "0961889800" at bounding box center [193, 21] width 200 height 19
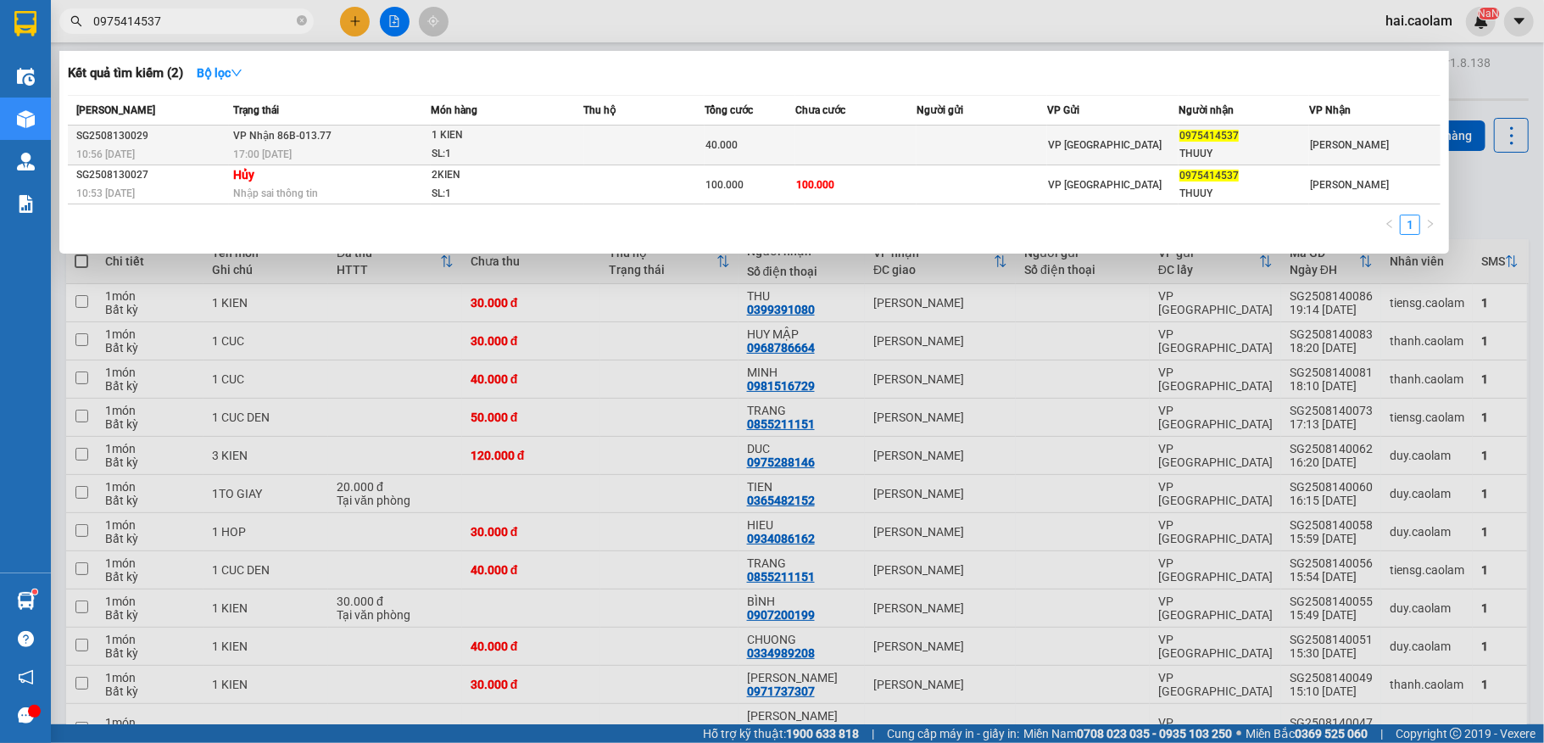
type input "0975414537"
click at [834, 136] on td at bounding box center [855, 145] width 121 height 40
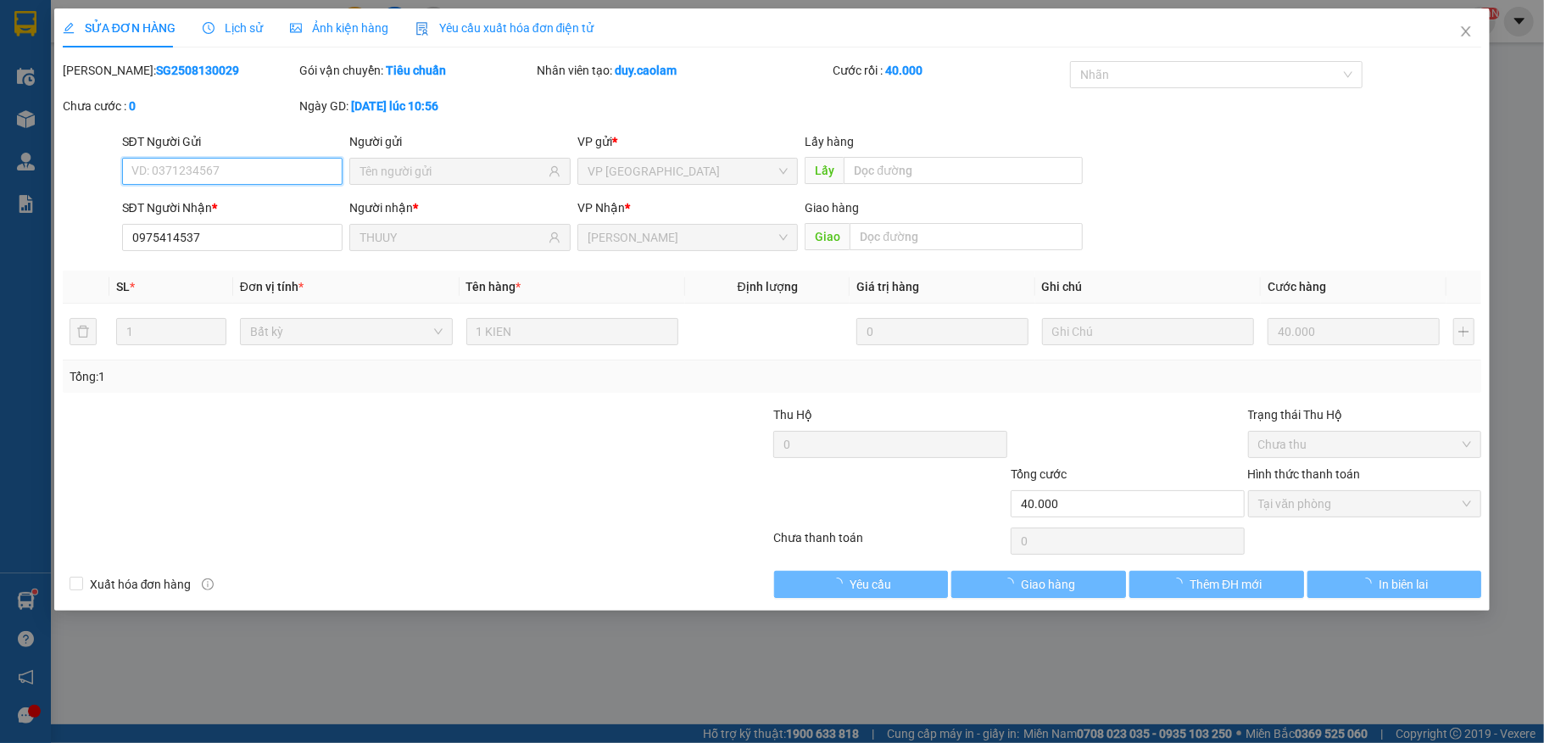
type input "0975414537"
type input "THUUY"
type input "40.000"
click at [1039, 581] on span "Giao hàng" at bounding box center [1048, 584] width 54 height 19
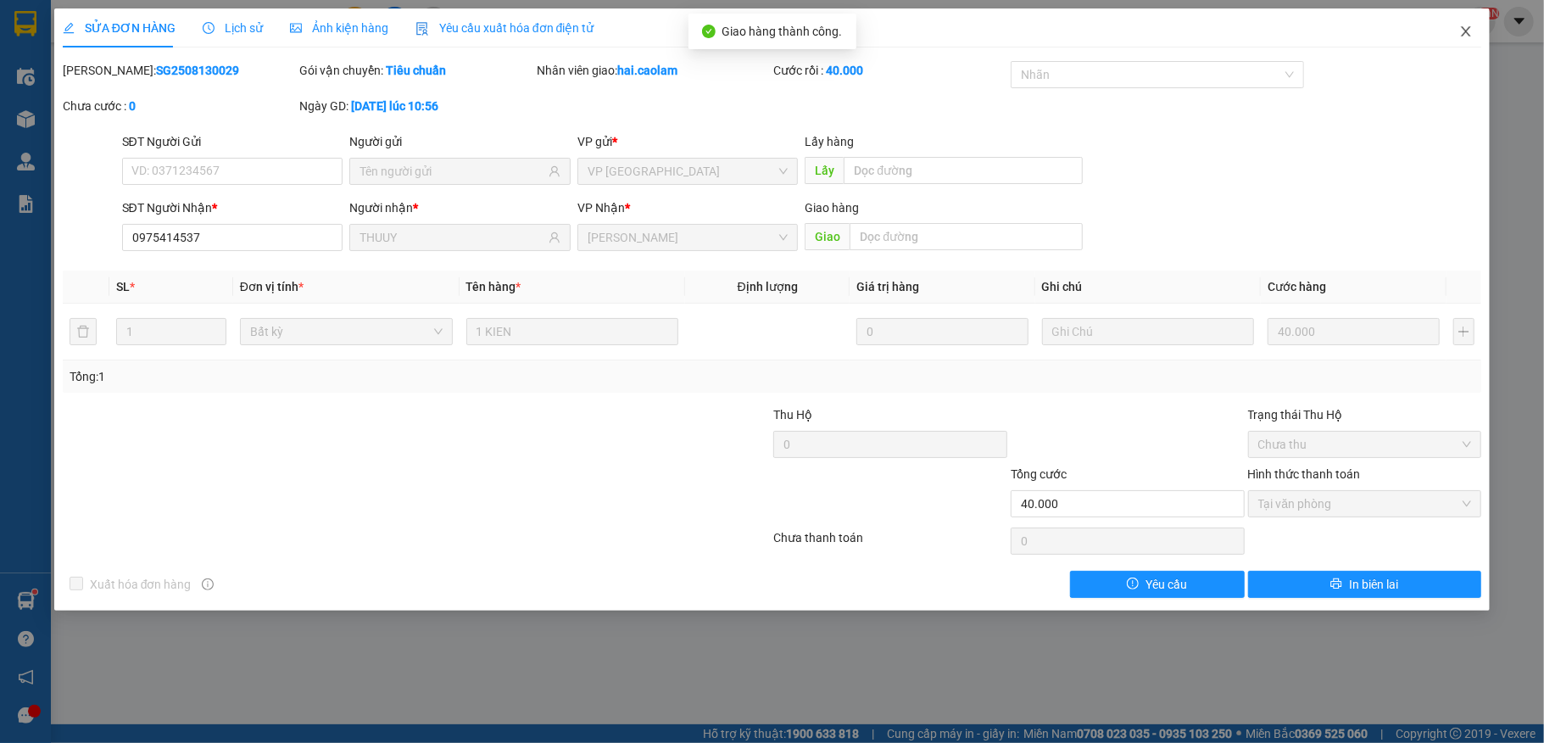
click at [1459, 37] on icon "close" at bounding box center [1466, 32] width 14 height 14
